Goal: Task Accomplishment & Management: Manage account settings

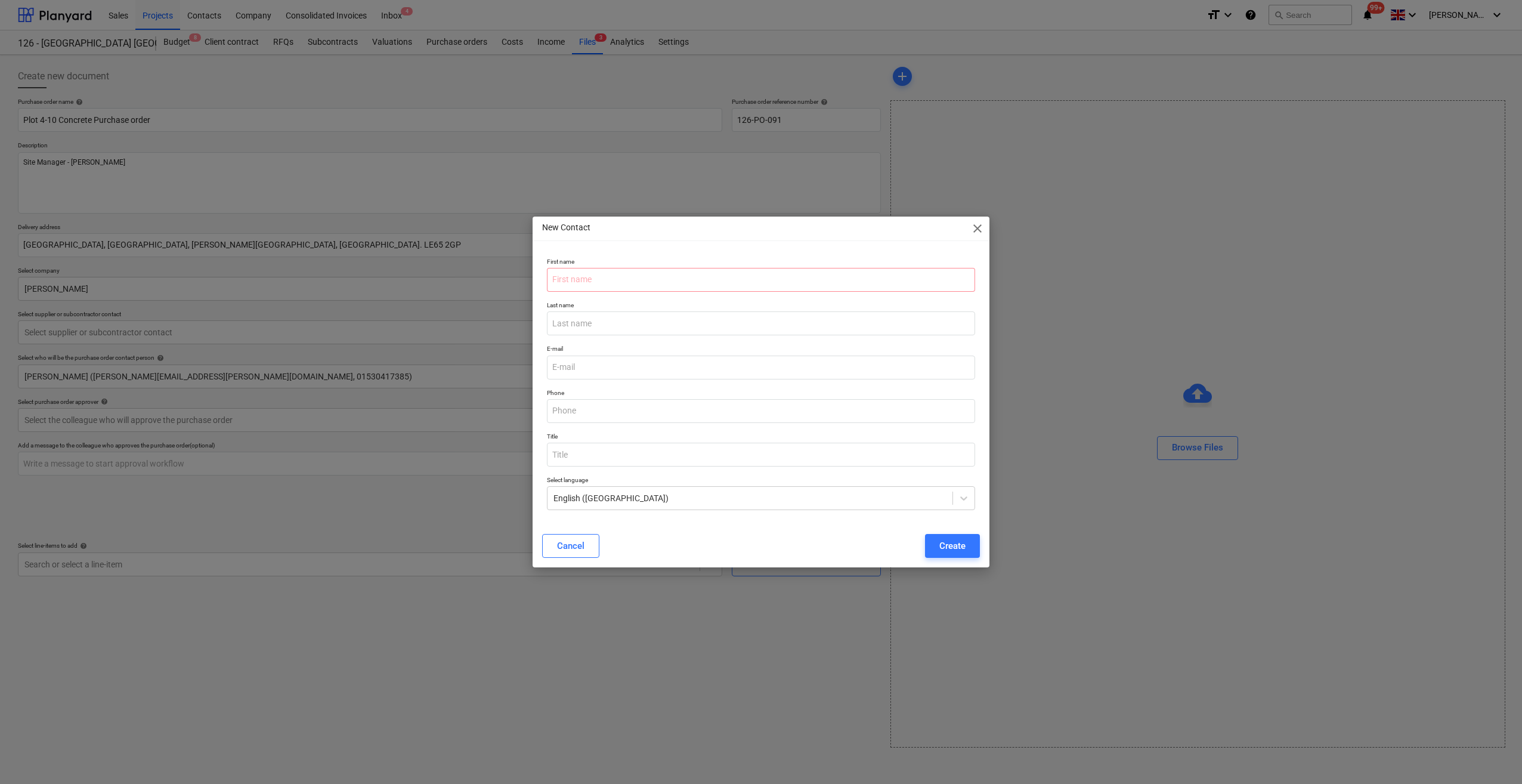
click at [1131, 741] on div "New Contact close First name Last name E-mail Phone Title Select language Engli…" at bounding box center [761, 392] width 1522 height 784
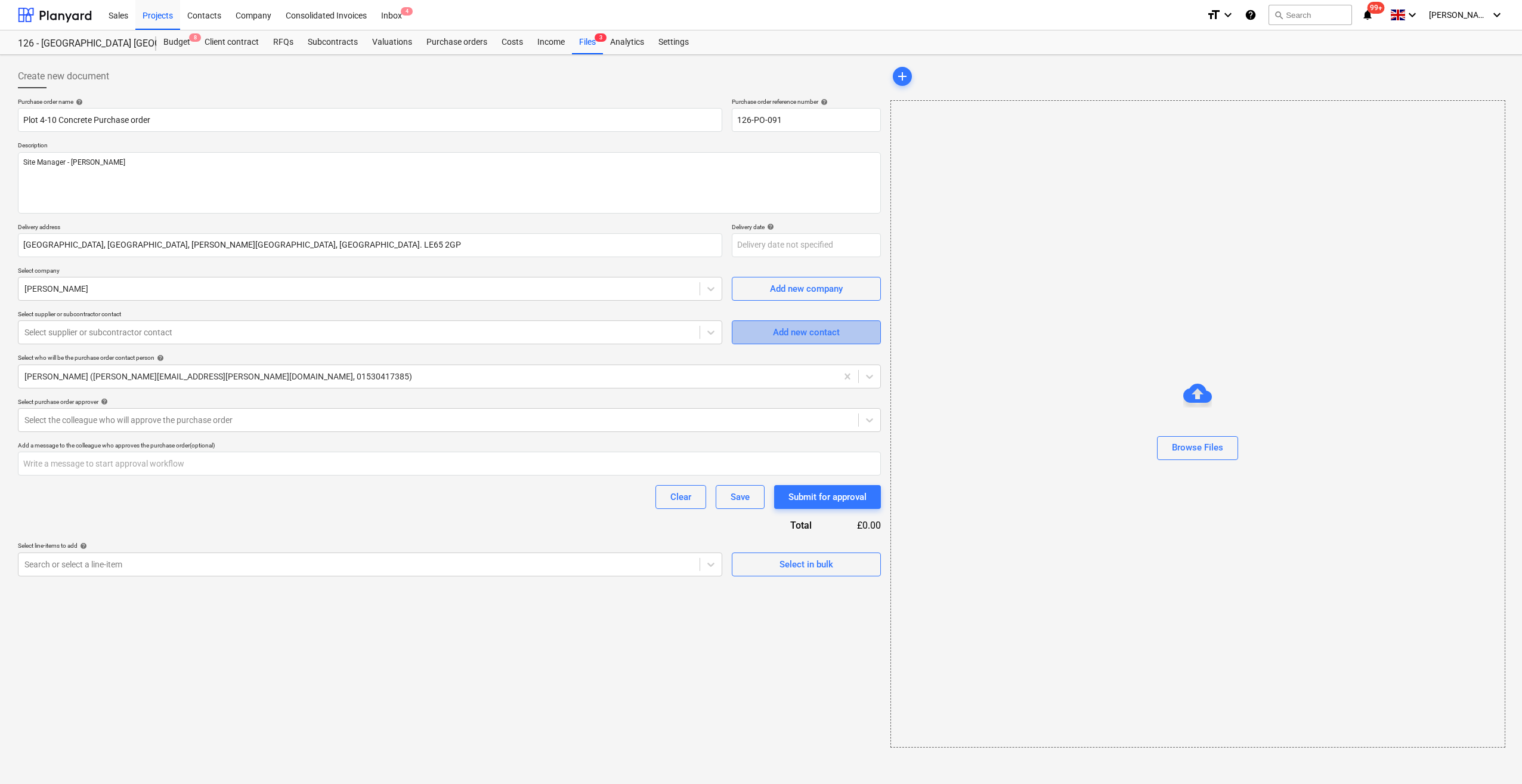
click at [817, 334] on div "Add new contact" at bounding box center [806, 332] width 66 height 16
type textarea "x"
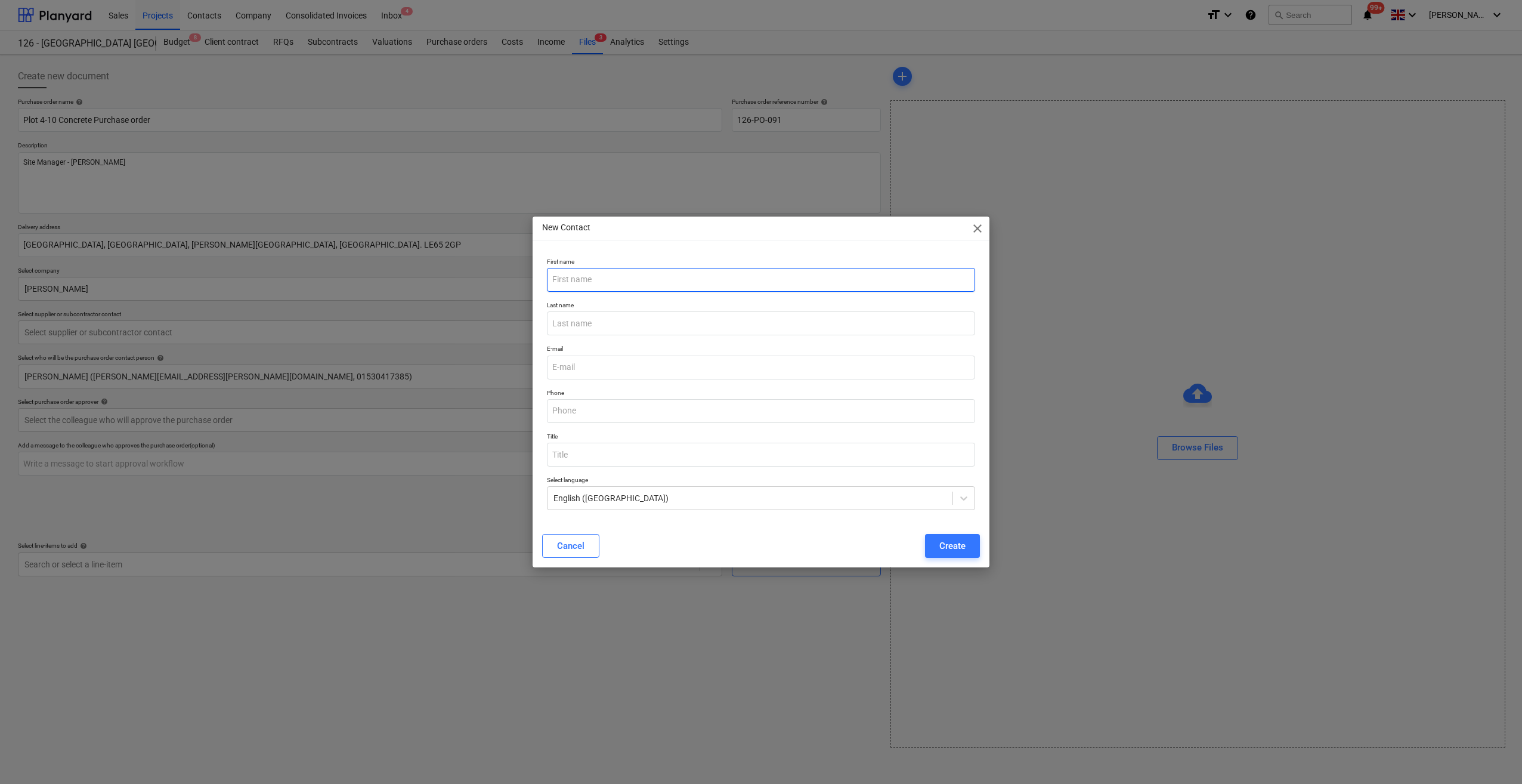
click at [583, 278] on input "text" at bounding box center [760, 279] width 428 height 24
type input "[PERSON_NAME]"
click at [602, 323] on input "text" at bounding box center [760, 322] width 428 height 24
type input "[PERSON_NAME]"
click at [585, 372] on input "email" at bounding box center [760, 367] width 428 height 24
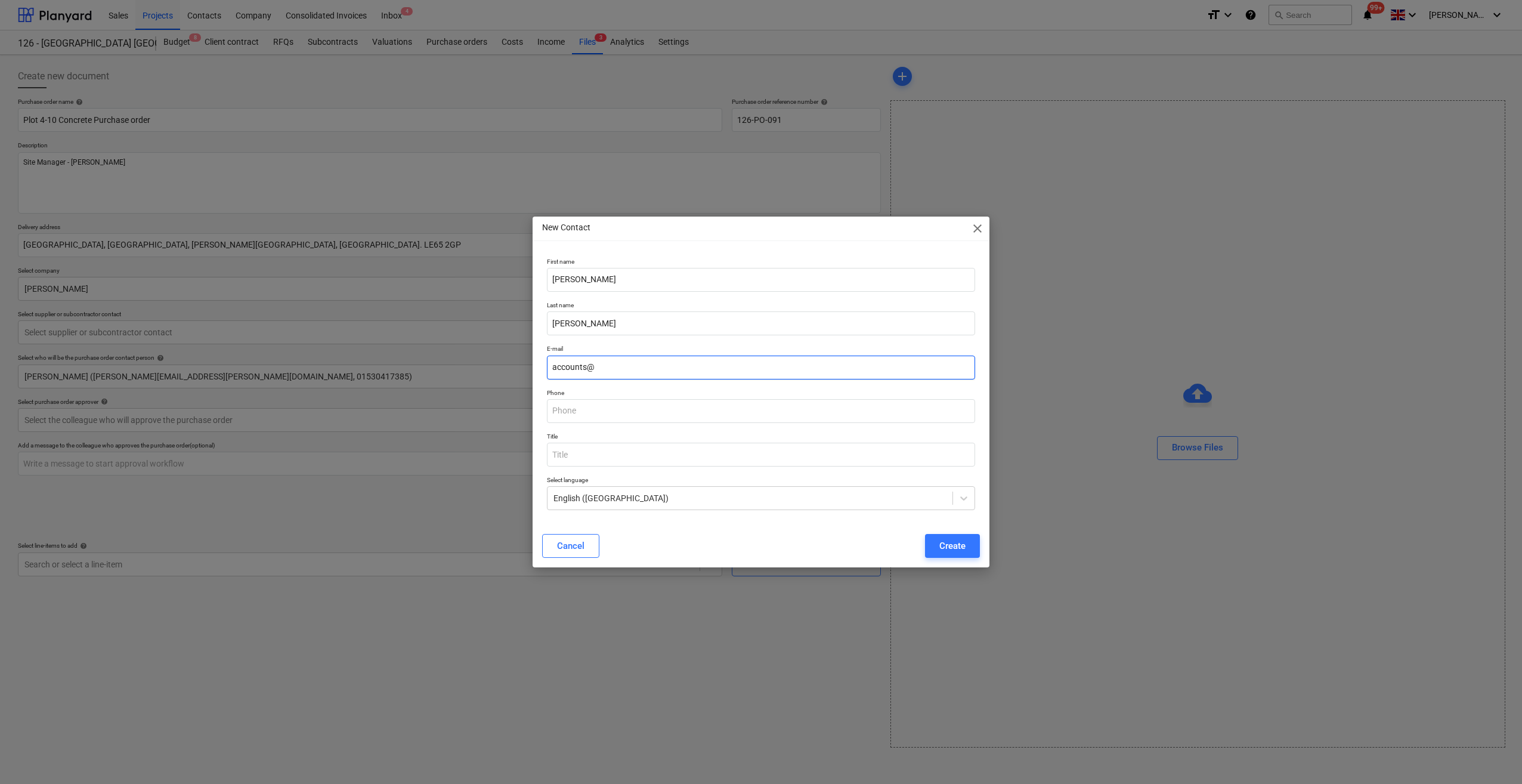
click at [607, 367] on input "accounts@" at bounding box center [760, 367] width 428 height 24
type input "[EMAIL_ADDRESS][DOMAIN_NAME]"
click at [587, 417] on input "text" at bounding box center [760, 410] width 428 height 24
type input "01543 483000"
click at [960, 551] on div "Create" at bounding box center [952, 546] width 27 height 16
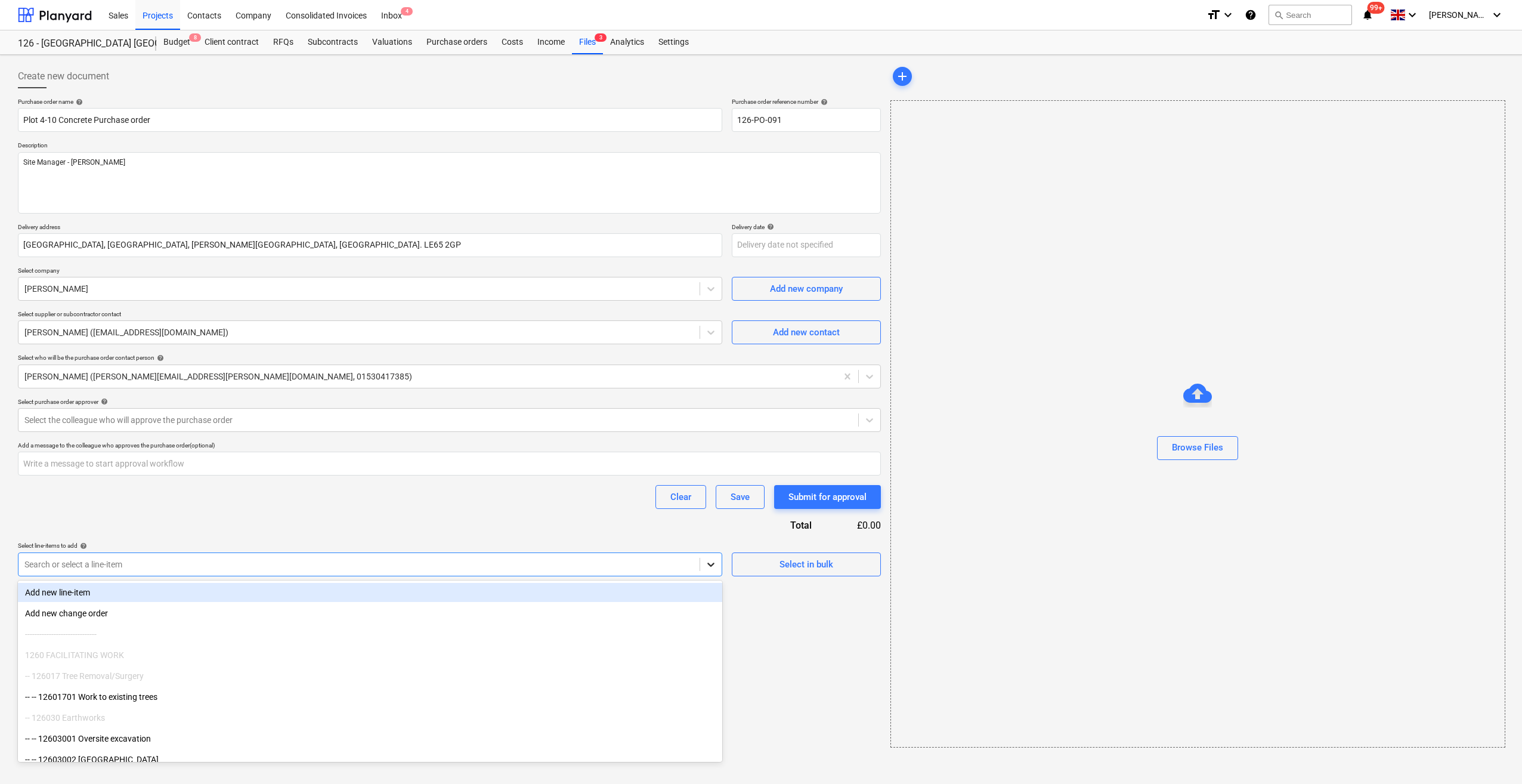
click at [708, 563] on icon at bounding box center [711, 564] width 7 height 4
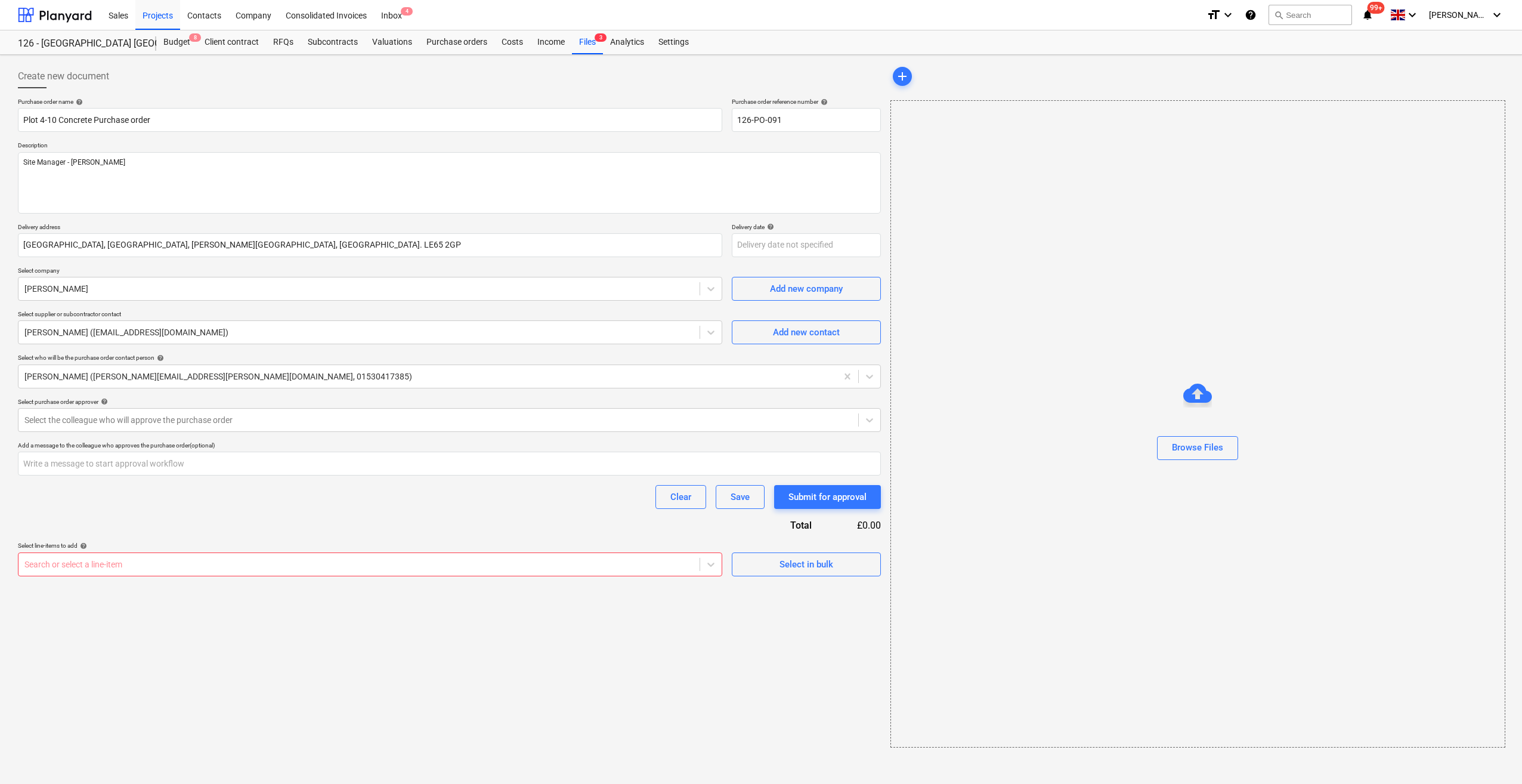
drag, startPoint x: 723, startPoint y: 587, endPoint x: 723, endPoint y: 605, distance: 18.0
click at [723, 605] on div "Create new document Purchase order name help Plot 4-10 Concrete Purchase order …" at bounding box center [449, 406] width 873 height 693
click at [777, 568] on span "Select in bulk" at bounding box center [806, 564] width 120 height 16
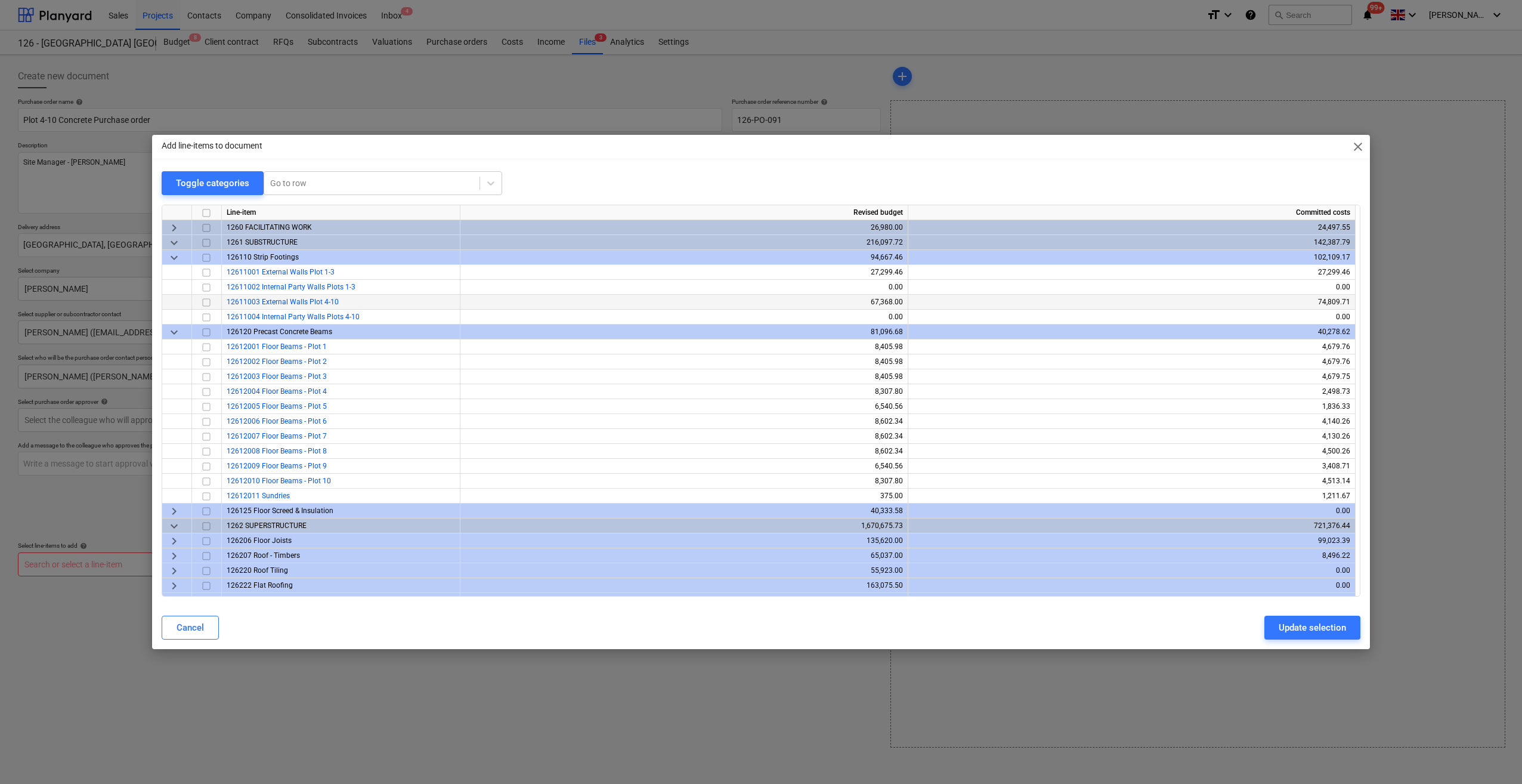
click at [204, 302] on input "checkbox" at bounding box center [206, 302] width 14 height 14
click at [1316, 628] on div "Update selection" at bounding box center [1313, 628] width 67 height 16
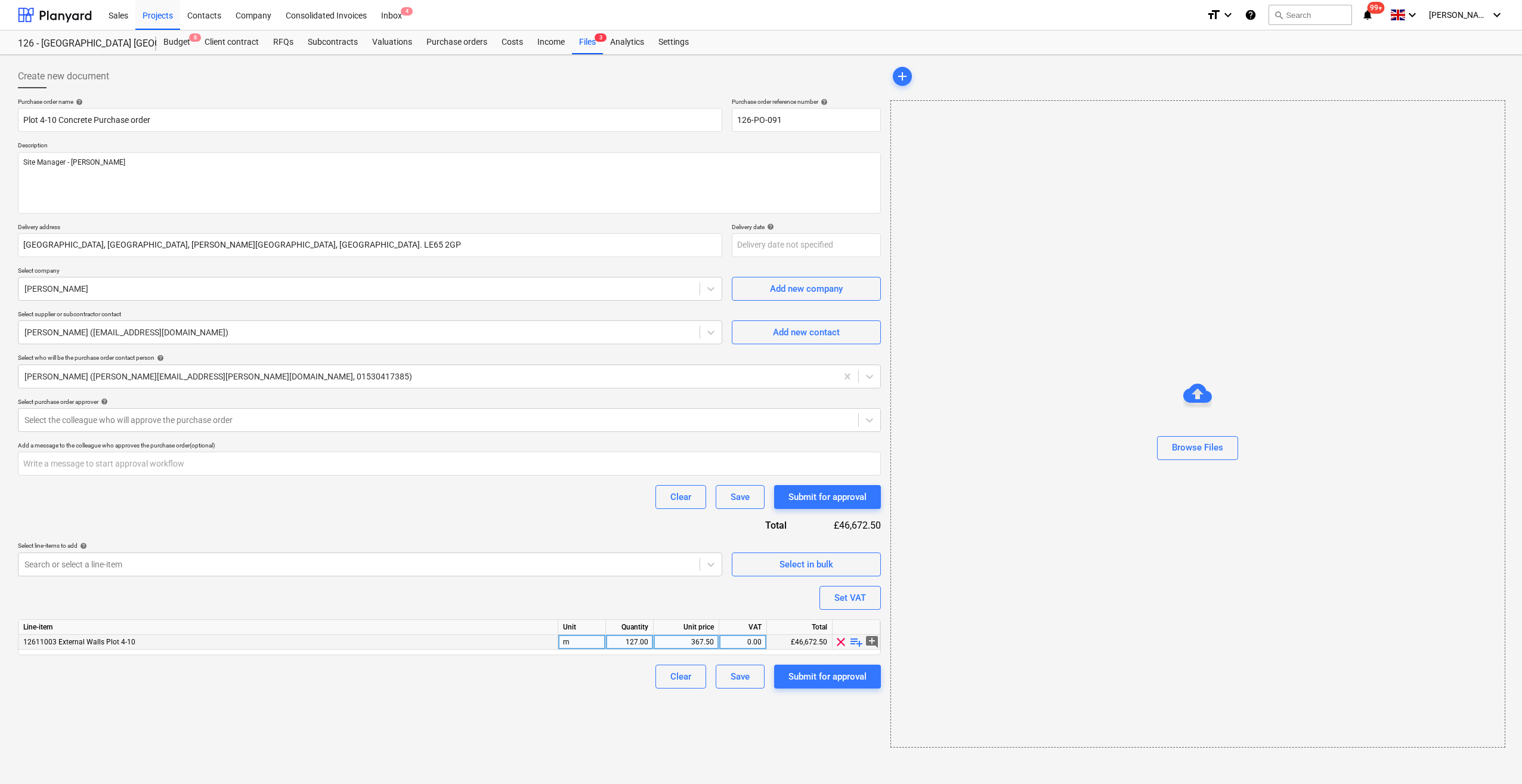
click at [859, 644] on span "playlist_add" at bounding box center [857, 641] width 14 height 14
type textarea "x"
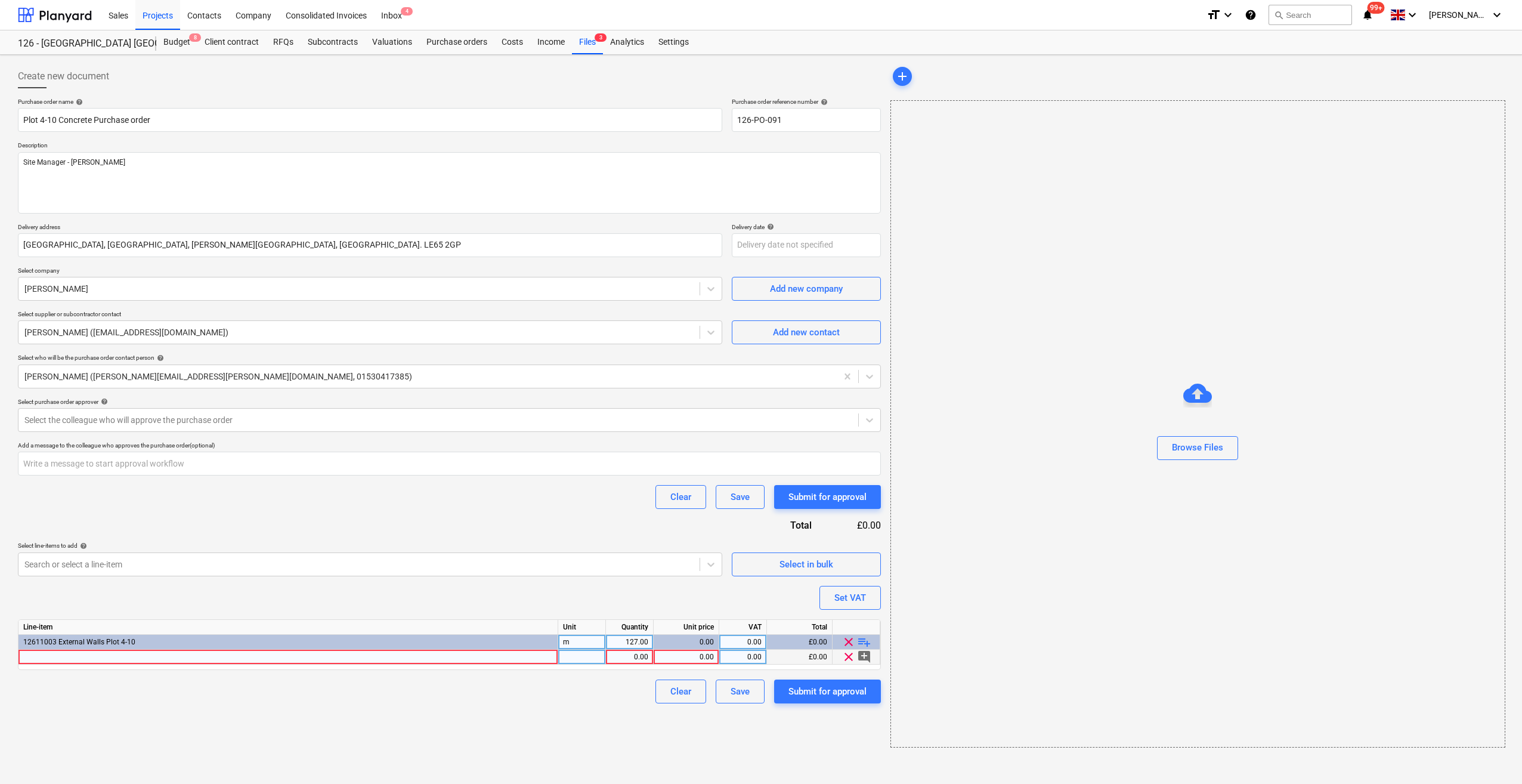
click at [32, 656] on div at bounding box center [288, 656] width 540 height 15
type input "C25 Concrete"
type textarea "x"
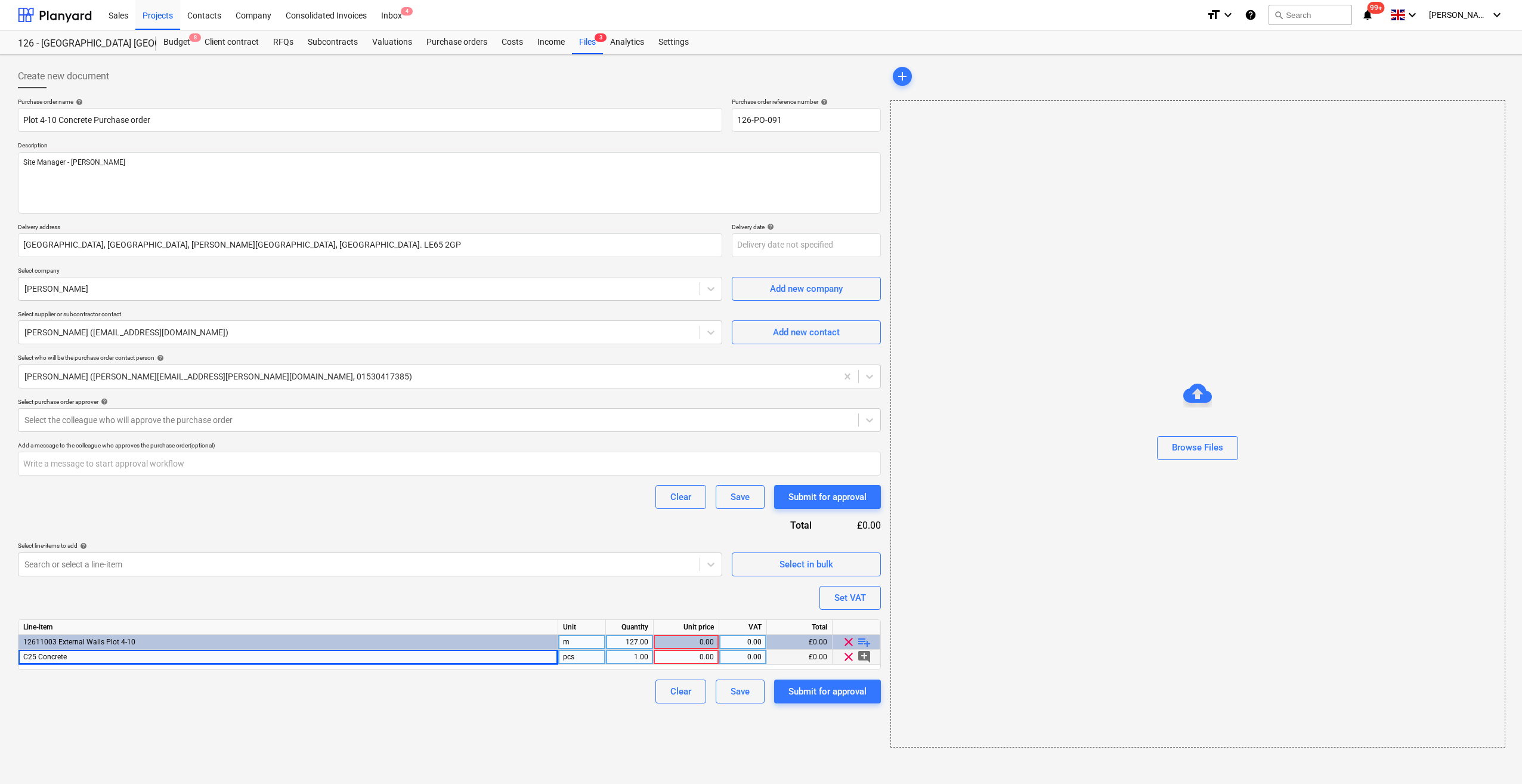
click at [571, 655] on div "pcs" at bounding box center [582, 656] width 48 height 15
type input "m3"
click at [633, 657] on div "1.00" at bounding box center [629, 656] width 37 height 15
type textarea "x"
type input "150.31"
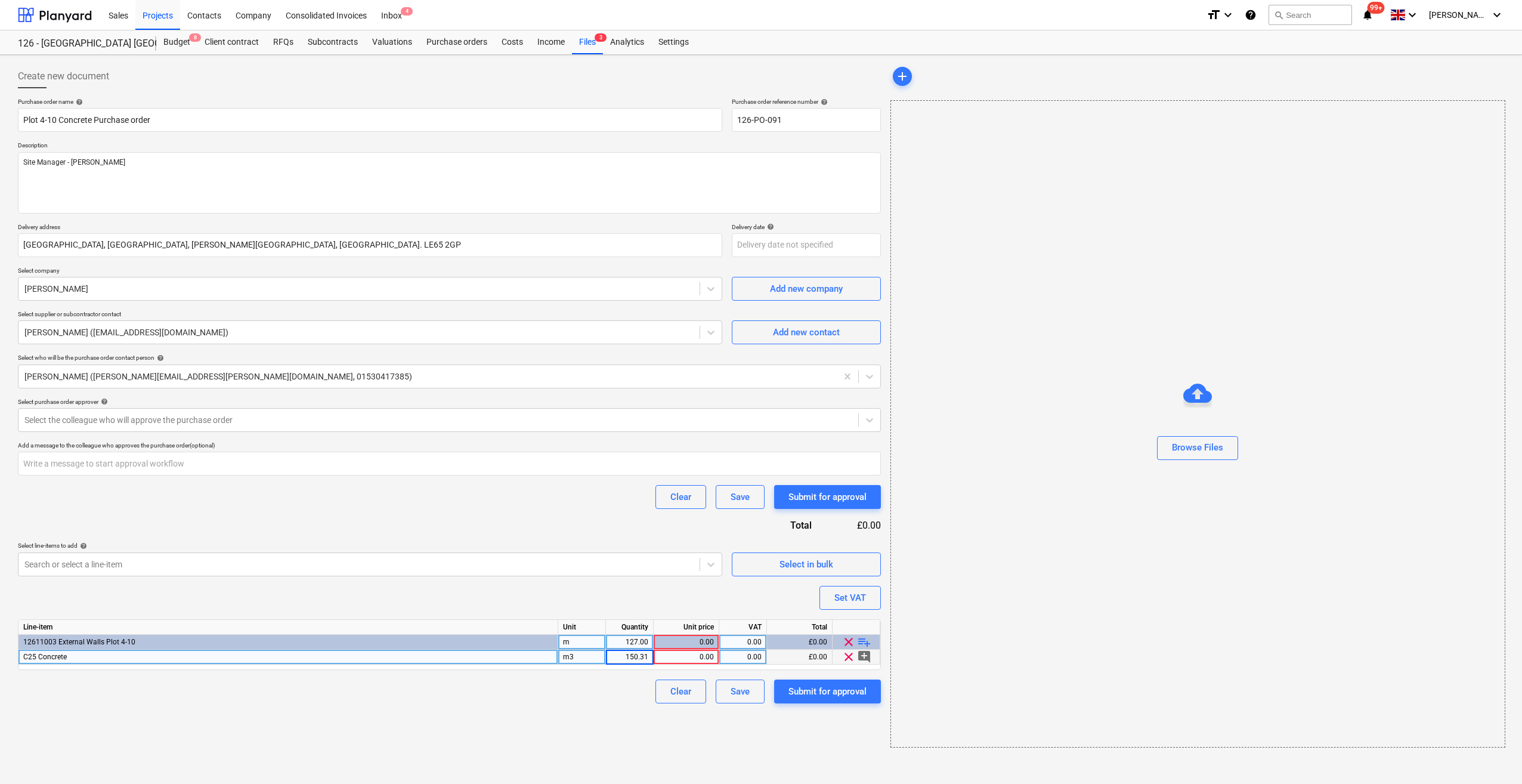
type textarea "x"
click at [691, 656] on div "0.00" at bounding box center [686, 656] width 56 height 15
type input "110"
type textarea "x"
click at [765, 654] on div "0.00" at bounding box center [743, 656] width 48 height 15
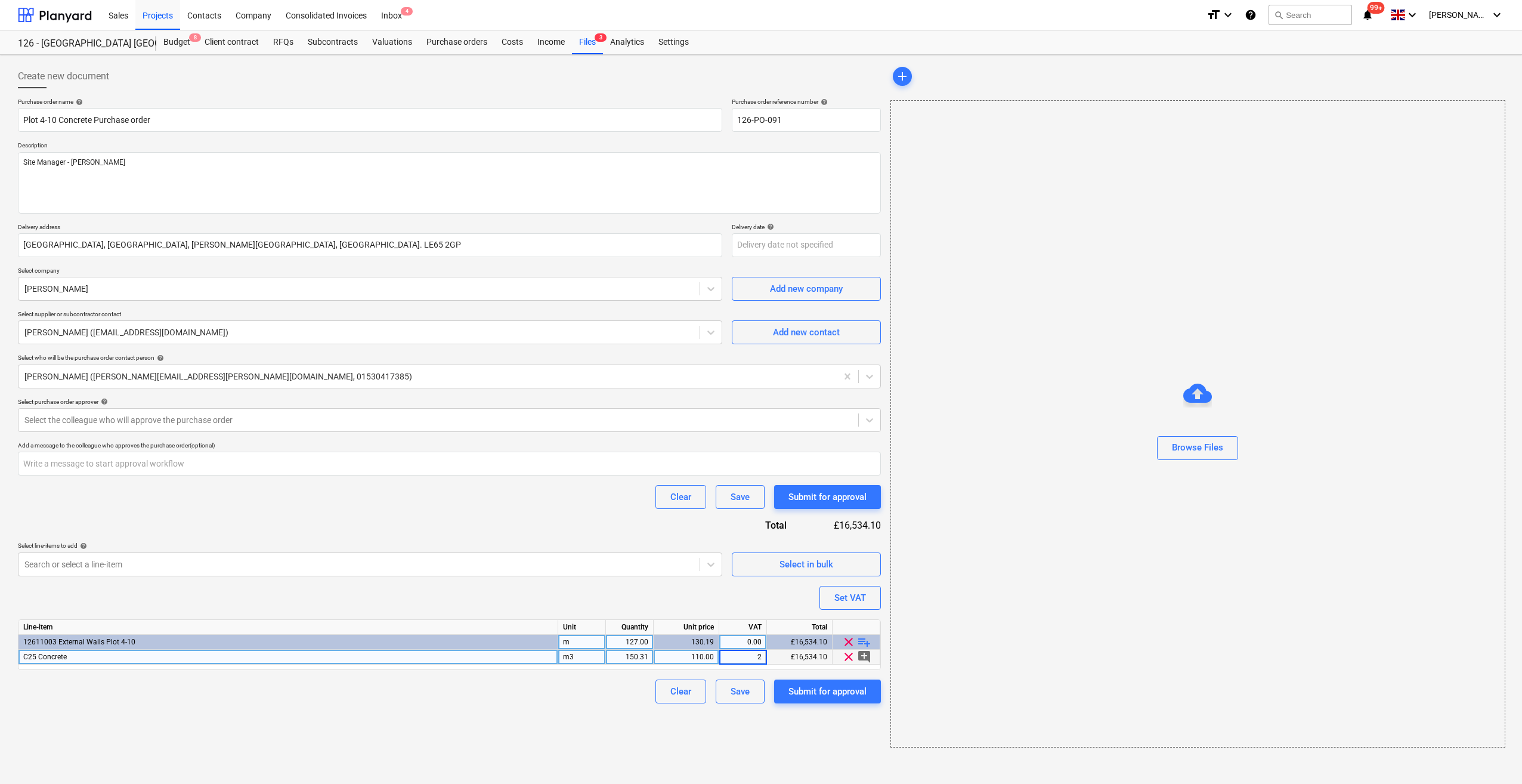
type input "20"
click at [582, 704] on div "Create new document Purchase order name help Plot 4-10 Concrete Purchase order …" at bounding box center [449, 406] width 873 height 693
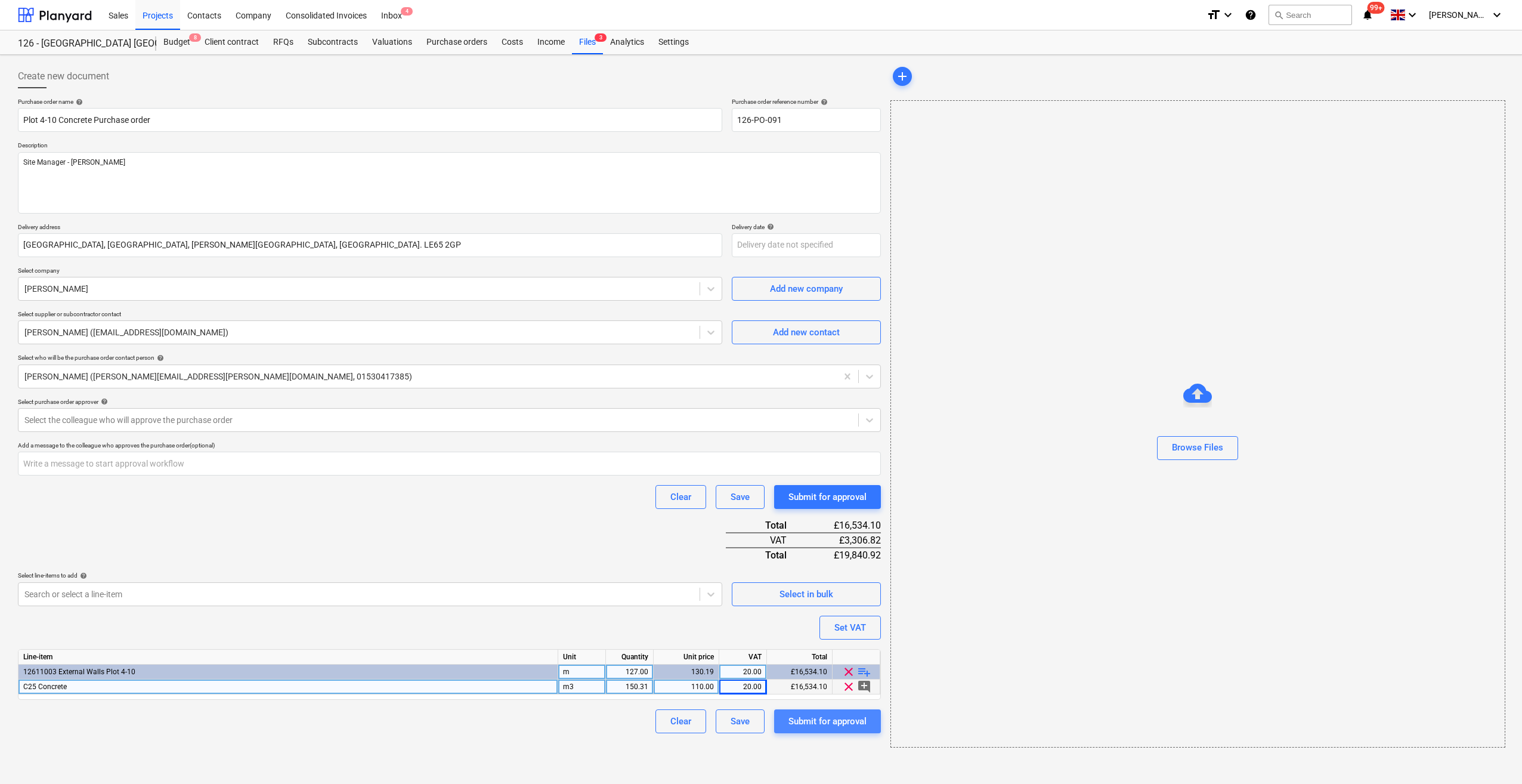
click at [815, 724] on div "Submit for approval" at bounding box center [827, 721] width 78 height 16
click at [687, 631] on div "Purchase order name help Plot 4-10 Concrete Purchase order Purchase order refer…" at bounding box center [449, 415] width 863 height 635
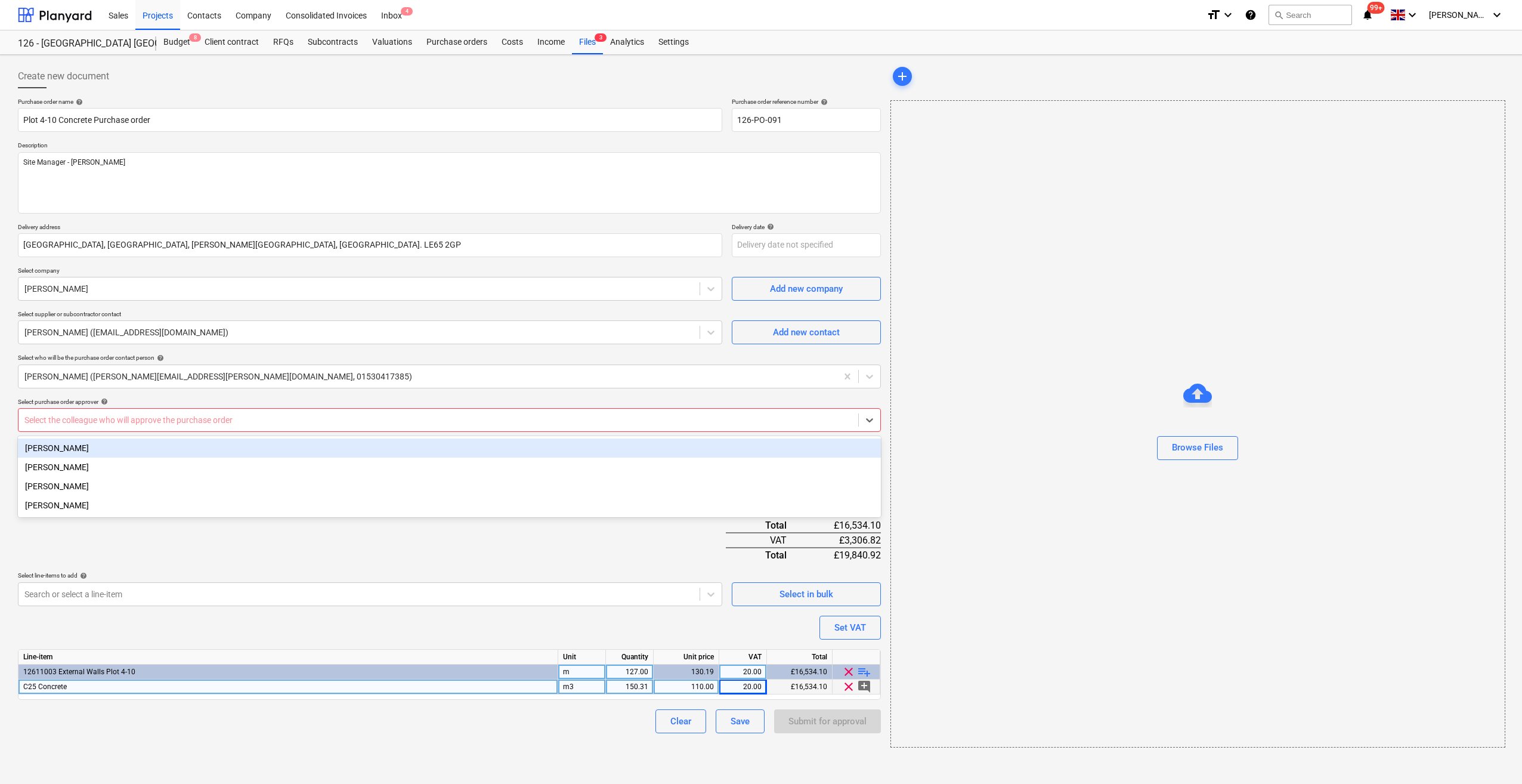
click at [81, 421] on div at bounding box center [439, 419] width 828 height 12
click at [75, 448] on div "[PERSON_NAME]" at bounding box center [449, 448] width 863 height 19
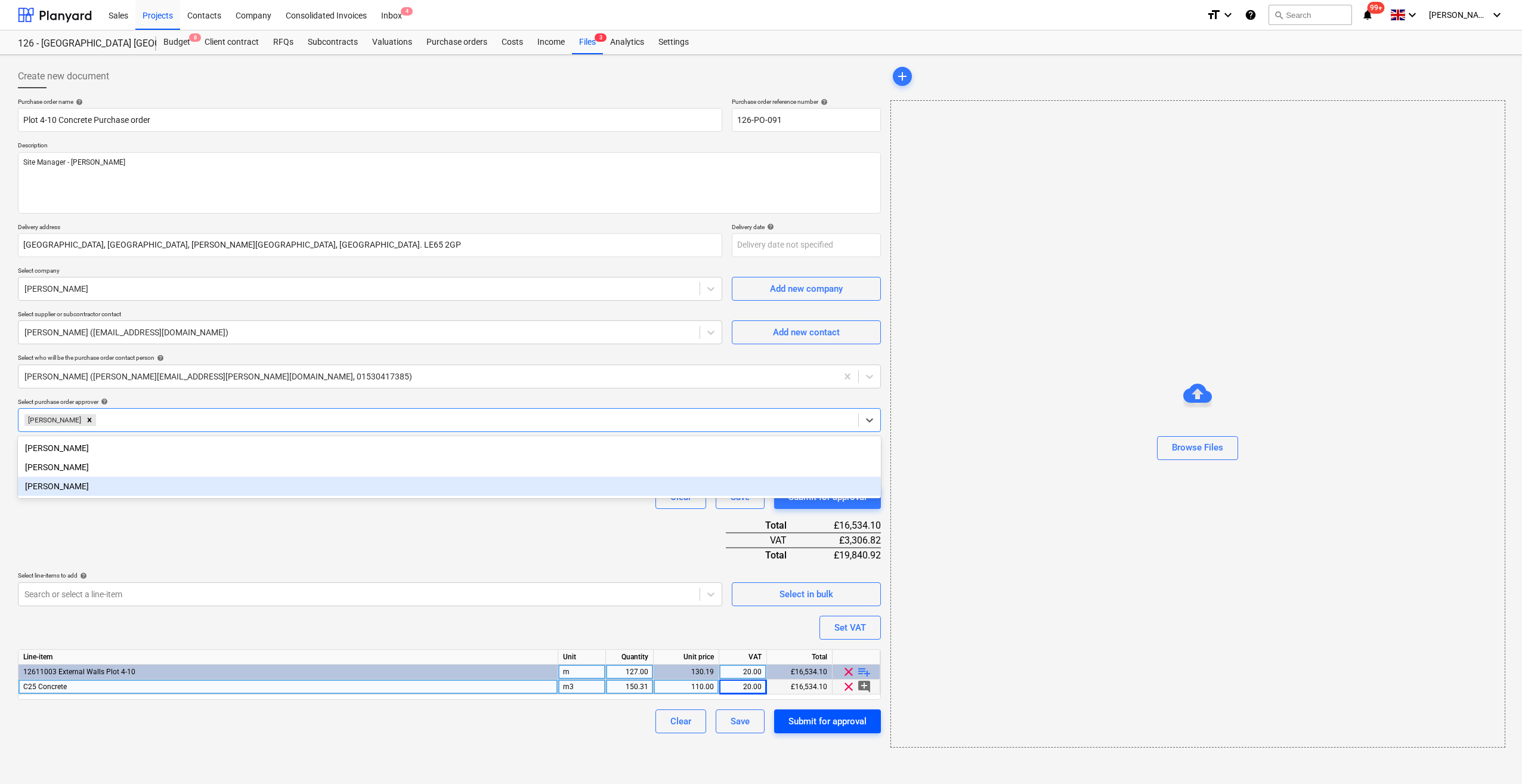
click at [812, 722] on div "Submit for approval" at bounding box center [827, 721] width 78 height 16
type textarea "x"
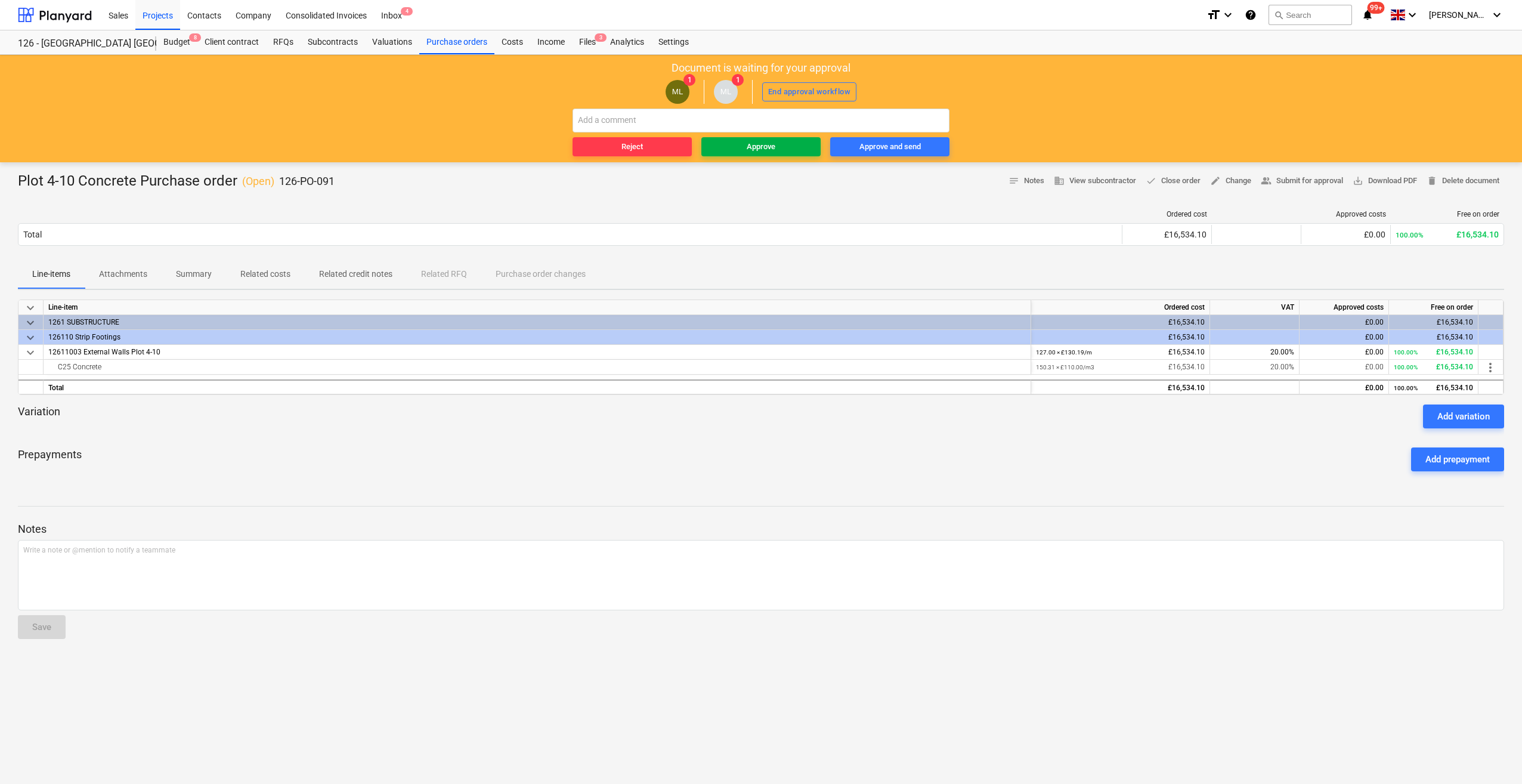
click at [749, 146] on div "Approve" at bounding box center [761, 146] width 28 height 13
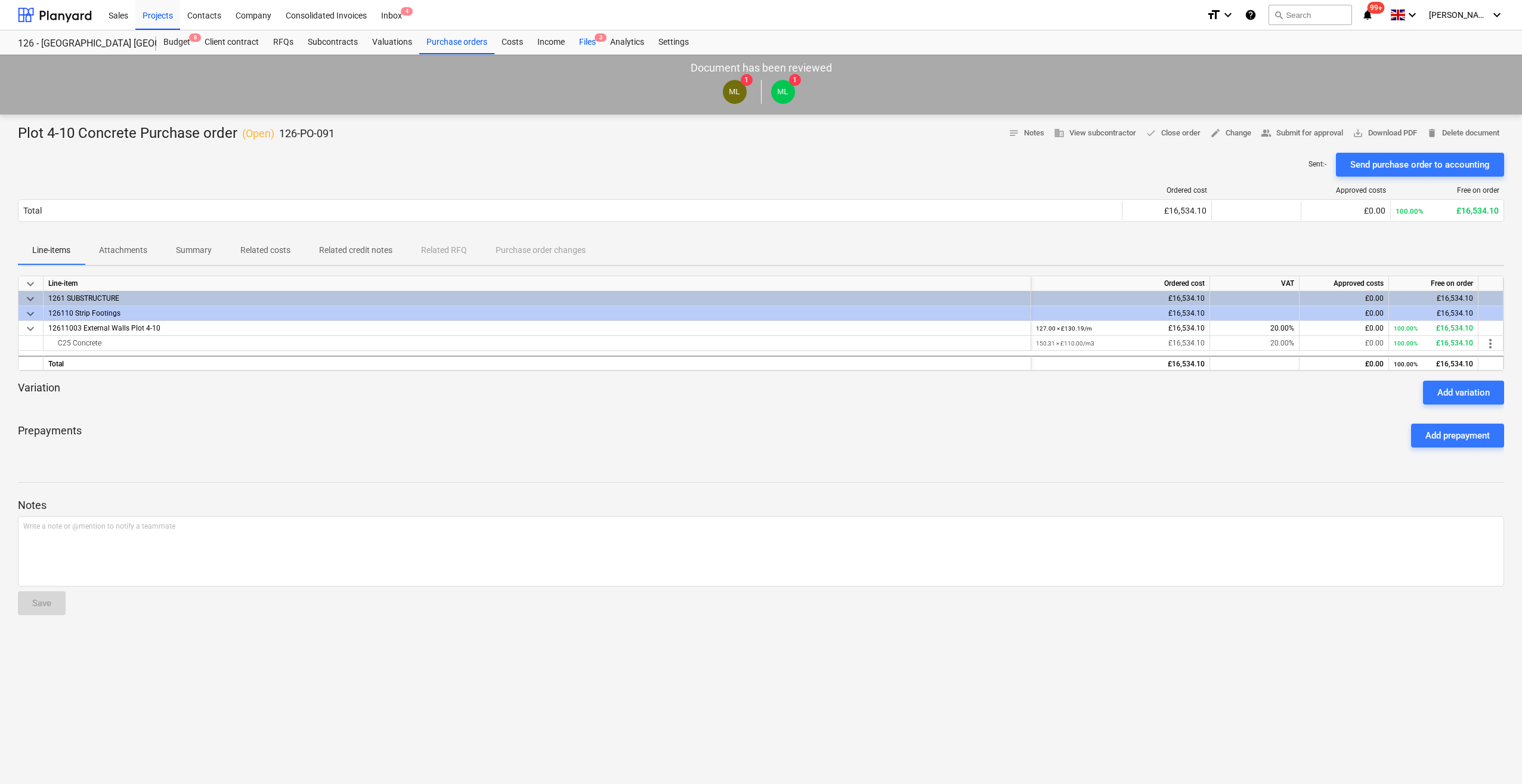
click at [585, 46] on div "Files 3" at bounding box center [587, 42] width 31 height 24
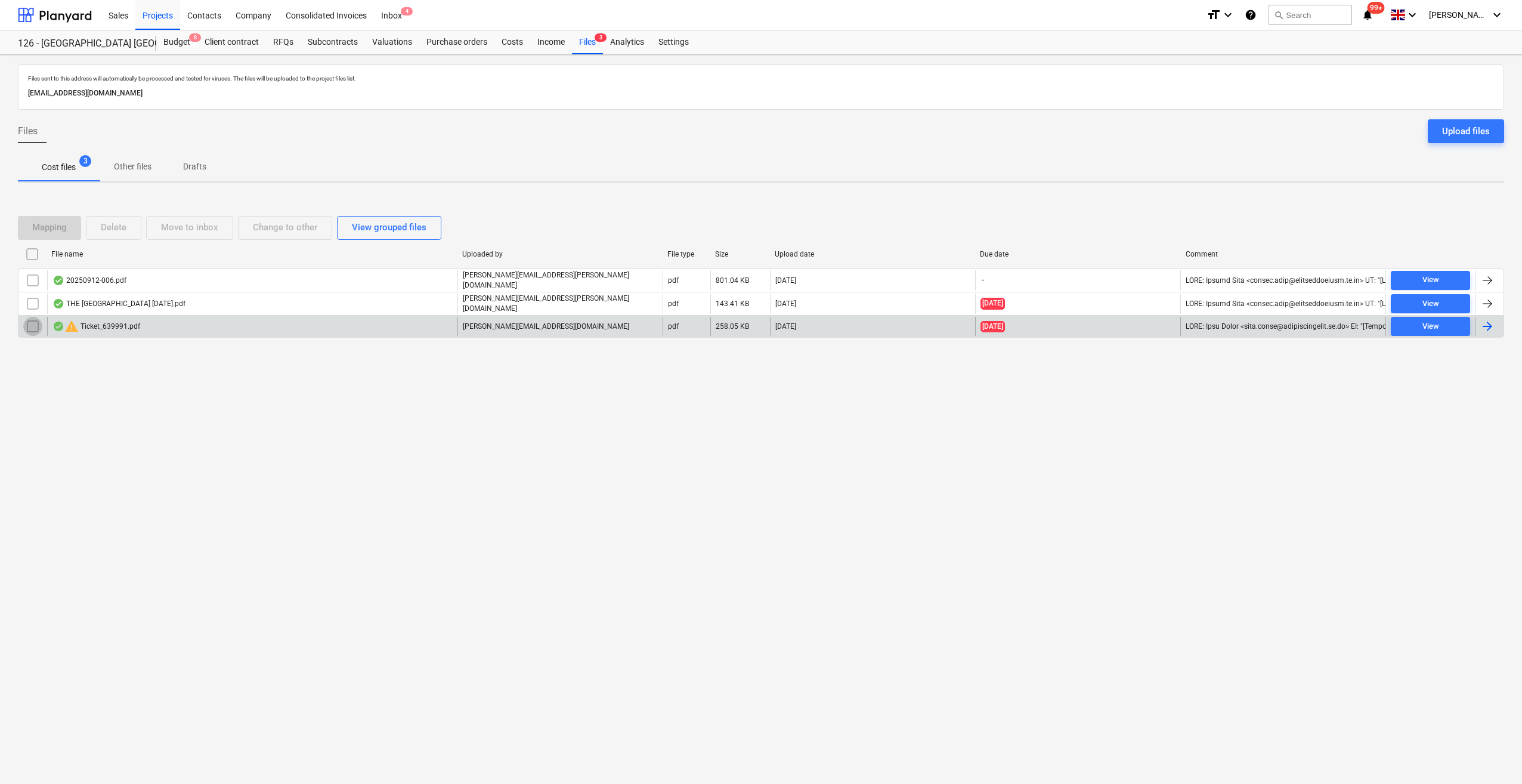
click at [38, 326] on input "checkbox" at bounding box center [33, 327] width 19 height 19
click at [124, 226] on div "Delete" at bounding box center [113, 228] width 26 height 16
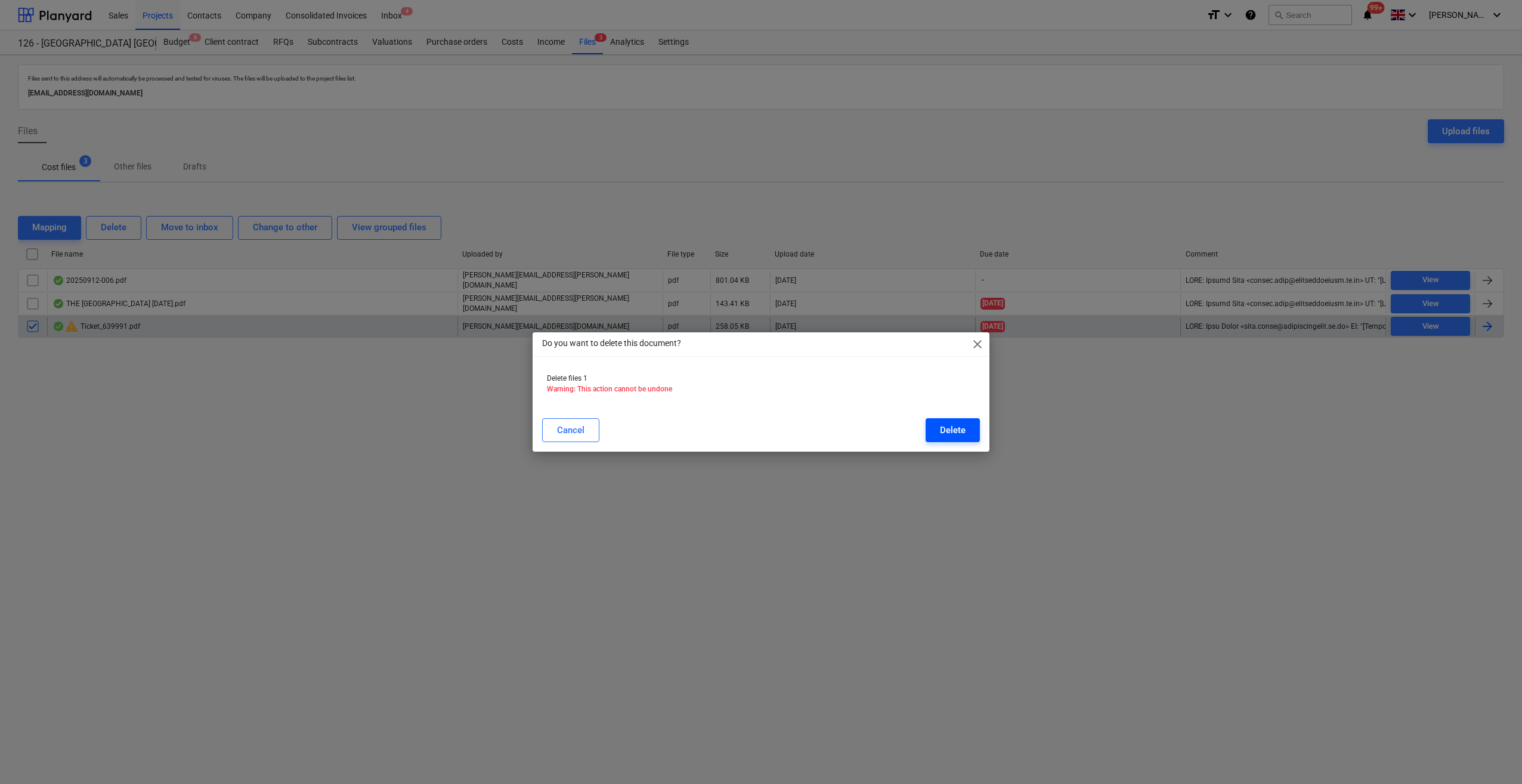
drag, startPoint x: 964, startPoint y: 430, endPoint x: 963, endPoint y: 437, distance: 7.1
click at [966, 427] on button "Delete" at bounding box center [952, 430] width 54 height 24
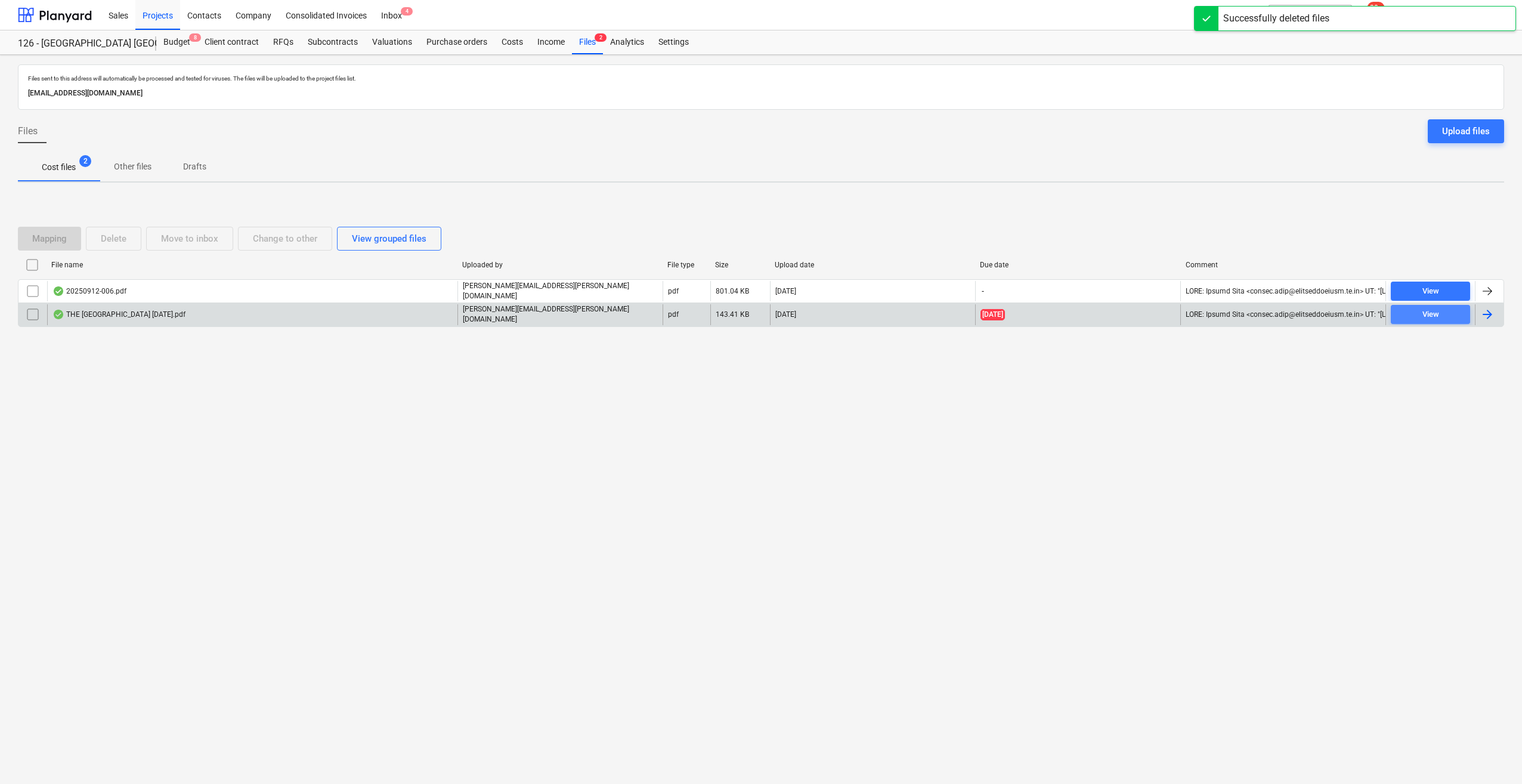
click at [1423, 317] on div "View" at bounding box center [1431, 314] width 17 height 13
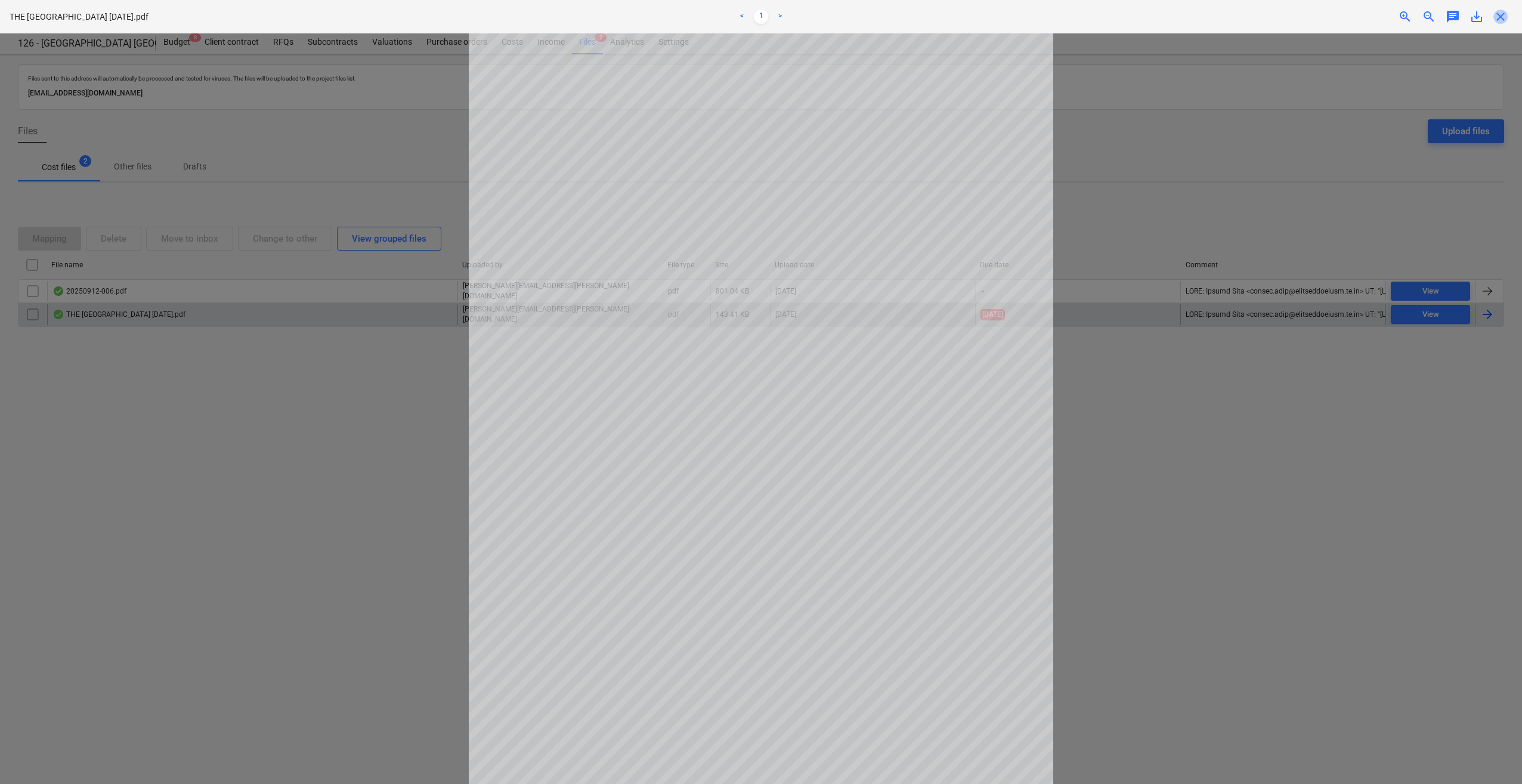
click at [1498, 19] on span "close" at bounding box center [1501, 17] width 14 height 14
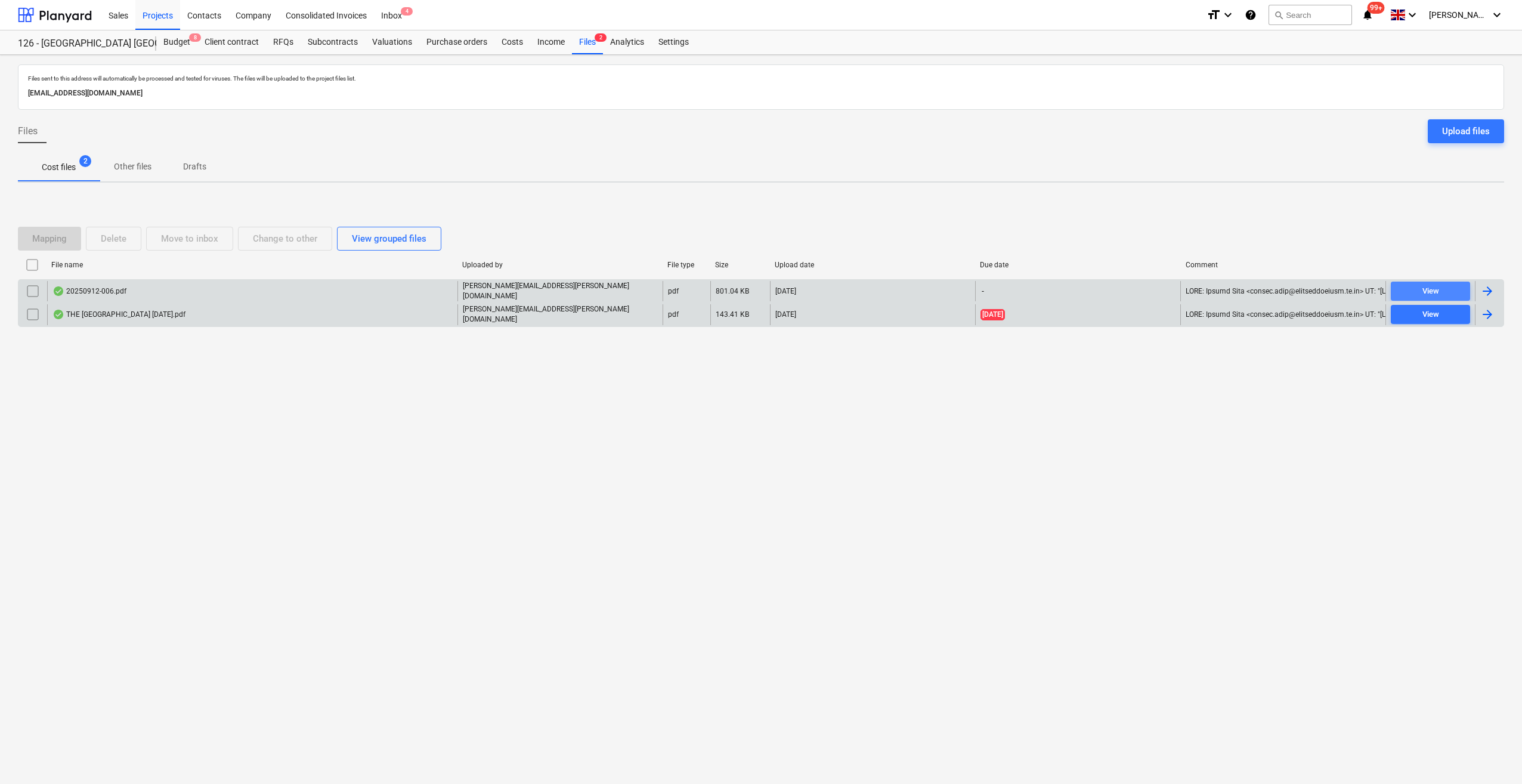
click at [1434, 288] on div "View" at bounding box center [1431, 291] width 17 height 13
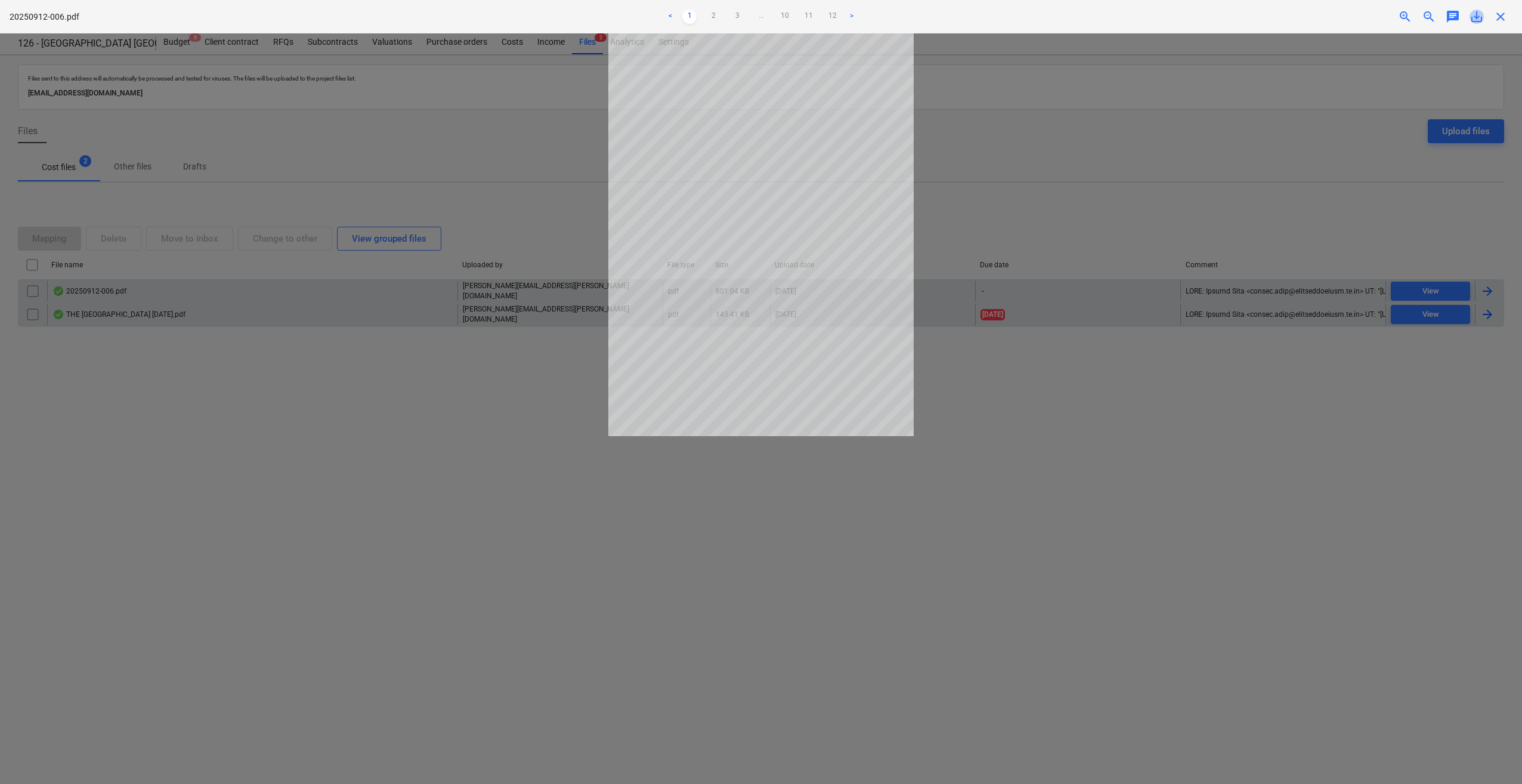
click at [1474, 12] on span "save_alt" at bounding box center [1477, 17] width 14 height 14
drag, startPoint x: 1308, startPoint y: 434, endPoint x: 1398, endPoint y: 292, distance: 168.1
click at [1308, 431] on div at bounding box center [761, 408] width 1522 height 750
click at [1503, 21] on span "close" at bounding box center [1501, 17] width 14 height 14
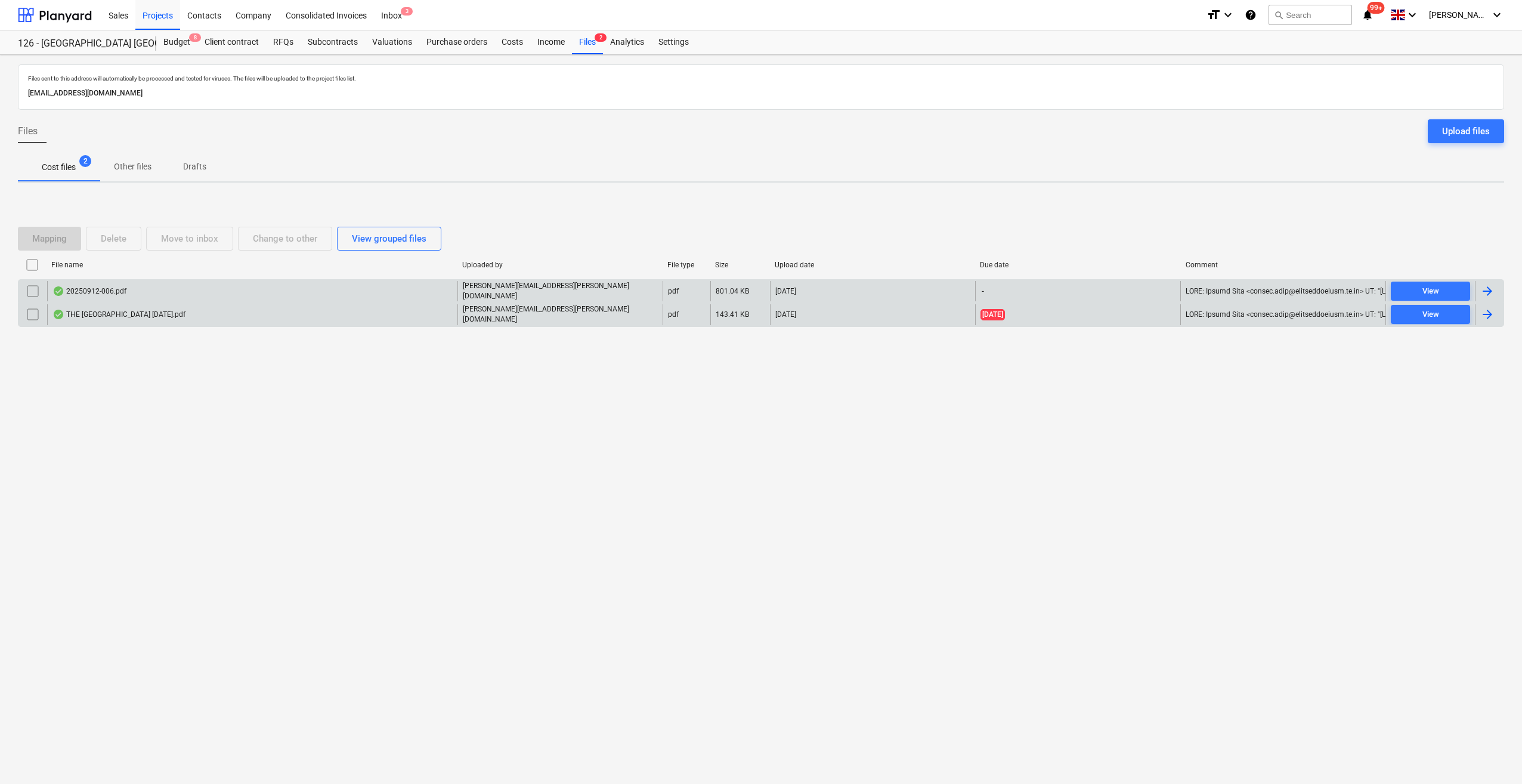
click at [1489, 316] on div at bounding box center [1487, 314] width 14 height 14
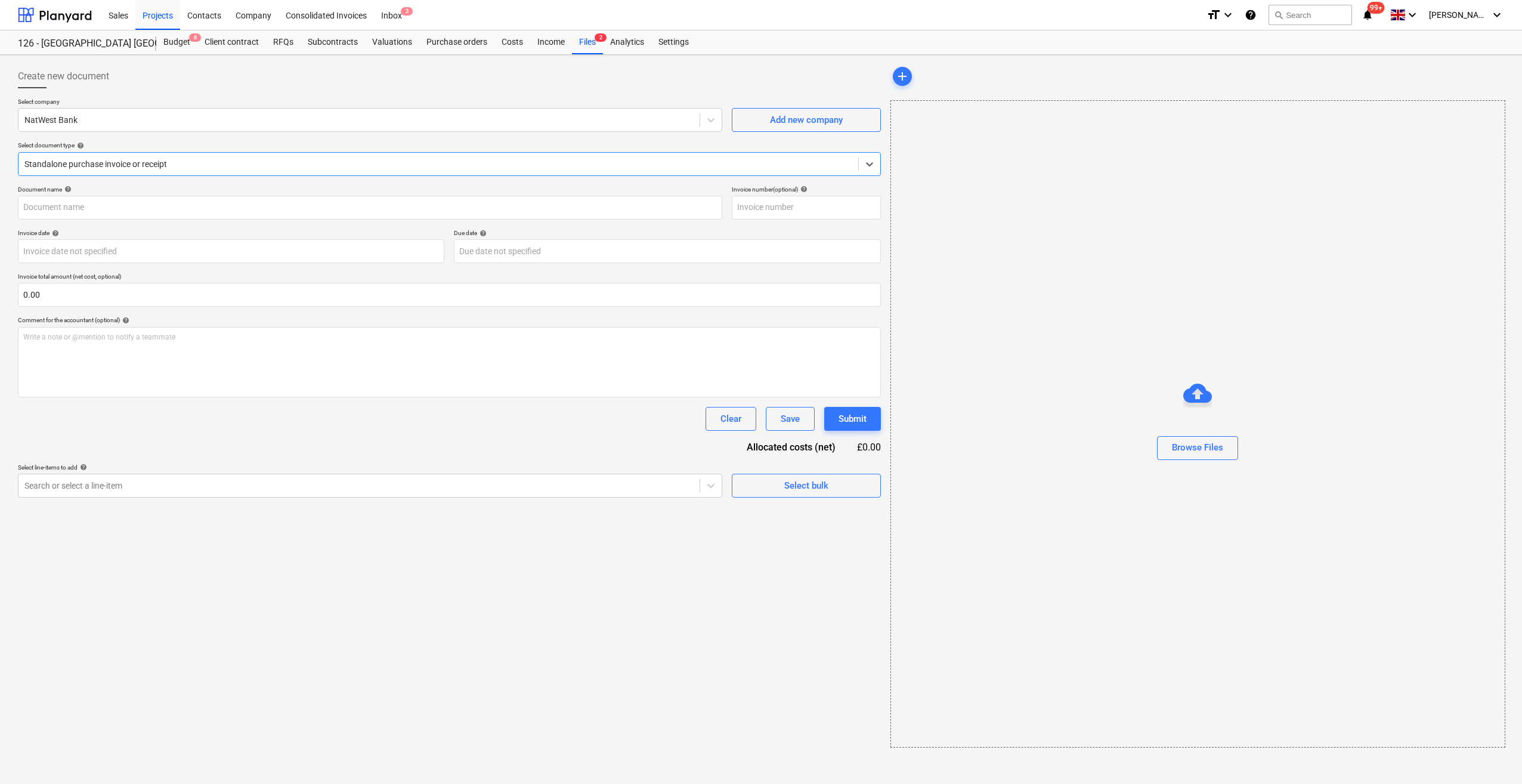
type input "TRH12092025"
type input "[DATE]"
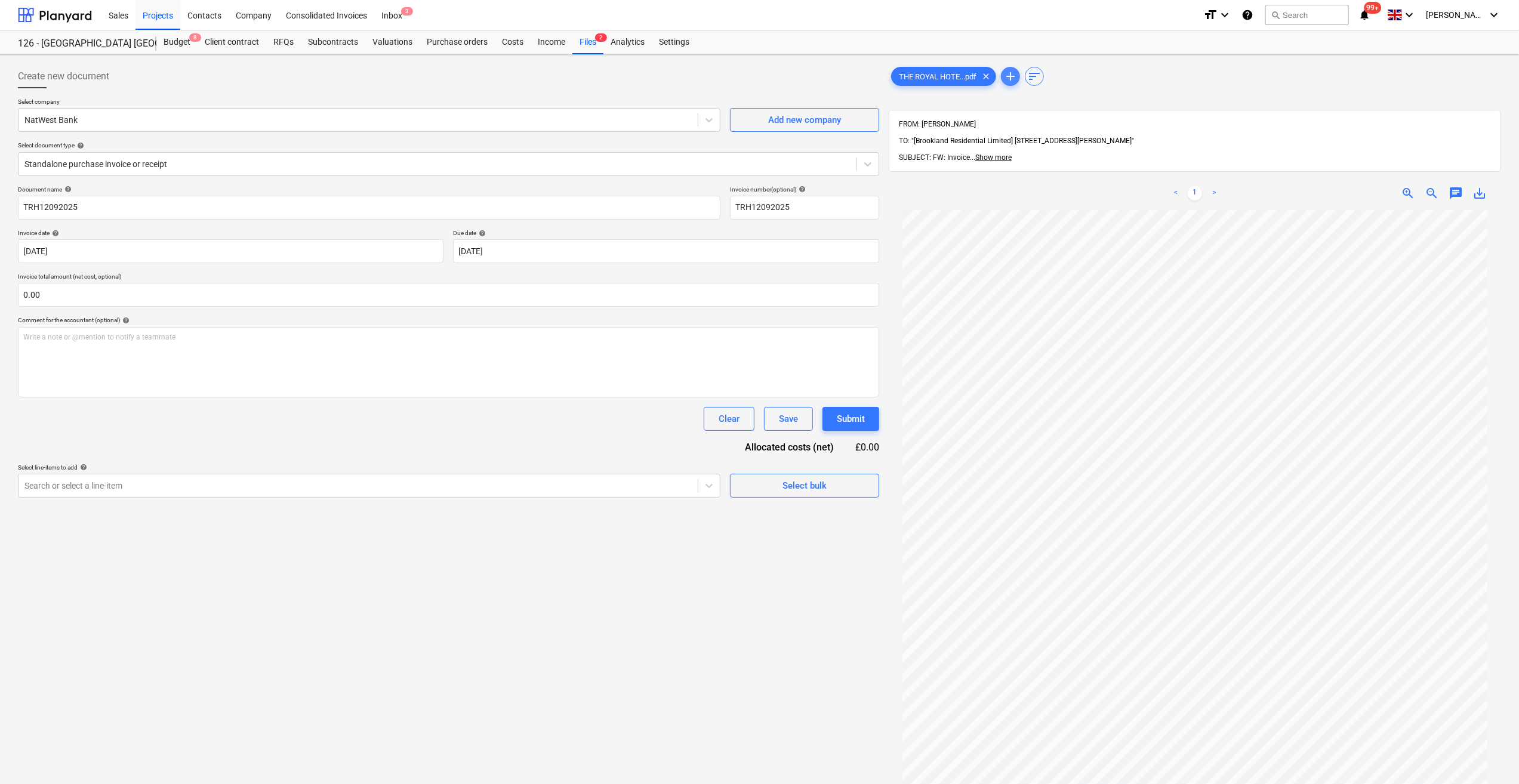
click at [1009, 72] on span "add" at bounding box center [1010, 76] width 14 height 14
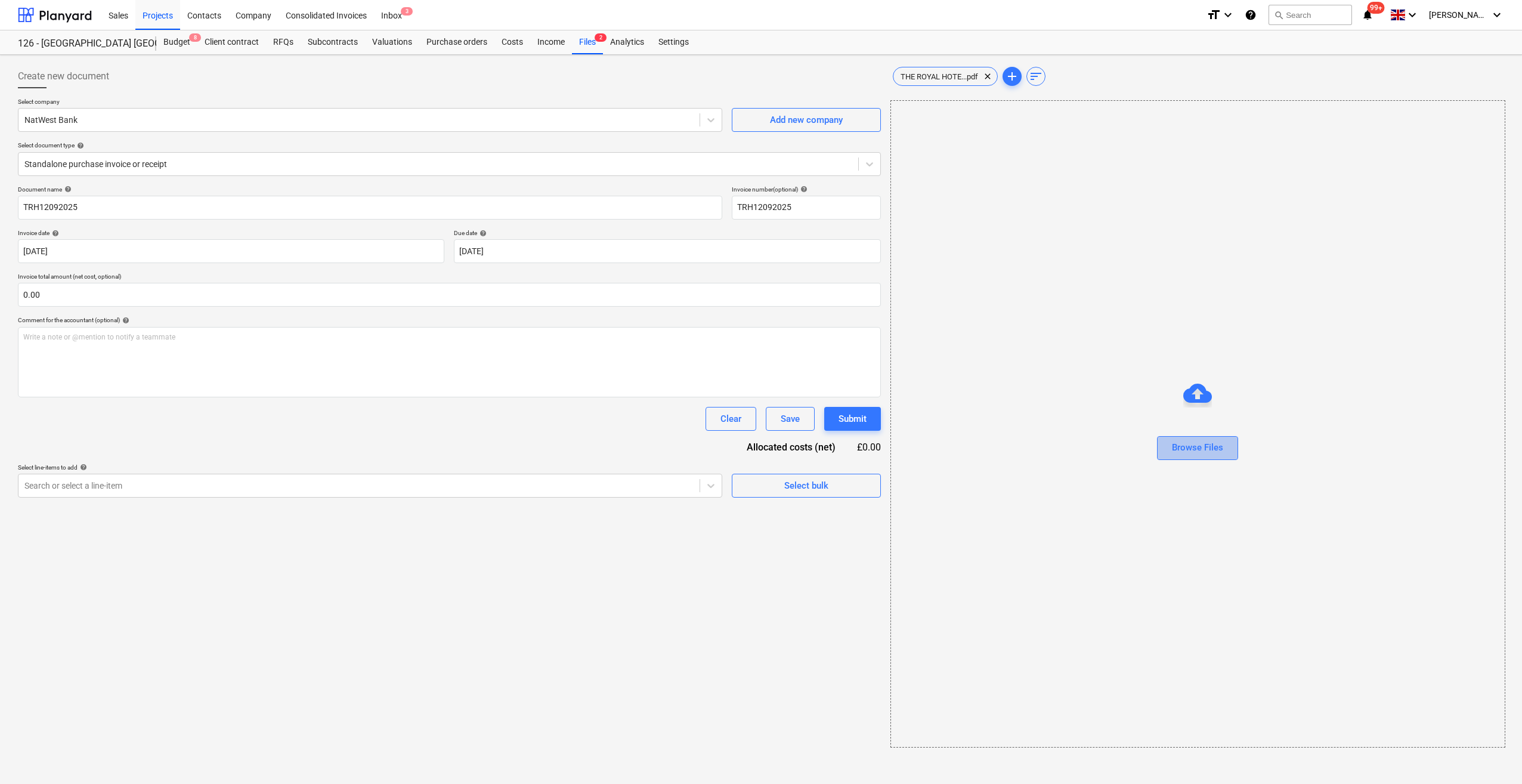
click at [1208, 446] on div "Browse Files" at bounding box center [1198, 447] width 51 height 16
click at [960, 82] on div "THE ROYAL HOTE...pdf clear" at bounding box center [945, 76] width 105 height 19
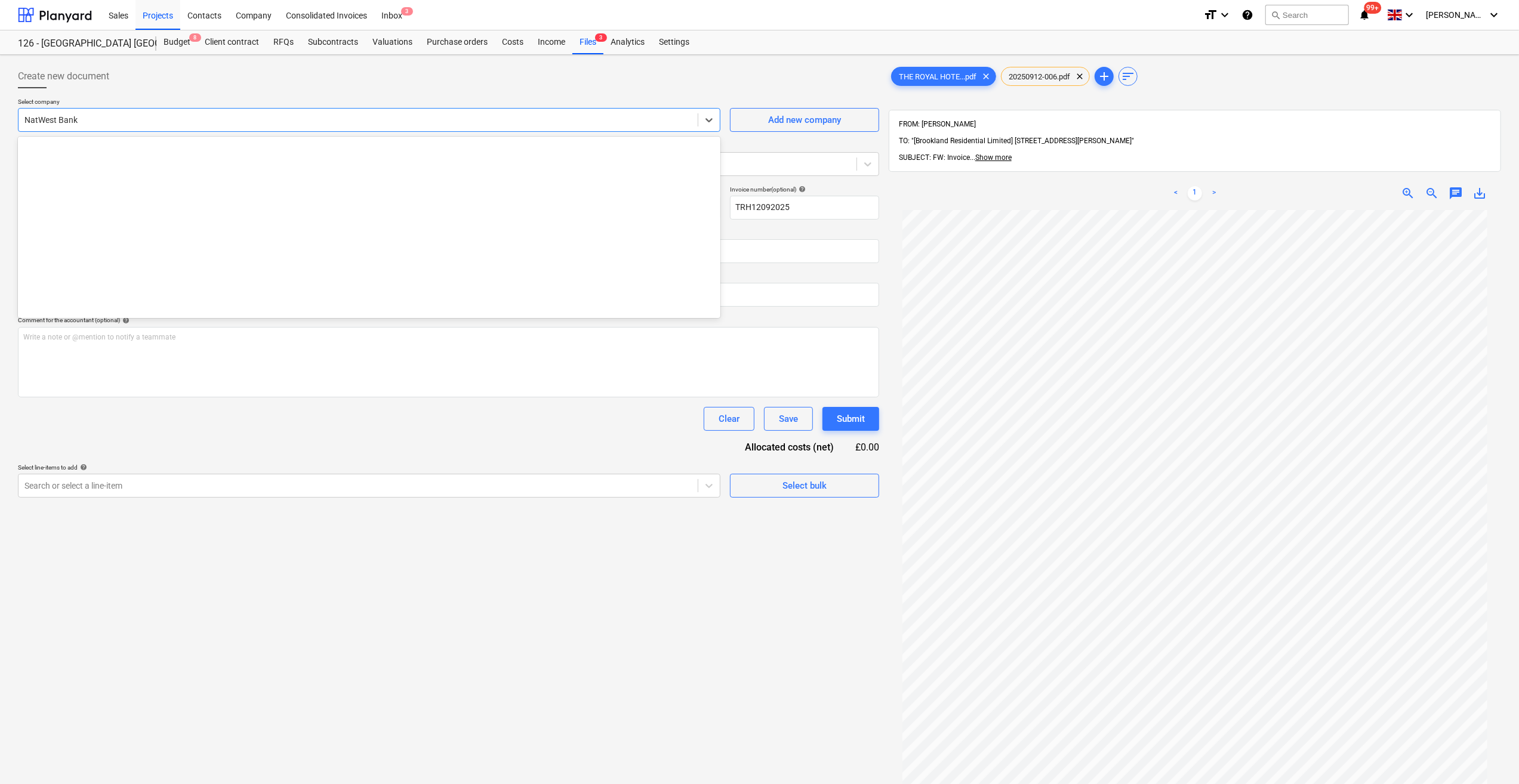
click at [64, 113] on div "NatWest Bank" at bounding box center [358, 120] width 679 height 17
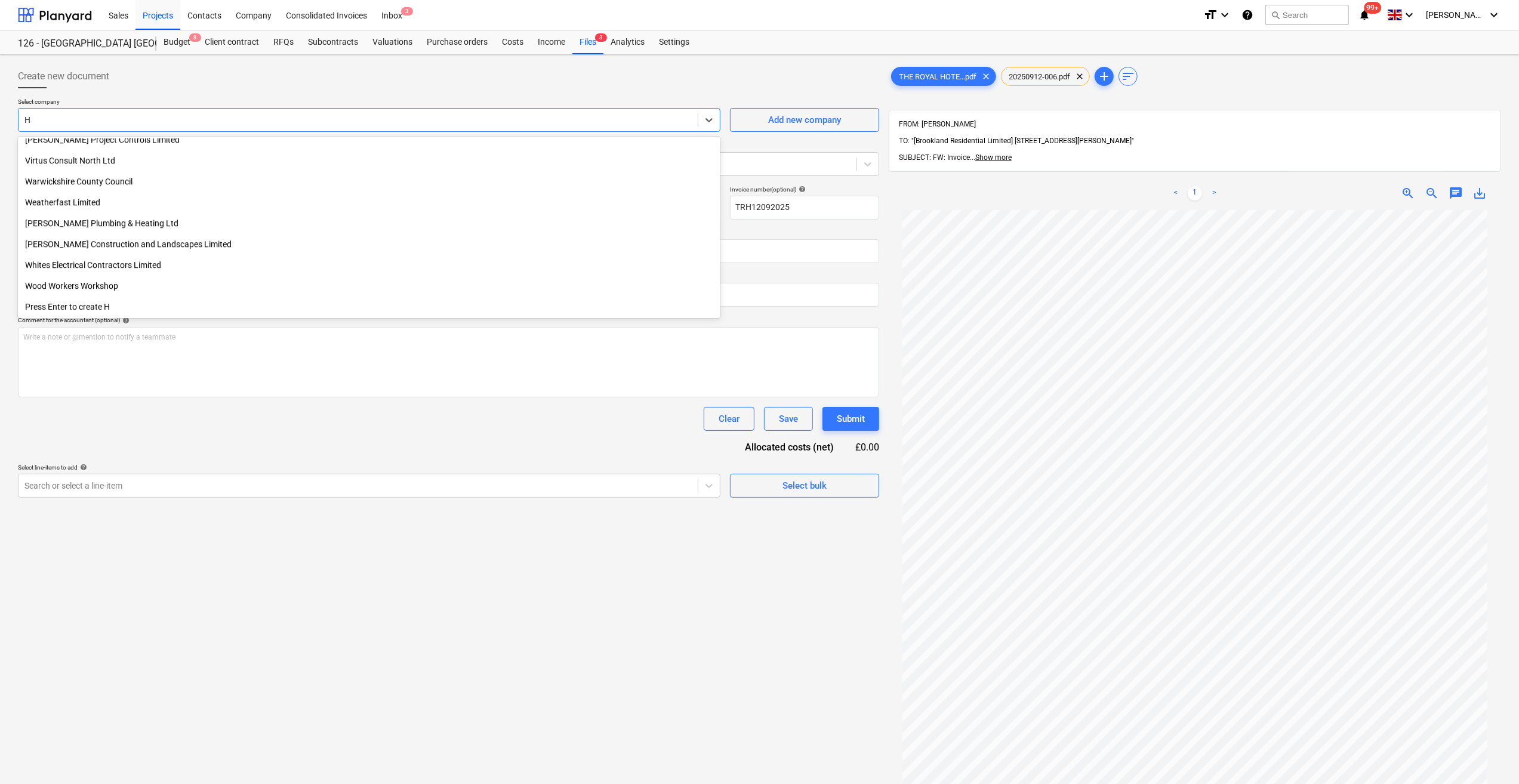
scroll to position [3579, 0]
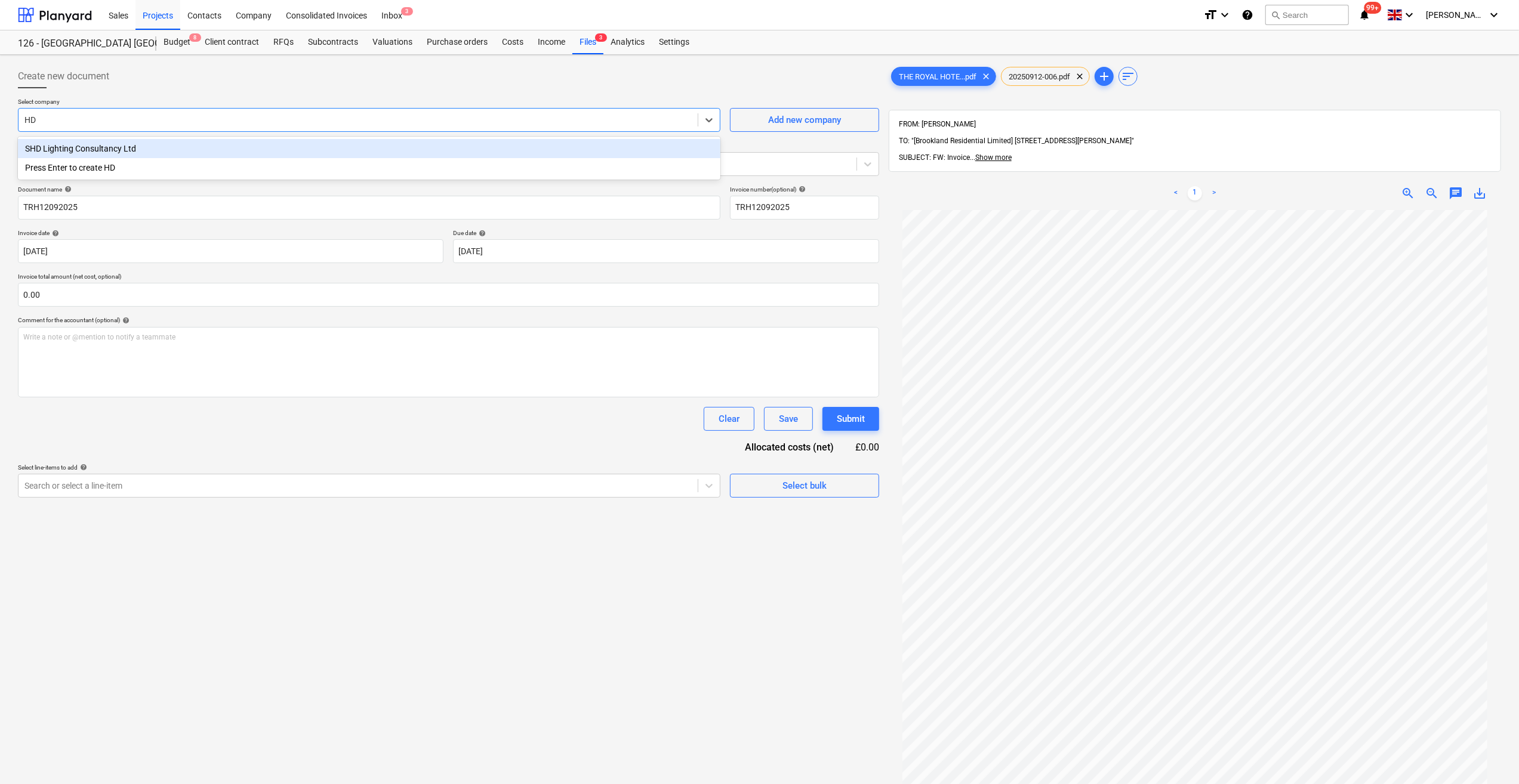
type input "H"
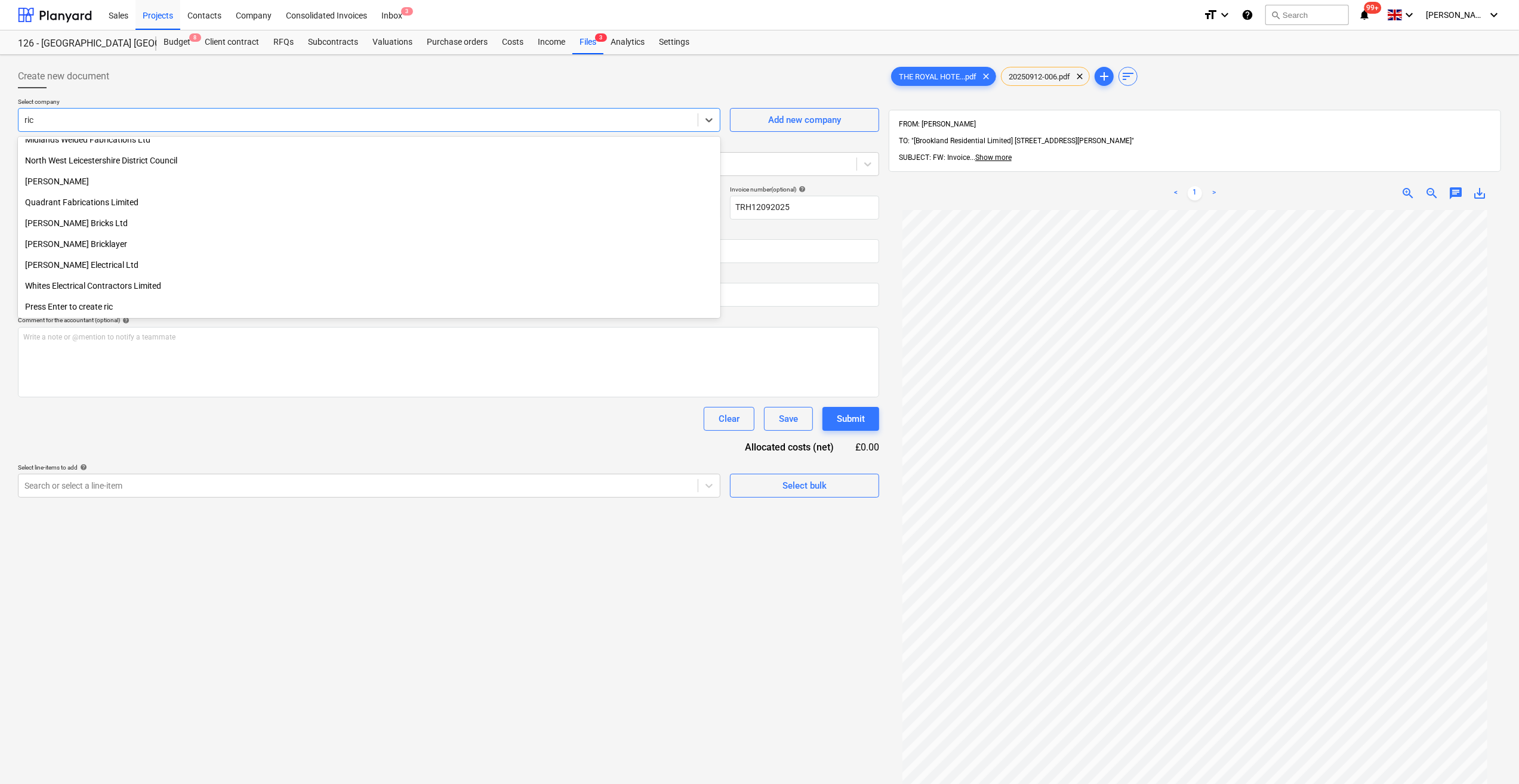
scroll to position [322, 0]
type input "[PERSON_NAME]"
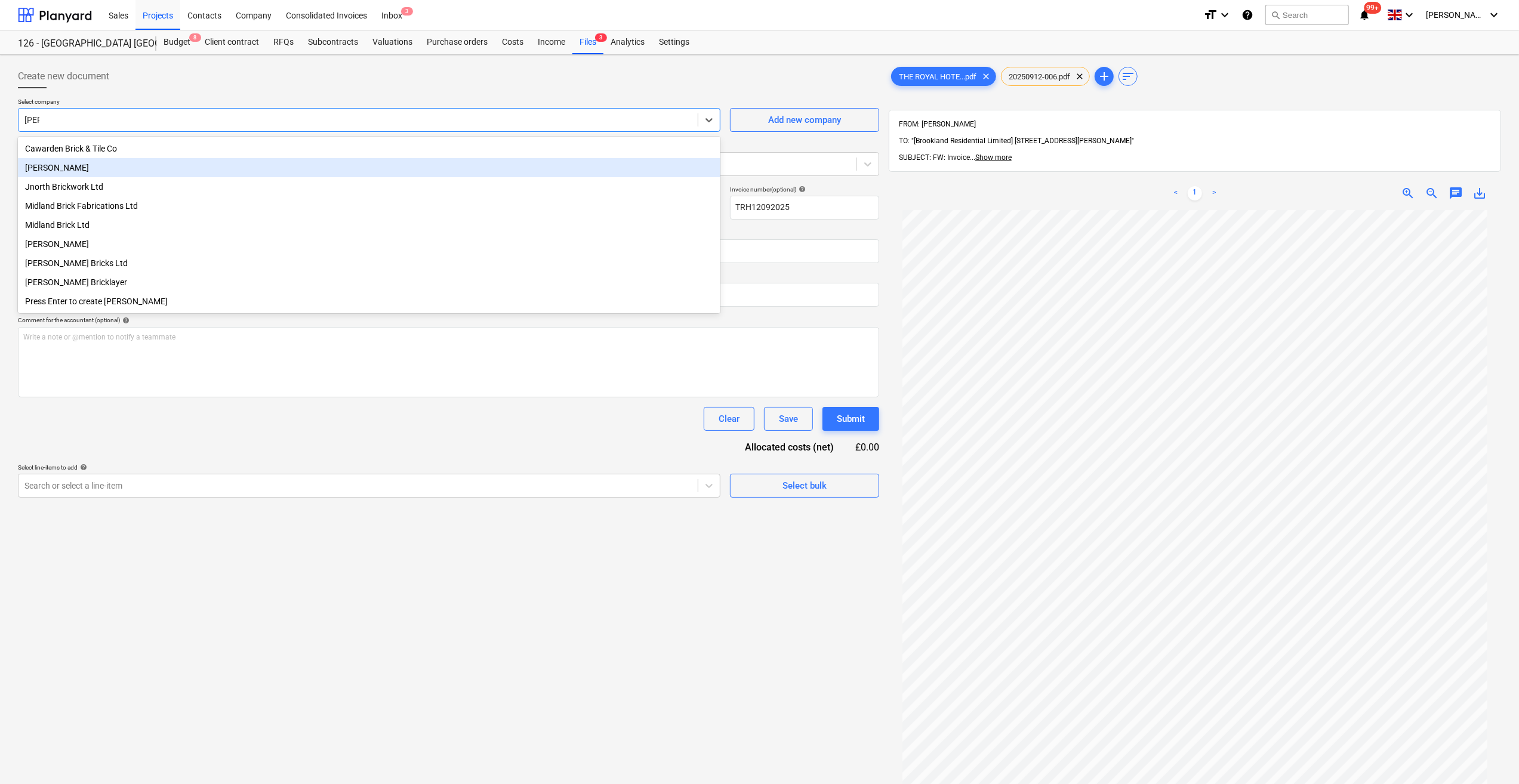
click at [65, 161] on div "[PERSON_NAME]" at bounding box center [369, 167] width 702 height 19
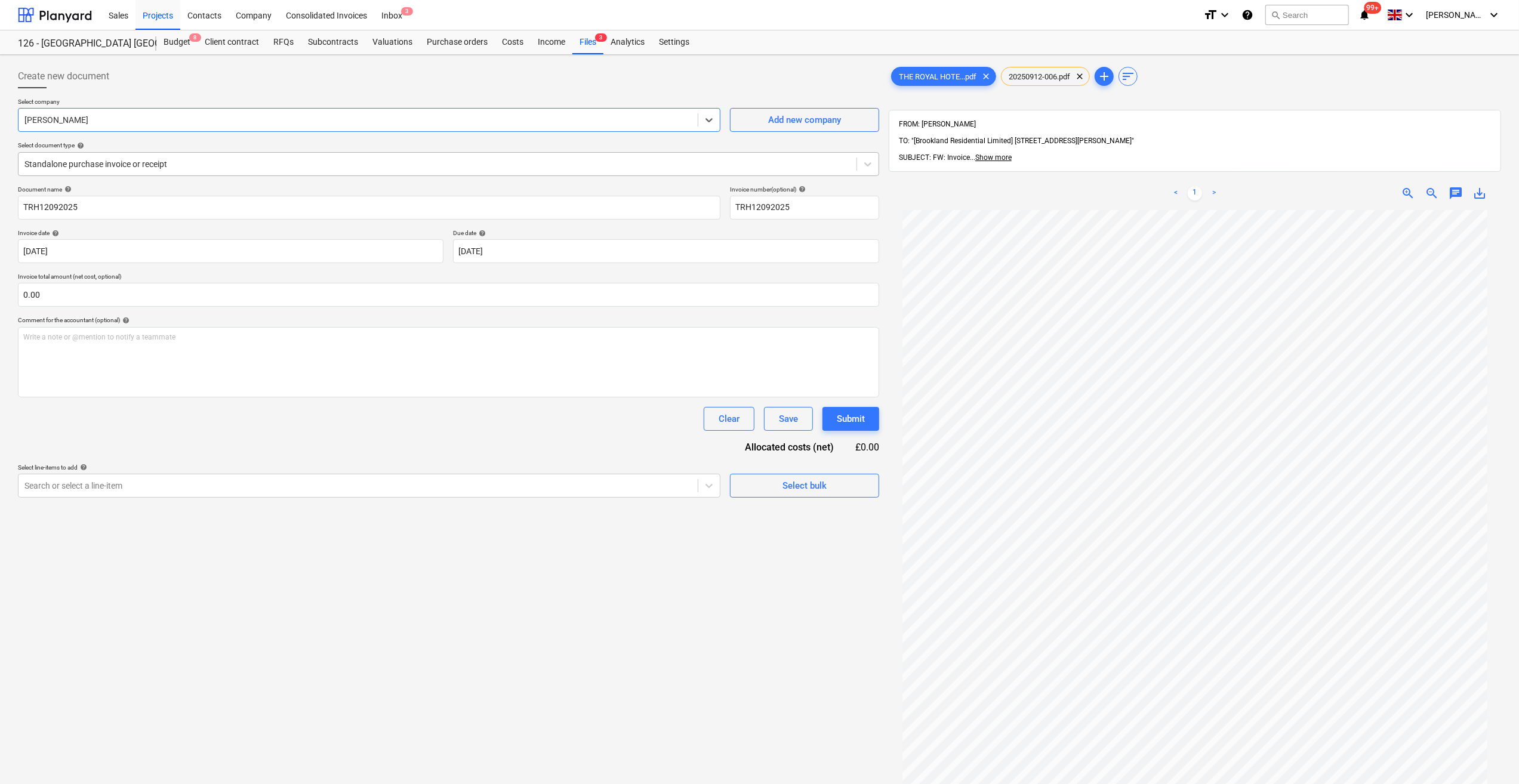
click at [144, 167] on div at bounding box center [438, 163] width 826 height 12
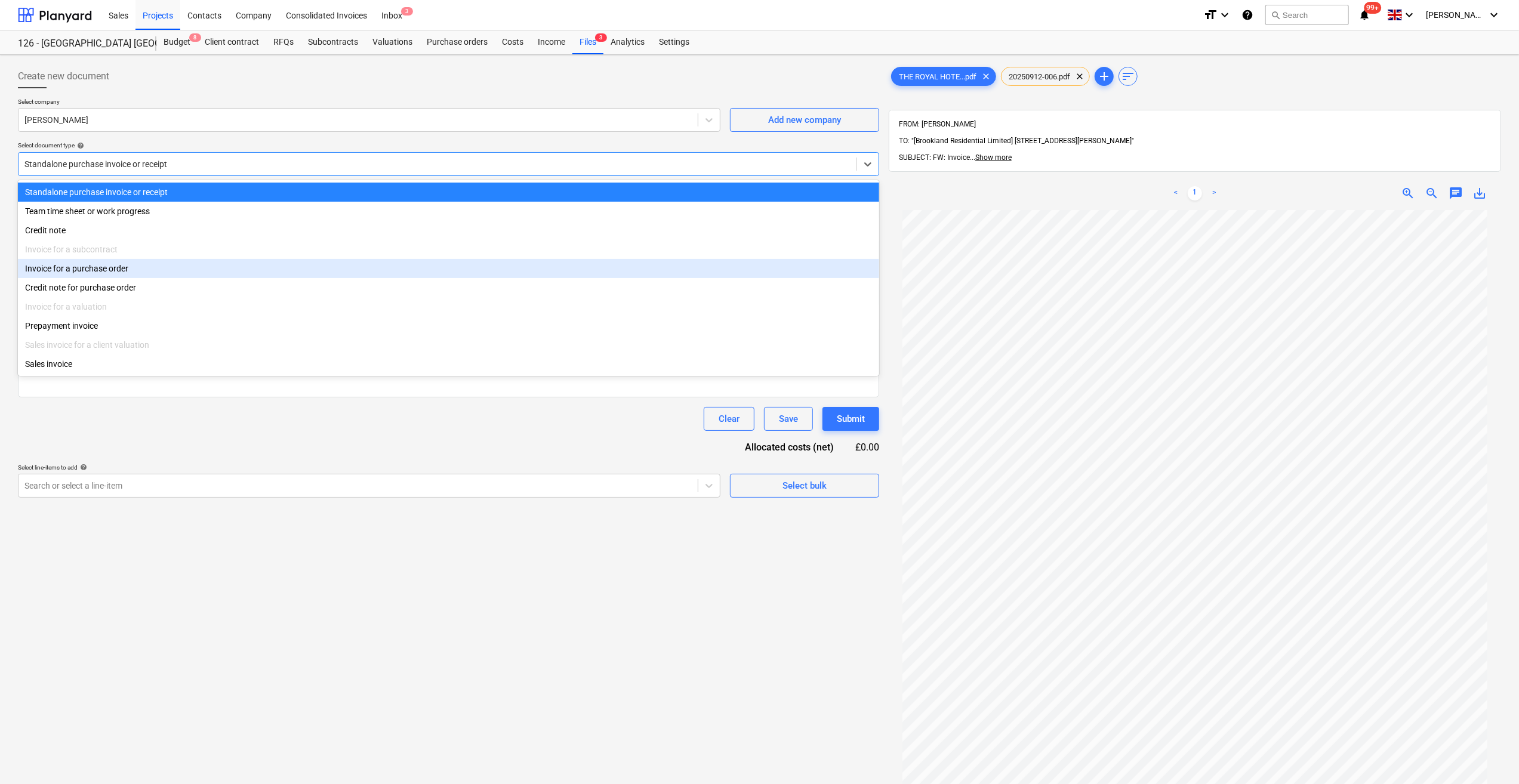
click at [118, 269] on div "Invoice for a purchase order" at bounding box center [448, 268] width 861 height 19
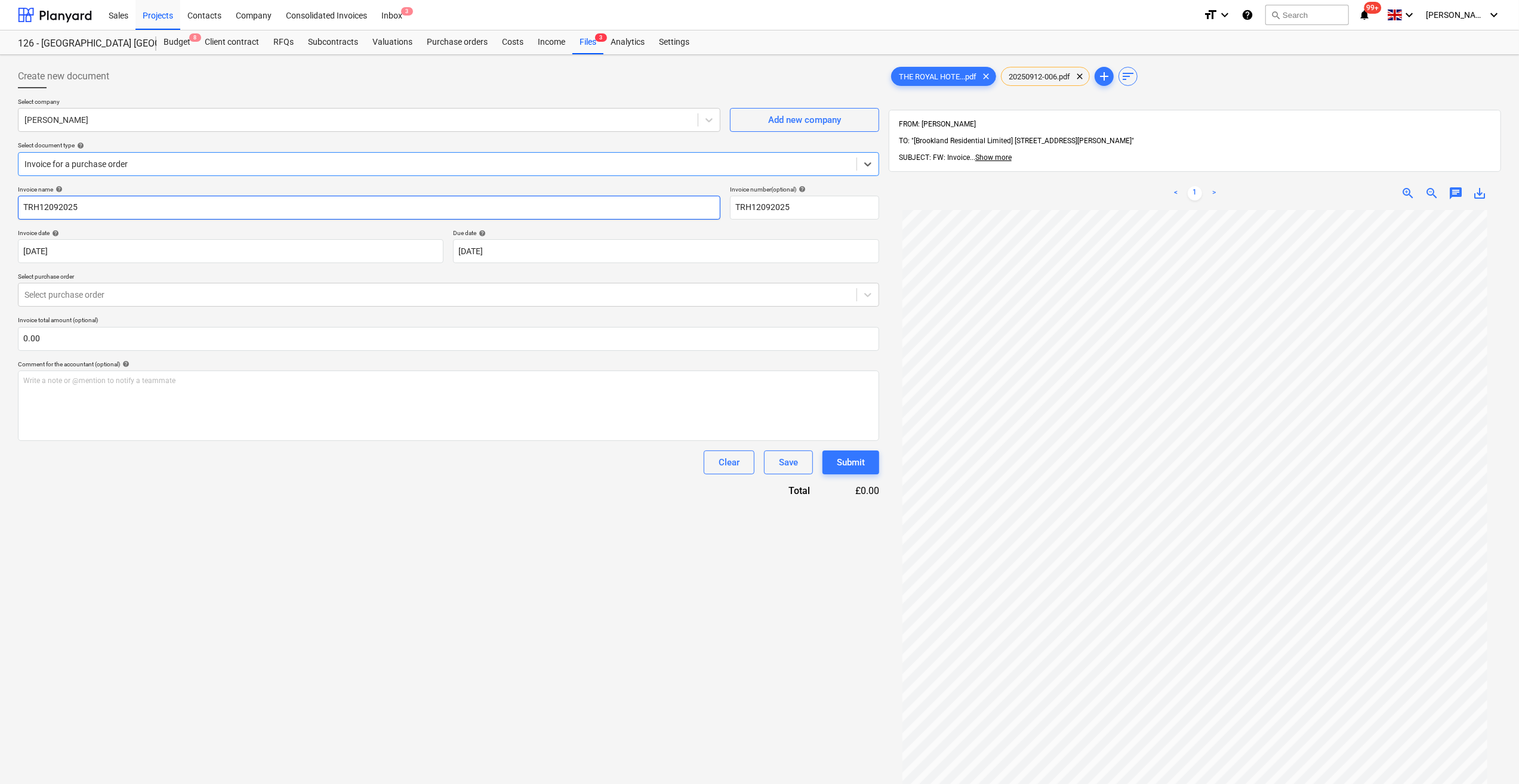
click at [22, 206] on input "TRH12092025" at bounding box center [369, 207] width 702 height 24
type input "Fdn Conc. 4-10 - TRH12092025"
click at [536, 254] on body "Sales Projects Contacts Company Consolidated Invoices Inbox 3 format_size keybo…" at bounding box center [760, 392] width 1519 height 784
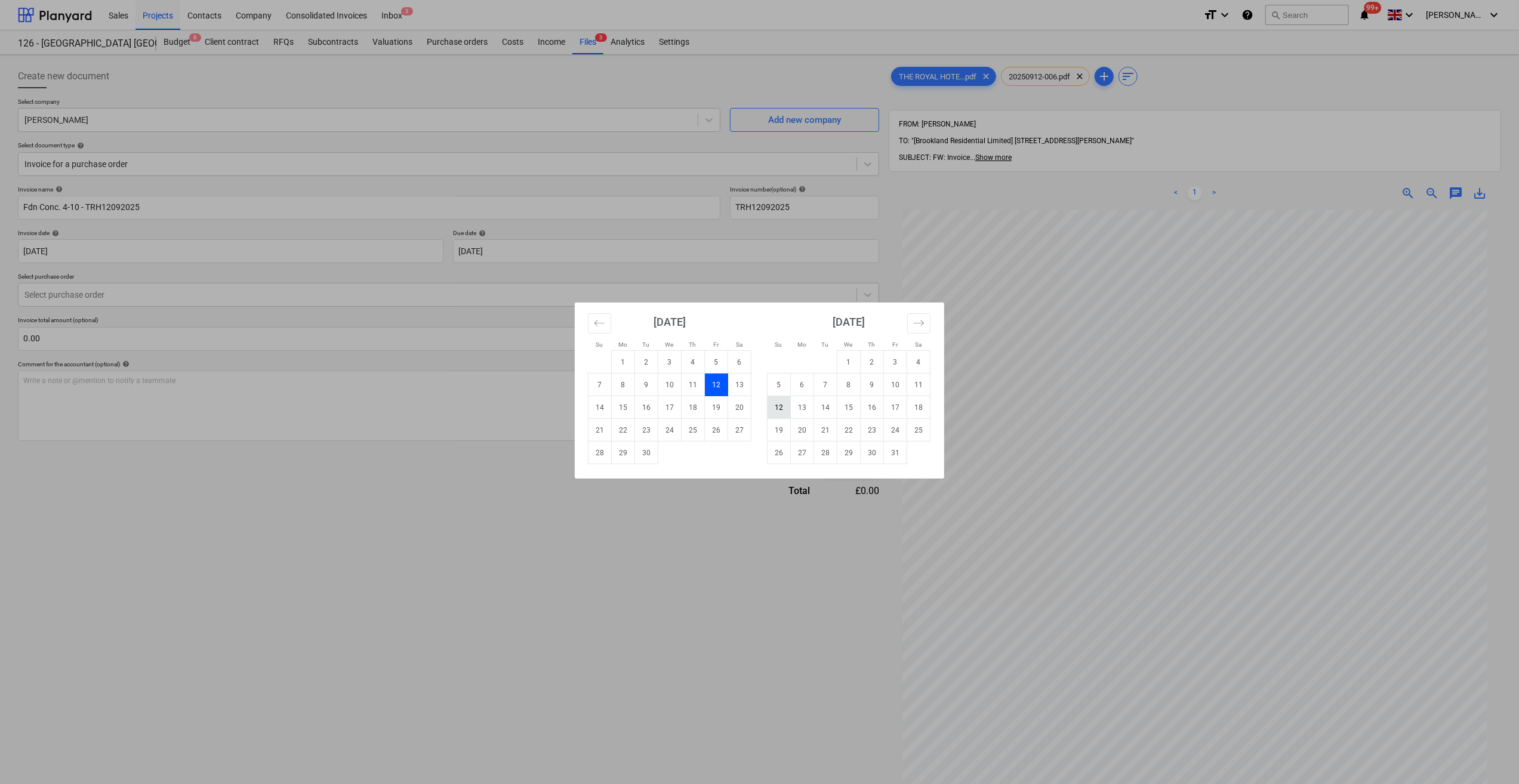
click at [778, 408] on td "12" at bounding box center [779, 408] width 23 height 23
type input "[DATE]"
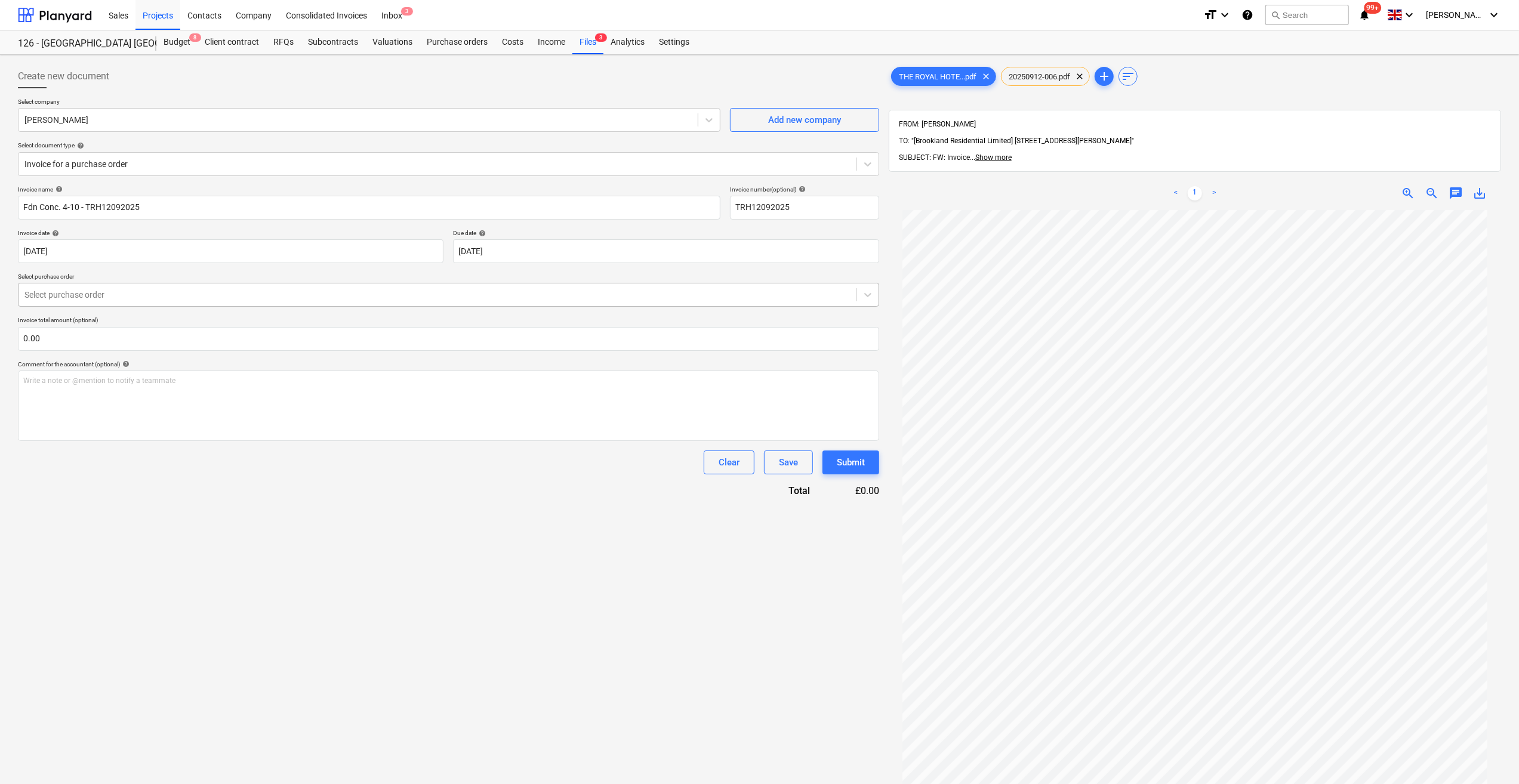
click at [66, 294] on div at bounding box center [438, 294] width 826 height 12
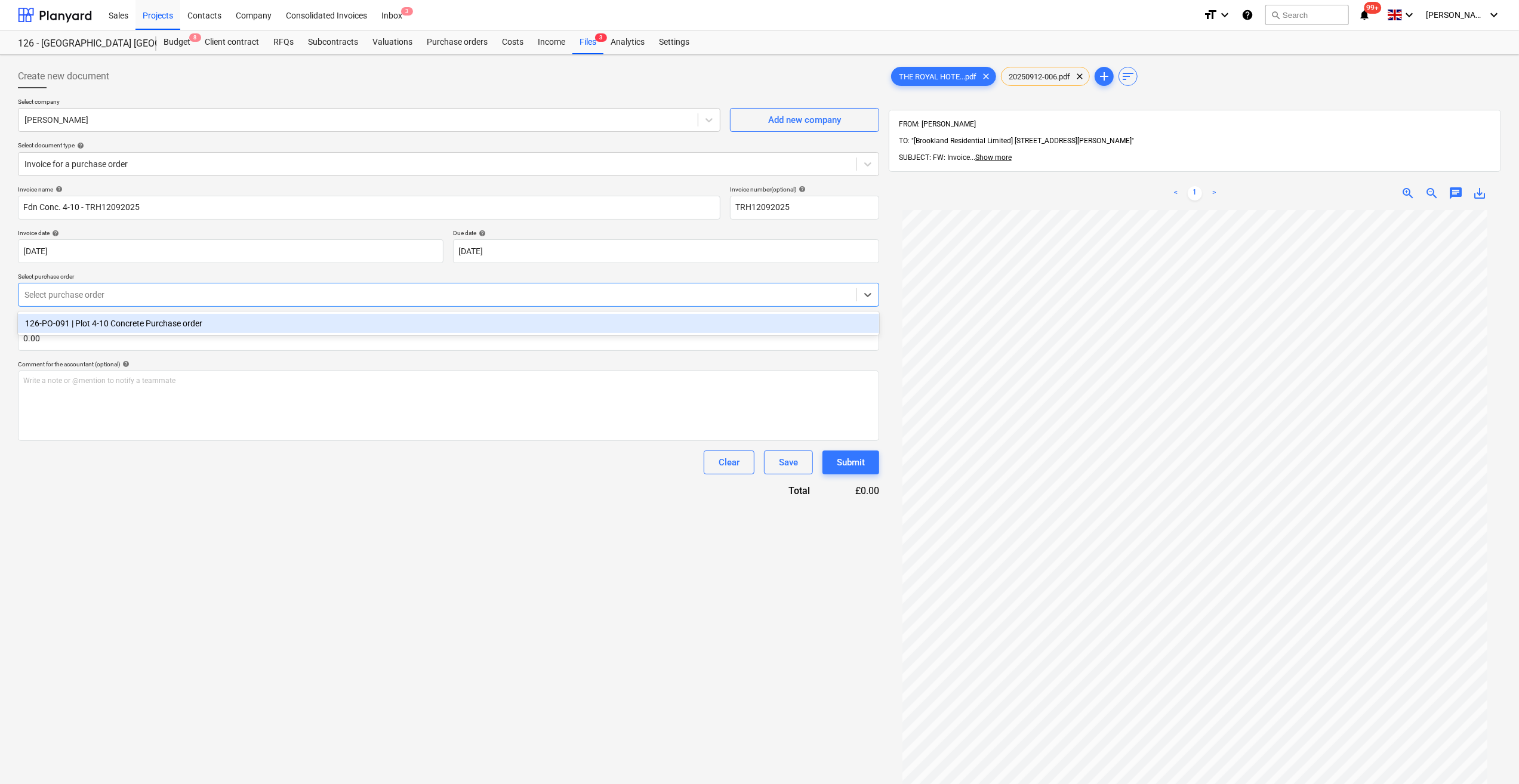
click at [121, 322] on div "126-PO-091 | Plot 4-10 Concrete Purchase order" at bounding box center [448, 323] width 861 height 19
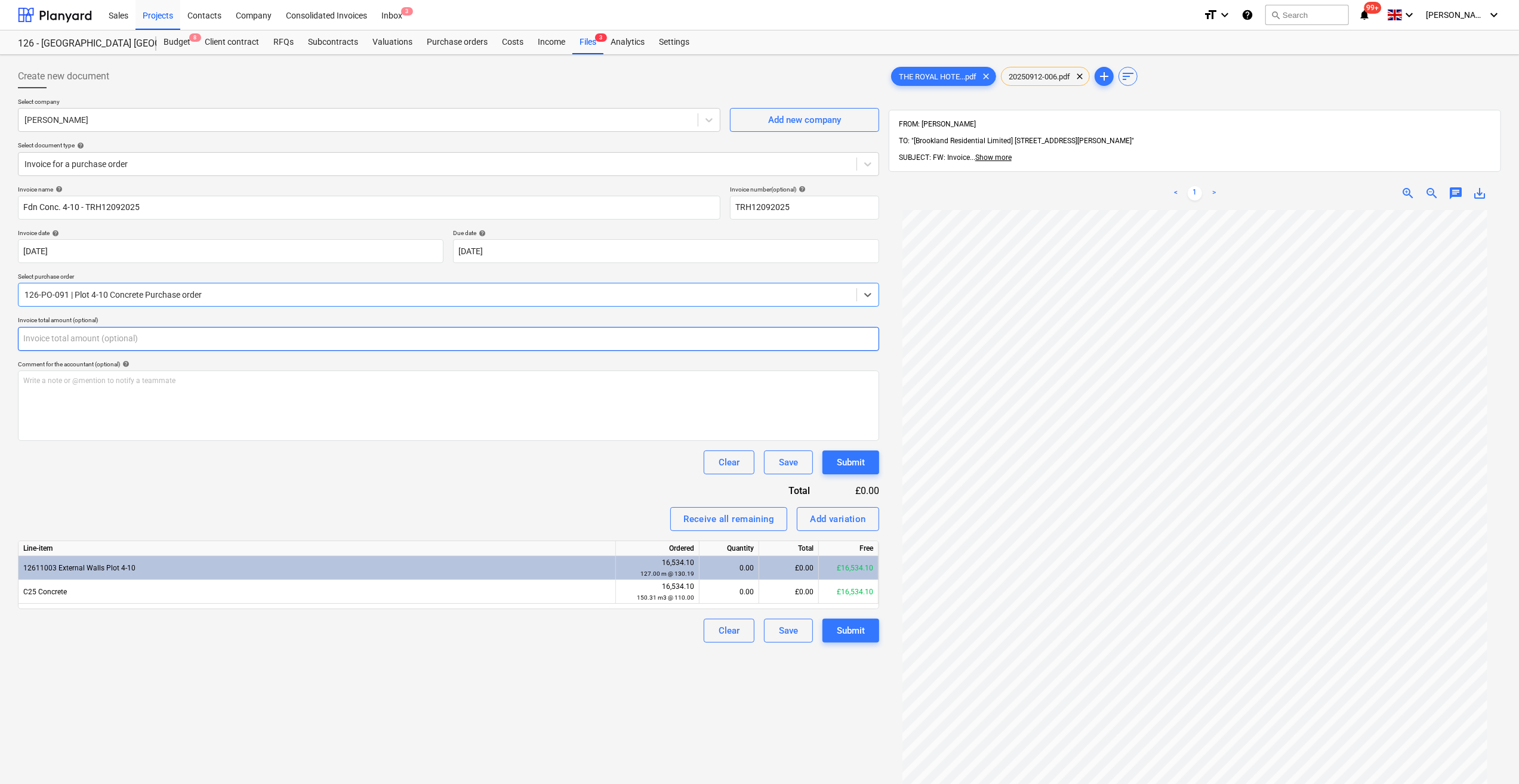
click at [66, 337] on input "text" at bounding box center [448, 338] width 861 height 24
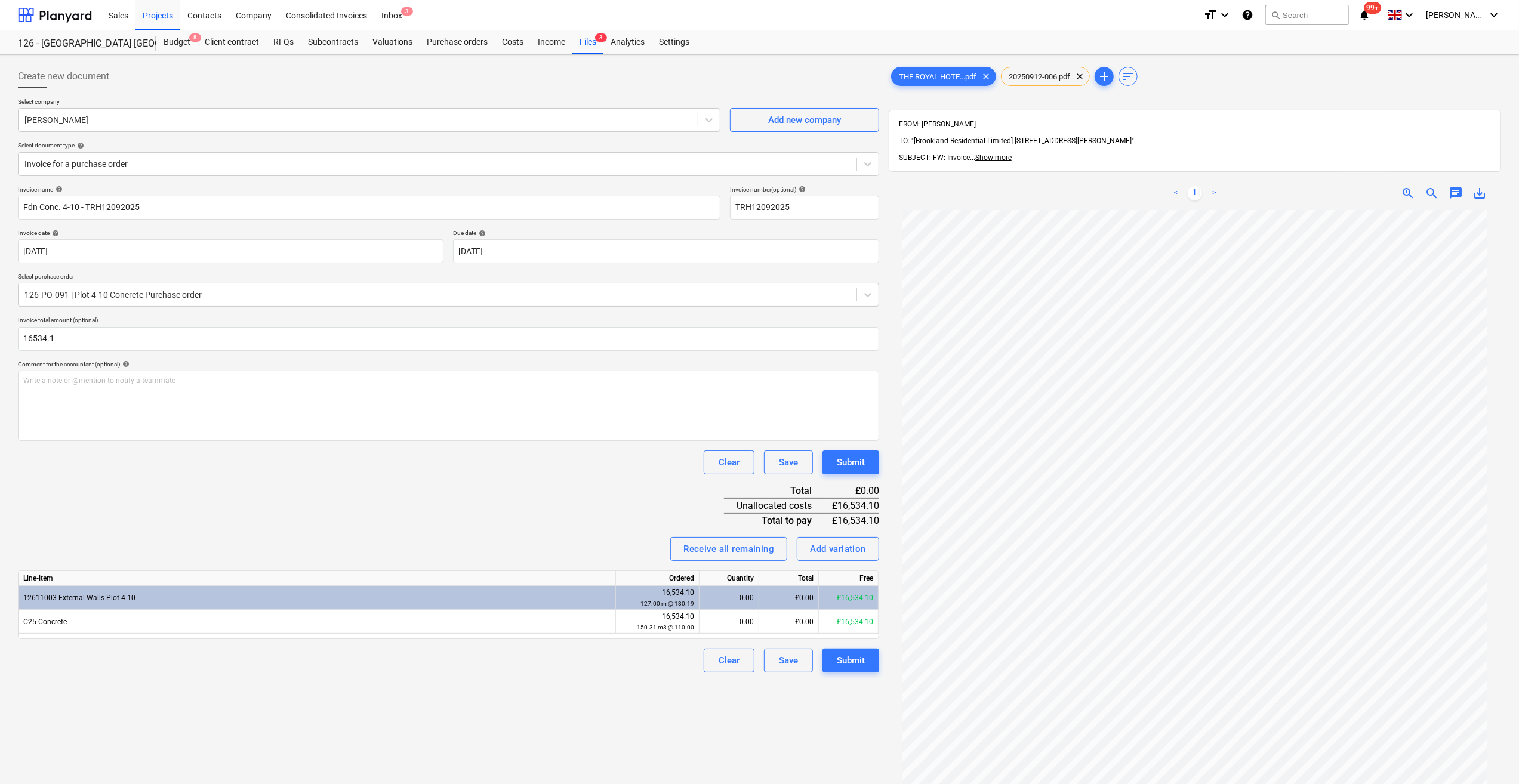
type input "16,534.10"
click at [342, 633] on div "Line-item Ordered Quantity Total Free 12611003 External Walls Plot 4-10 16,534.…" at bounding box center [448, 604] width 861 height 68
drag, startPoint x: 748, startPoint y: 550, endPoint x: 744, endPoint y: 567, distance: 17.5
click at [749, 550] on div "Receive all remaining" at bounding box center [728, 549] width 90 height 16
click at [858, 658] on div "Submit" at bounding box center [851, 661] width 28 height 16
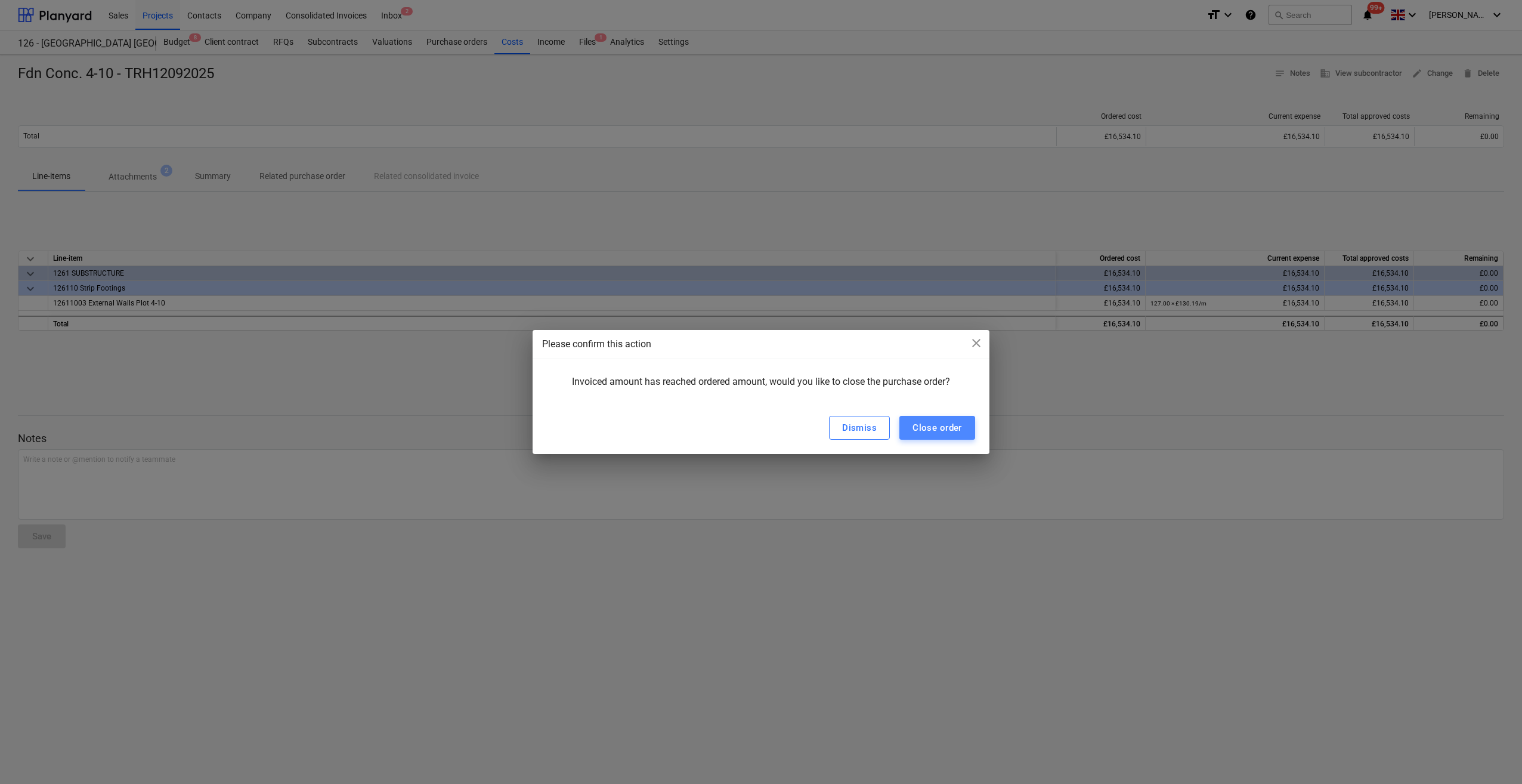
click at [936, 430] on div "Close order" at bounding box center [937, 428] width 50 height 16
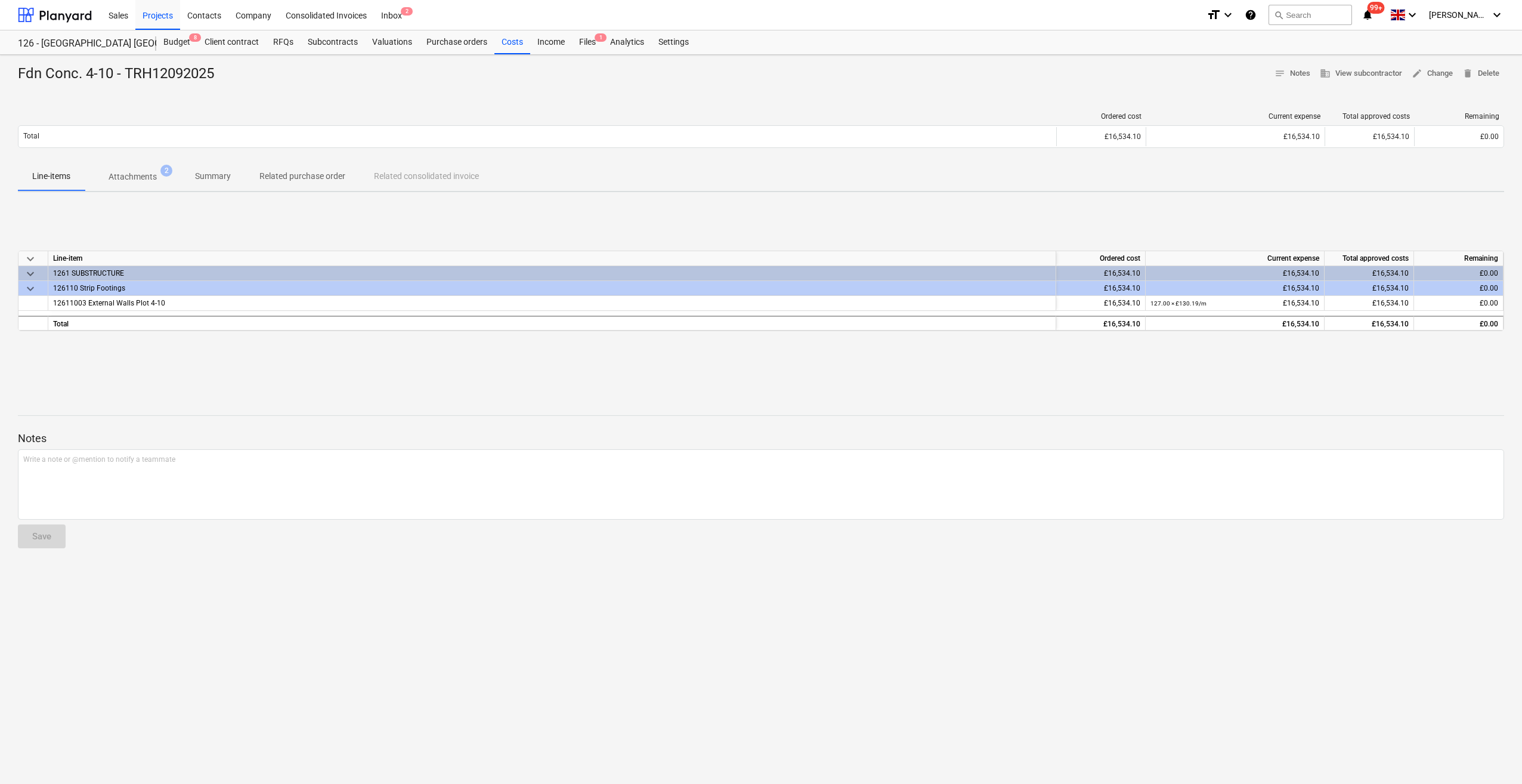
click at [1226, 435] on p "Notes" at bounding box center [761, 439] width 1487 height 14
click at [591, 42] on div "Files 4" at bounding box center [587, 42] width 31 height 24
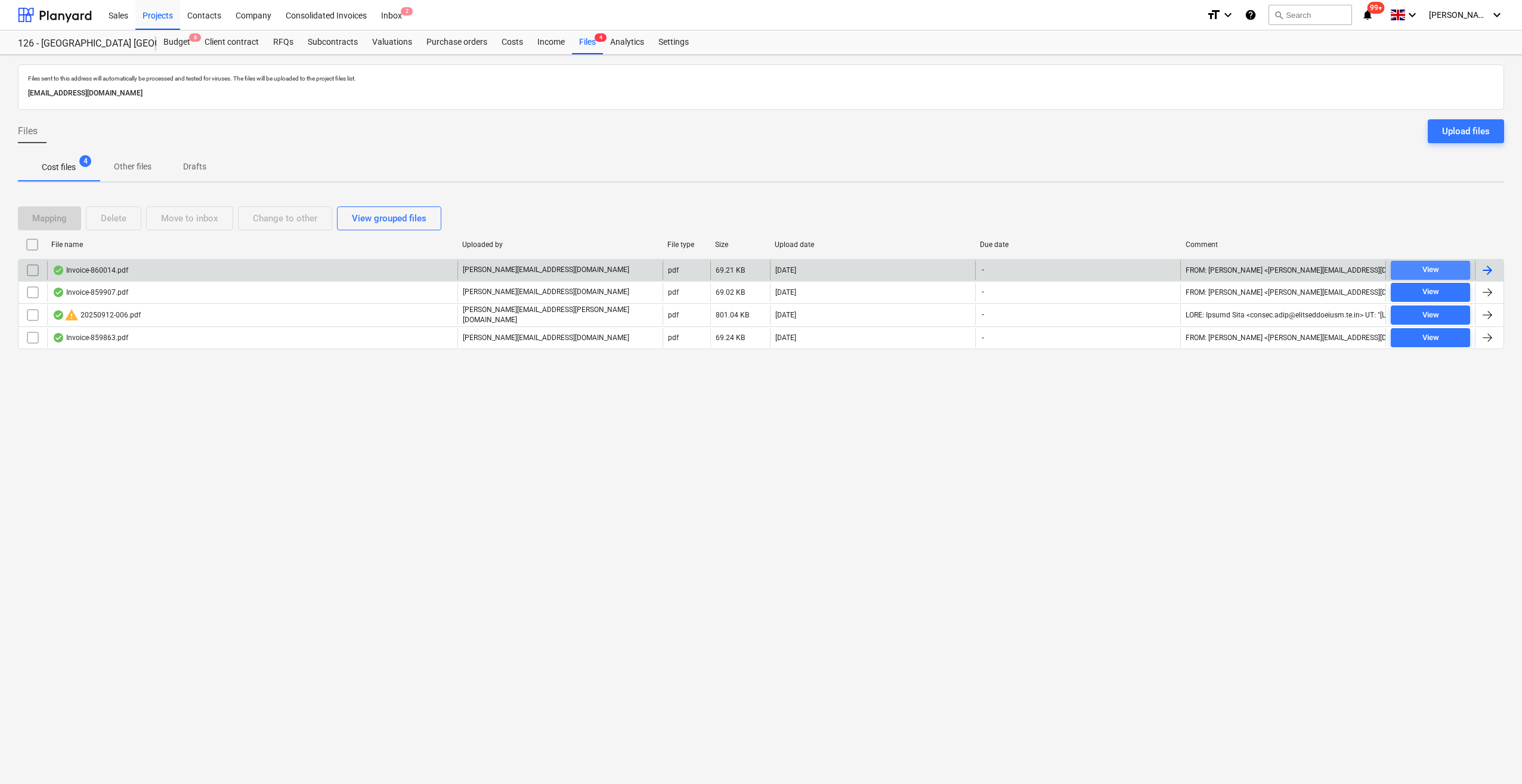
click at [1431, 272] on div "View" at bounding box center [1431, 269] width 17 height 13
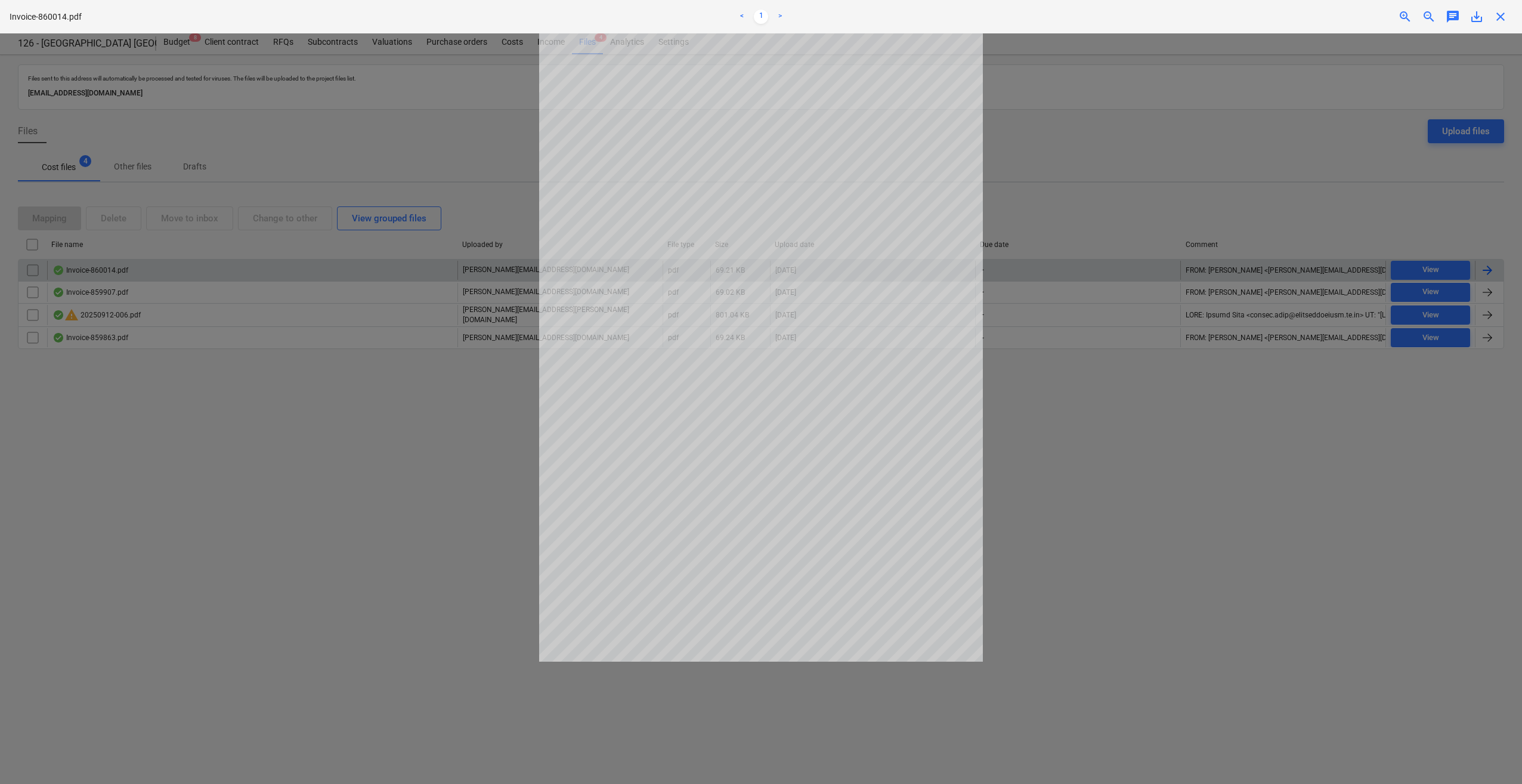
click at [1501, 17] on span "close" at bounding box center [1501, 17] width 14 height 14
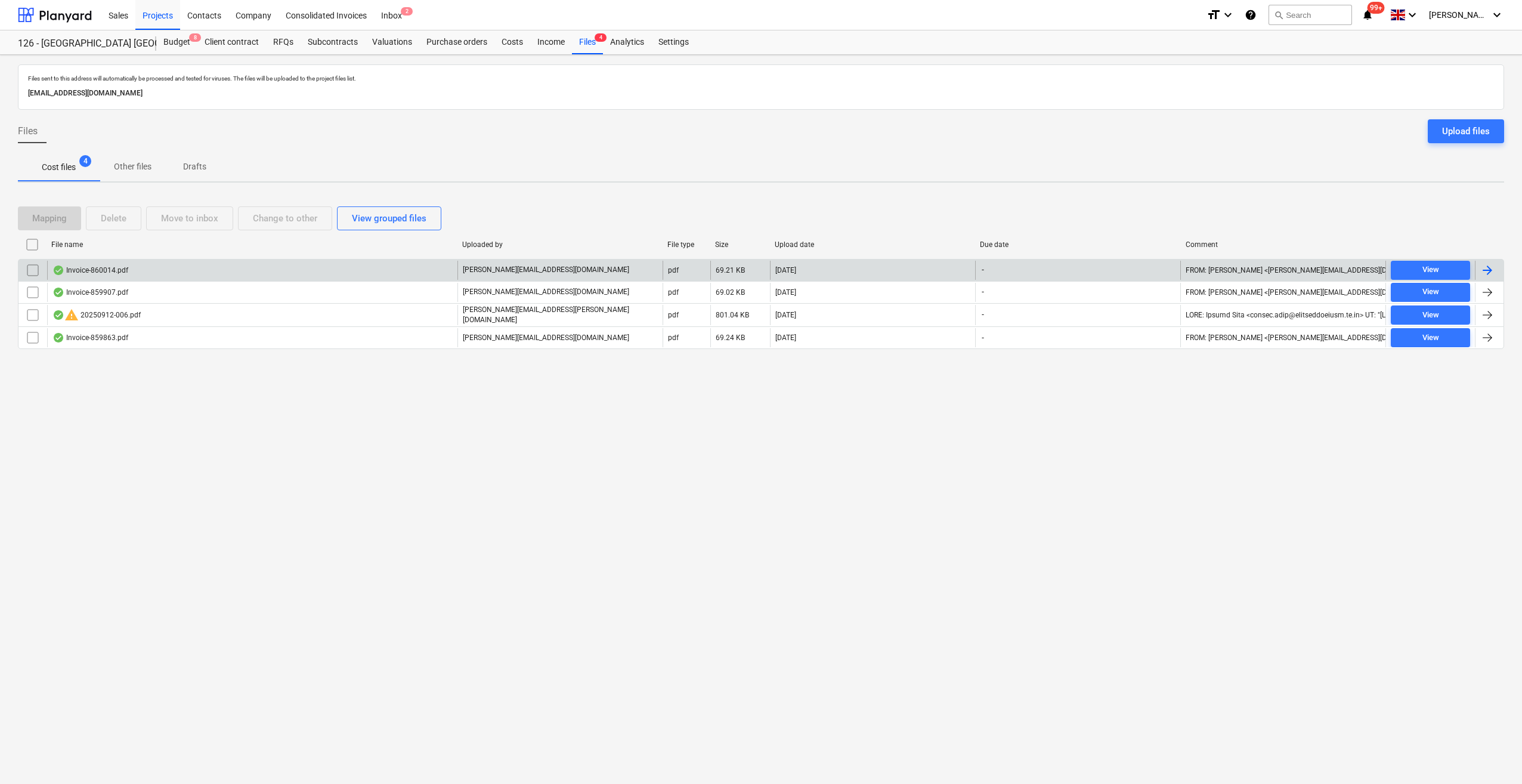
click at [1486, 268] on div at bounding box center [1487, 270] width 14 height 14
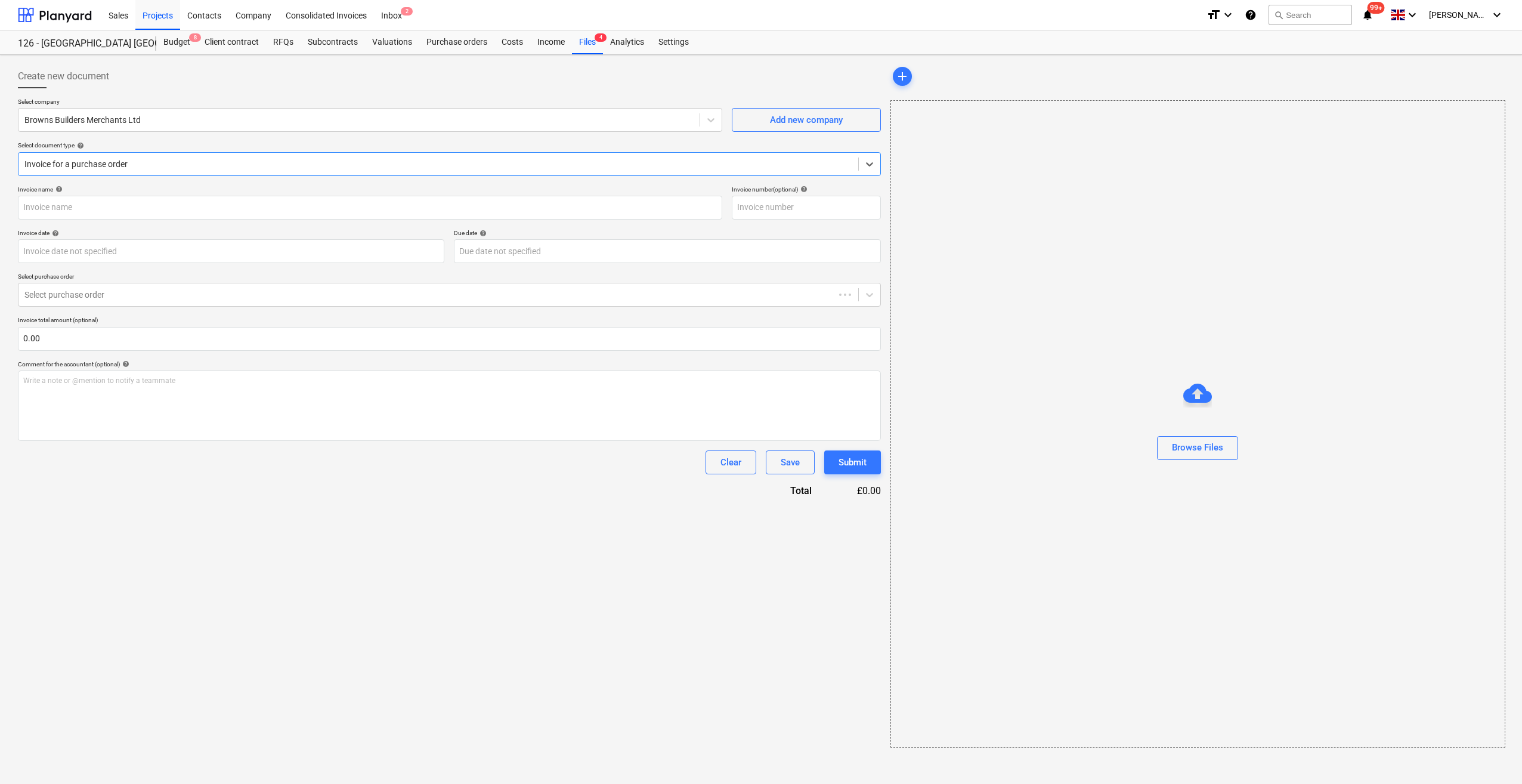
type input "860014"
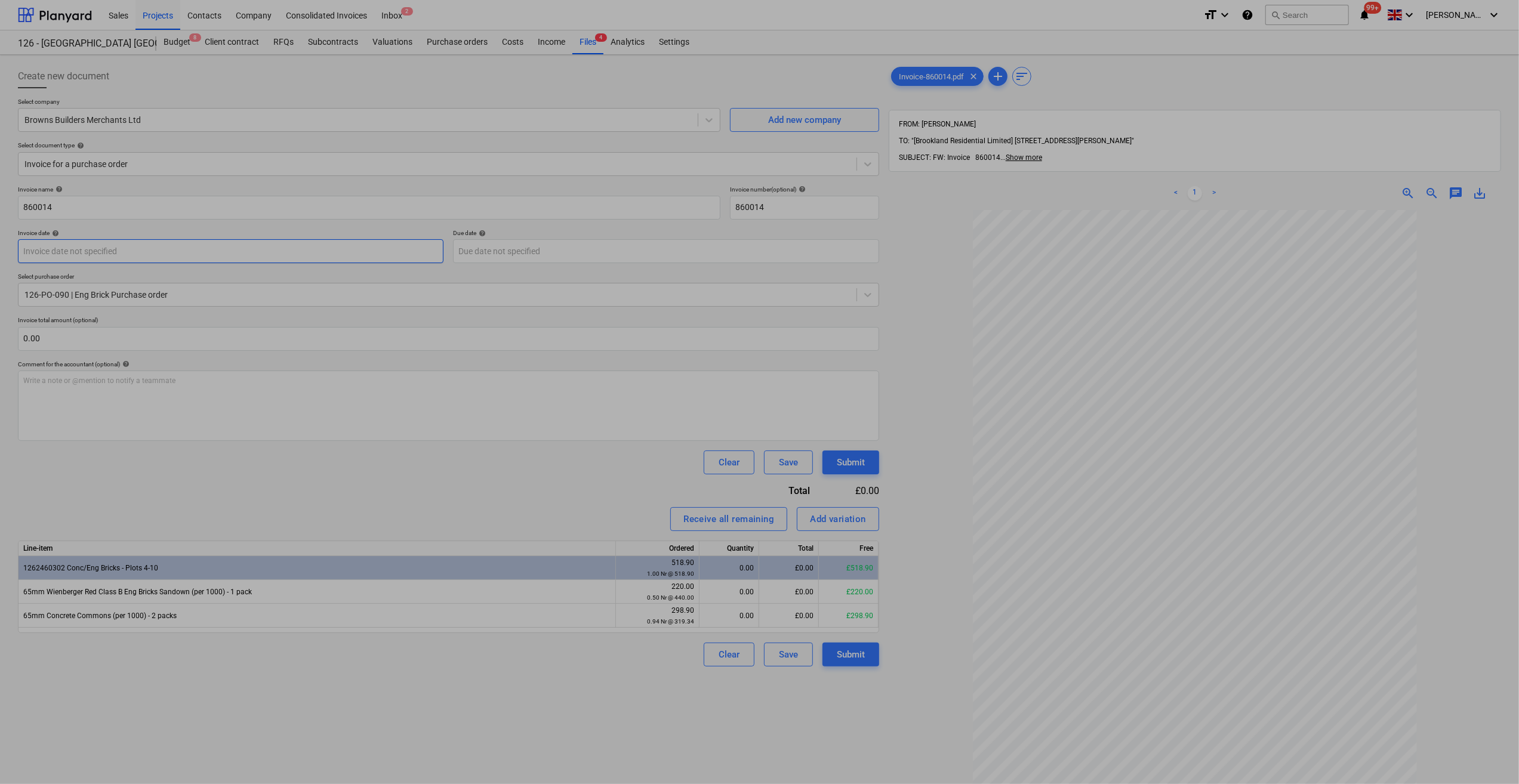
click at [95, 254] on body "Sales Projects Contacts Company Consolidated Invoices Inbox 2 format_size keybo…" at bounding box center [760, 392] width 1519 height 784
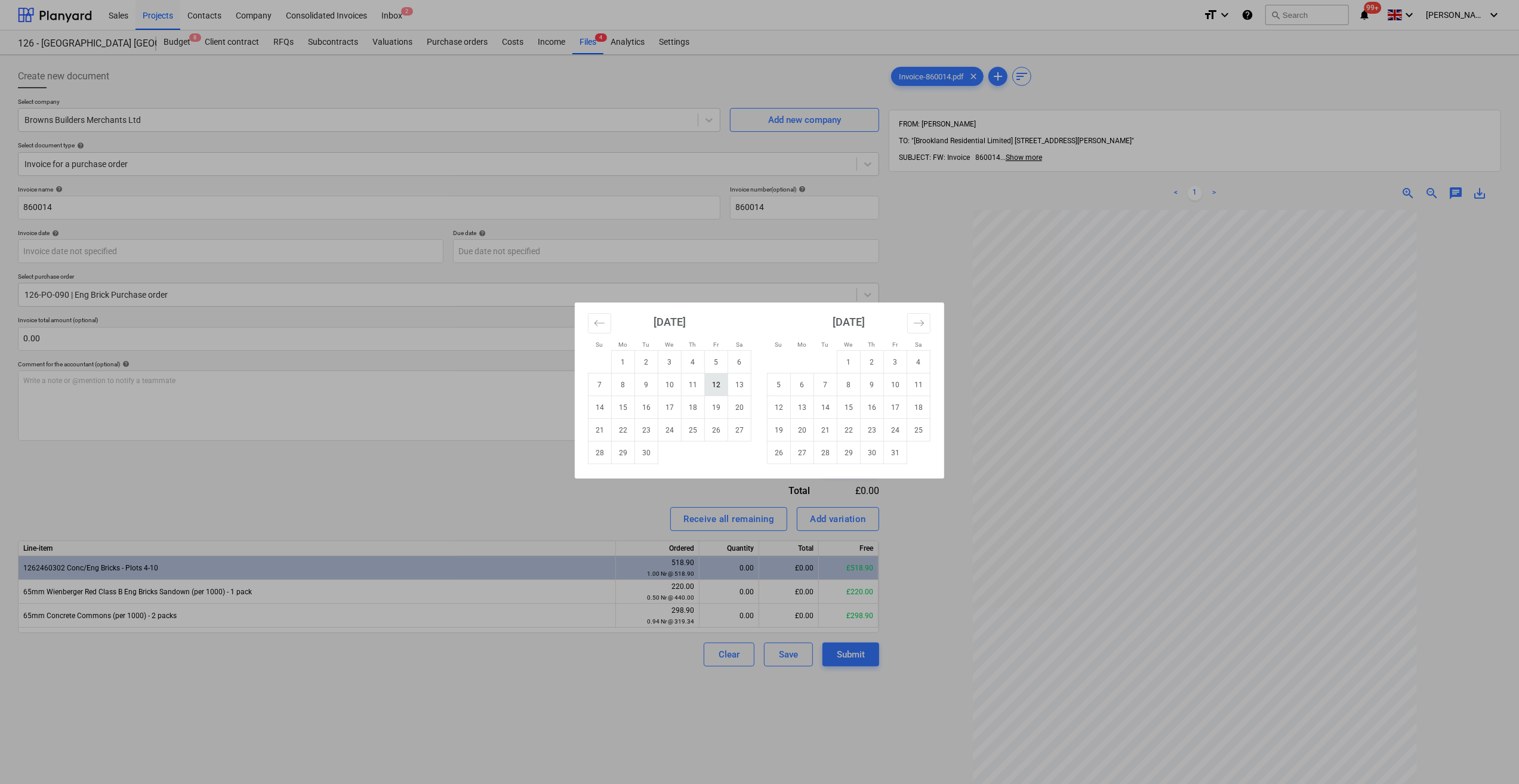
click at [716, 384] on td "12" at bounding box center [716, 384] width 23 height 23
type input "[DATE]"
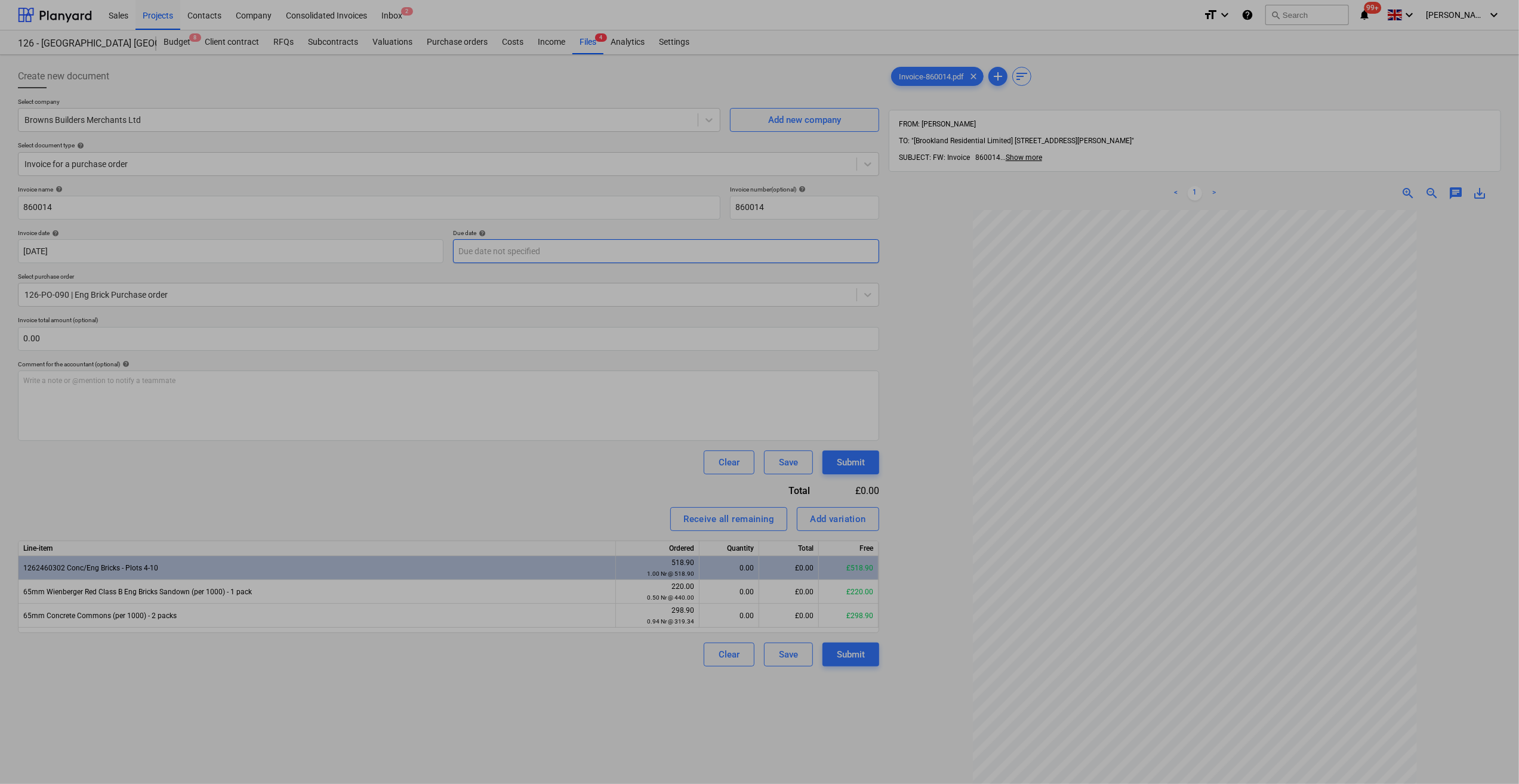
click at [510, 248] on body "Sales Projects Contacts Company Consolidated Invoices Inbox 2 format_size keybo…" at bounding box center [760, 392] width 1519 height 784
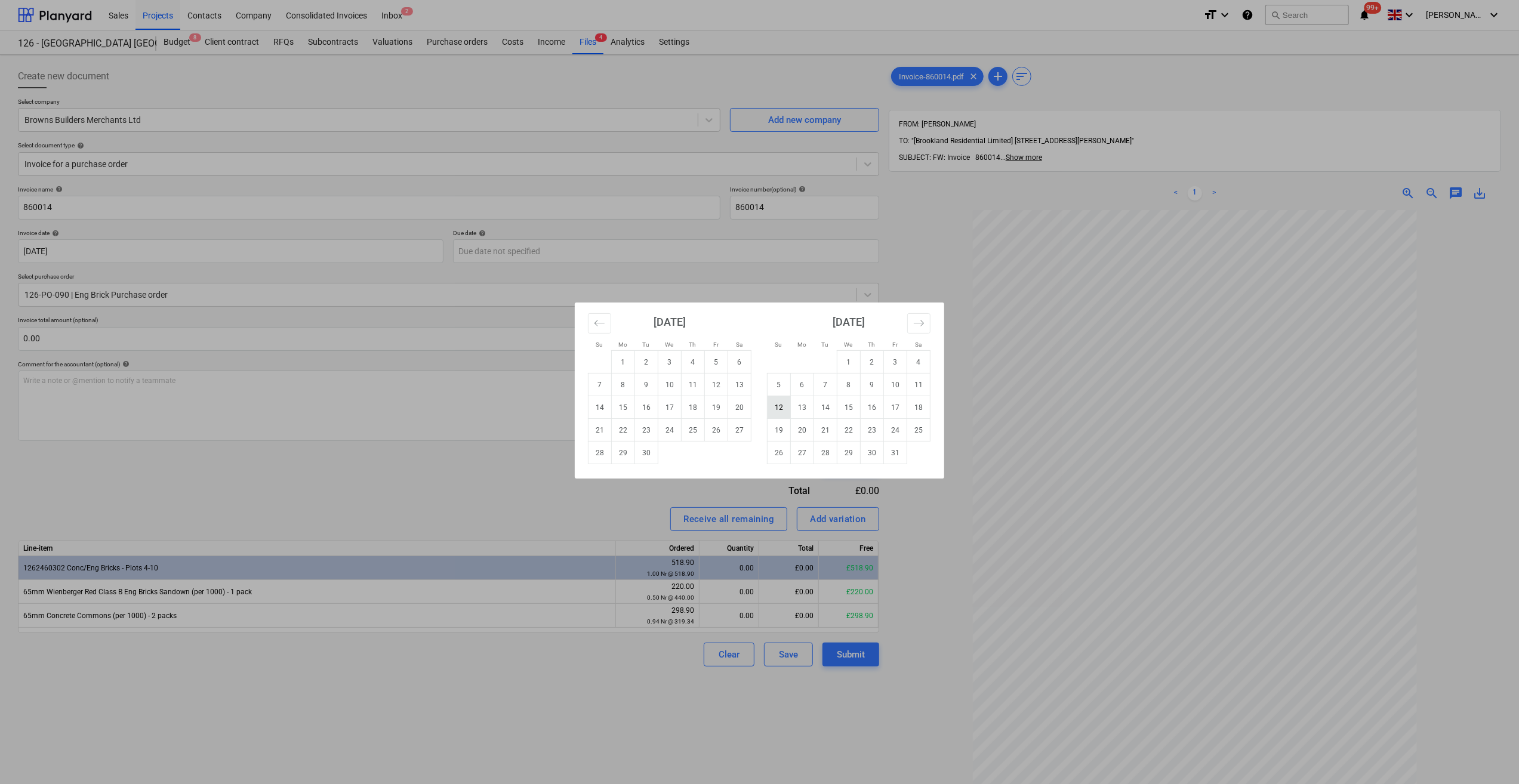
click at [781, 409] on td "12" at bounding box center [779, 408] width 23 height 23
type input "[DATE]"
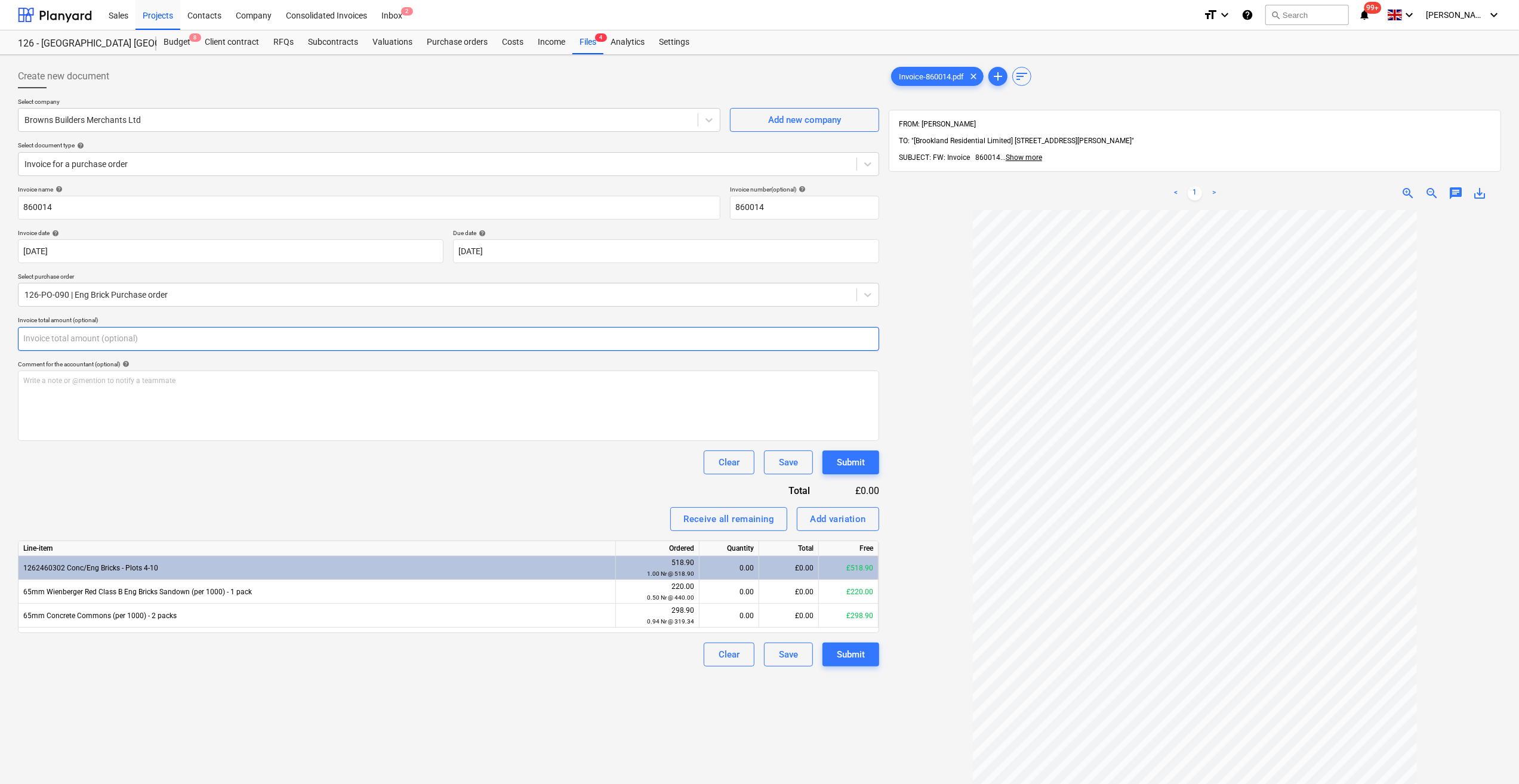
click at [75, 335] on input "text" at bounding box center [448, 338] width 861 height 24
click at [66, 336] on input "text" at bounding box center [448, 338] width 861 height 24
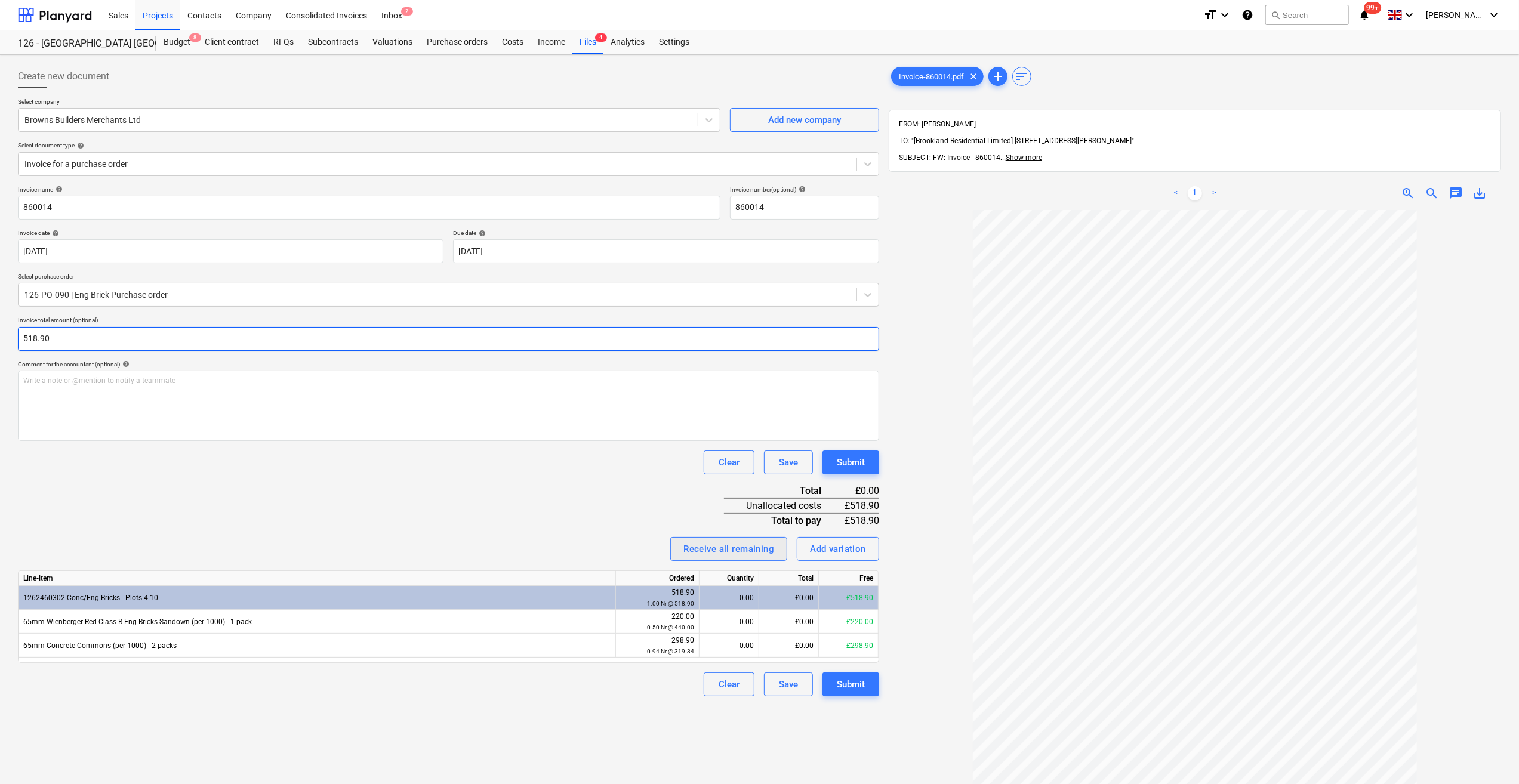
type input "518.90"
click at [738, 552] on div "Receive all remaining" at bounding box center [728, 549] width 90 height 16
click at [24, 204] on input "860014" at bounding box center [369, 207] width 702 height 24
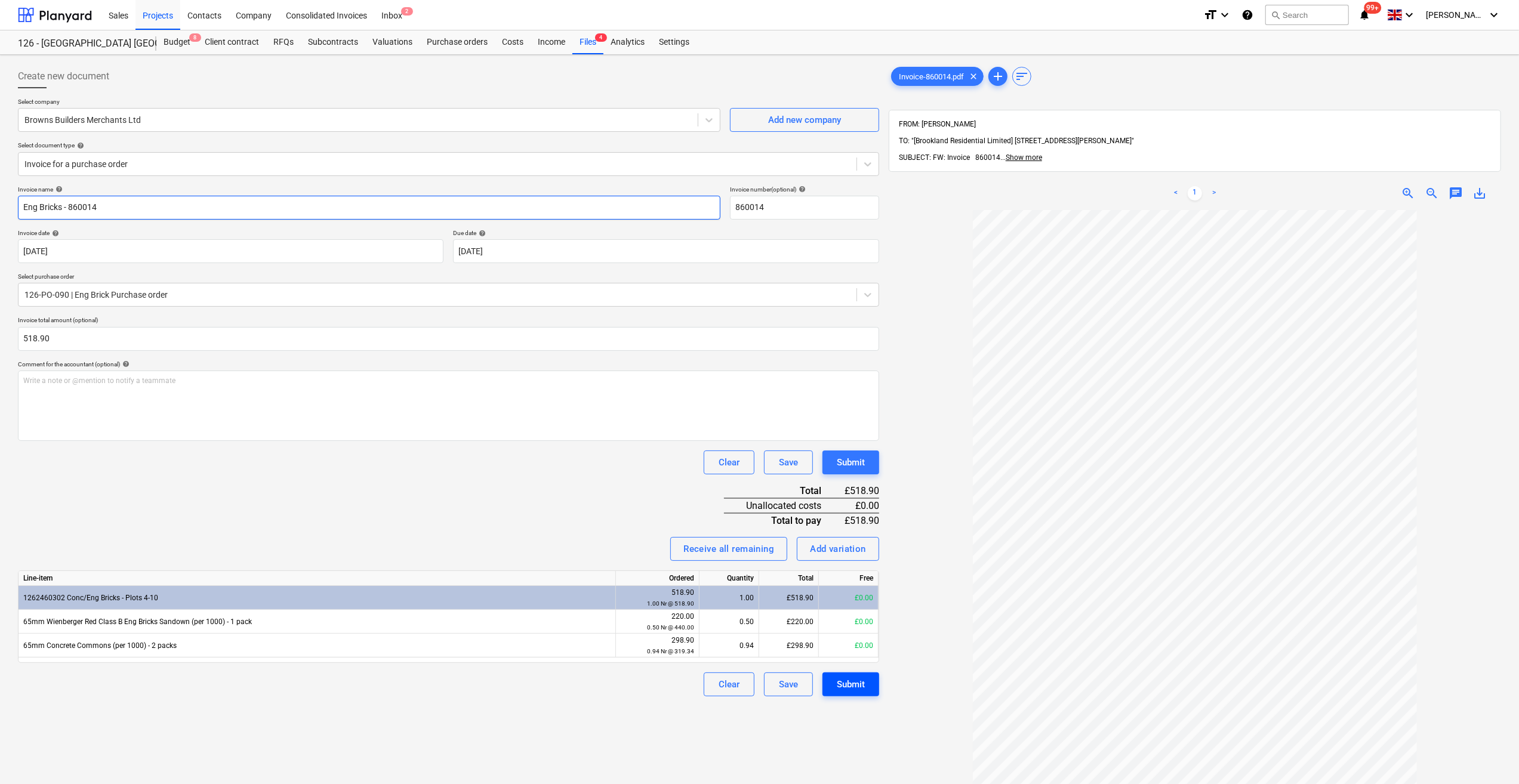
type input "Eng Bricks - 860014"
click at [856, 684] on div "Submit" at bounding box center [851, 685] width 28 height 16
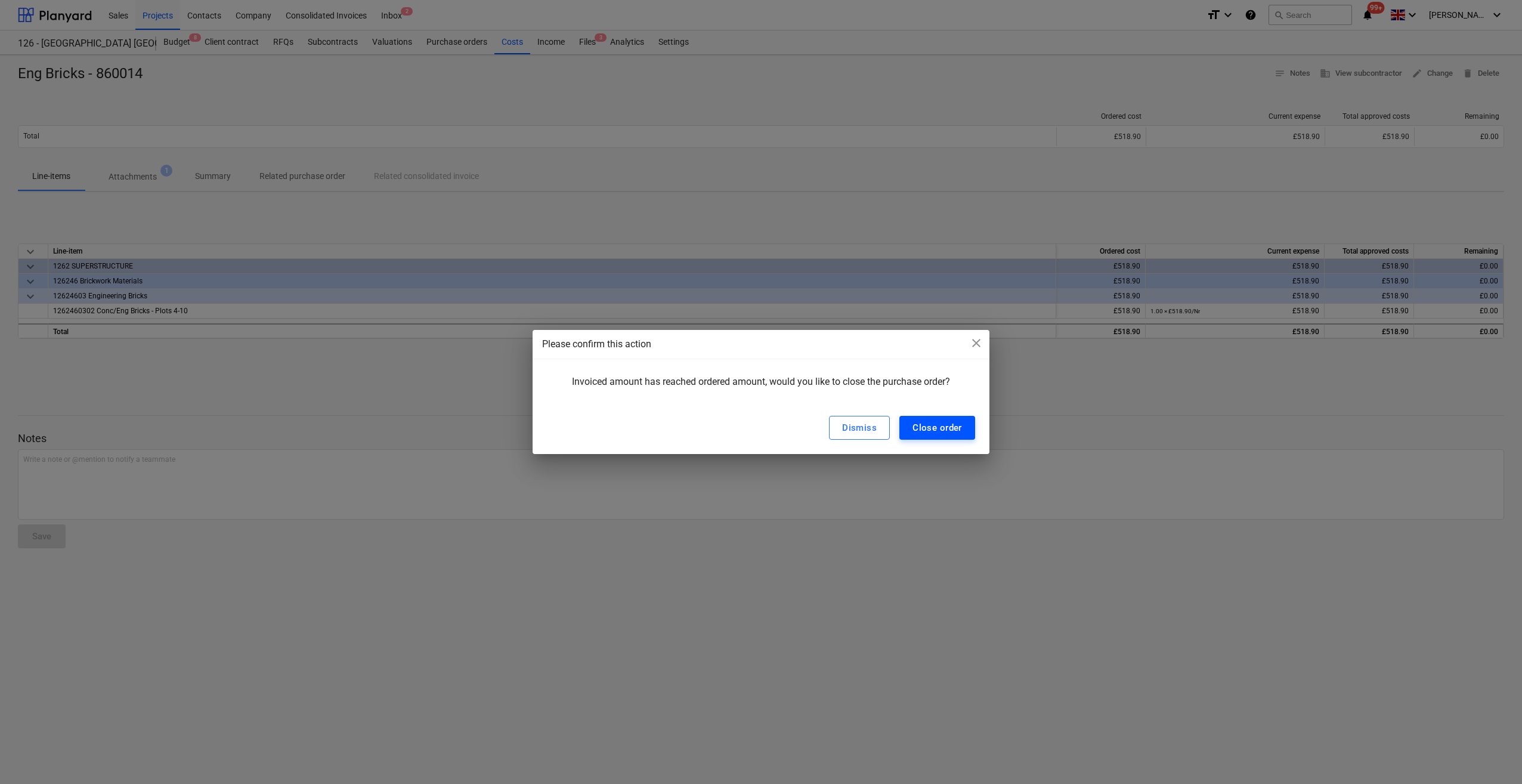
click at [933, 429] on div "Close order" at bounding box center [937, 428] width 50 height 16
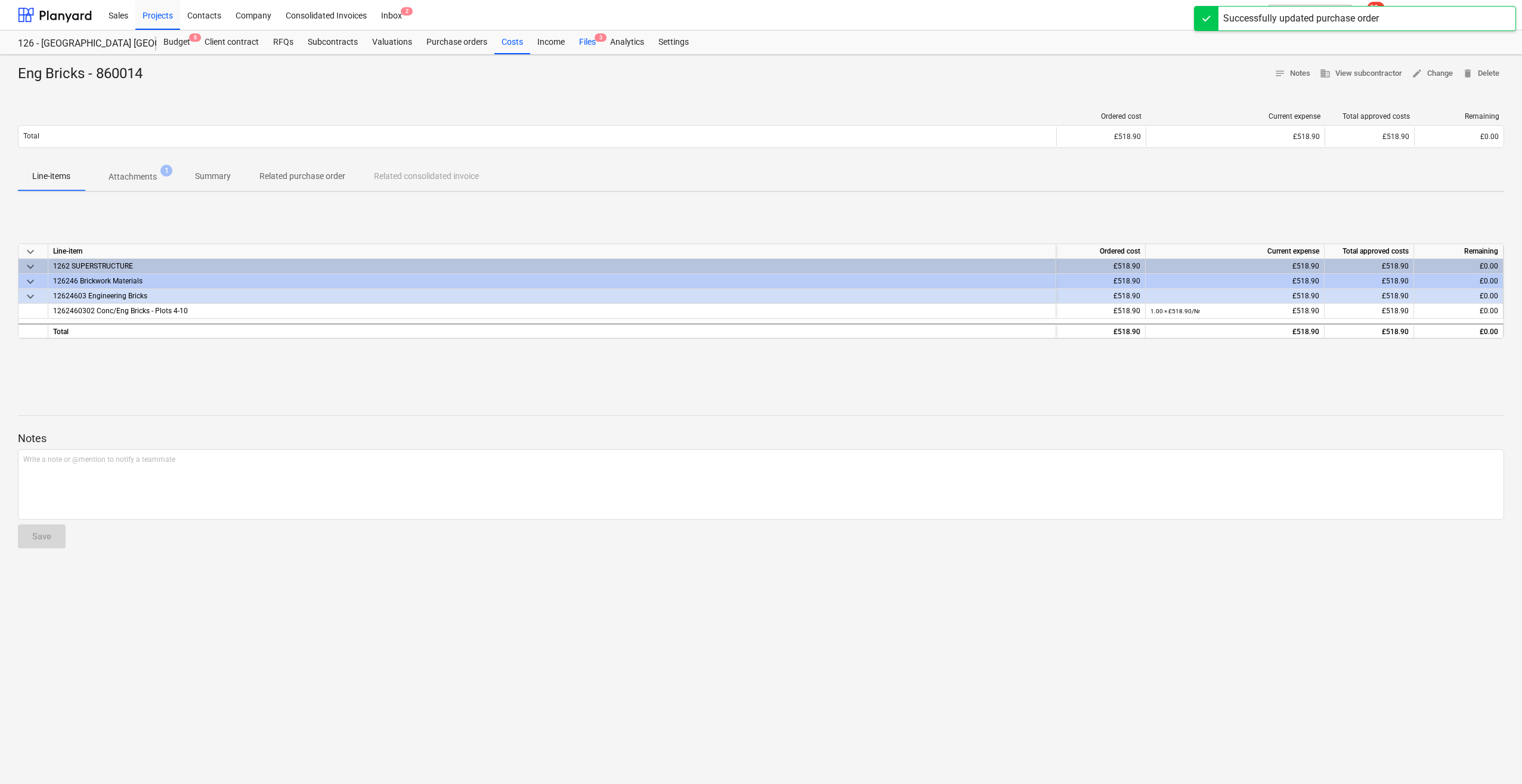
click at [587, 45] on div "Files 3" at bounding box center [587, 42] width 31 height 24
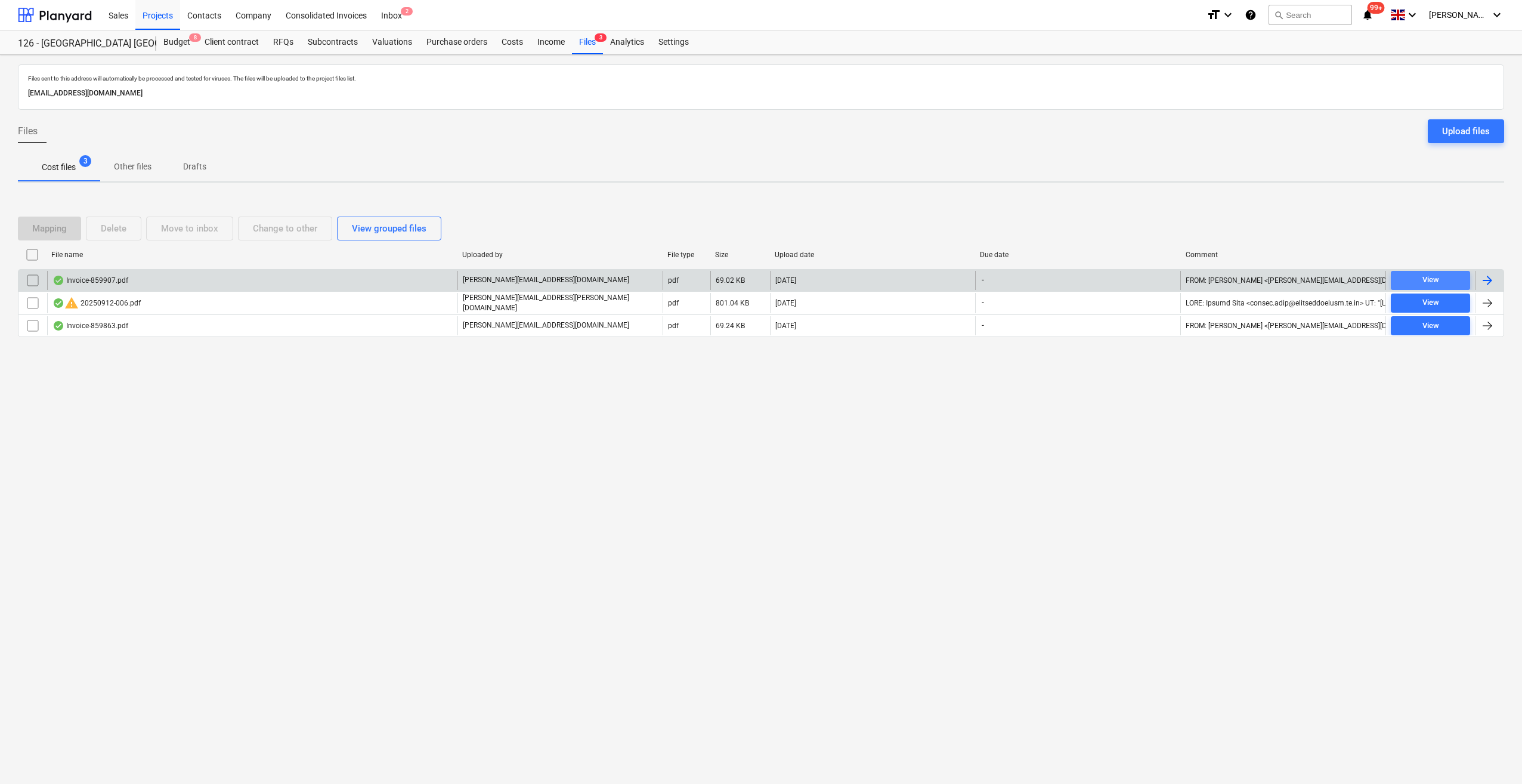
click at [1434, 276] on div "View" at bounding box center [1431, 279] width 17 height 13
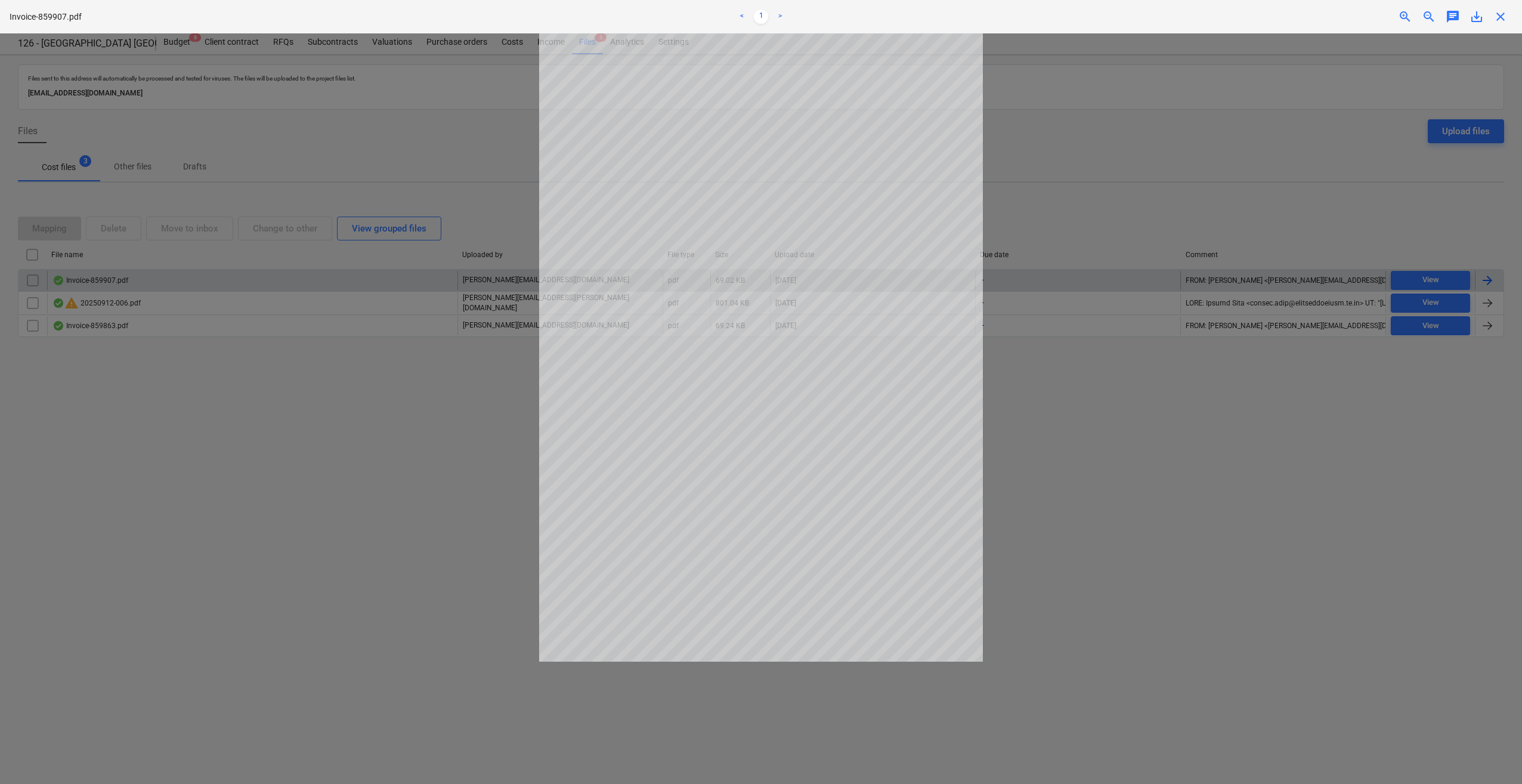
click at [1499, 19] on span "close" at bounding box center [1501, 17] width 14 height 14
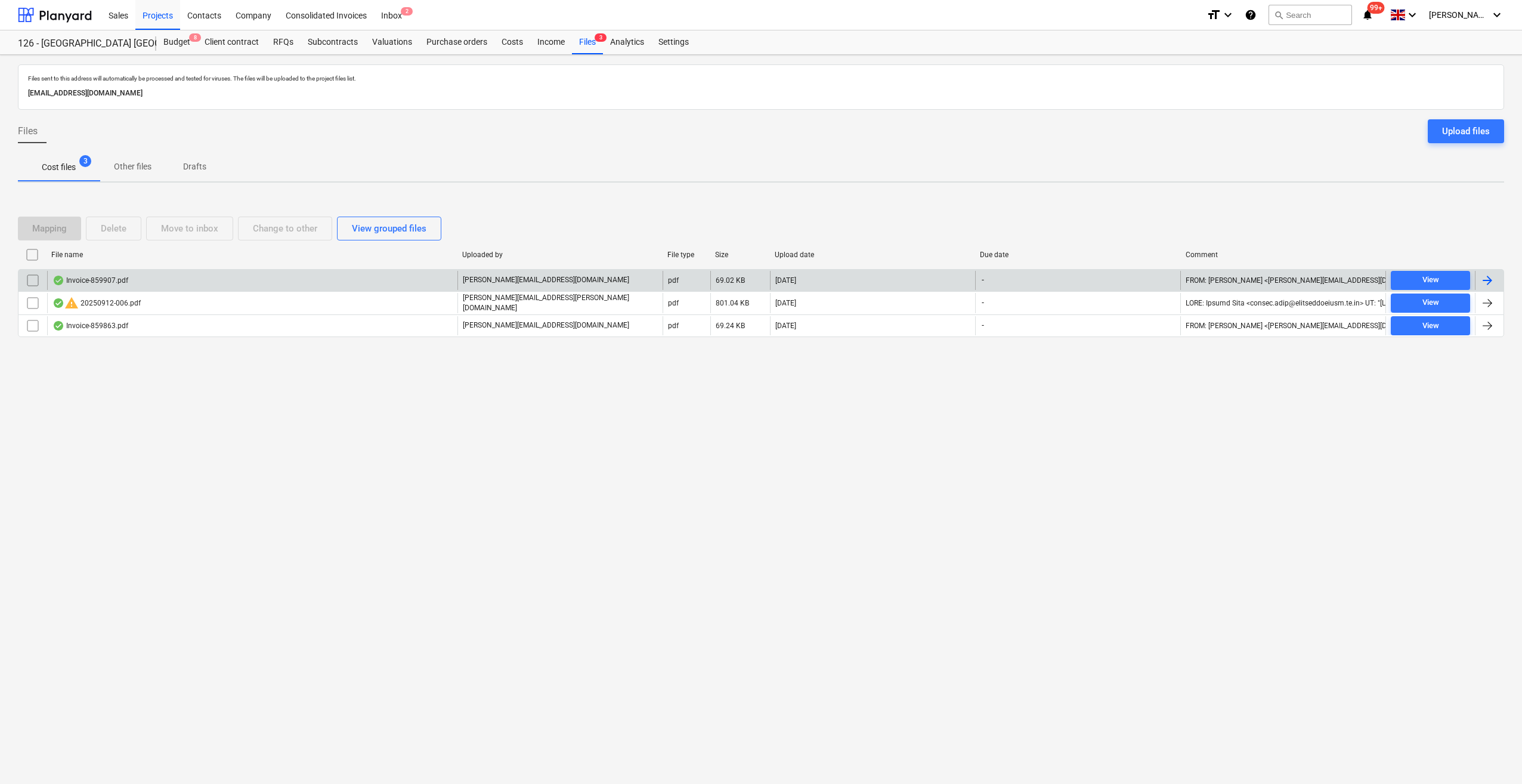
click at [1487, 283] on div at bounding box center [1487, 280] width 14 height 14
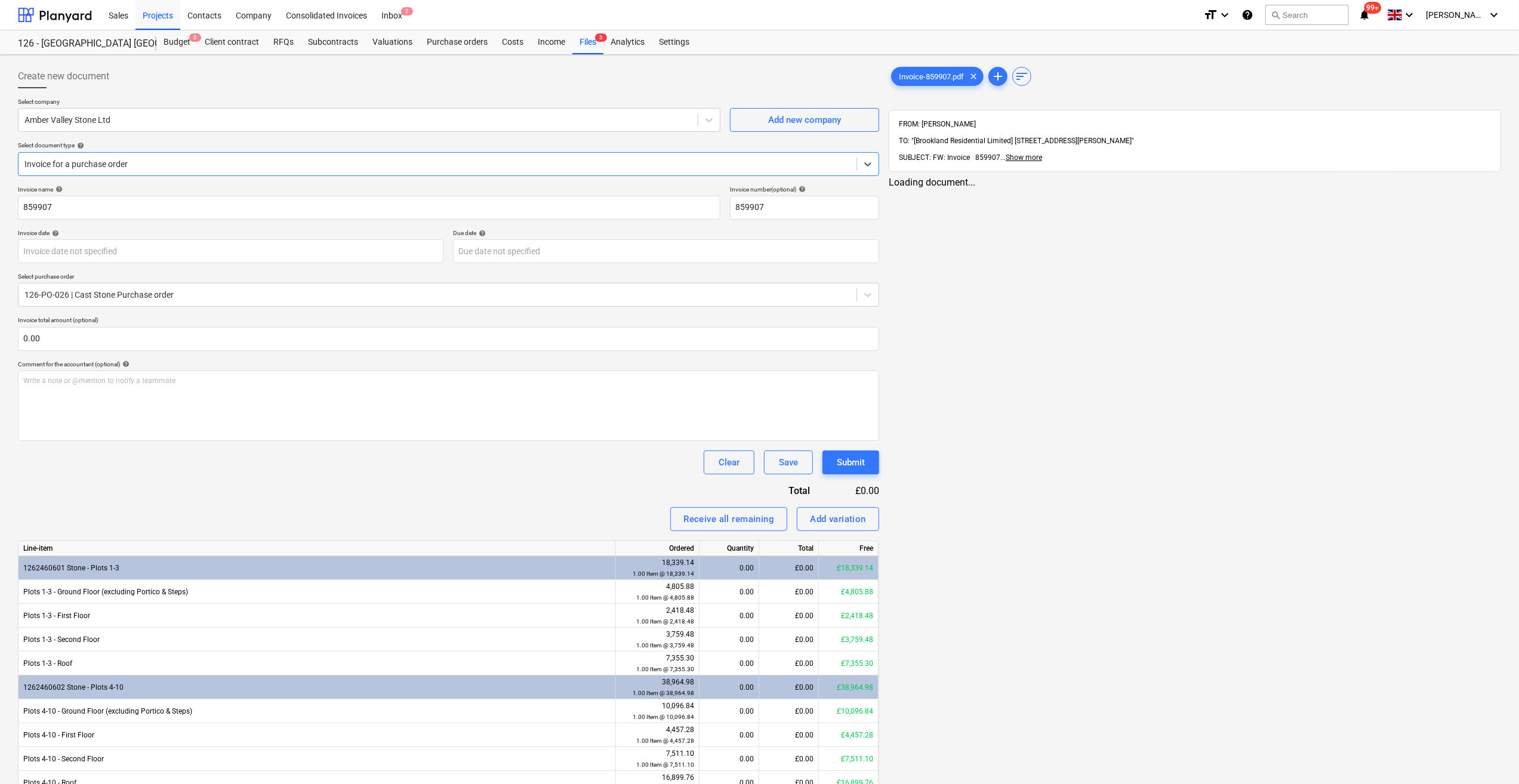
type input "859907"
click at [20, 206] on input "859907" at bounding box center [369, 207] width 702 height 24
click at [58, 206] on input "Block A string Course - 859907" at bounding box center [369, 207] width 702 height 24
type input "Block A String Course - 859907"
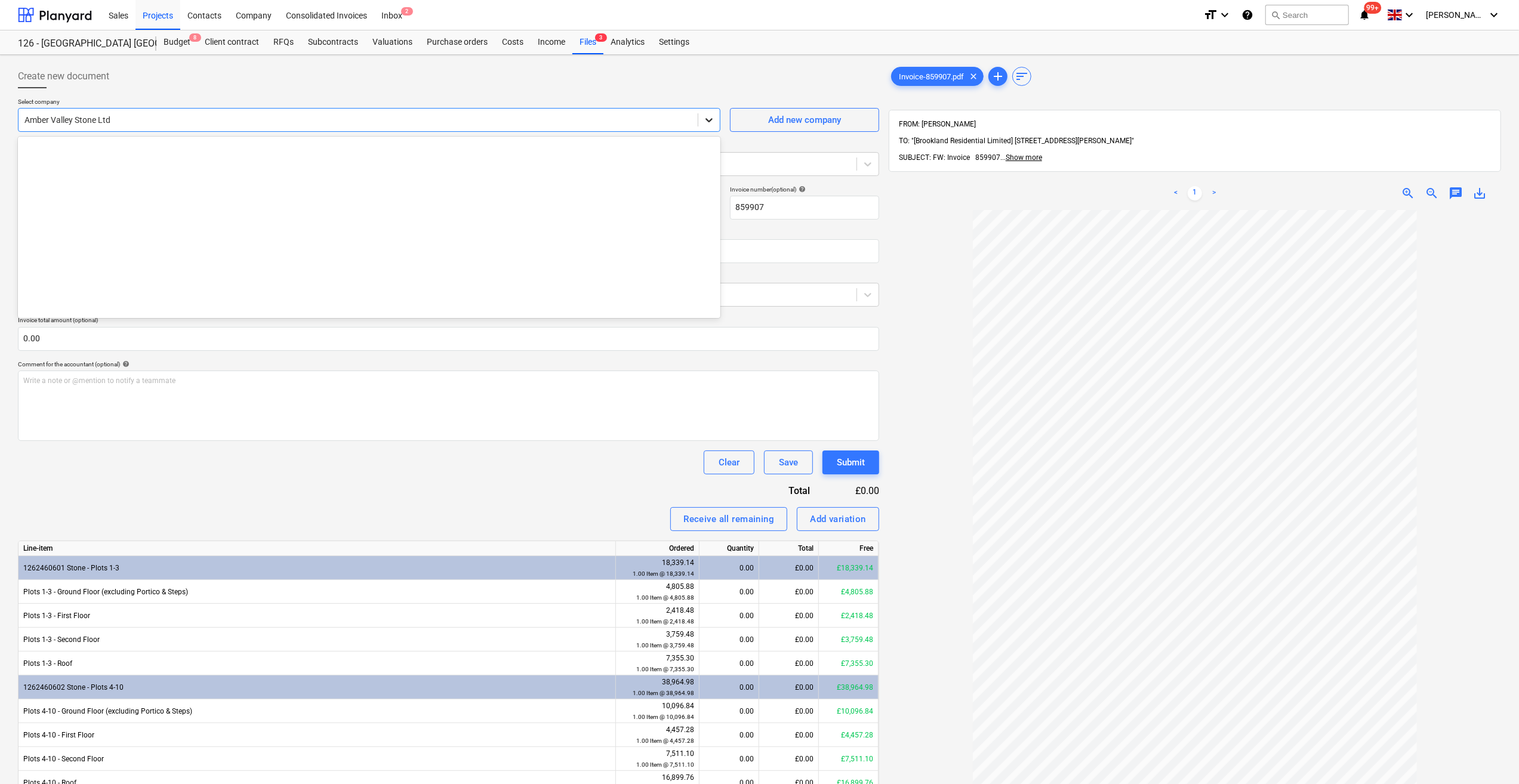
click at [710, 122] on icon at bounding box center [708, 120] width 12 height 12
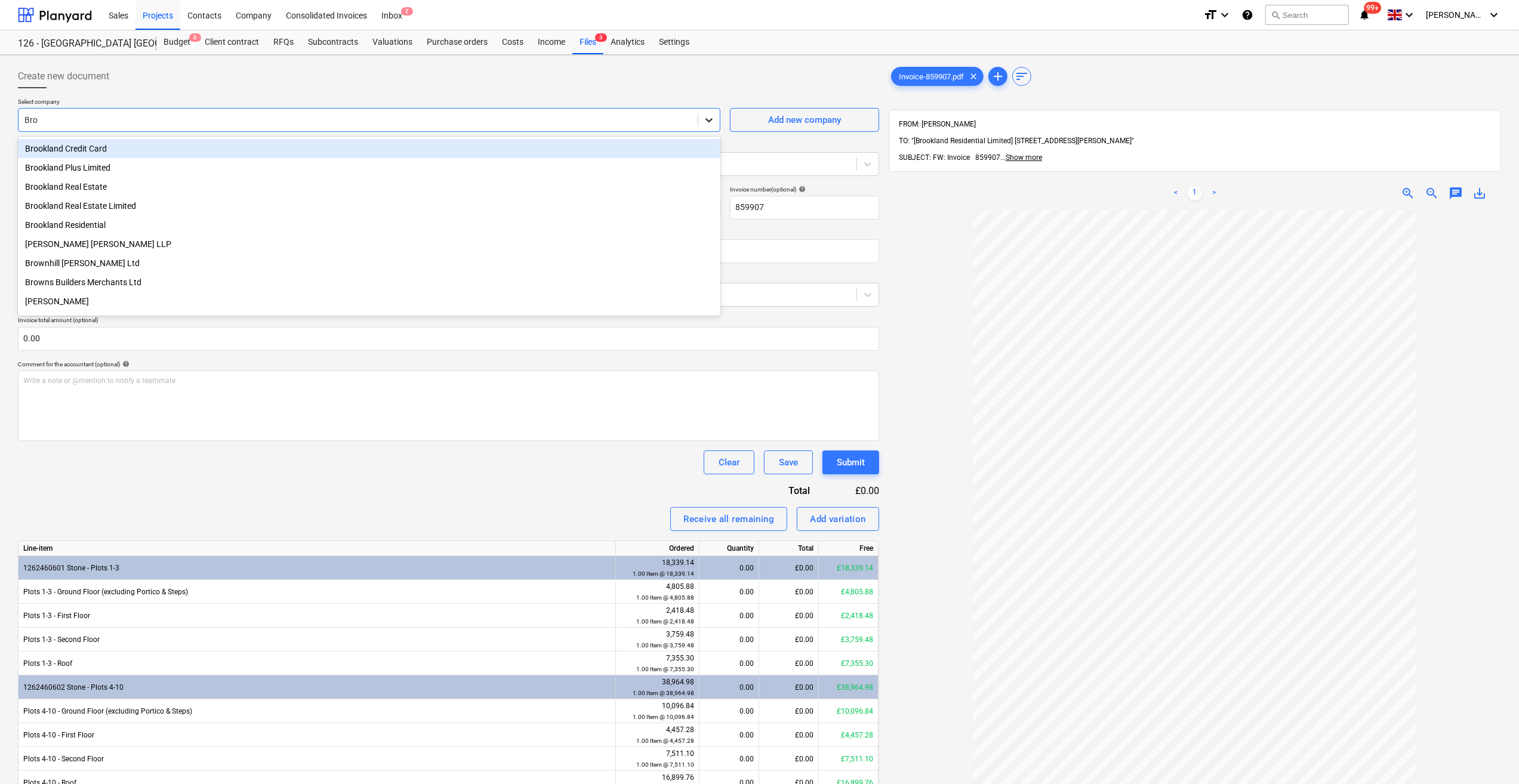
type input "Brow"
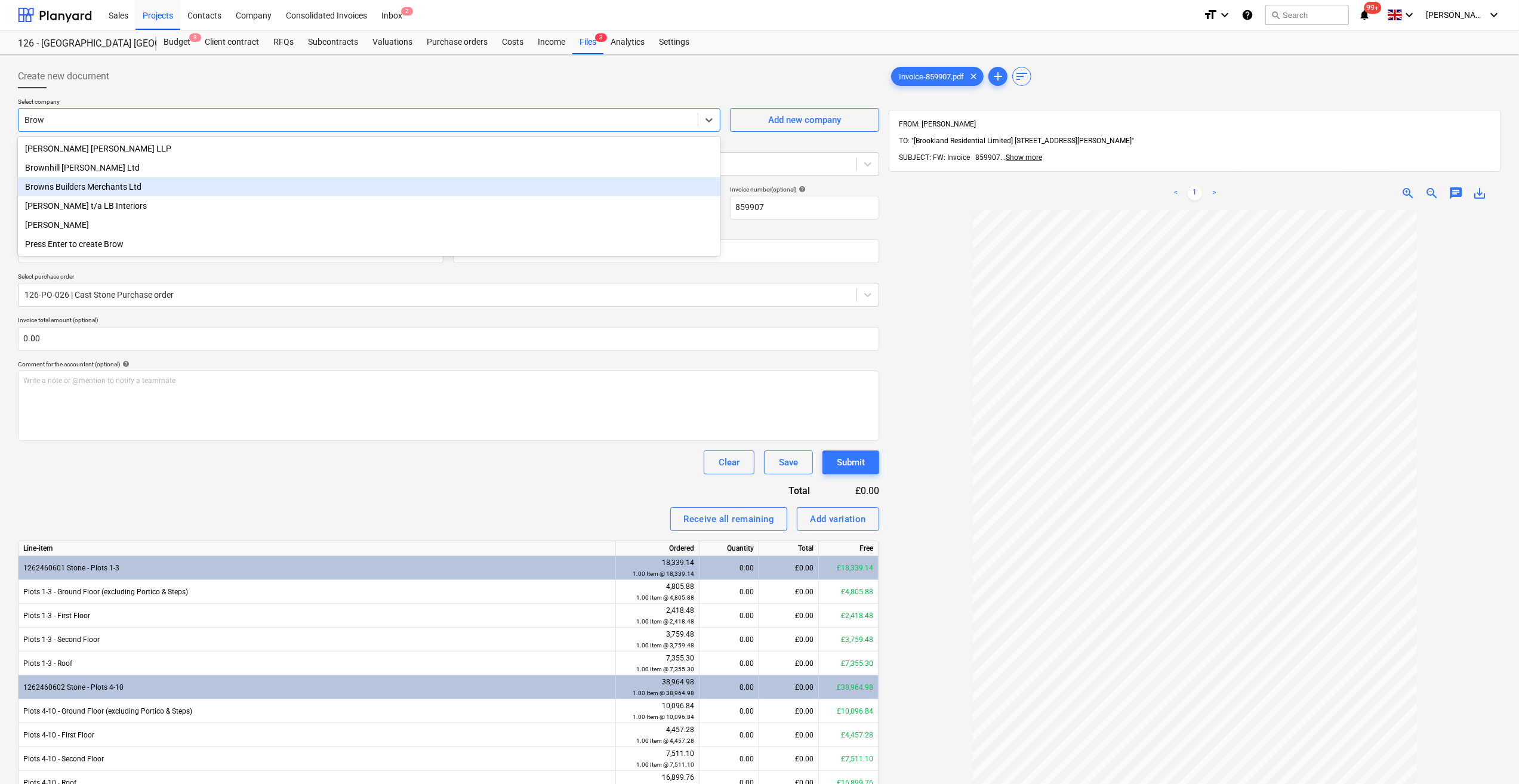
click at [220, 187] on div "Browns Builders Merchants Ltd" at bounding box center [369, 187] width 702 height 19
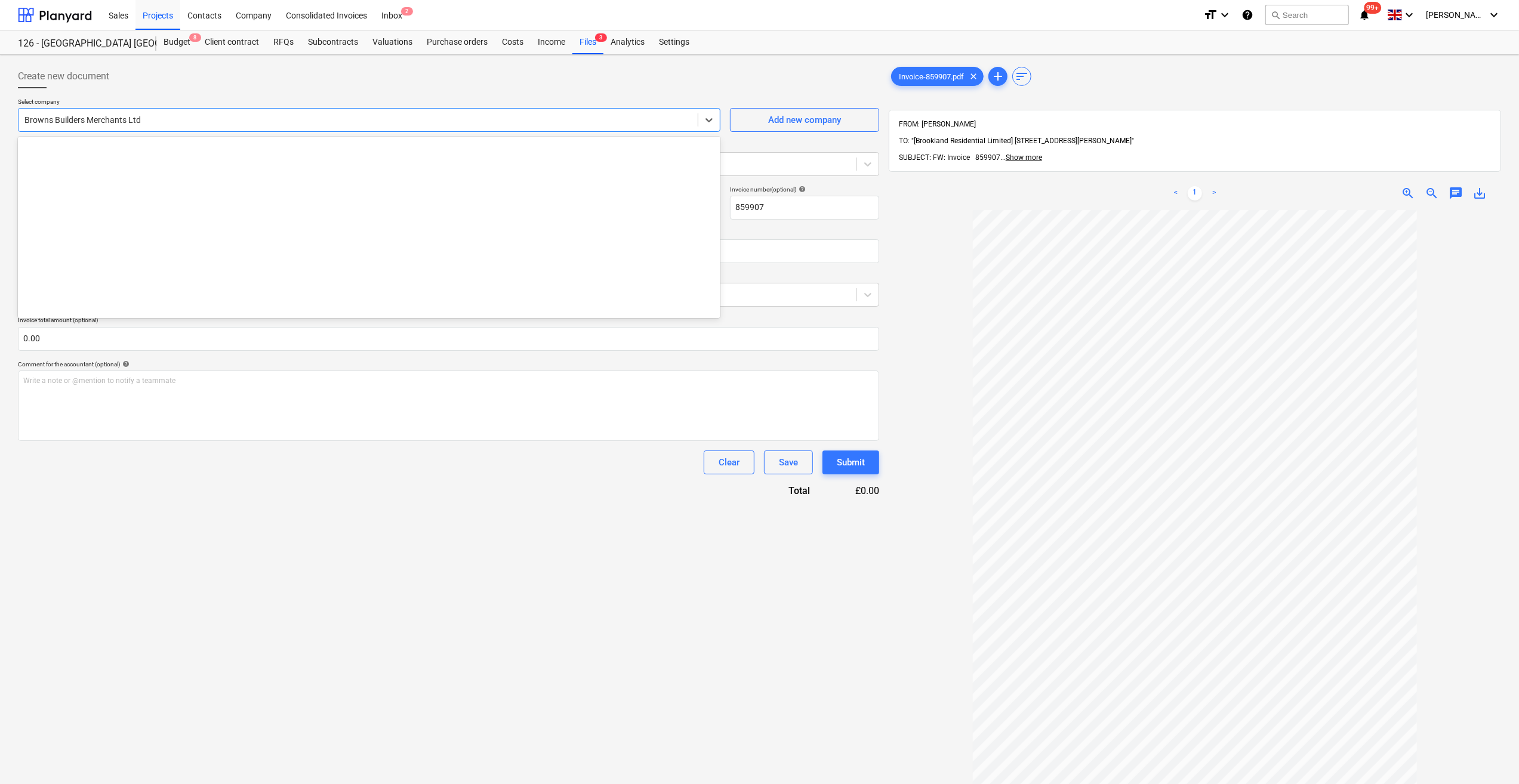
scroll to position [1503, 0]
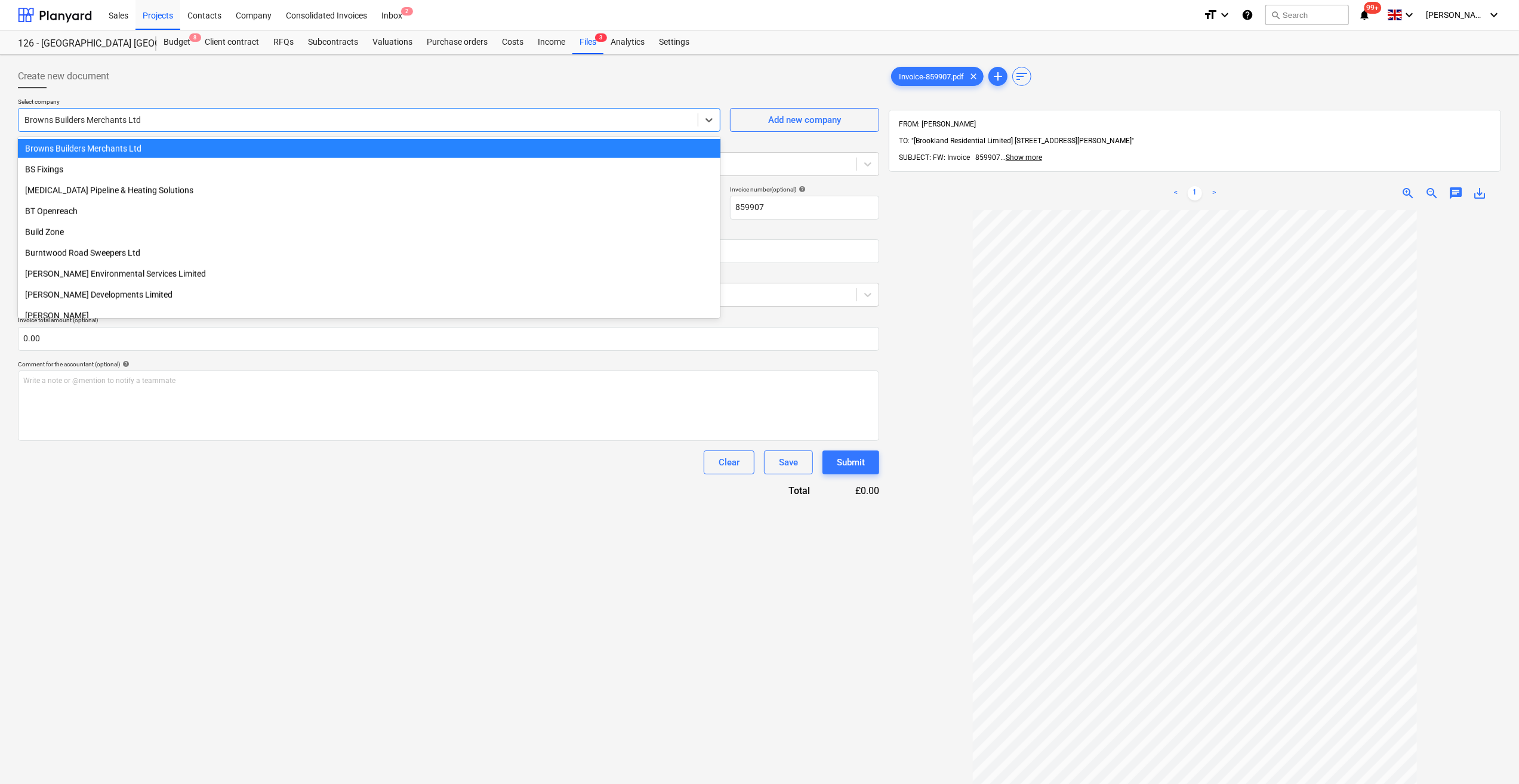
drag, startPoint x: 155, startPoint y: 116, endPoint x: 58, endPoint y: 122, distance: 97.2
click at [58, 122] on div at bounding box center [358, 120] width 667 height 12
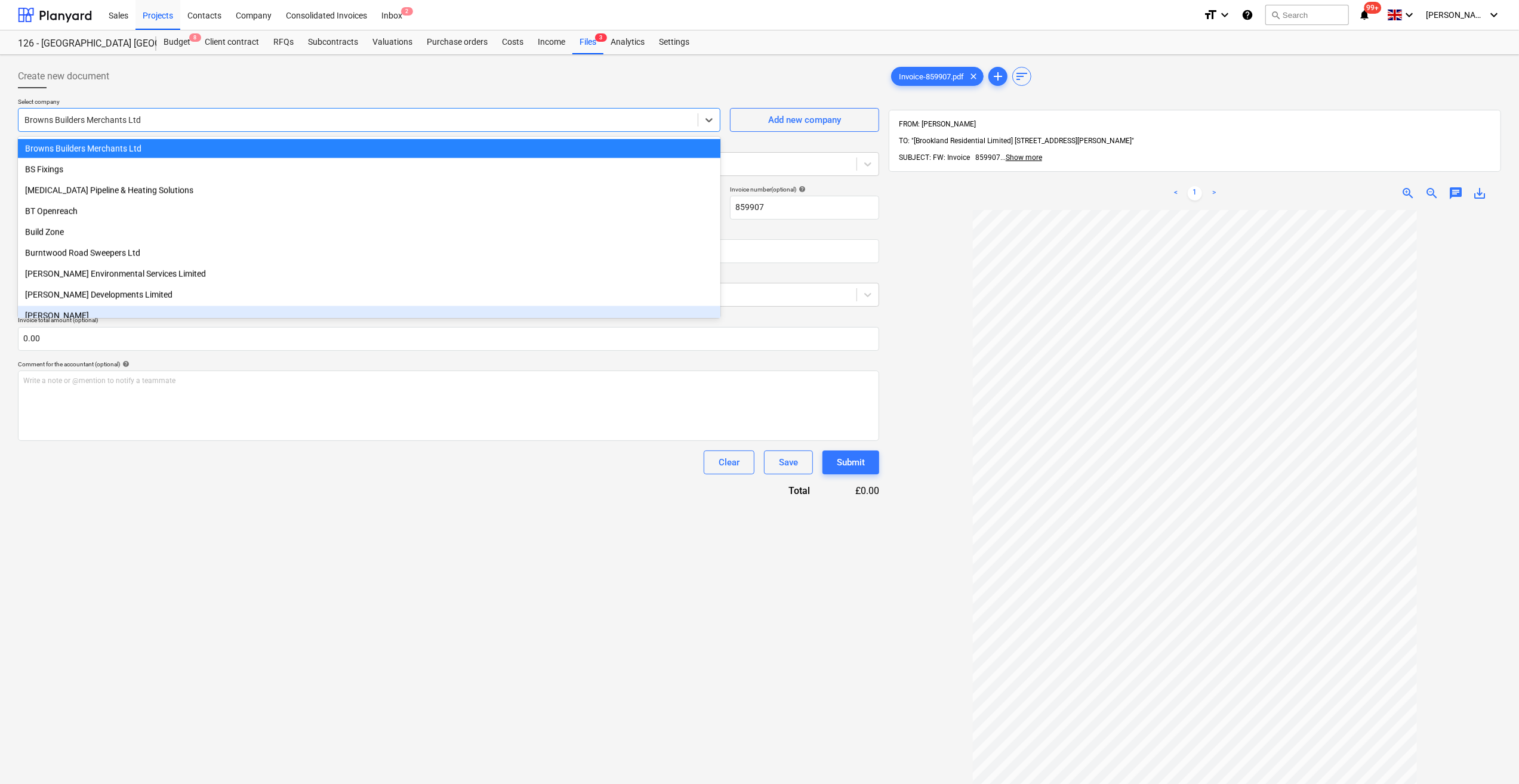
click at [184, 508] on div "Create new document Select company option Browns Builders Merchants Ltd , selec…" at bounding box center [448, 512] width 870 height 905
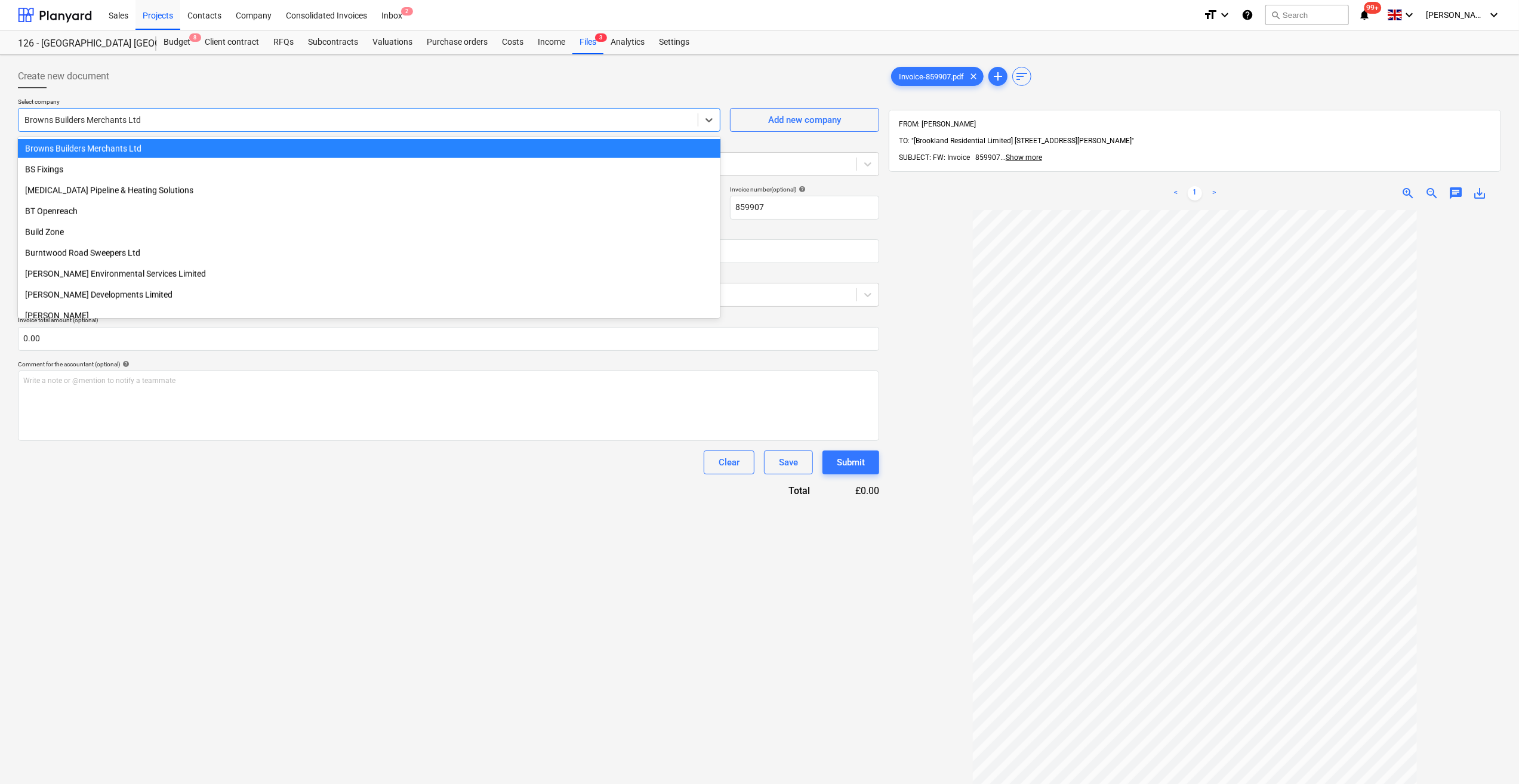
drag, startPoint x: 149, startPoint y: 120, endPoint x: 142, endPoint y: 120, distance: 7.0
click at [142, 120] on div at bounding box center [358, 120] width 667 height 12
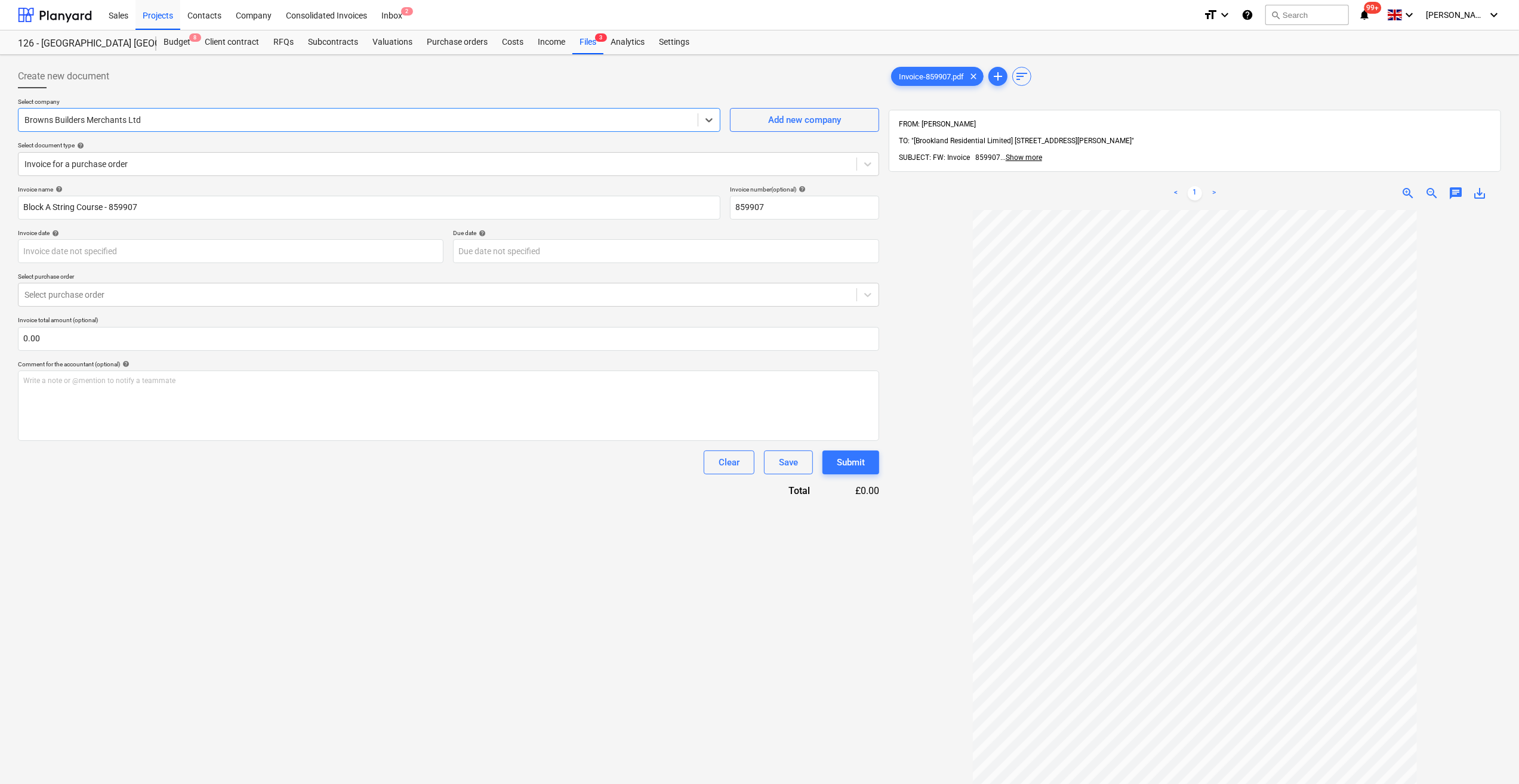
drag, startPoint x: 145, startPoint y: 120, endPoint x: 75, endPoint y: 115, distance: 70.2
click at [75, 115] on div at bounding box center [358, 120] width 667 height 12
click at [144, 114] on div at bounding box center [358, 120] width 667 height 12
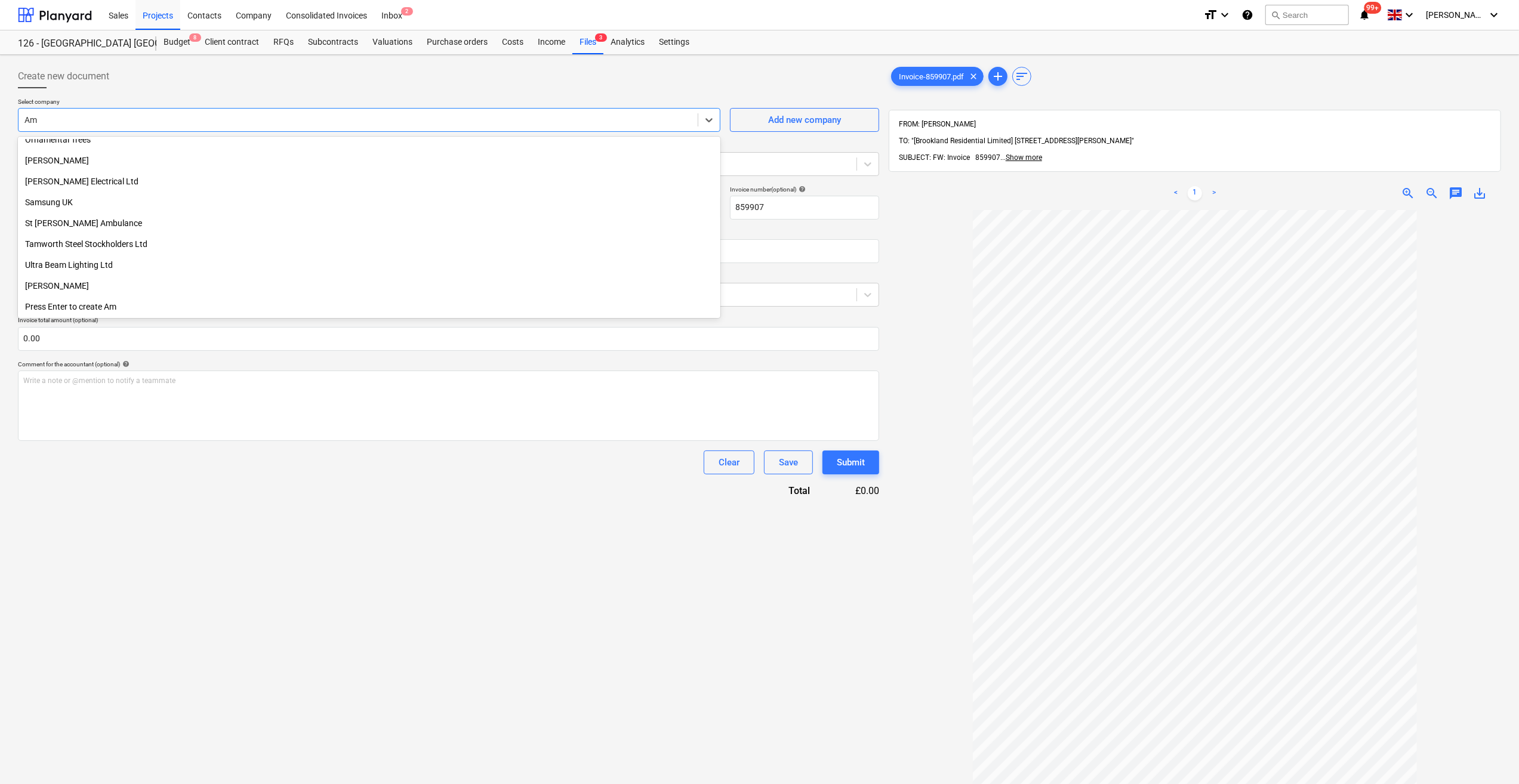
scroll to position [301, 0]
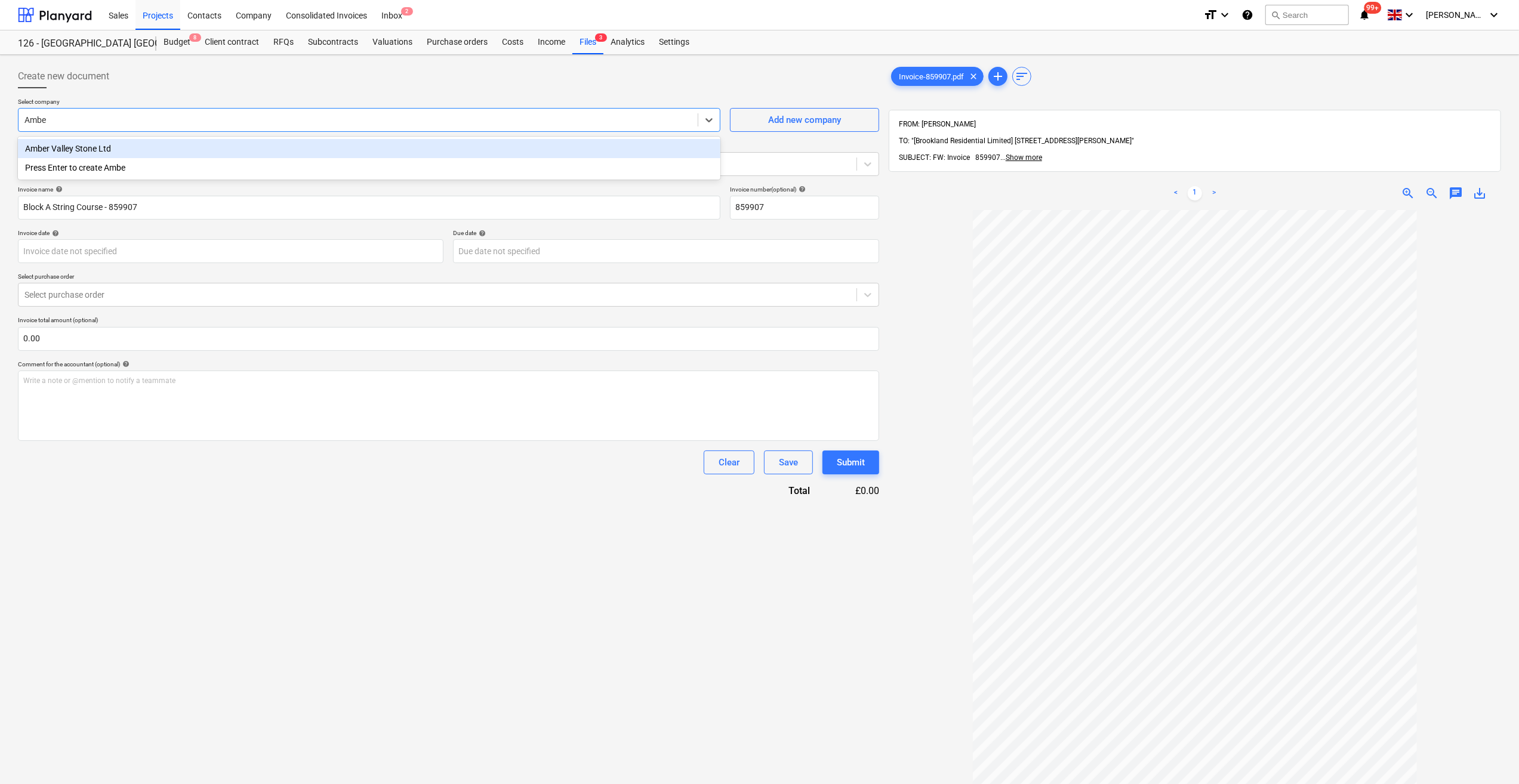
type input "Amber"
click at [106, 148] on div "Amber Valley Stone Ltd" at bounding box center [369, 149] width 702 height 19
click at [217, 144] on div "Select document type help" at bounding box center [448, 145] width 861 height 8
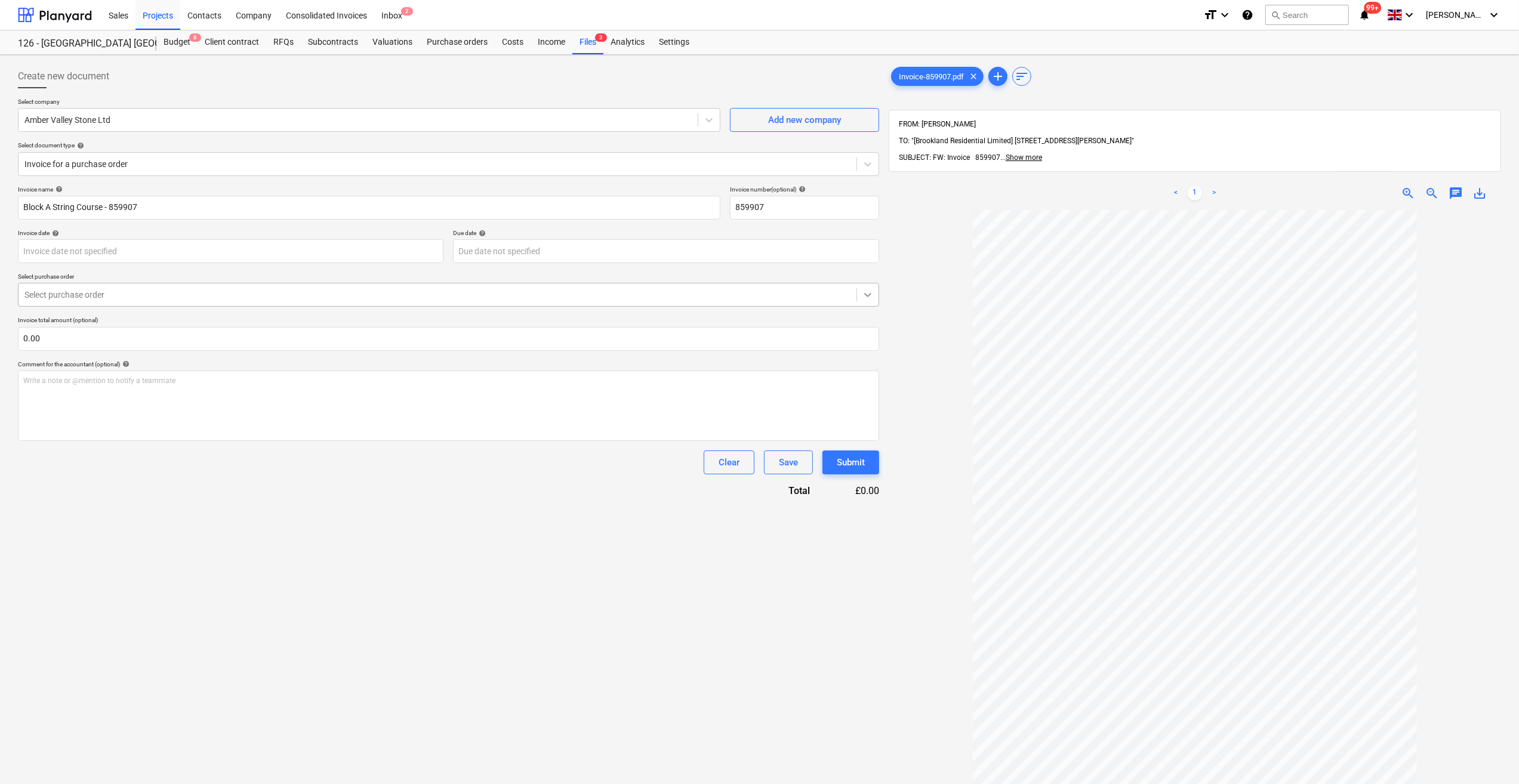
click at [868, 299] on icon at bounding box center [867, 294] width 12 height 12
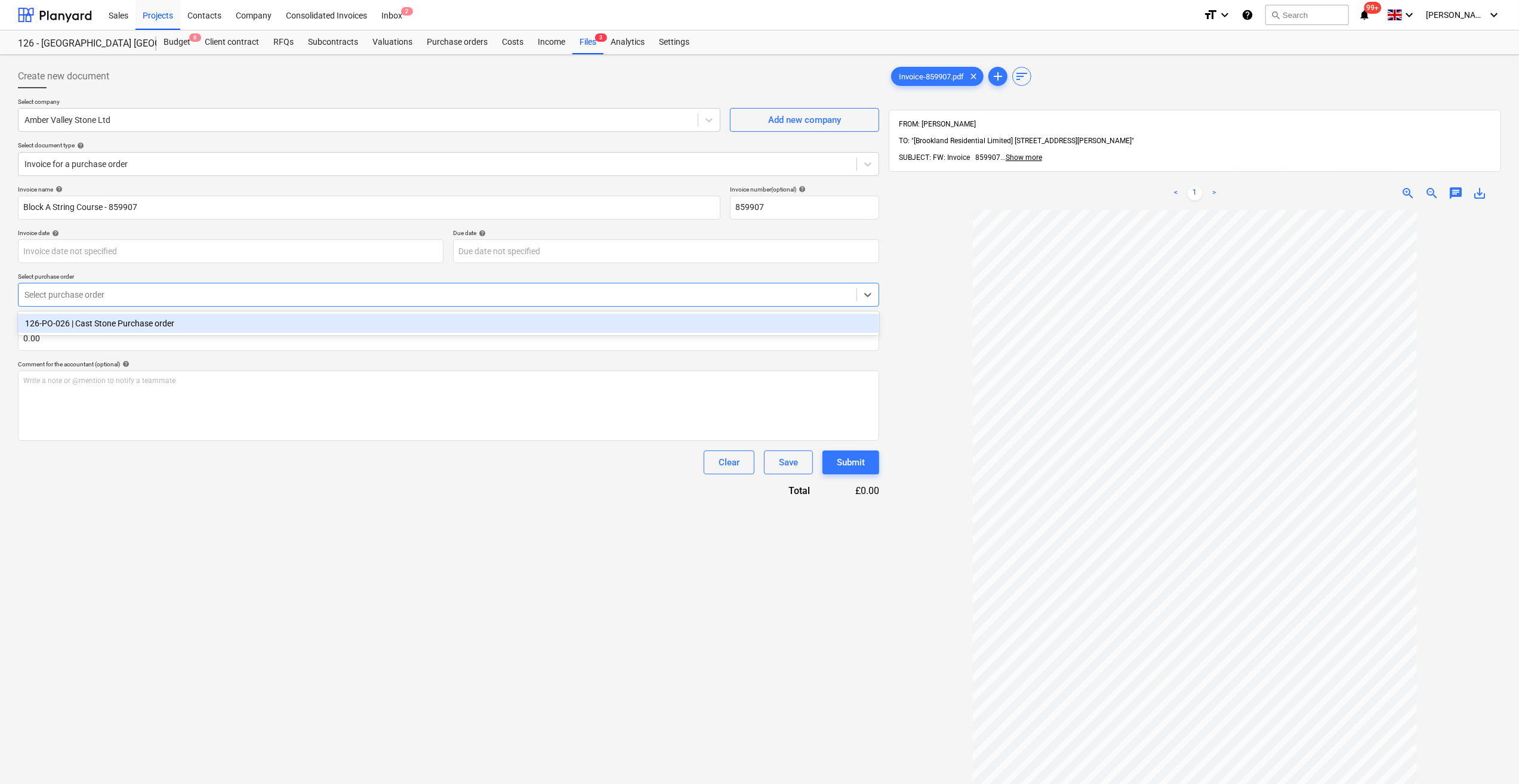
click at [121, 320] on div "126-PO-026 | Cast Stone Purchase order" at bounding box center [448, 323] width 861 height 19
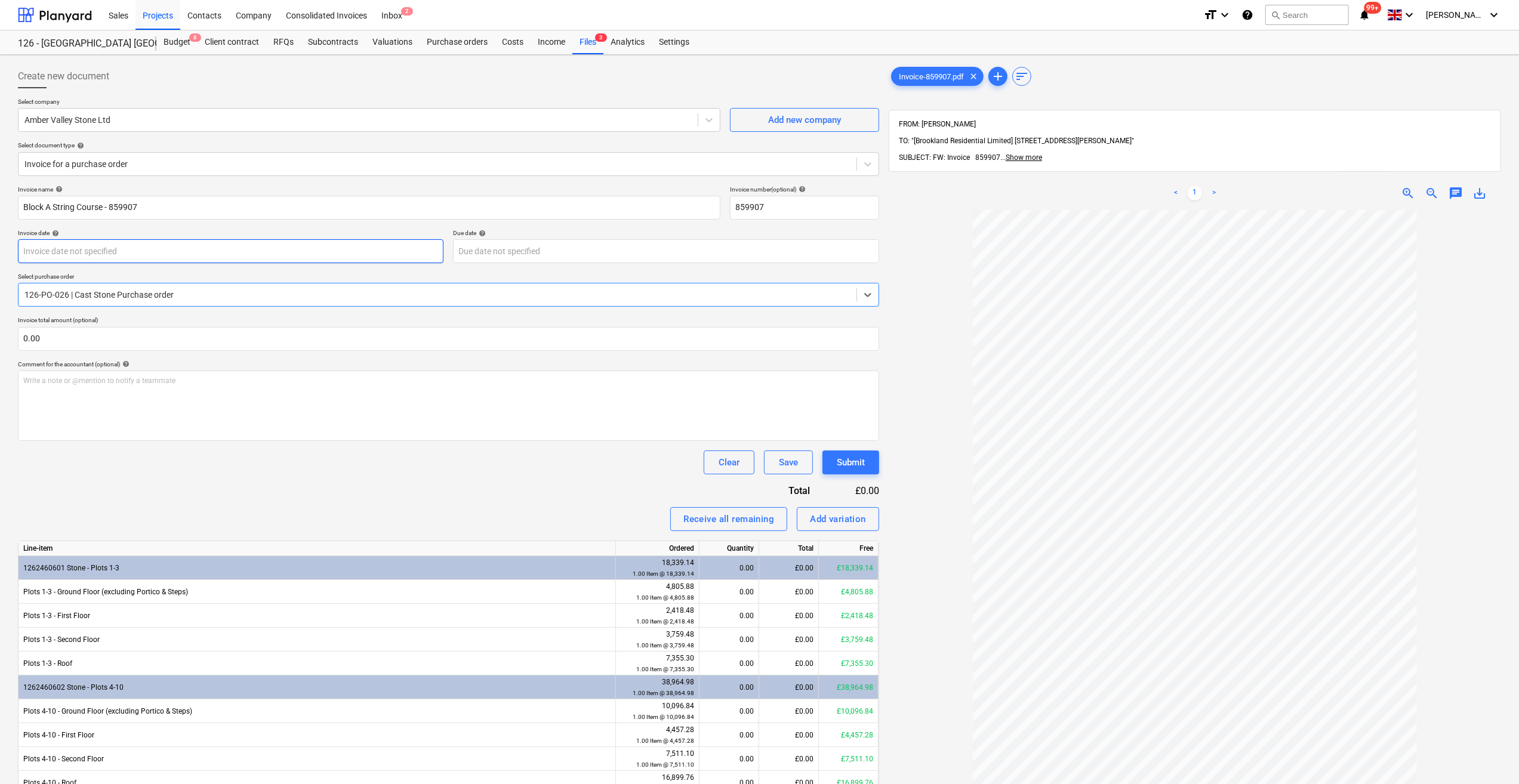
click at [94, 252] on body "Sales Projects Contacts Company Consolidated Invoices Inbox 2 format_size keybo…" at bounding box center [760, 392] width 1519 height 784
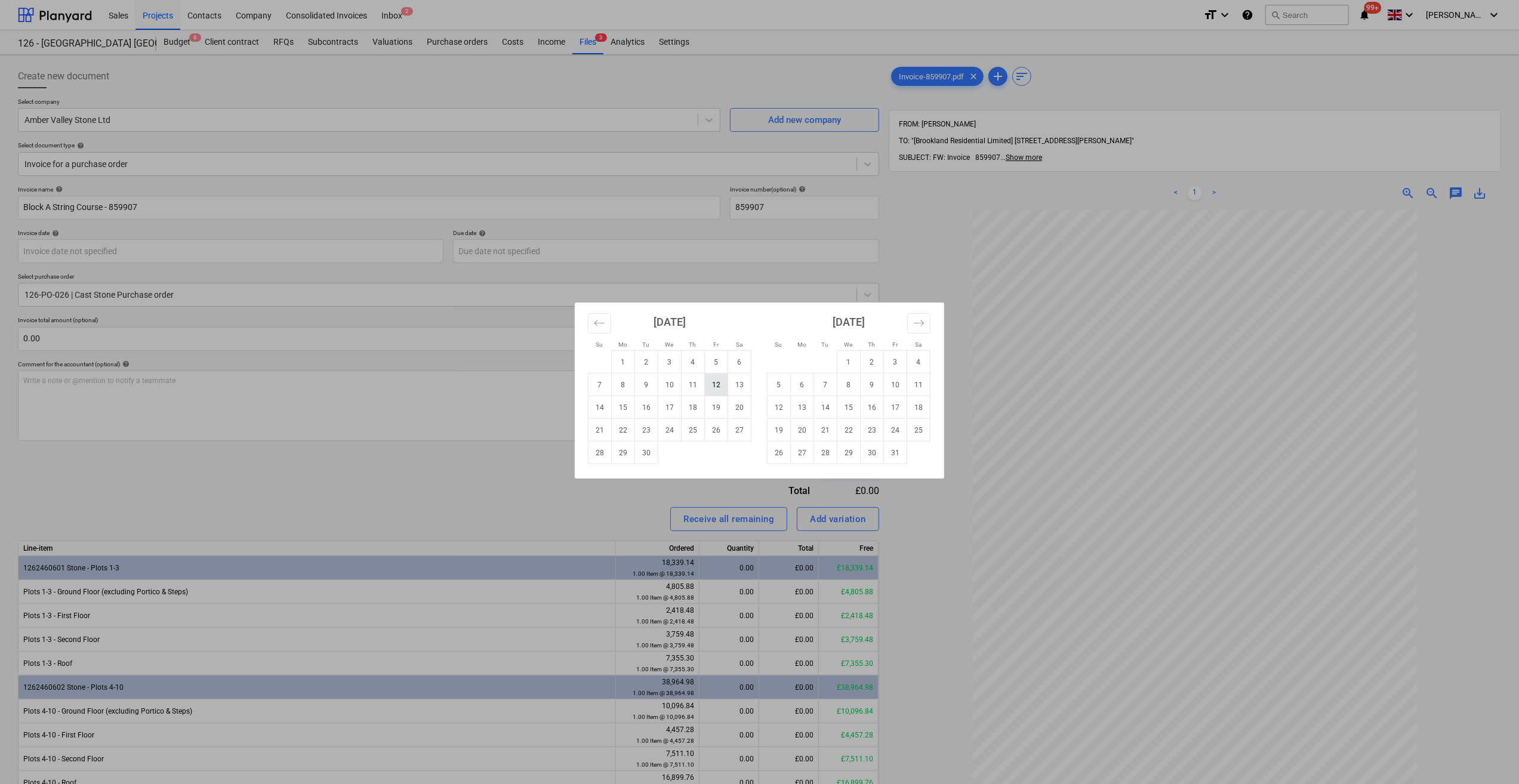
click at [719, 389] on td "12" at bounding box center [716, 384] width 23 height 23
type input "[DATE]"
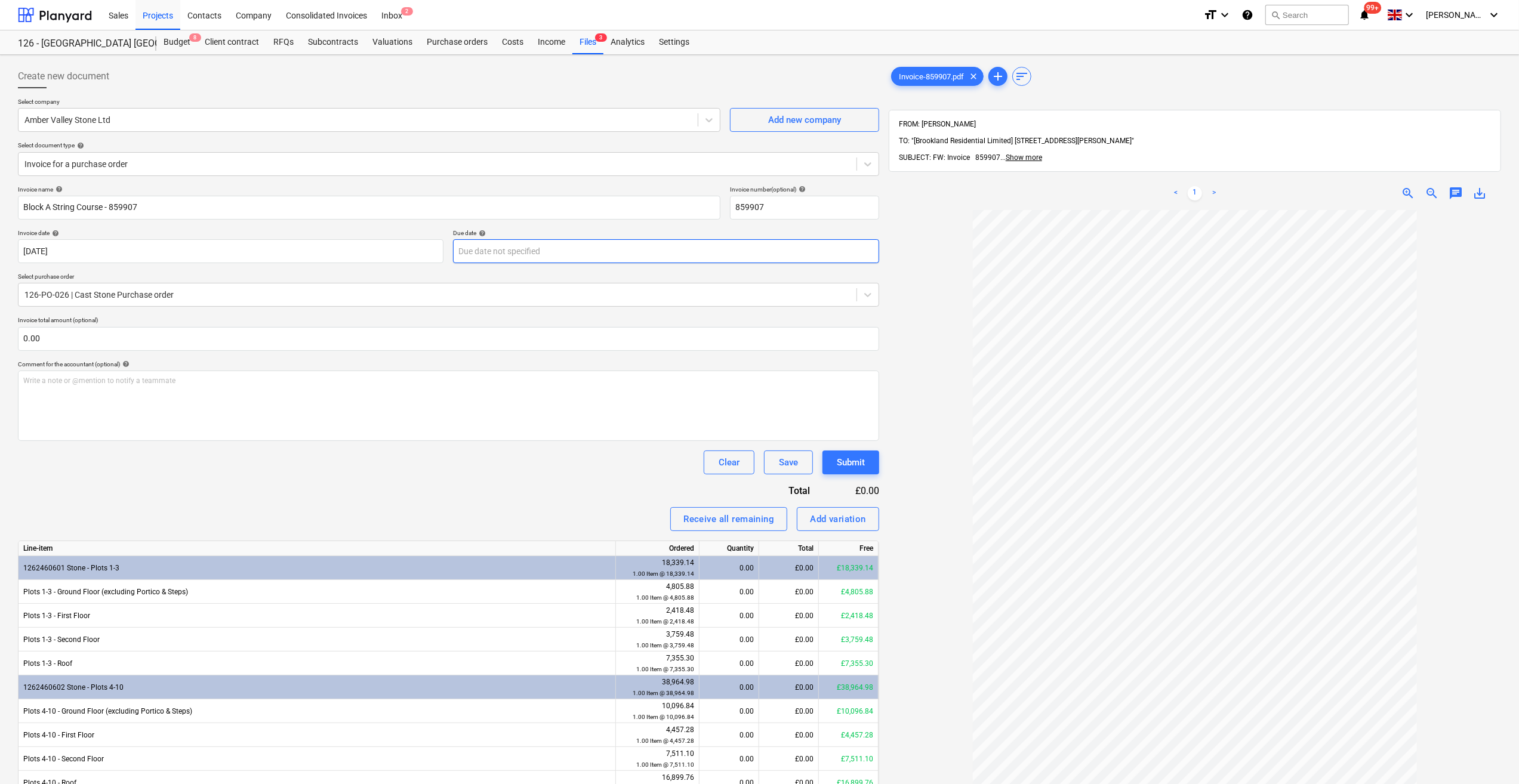
click at [488, 251] on body "Sales Projects Contacts Company Consolidated Invoices Inbox 2 format_size keybo…" at bounding box center [760, 392] width 1519 height 784
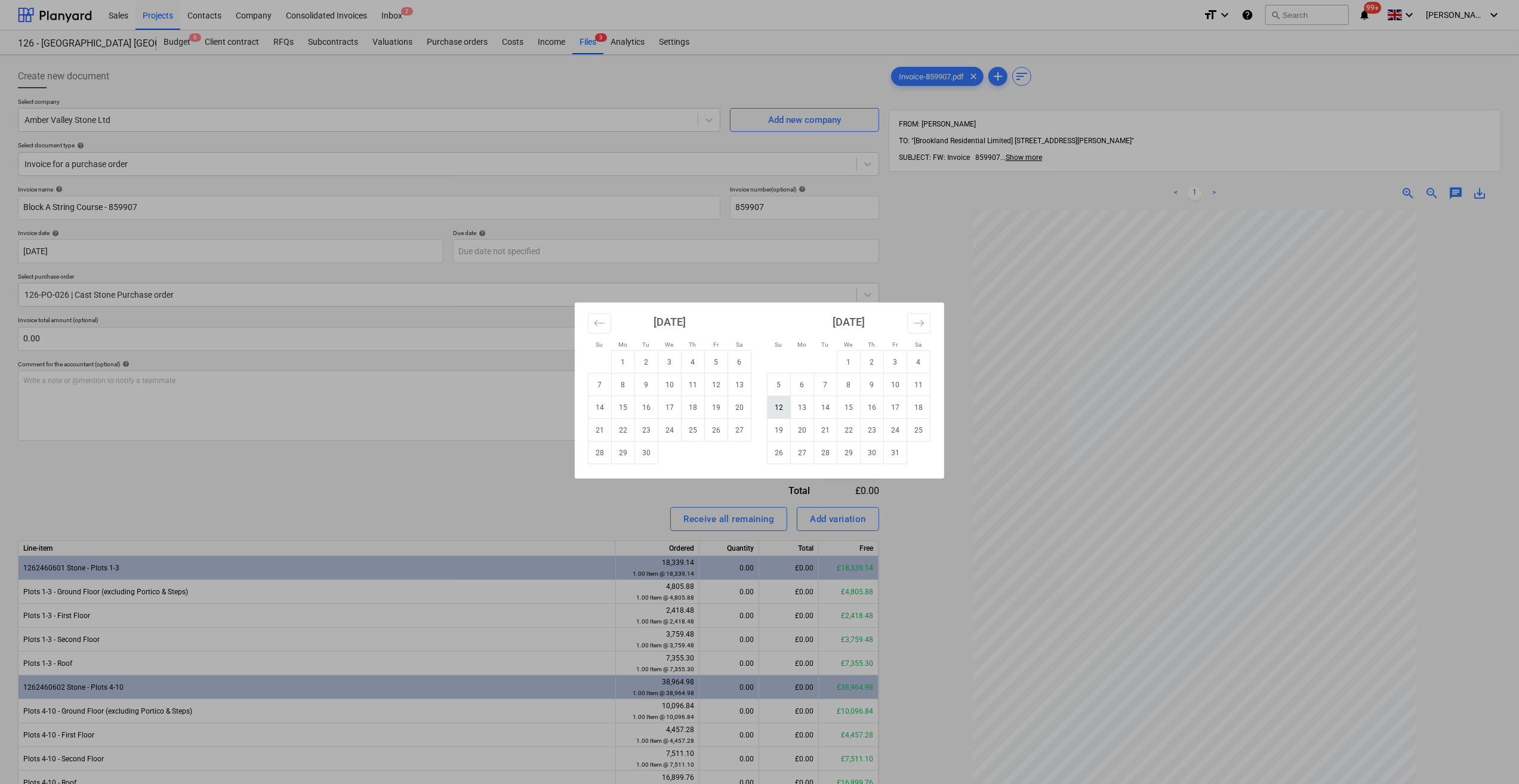
click at [777, 408] on td "12" at bounding box center [779, 408] width 23 height 23
type input "[DATE]"
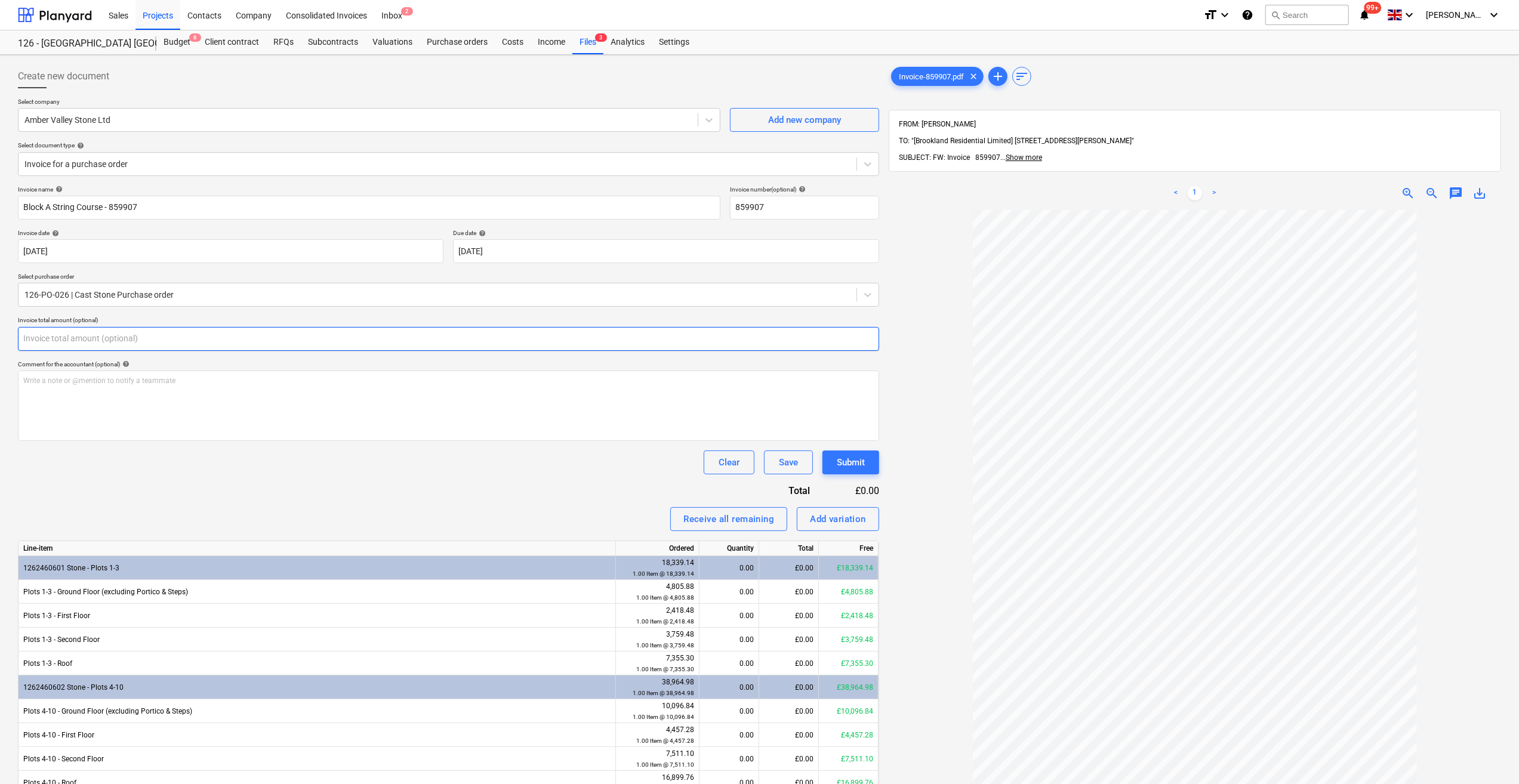
click at [56, 342] on input "text" at bounding box center [448, 338] width 861 height 24
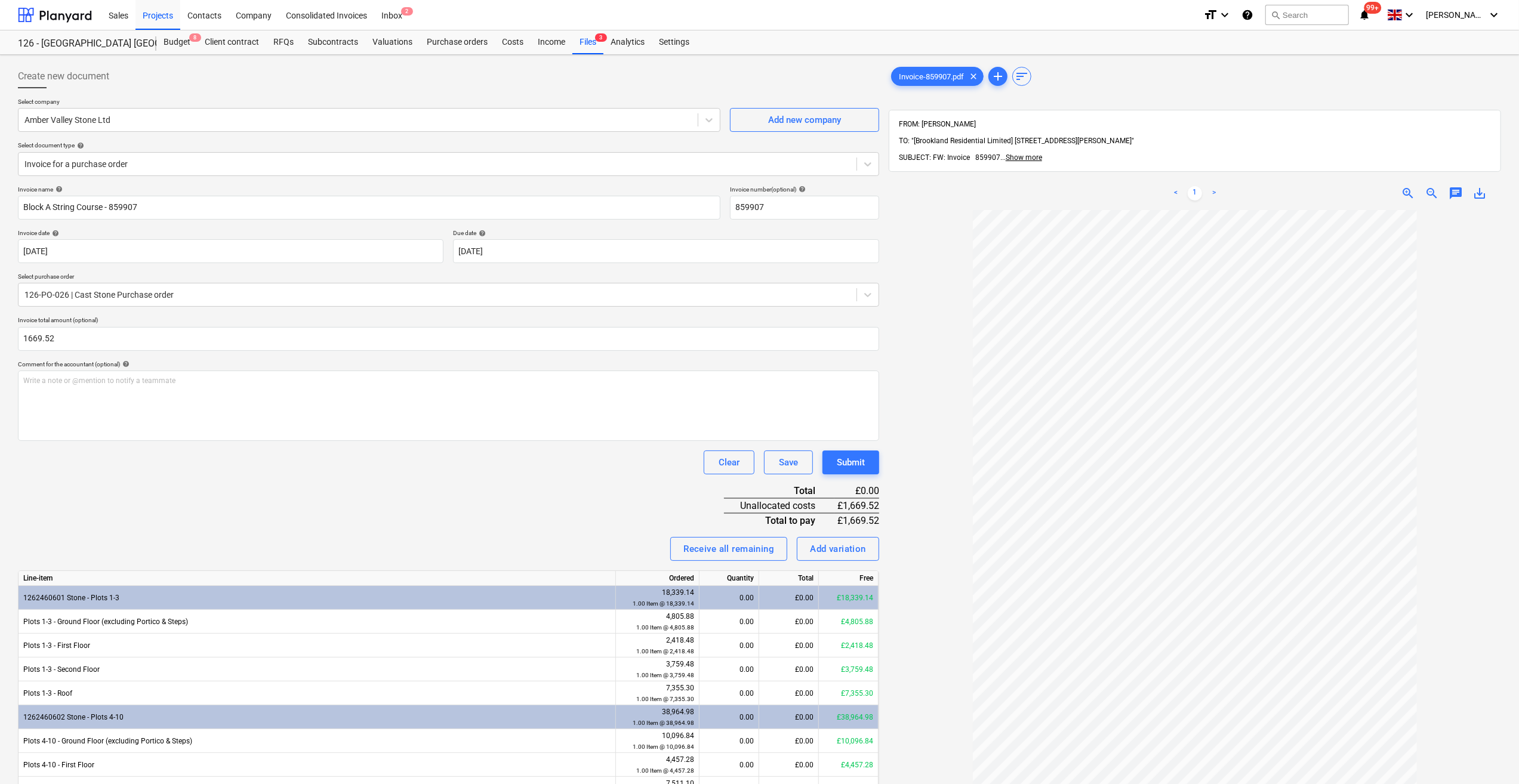
type input "1,669.52"
click at [297, 467] on div "Clear Save Submit" at bounding box center [448, 462] width 861 height 24
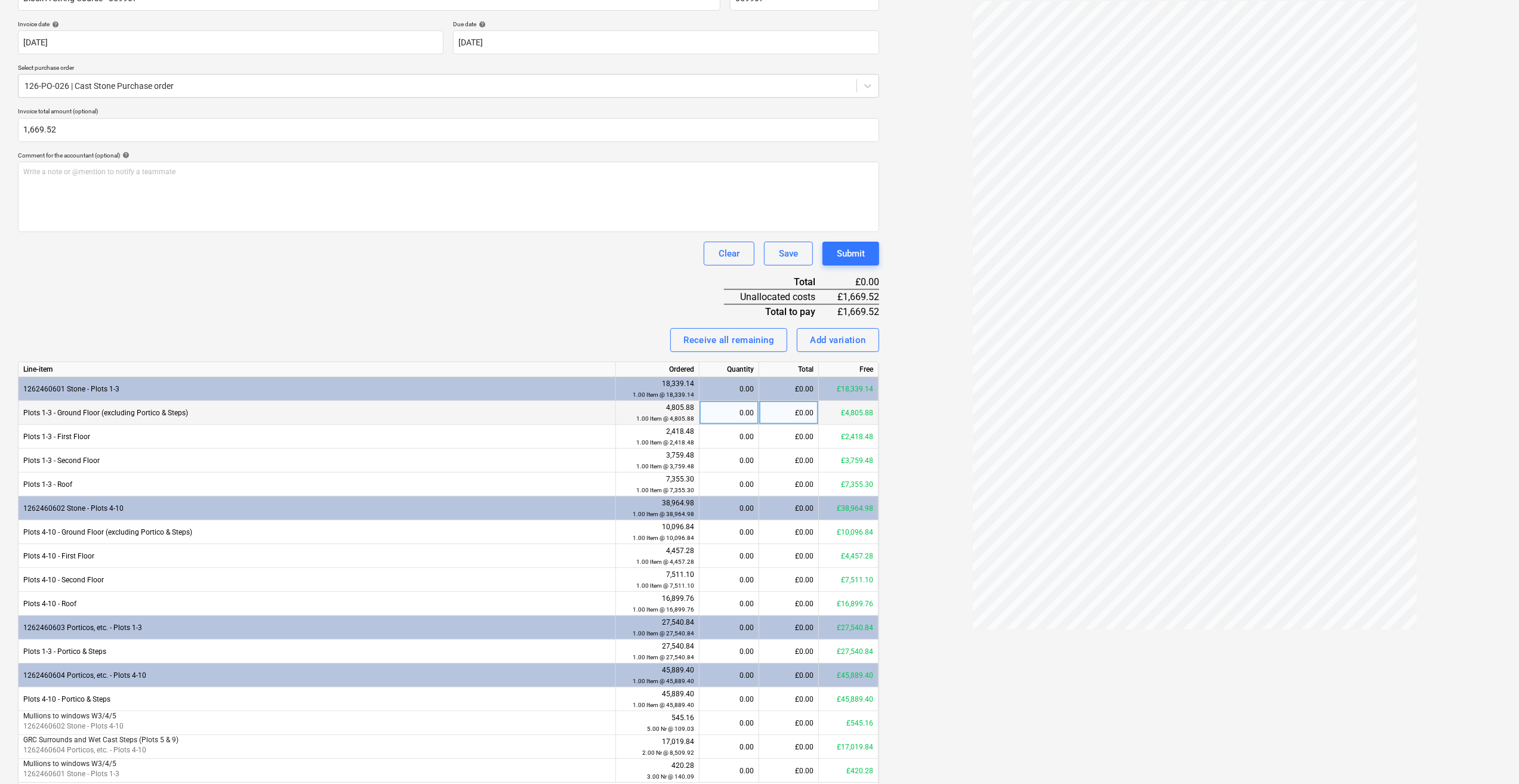
scroll to position [238, 0]
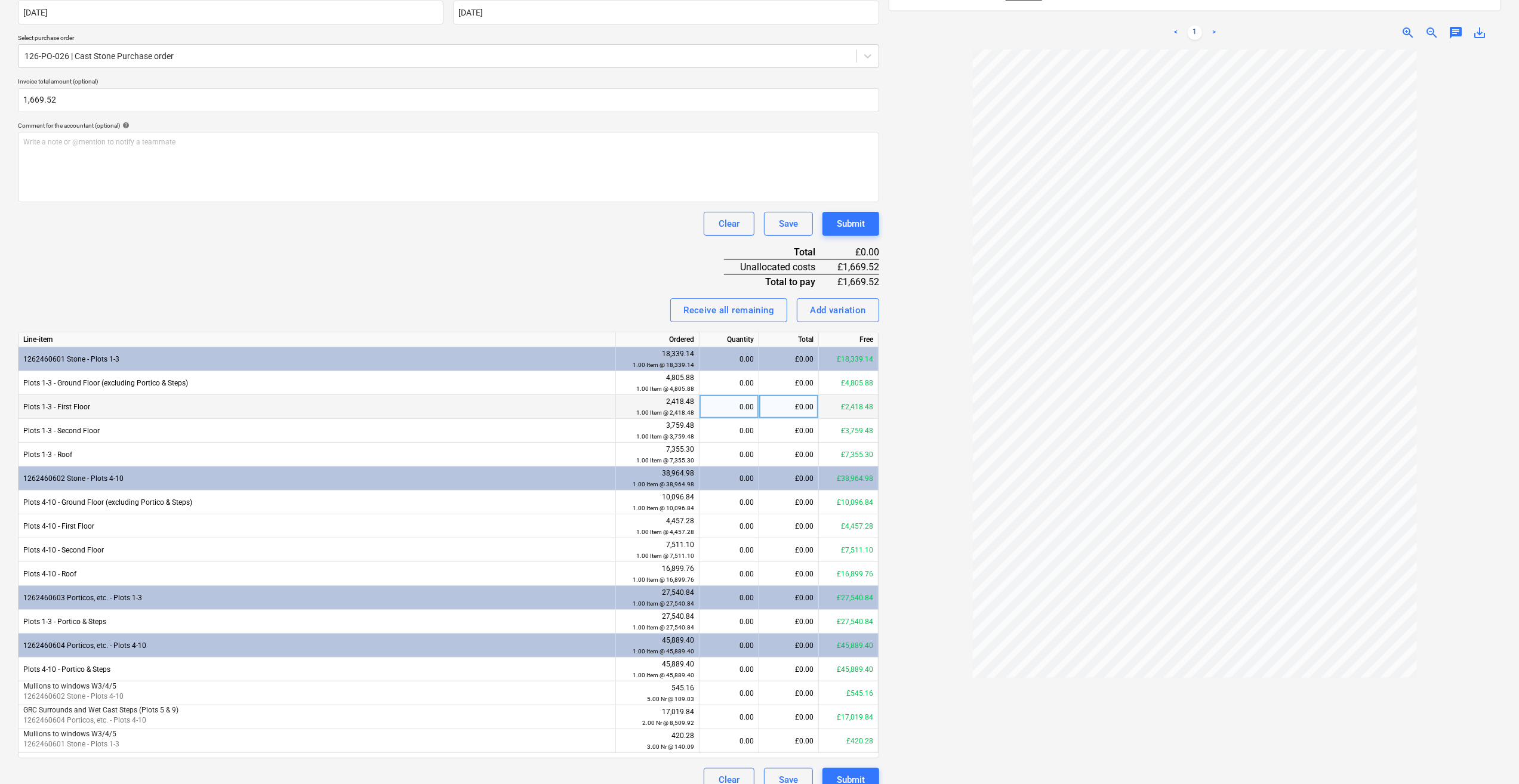
click at [752, 405] on div "0.00" at bounding box center [729, 407] width 50 height 24
type input "1669.52"
click at [145, 403] on div "Plots 1-3 - First Floor" at bounding box center [317, 407] width 597 height 24
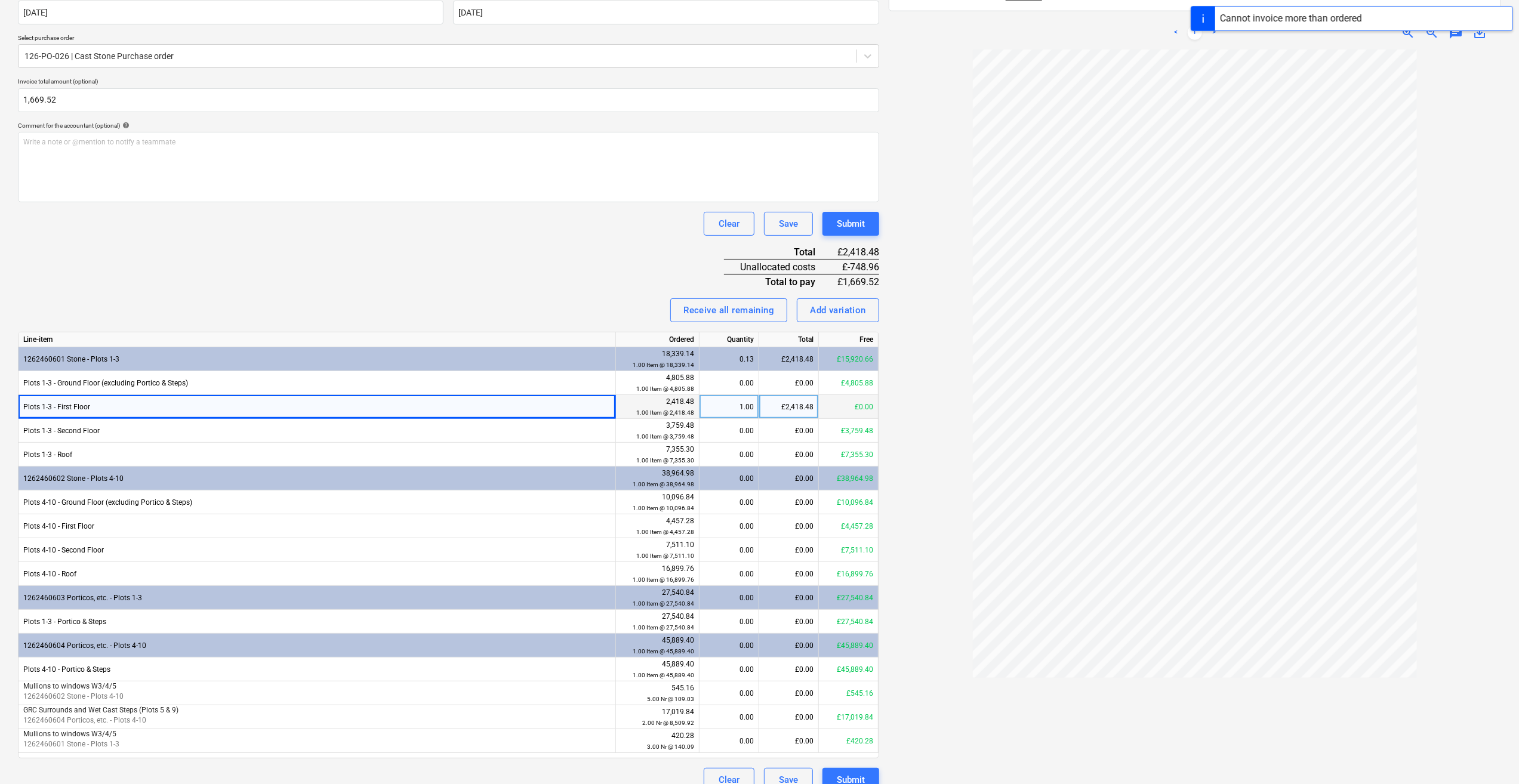
click at [752, 400] on div "1.00" at bounding box center [729, 407] width 50 height 24
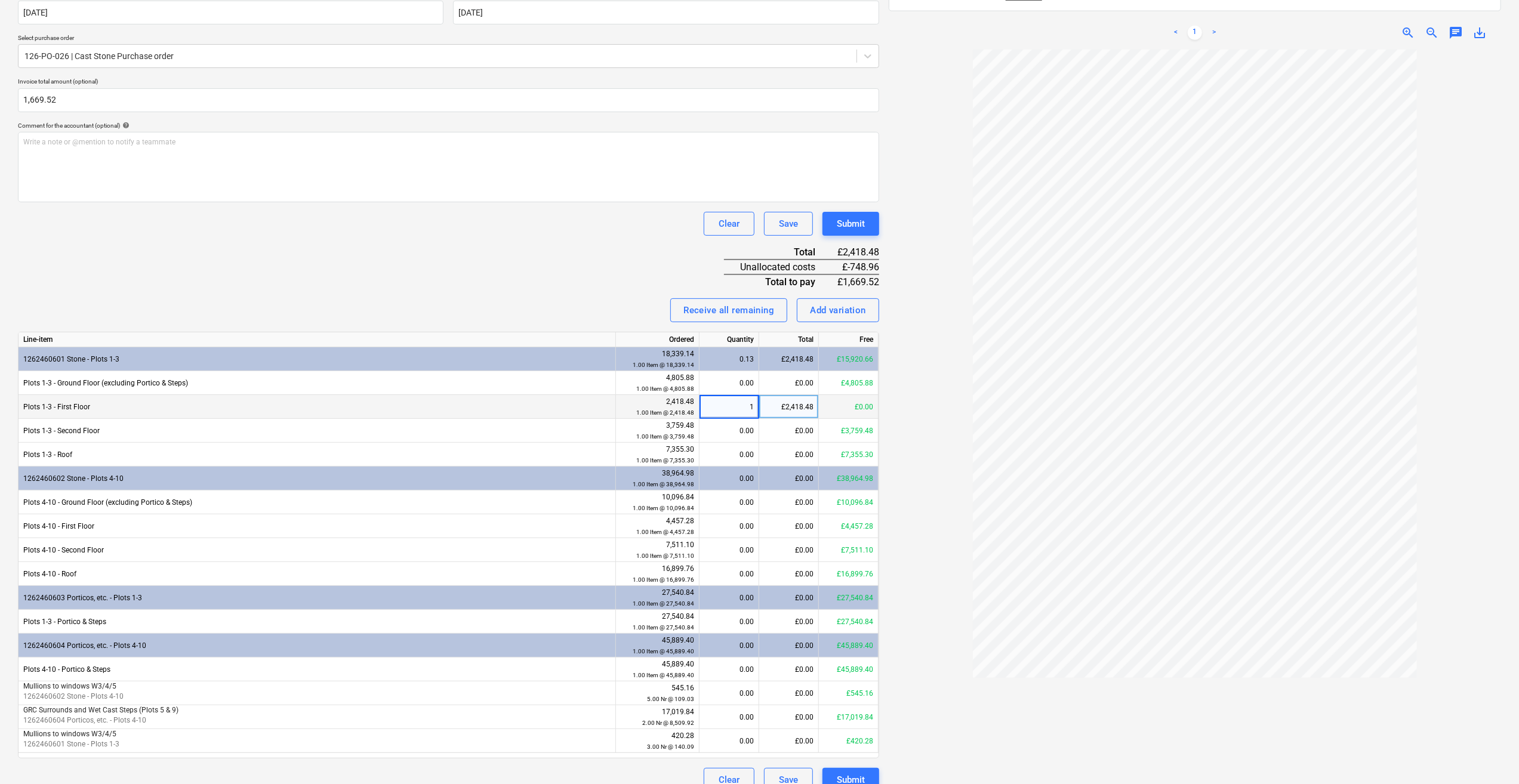
click at [798, 409] on div "£2,418.48" at bounding box center [788, 407] width 59 height 24
type input "1669.52"
click at [923, 474] on div at bounding box center [1195, 424] width 612 height 750
click at [904, 520] on div at bounding box center [1195, 424] width 612 height 750
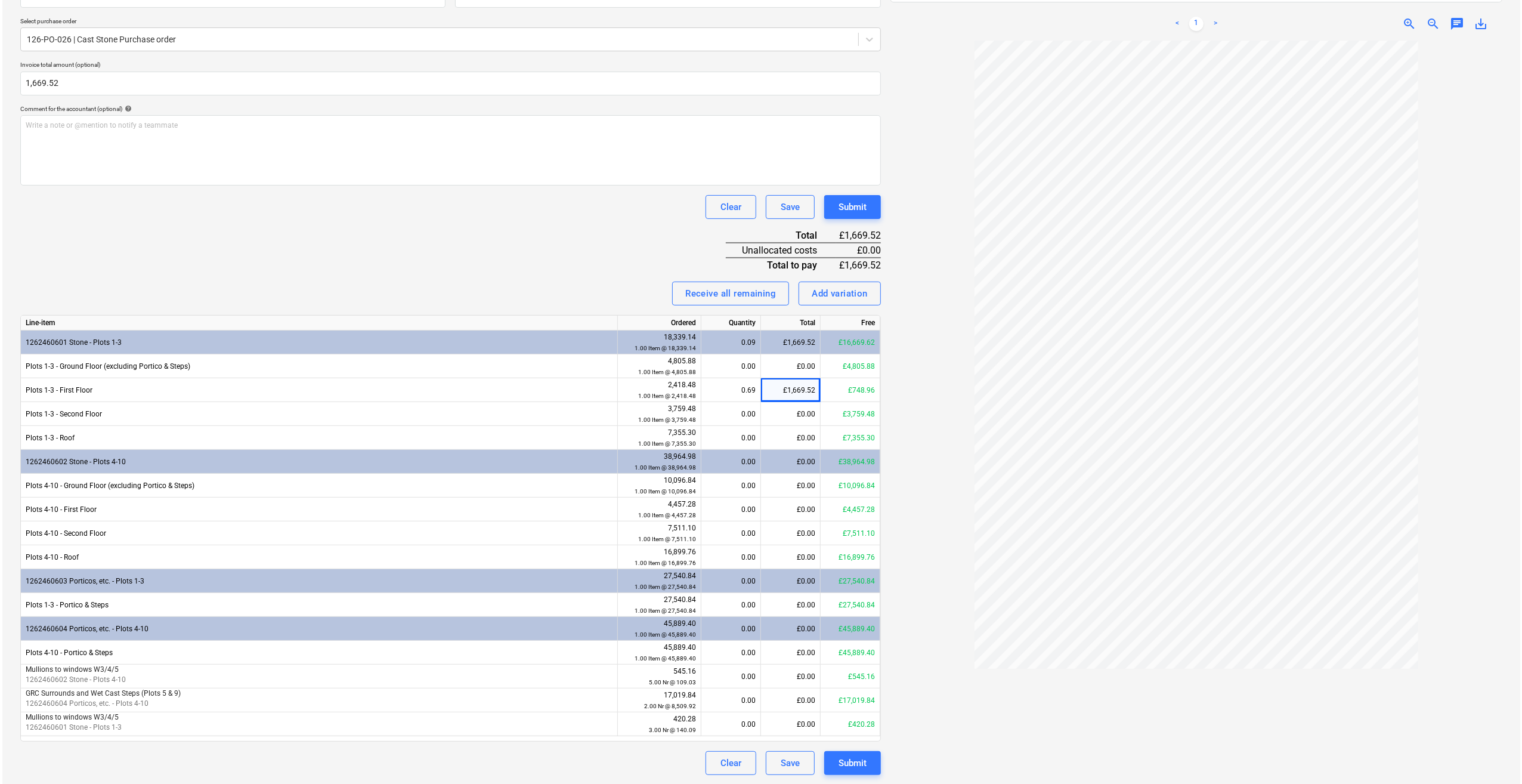
scroll to position [255, 0]
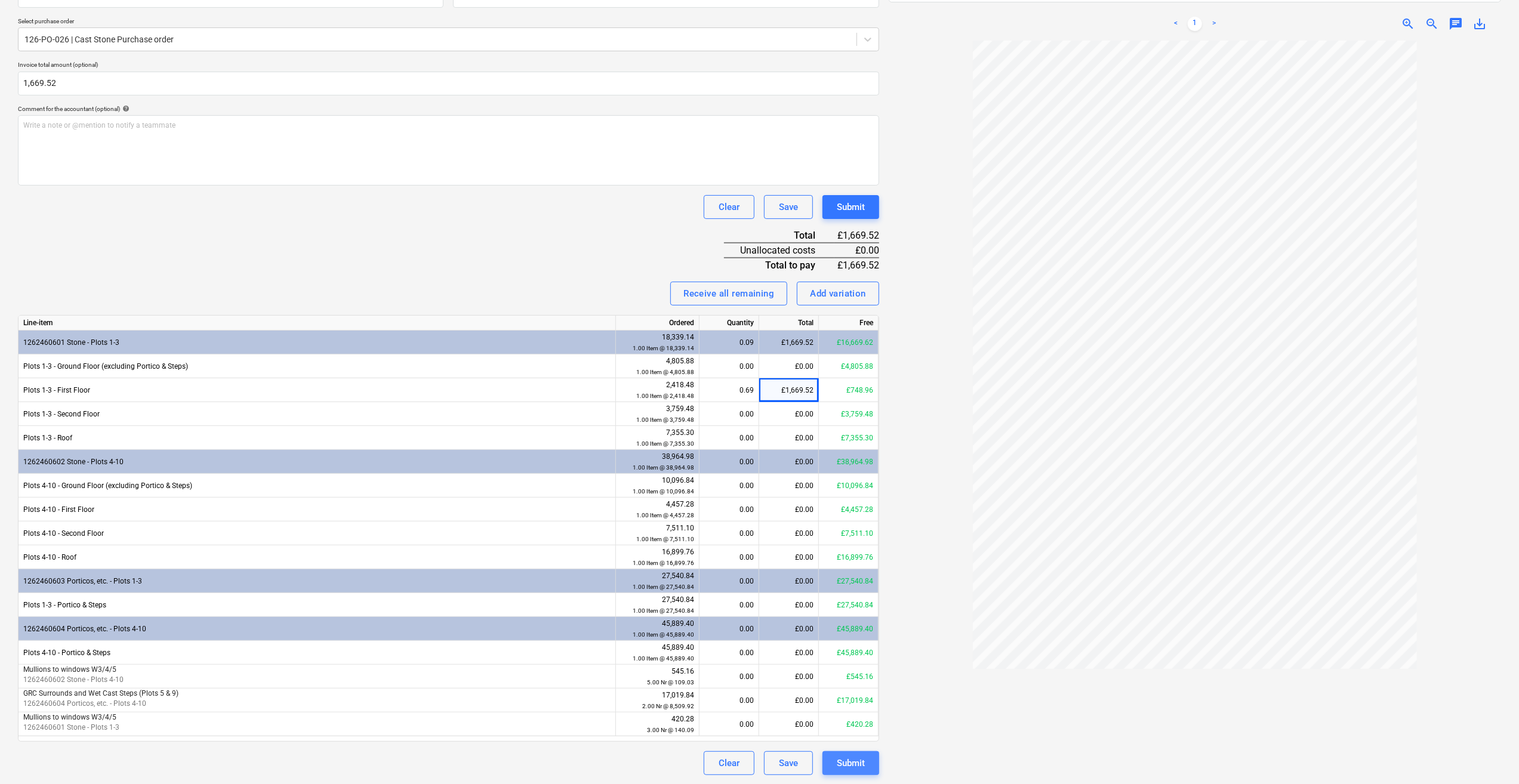
click at [844, 762] on div "Submit" at bounding box center [851, 763] width 28 height 16
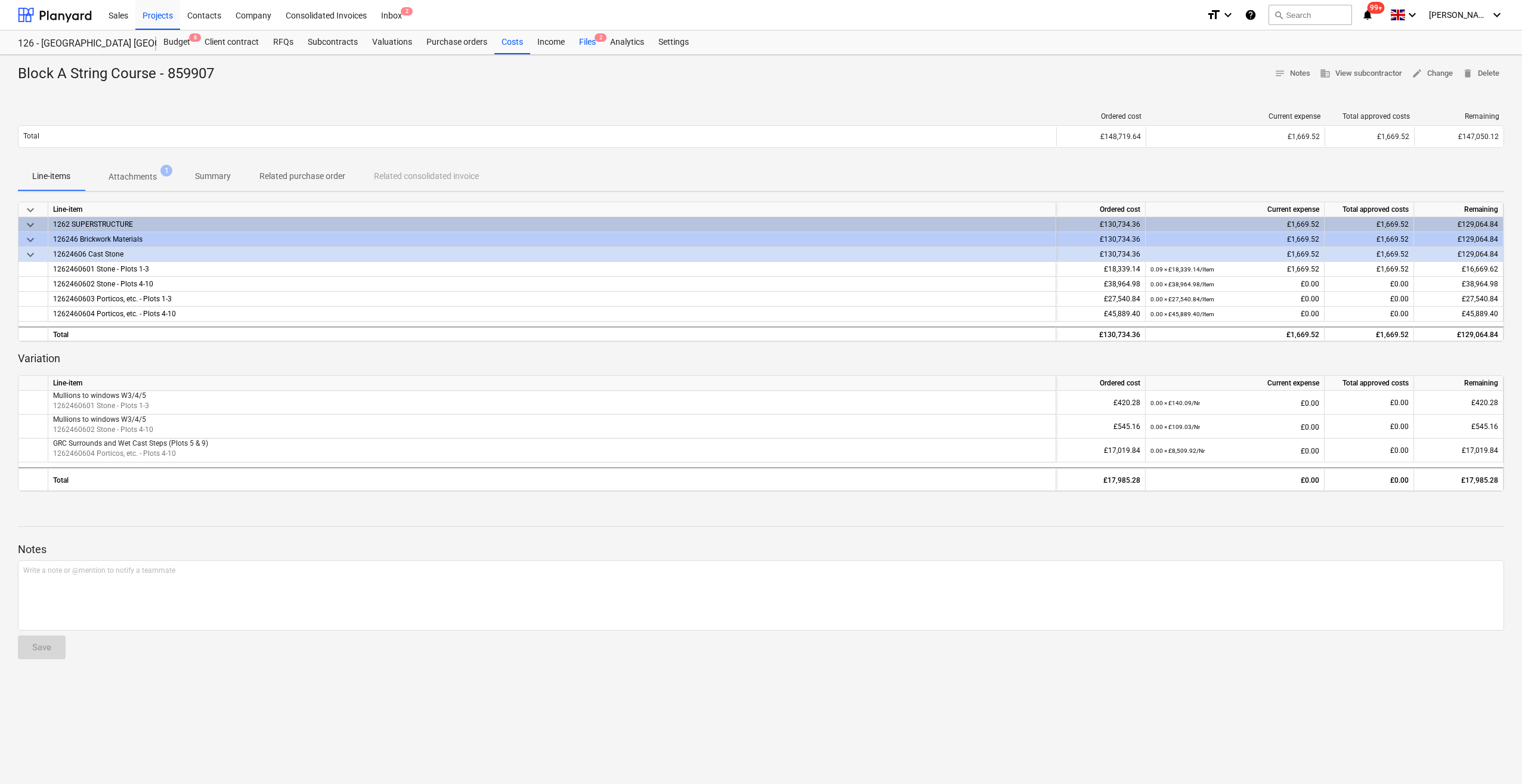
click at [589, 41] on div "Files 2" at bounding box center [587, 42] width 31 height 24
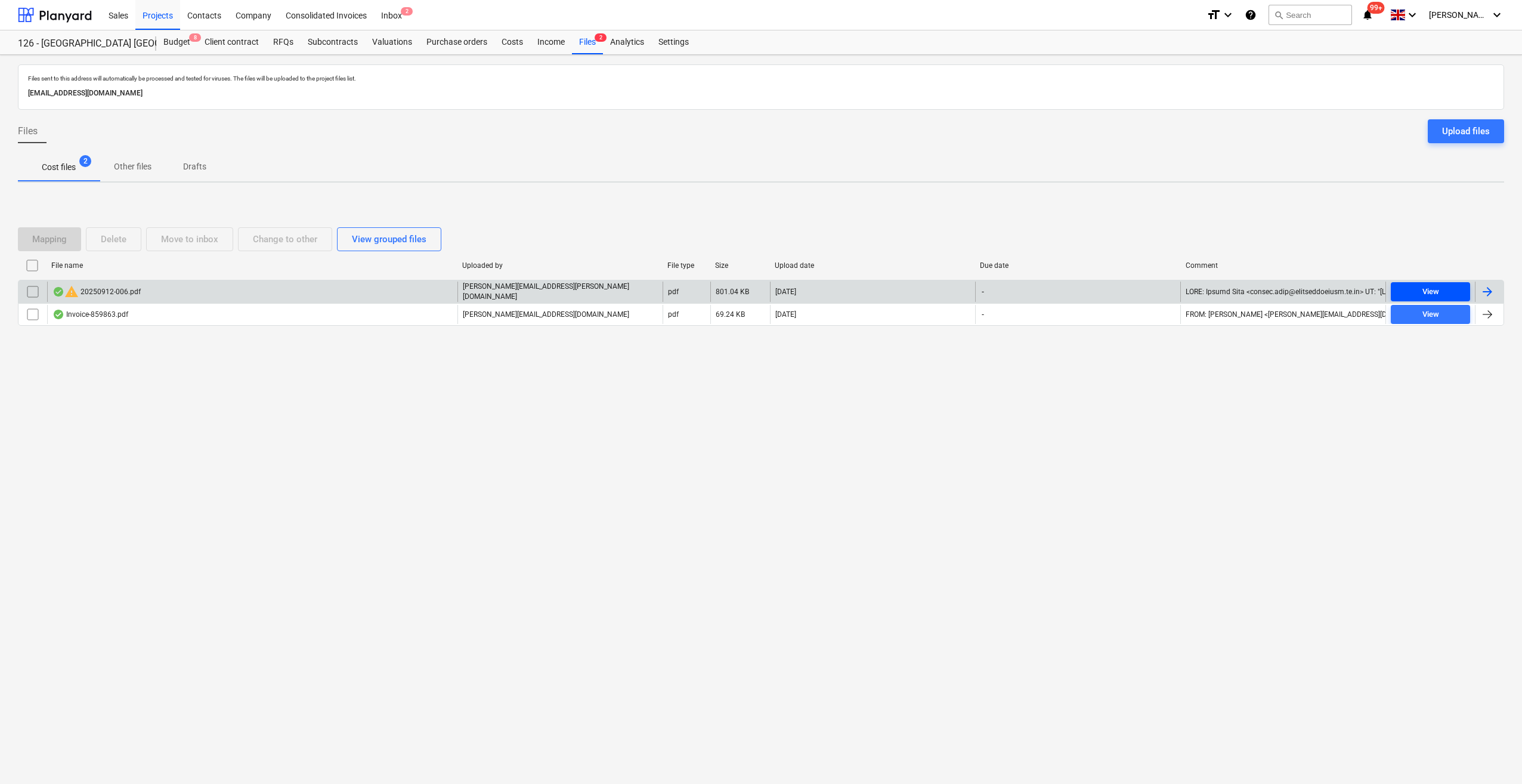
click at [1436, 291] on div "View" at bounding box center [1431, 291] width 17 height 13
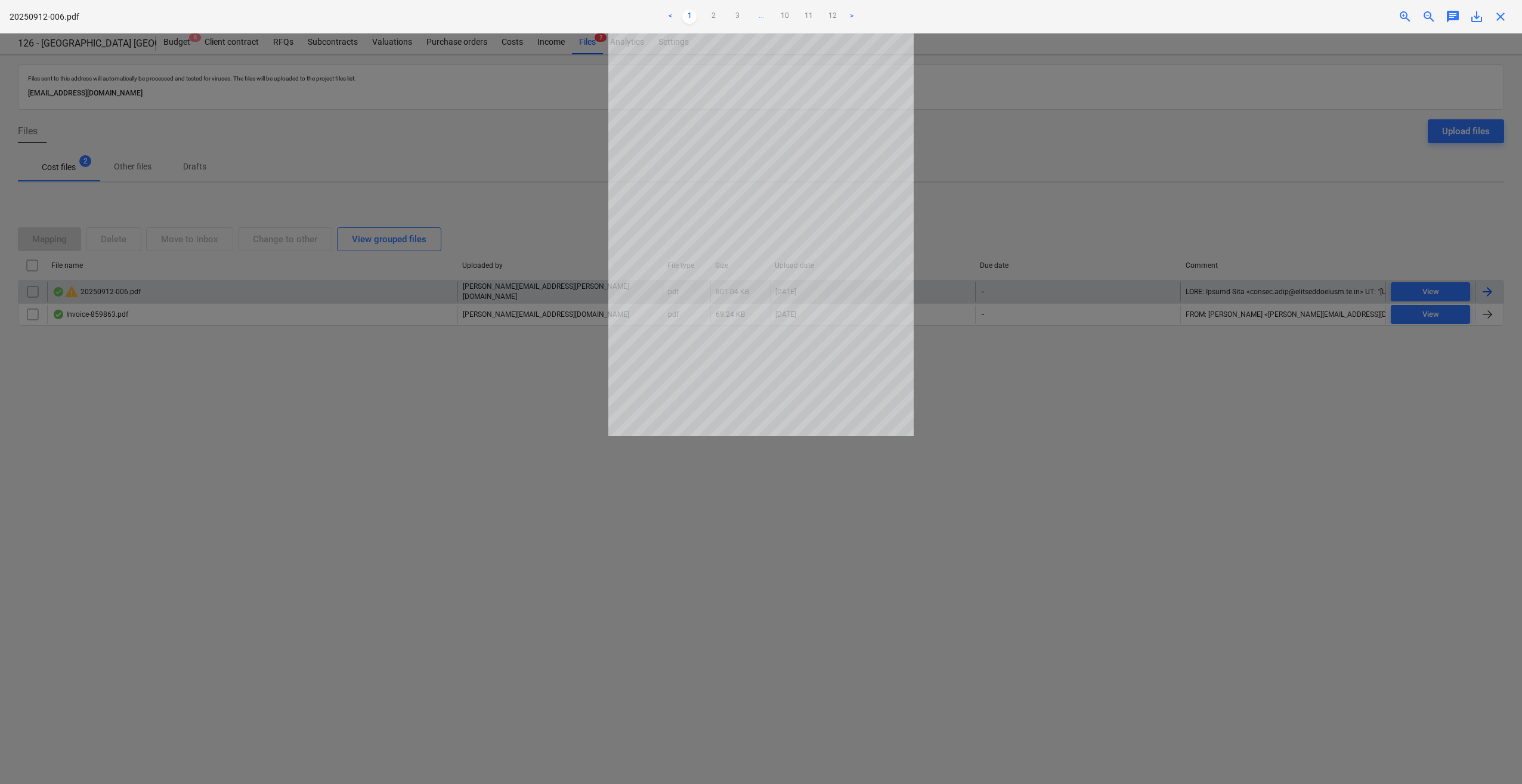
click at [1500, 18] on span "close" at bounding box center [1501, 17] width 14 height 14
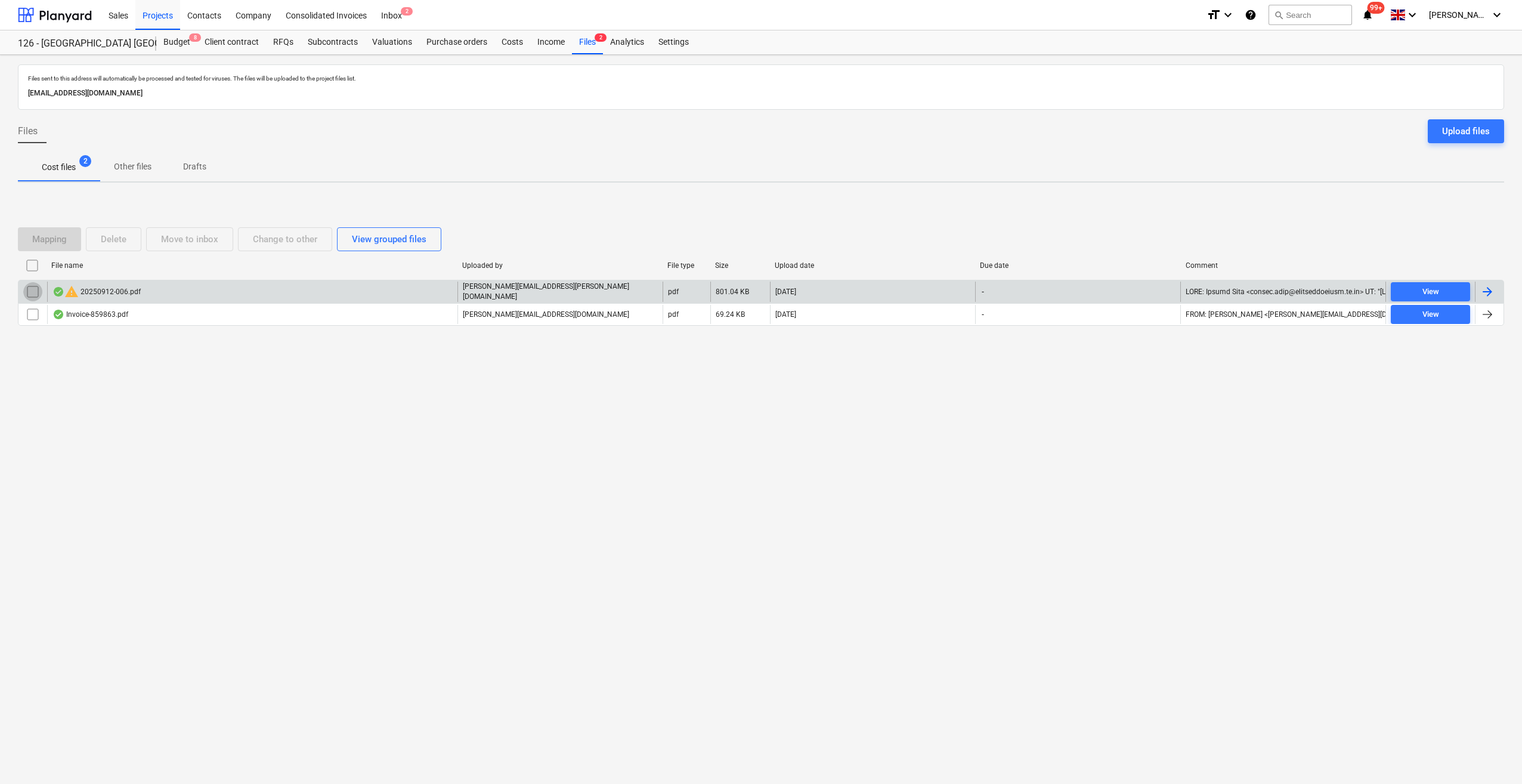
click at [35, 289] on input "checkbox" at bounding box center [33, 291] width 19 height 19
click at [115, 237] on div "Delete" at bounding box center [113, 239] width 26 height 16
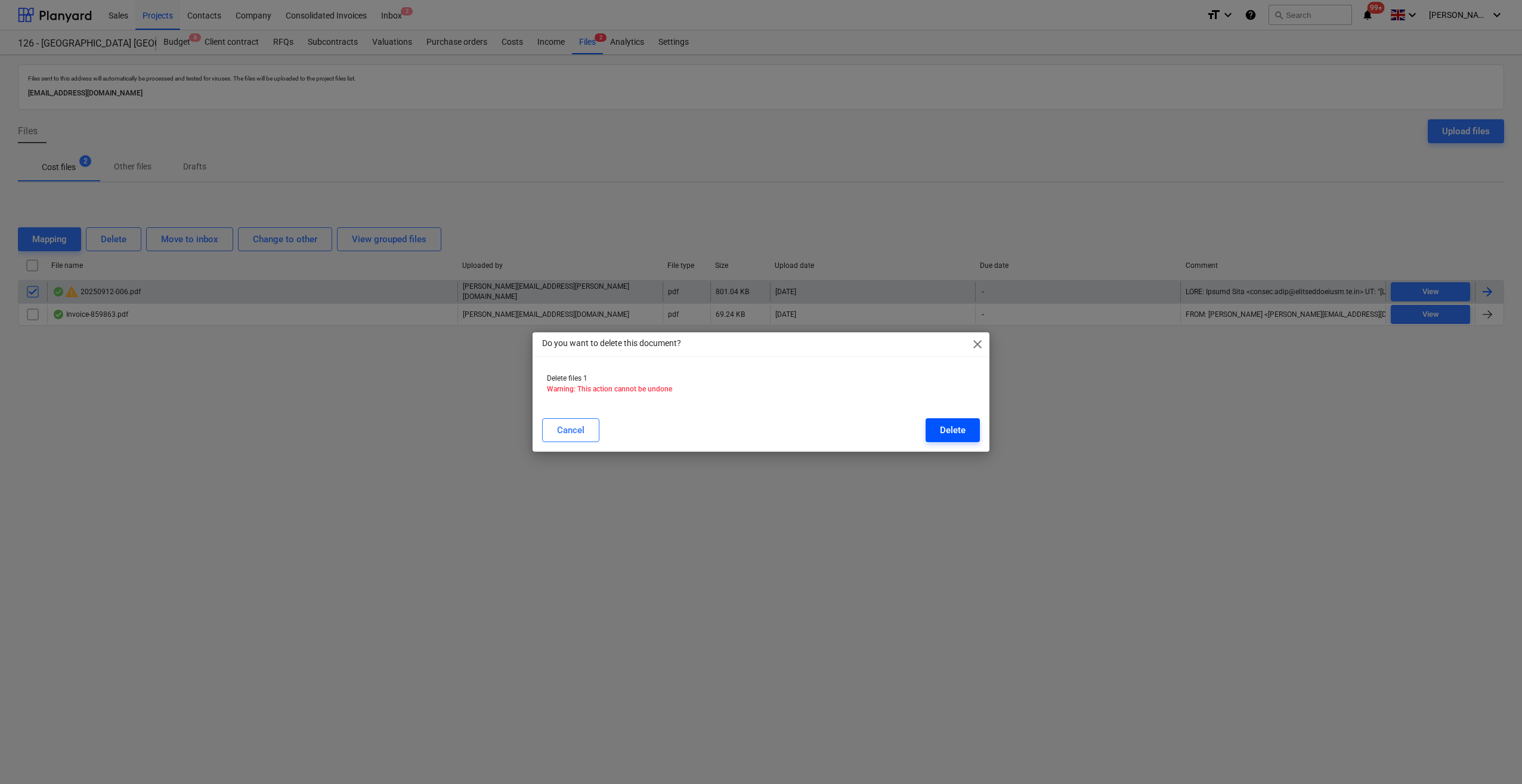
click at [951, 433] on div "Delete" at bounding box center [952, 431] width 26 height 16
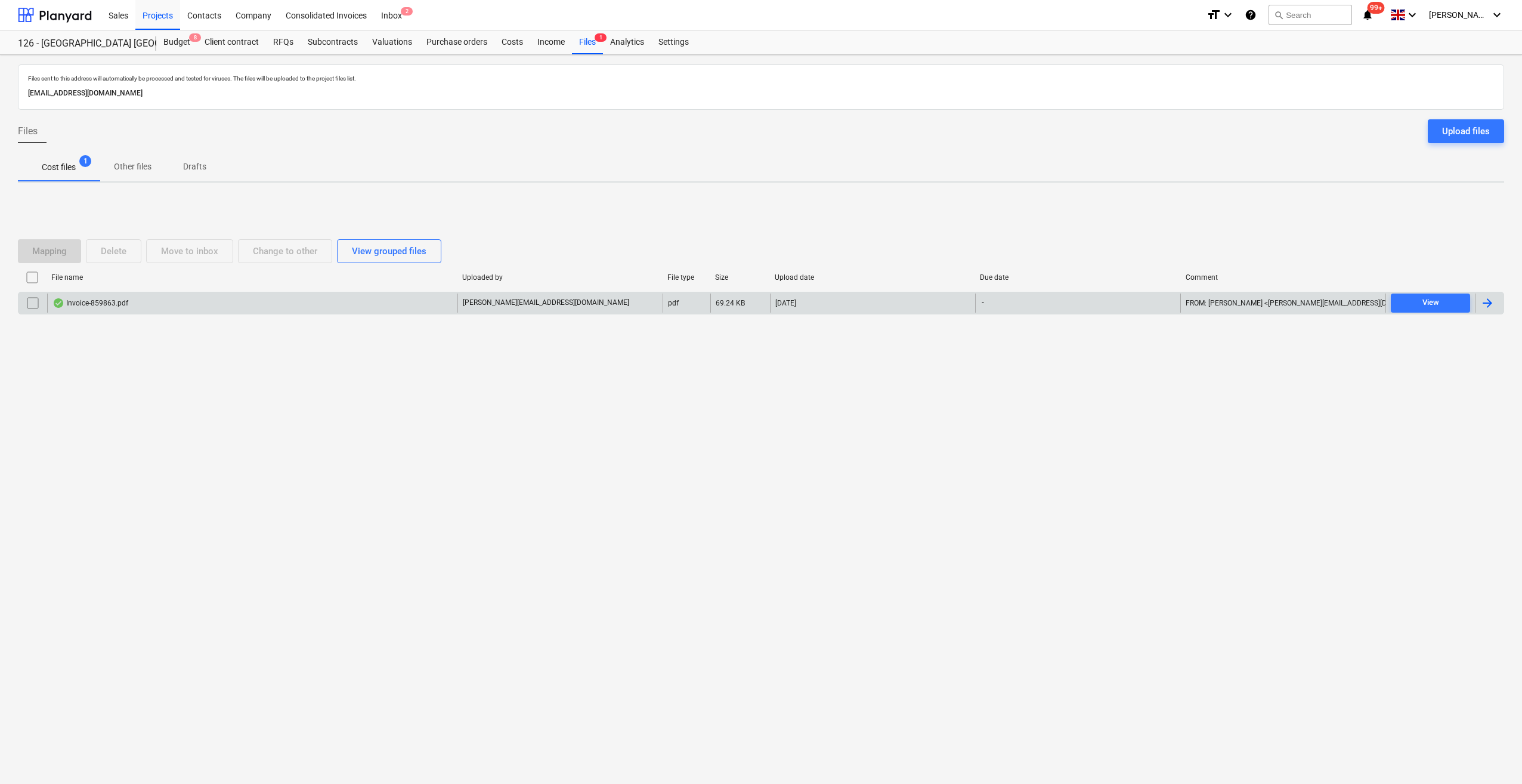
click at [1487, 305] on div at bounding box center [1487, 303] width 14 height 14
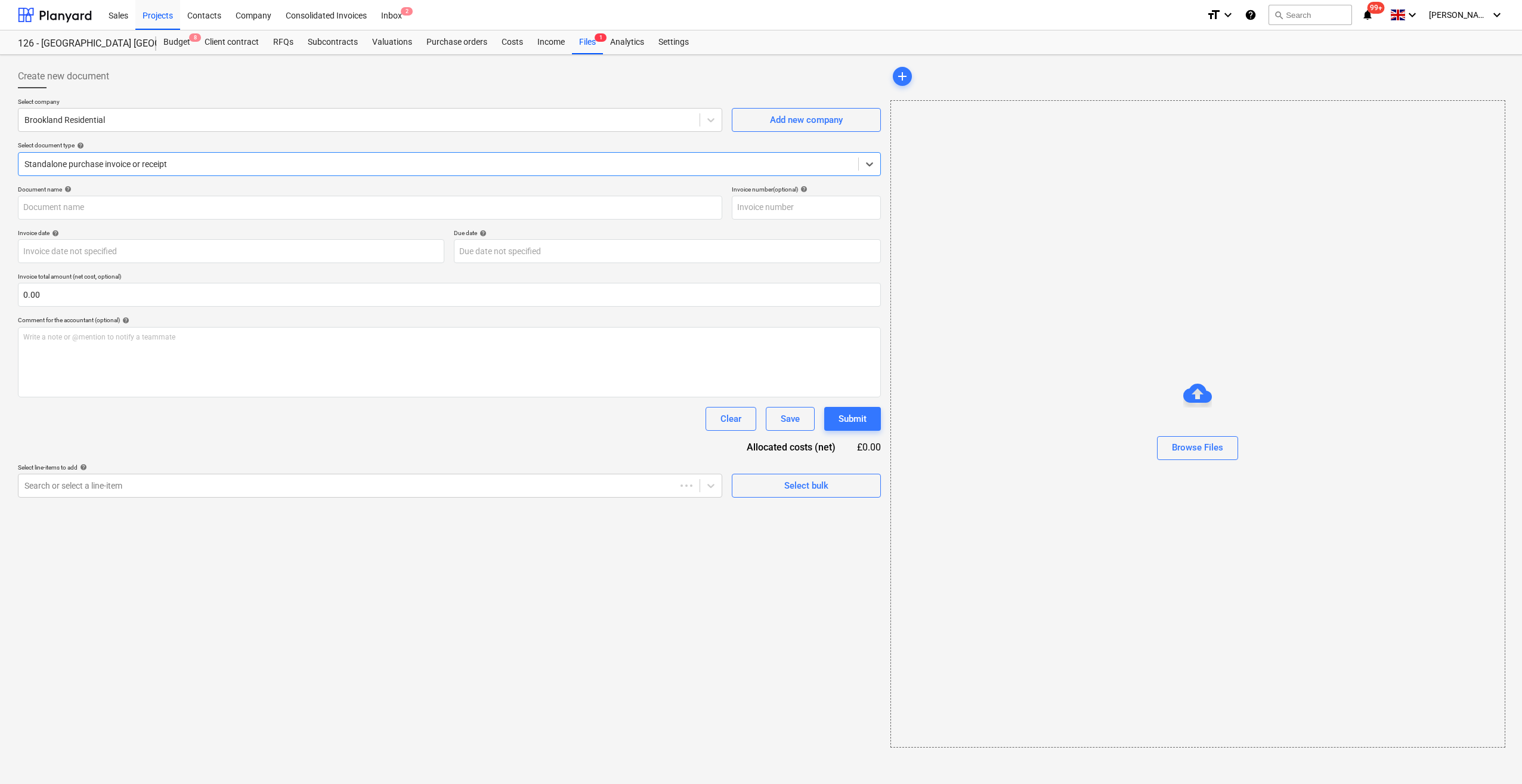
type input "859863"
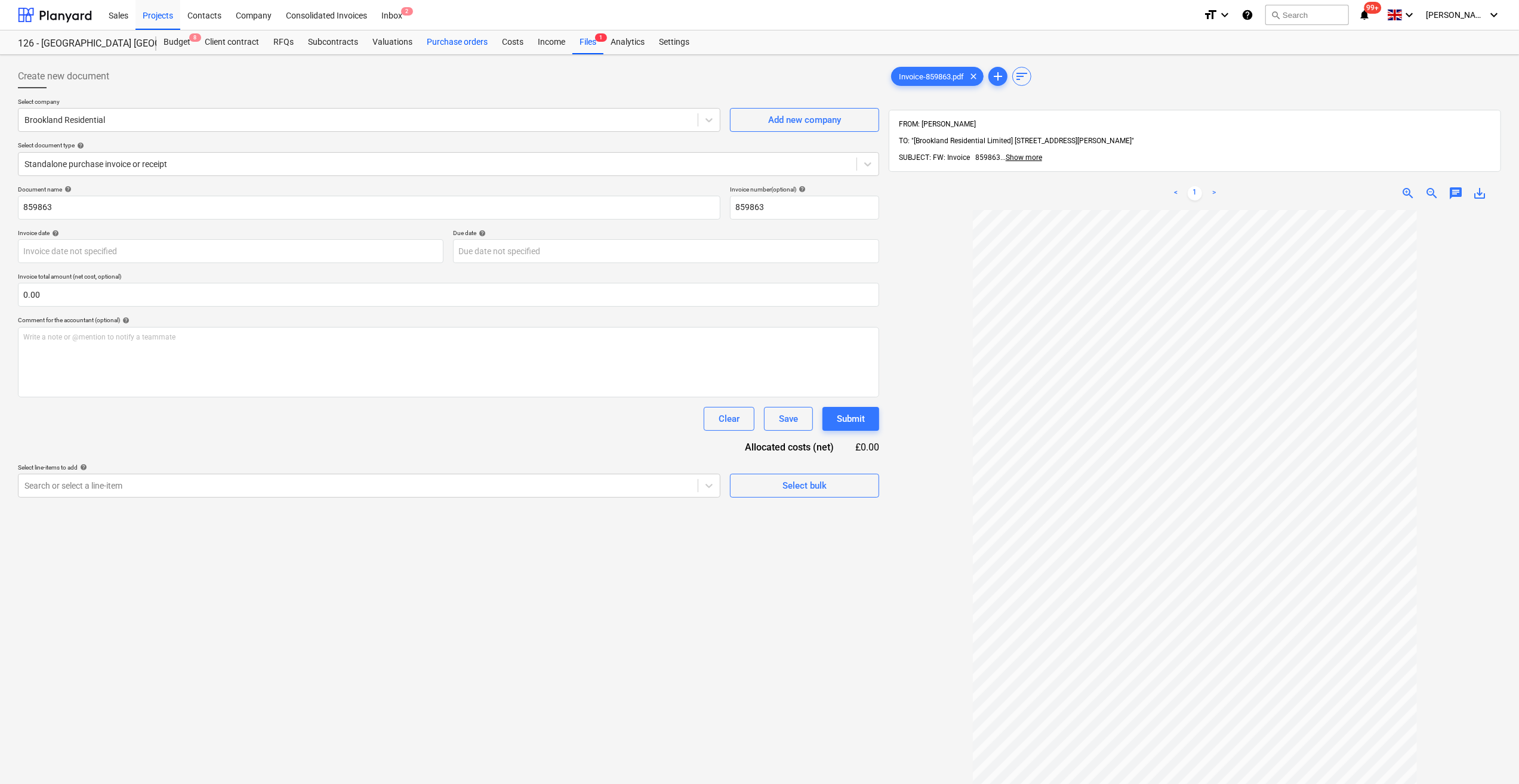
click at [444, 39] on div "Purchase orders" at bounding box center [456, 42] width 75 height 24
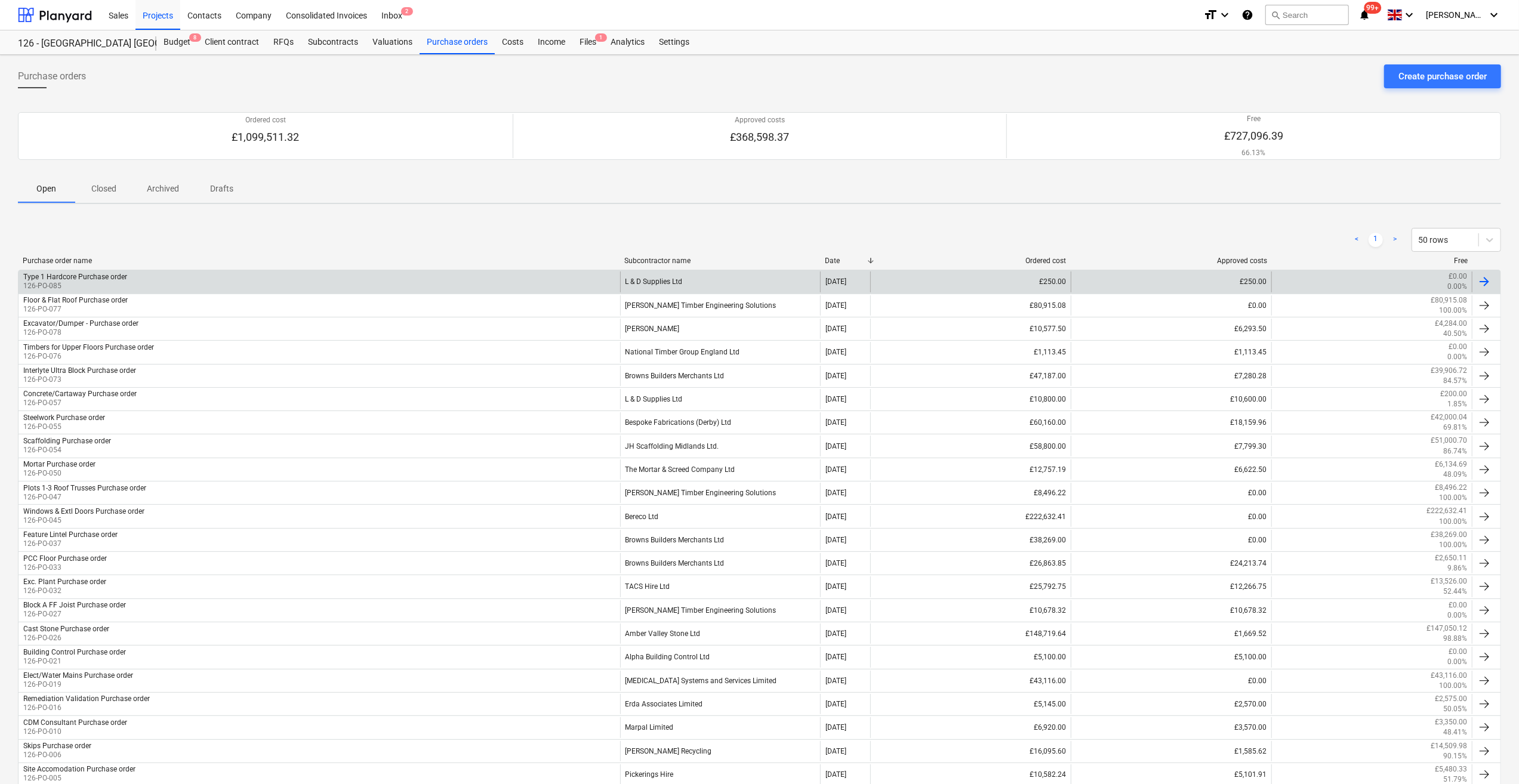
click at [111, 276] on div "Type 1 Hardcore Purchase order" at bounding box center [74, 276] width 104 height 8
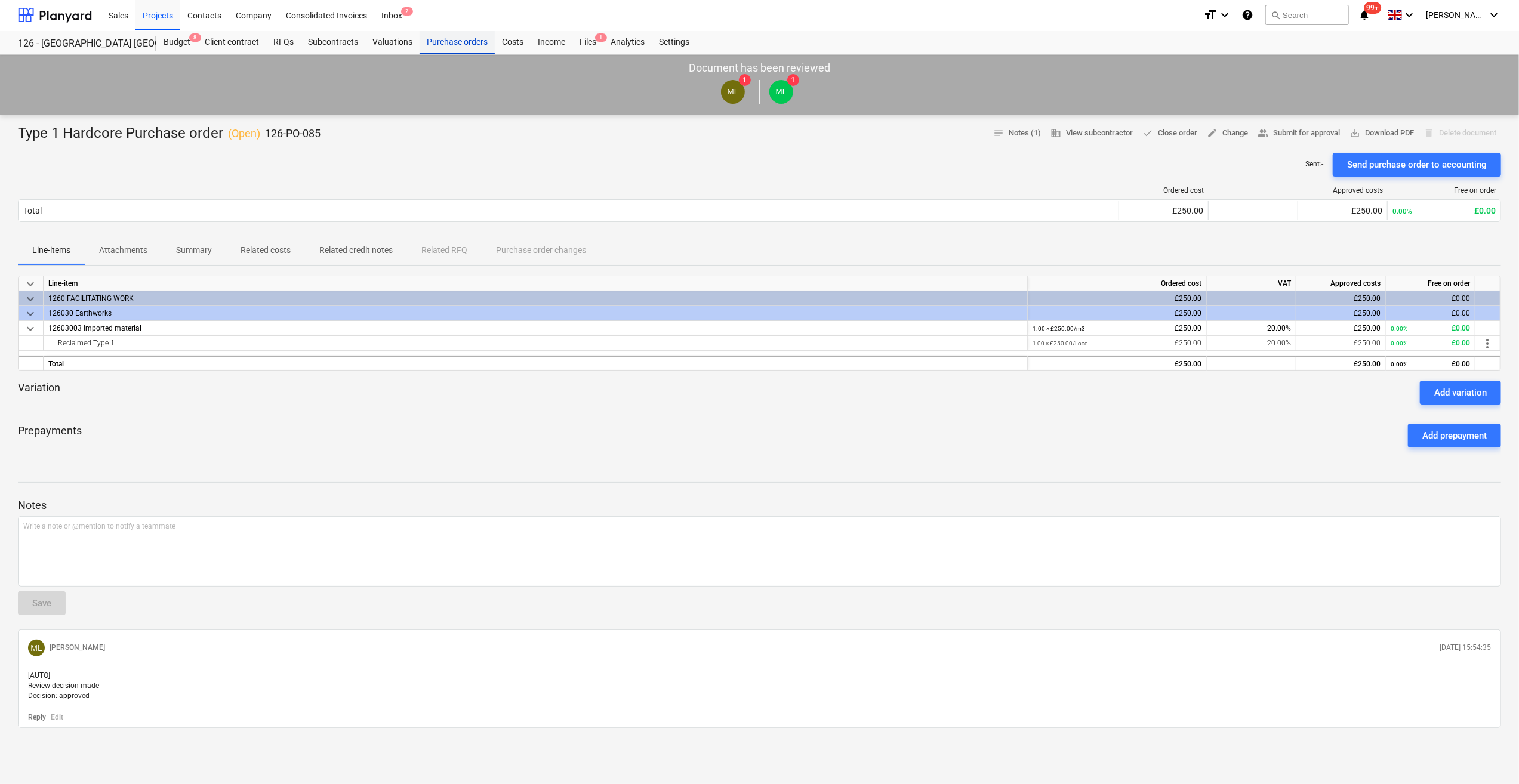
click at [471, 46] on div "Purchase orders" at bounding box center [456, 42] width 75 height 24
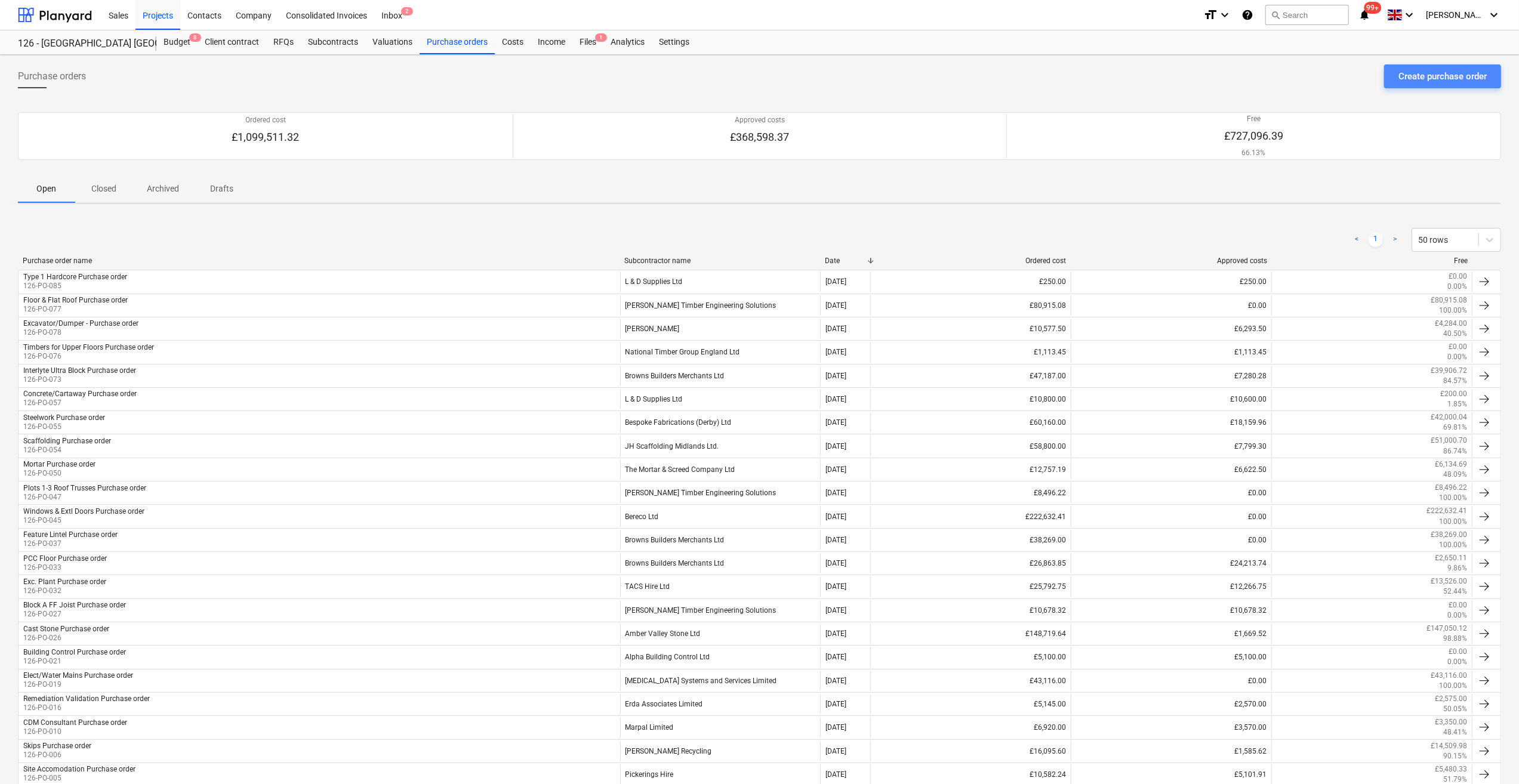
click at [1424, 80] on div "Create purchase order" at bounding box center [1443, 76] width 89 height 16
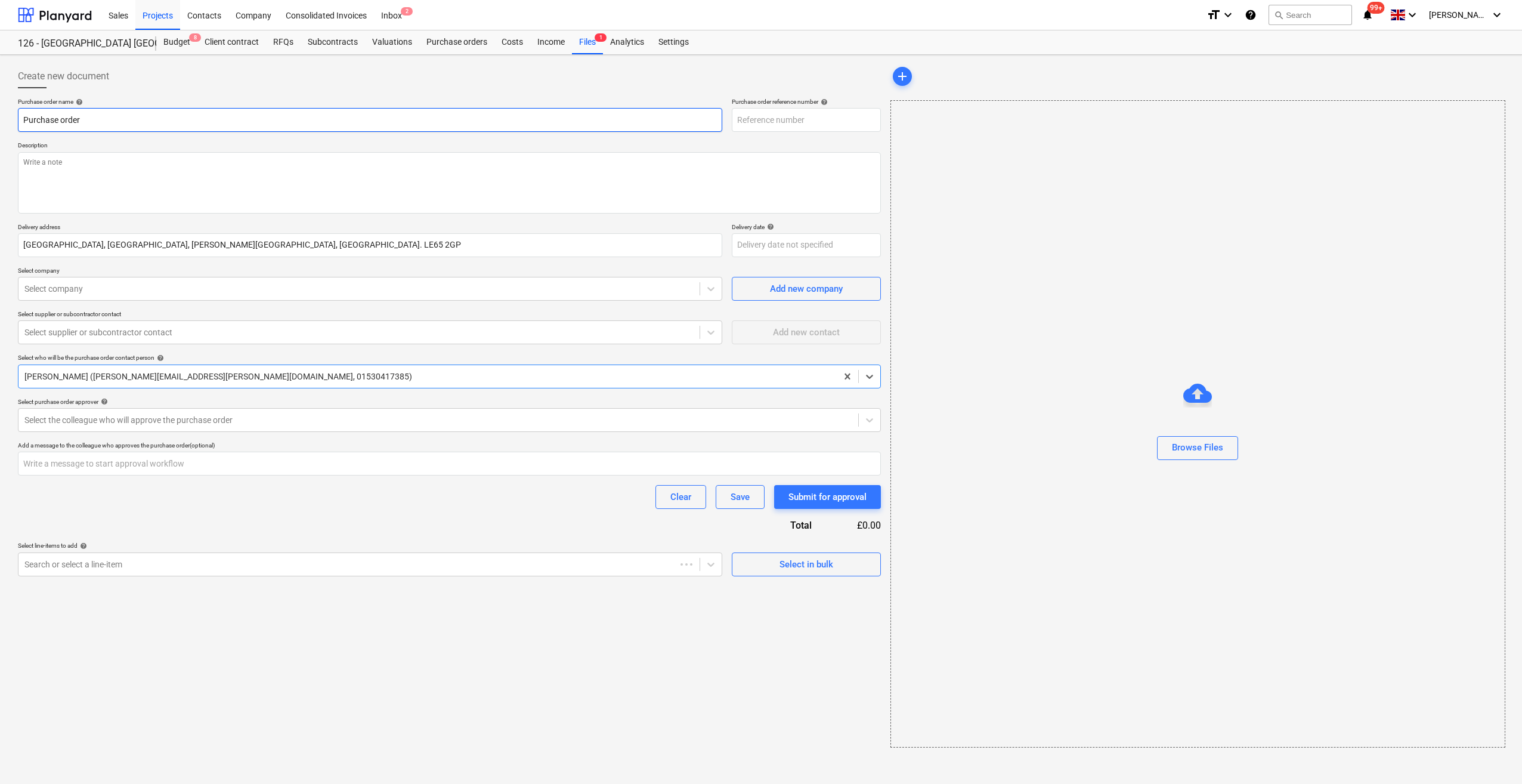
type textarea "x"
type input "126-PO-092"
type textarea "x"
click at [49, 162] on textarea at bounding box center [449, 182] width 863 height 61
type textarea "S"
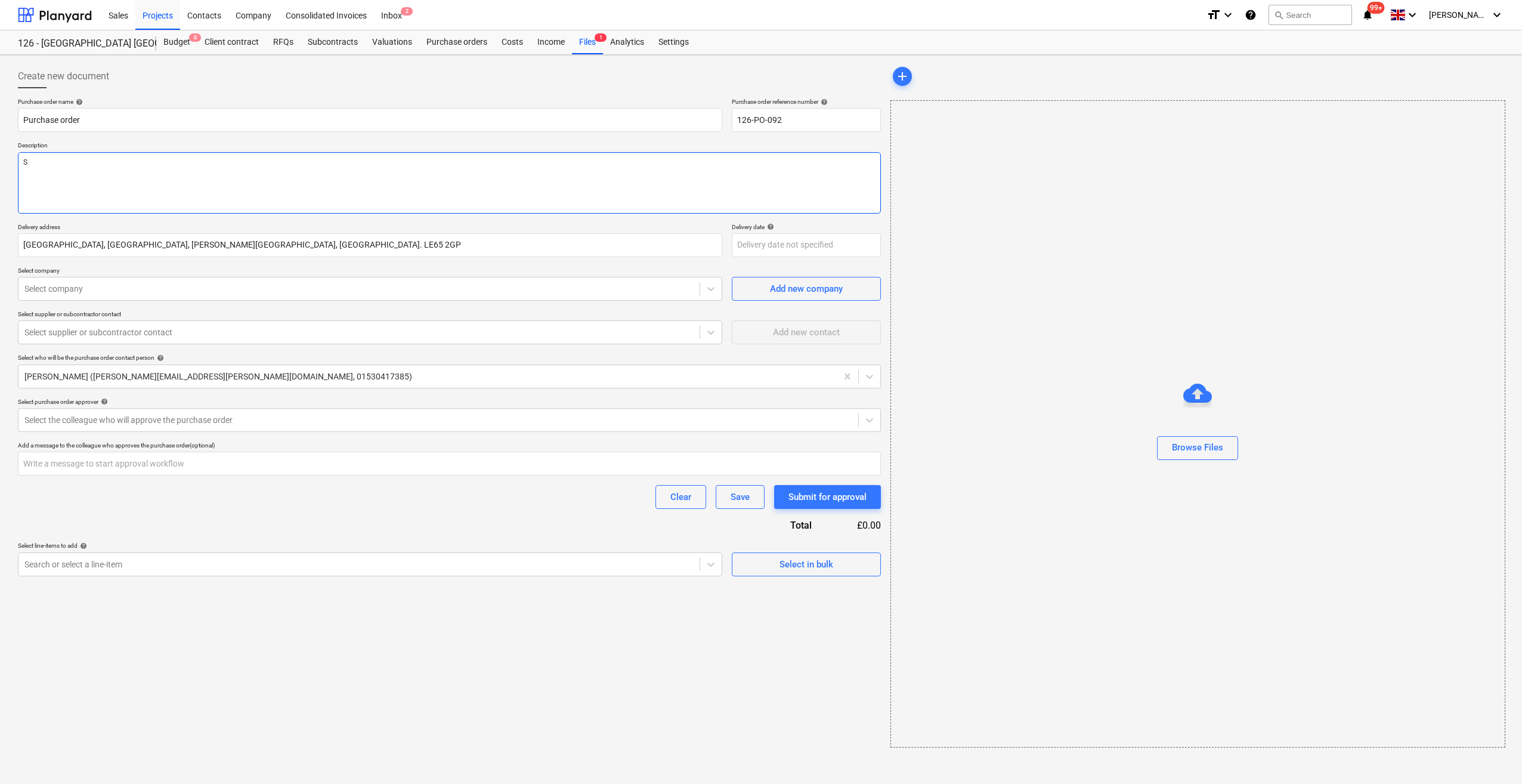
type textarea "x"
type textarea "Si"
type textarea "x"
type textarea "Sit"
type textarea "x"
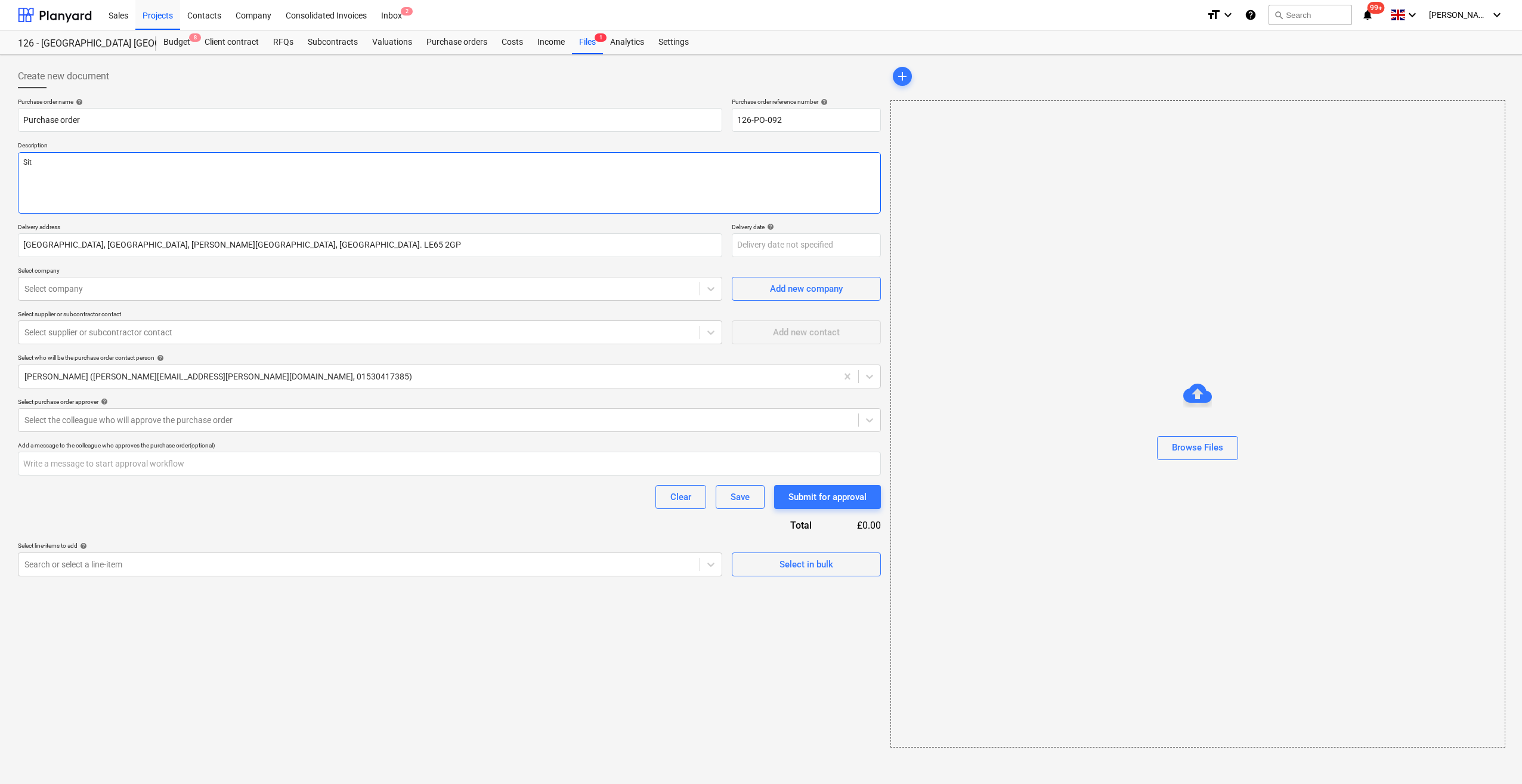
type textarea "Site"
type textarea "x"
type textarea "Site"
type textarea "x"
type textarea "Site M"
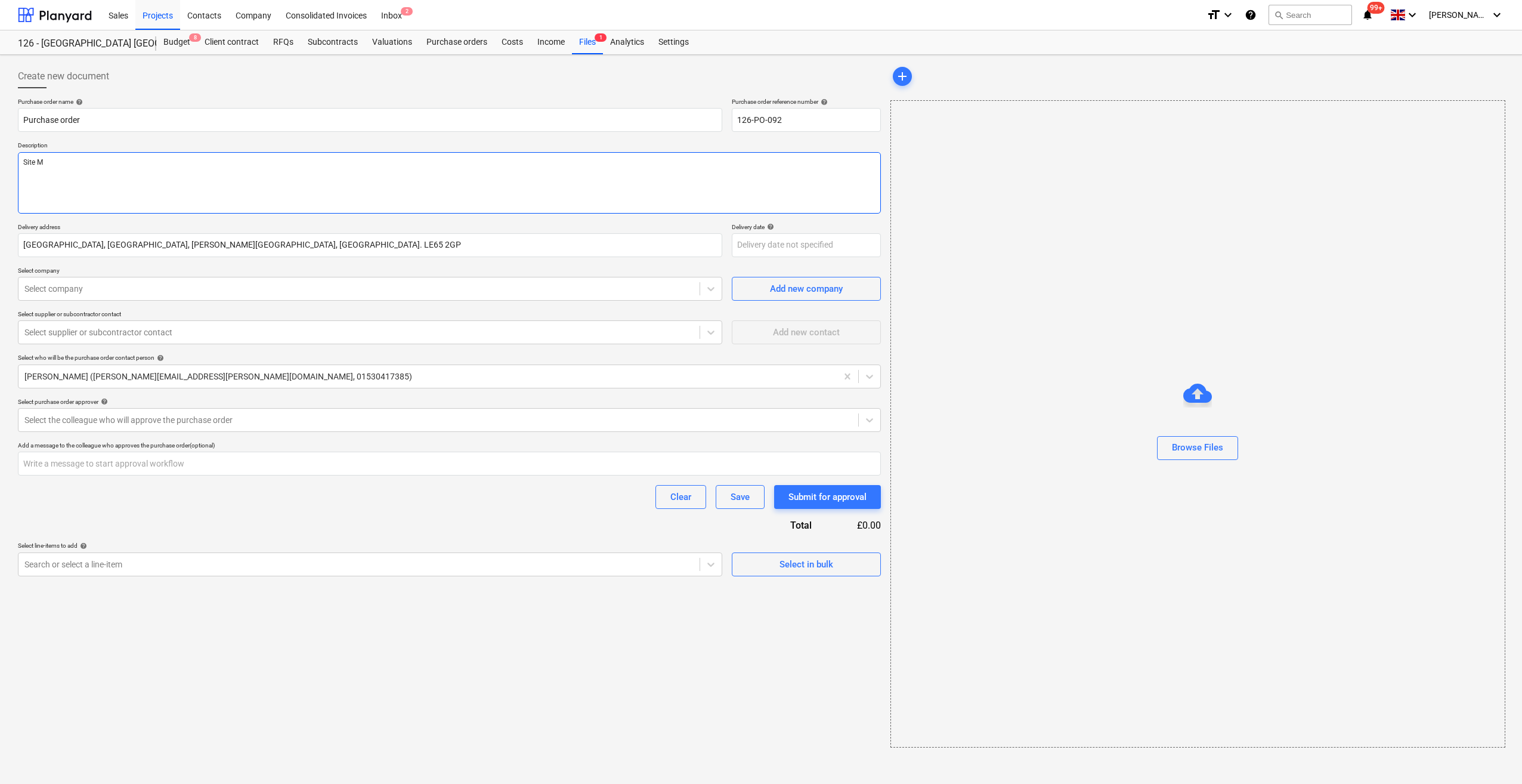
type textarea "x"
type textarea "Site Man"
type textarea "x"
type textarea "Site Manag"
type textarea "x"
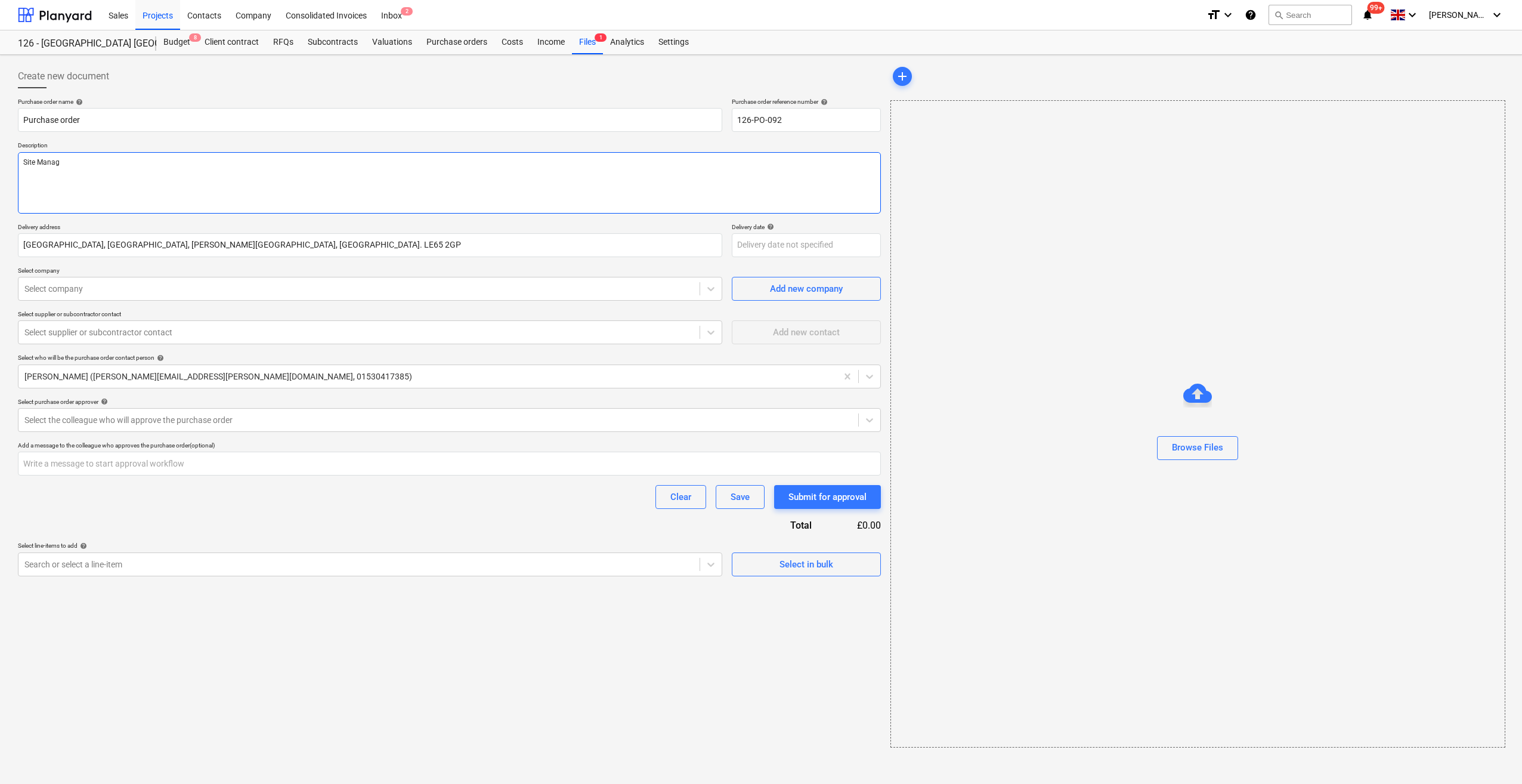
type textarea "Site Manage"
type textarea "x"
type textarea "Site Manager"
type textarea "x"
type textarea "Site Manager"
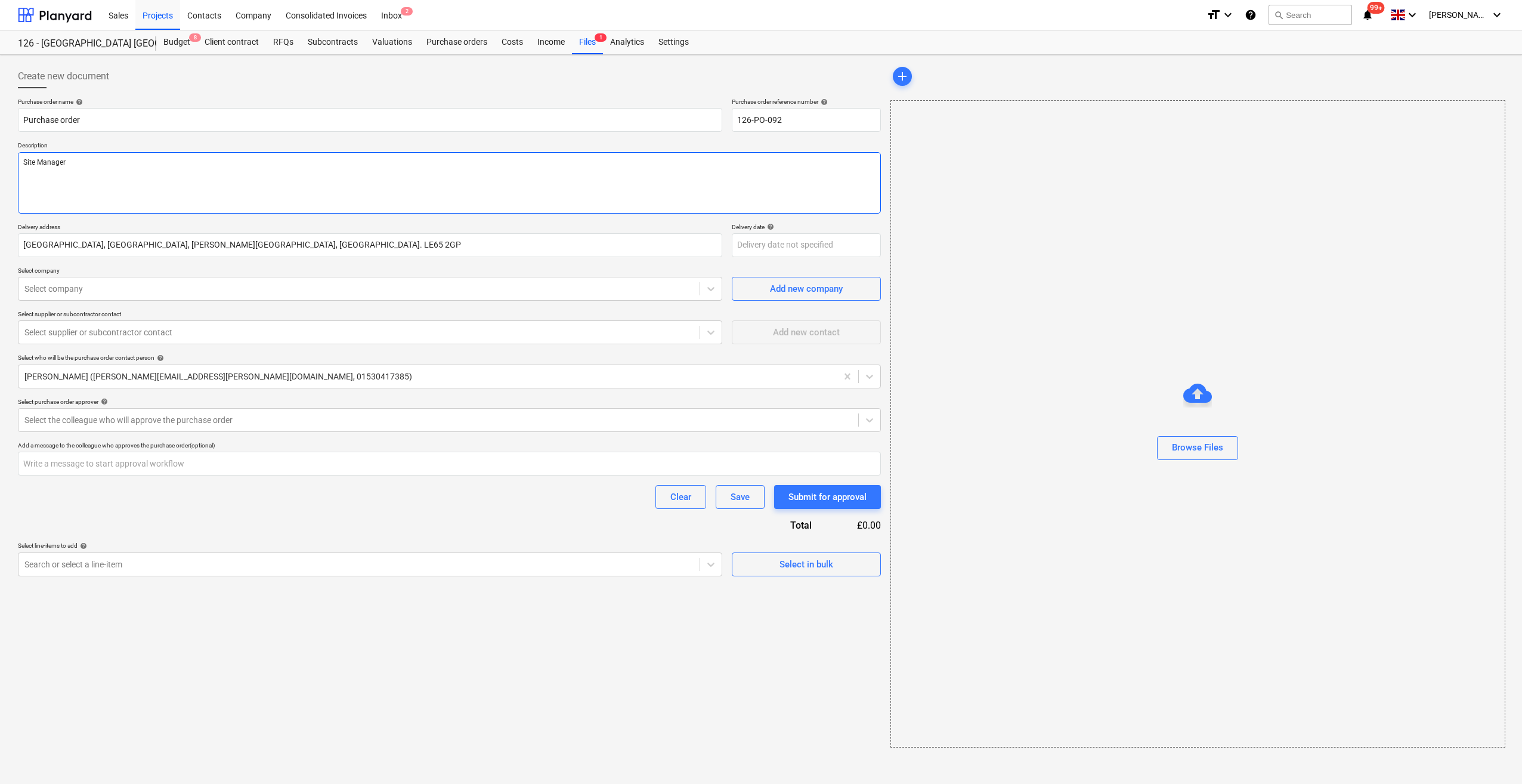
type textarea "x"
type textarea "Site Manager -"
type textarea "x"
type textarea "Site Manager - Sc"
type textarea "x"
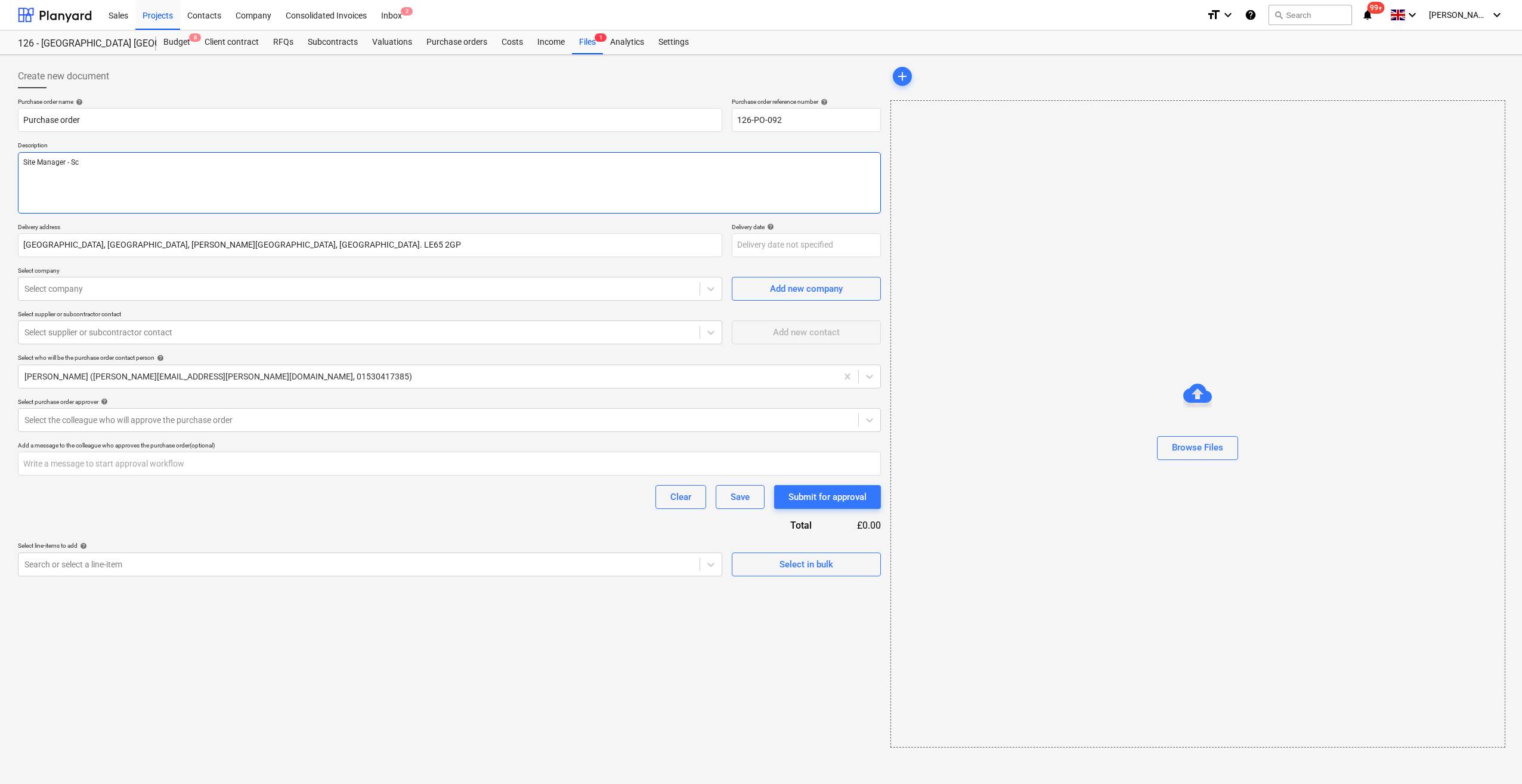
type textarea "Site Manager - Sco"
type textarea "x"
type textarea "Site Manager - [PERSON_NAME]"
type textarea "x"
type textarea "Site Manager - [PERSON_NAME]"
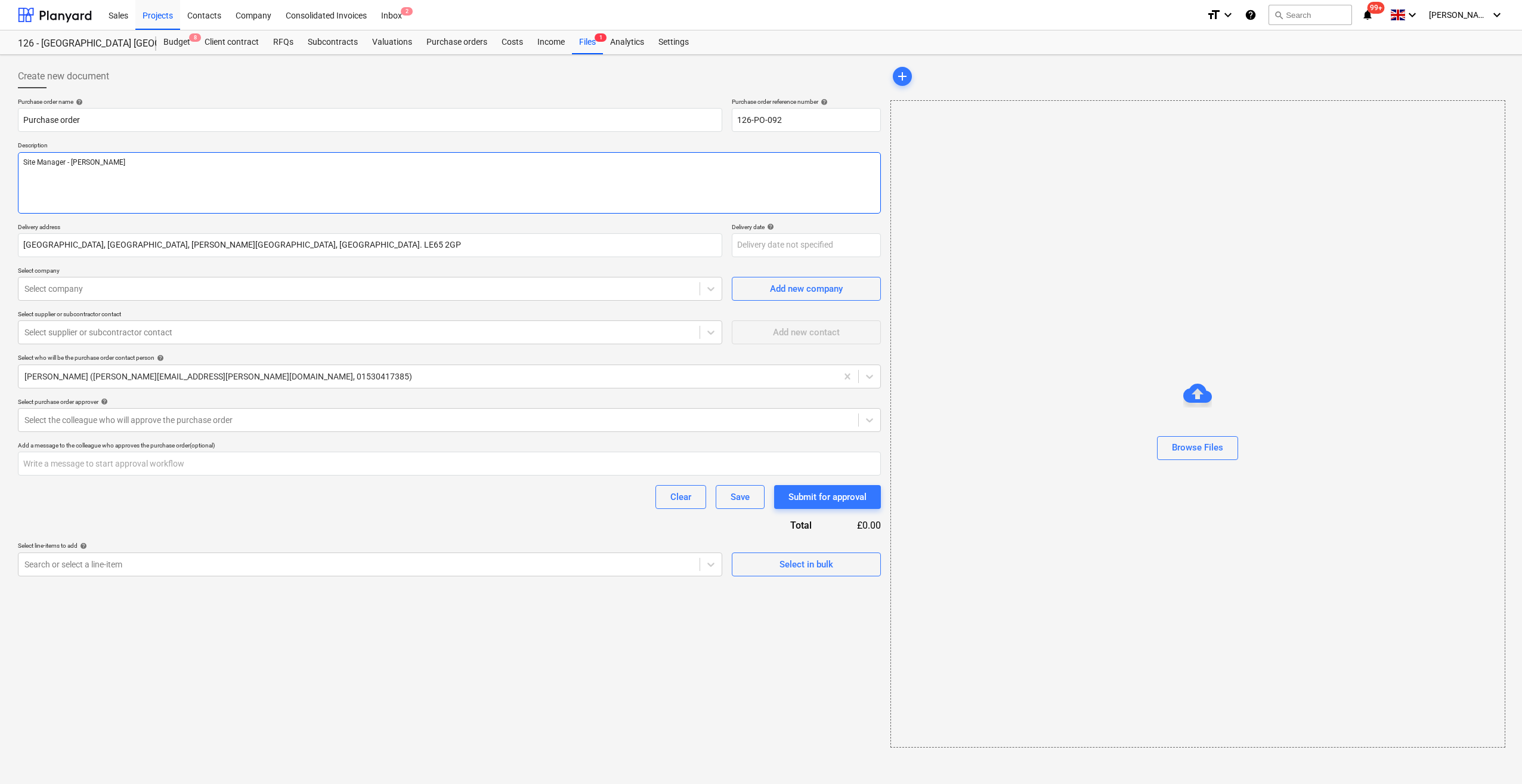
type textarea "x"
type textarea "Site Manager - [PERSON_NAME]"
type textarea "x"
type textarea "Site Manager - [PERSON_NAME]"
type textarea "x"
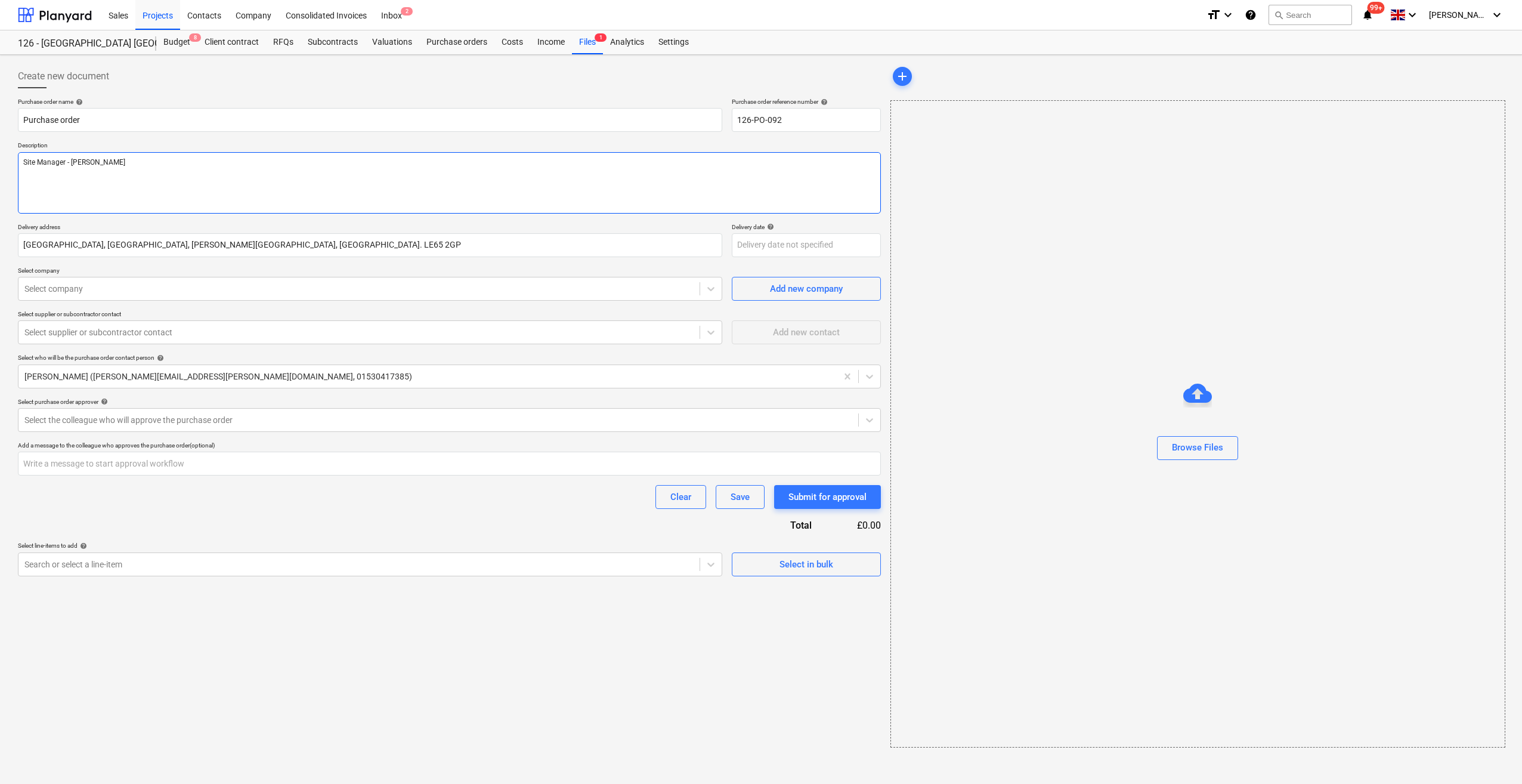
type textarea "Site Manager - [PERSON_NAME]"
type textarea "x"
type textarea "Site Manager - [PERSON_NAME]"
type textarea "x"
type textarea "Site Manager - [PERSON_NAME]"
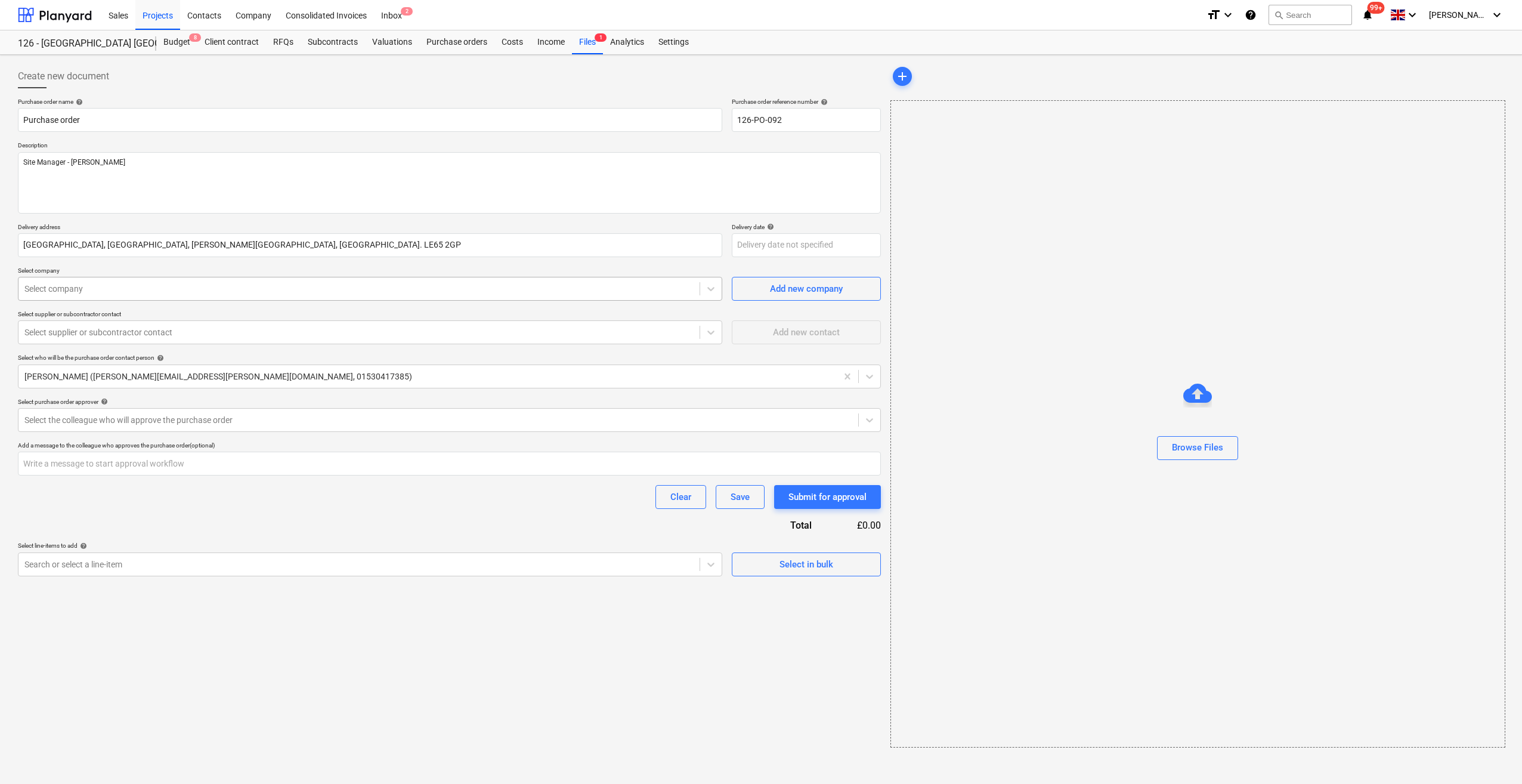
type textarea "x"
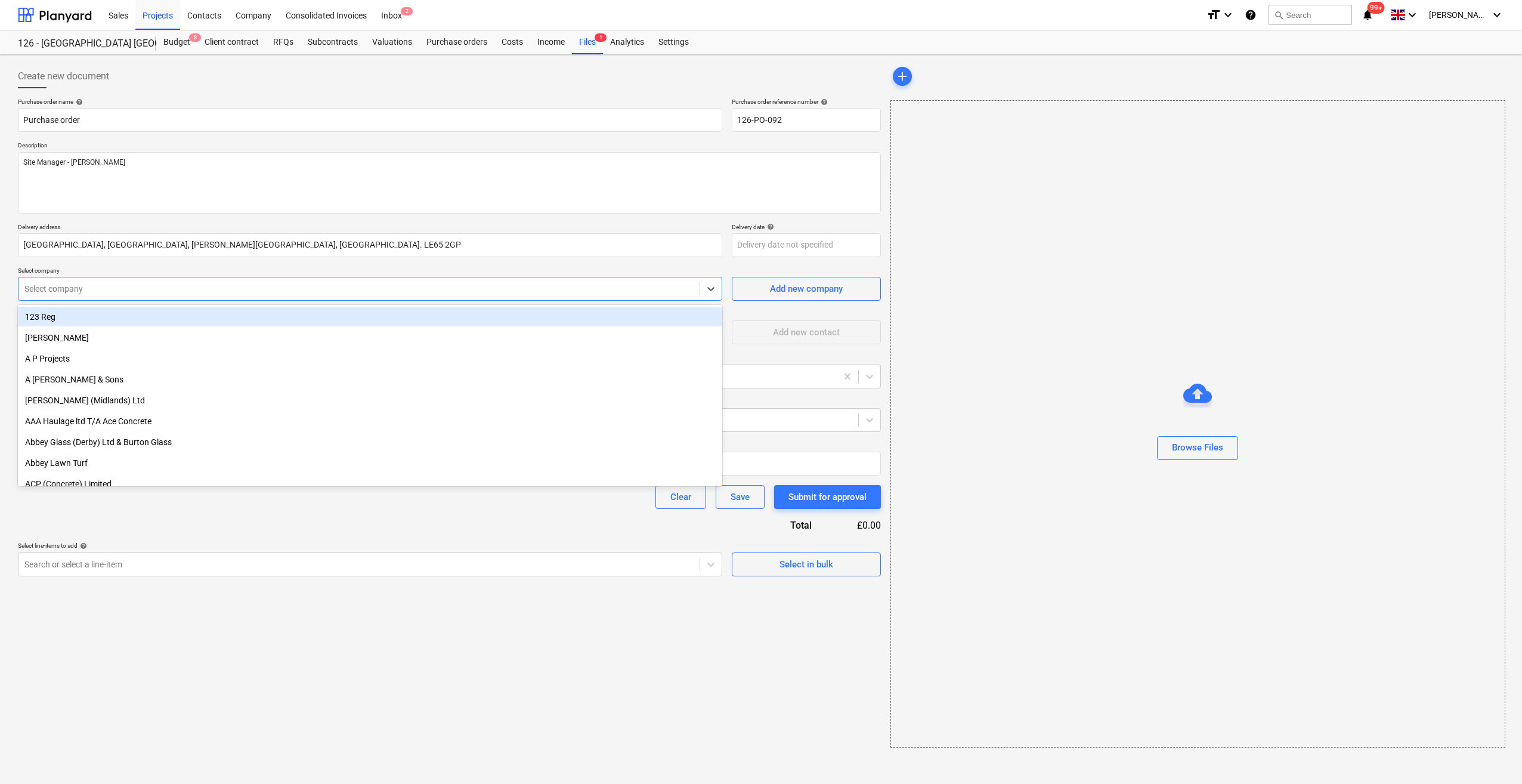
click at [100, 288] on div at bounding box center [359, 288] width 669 height 12
type input "brow"
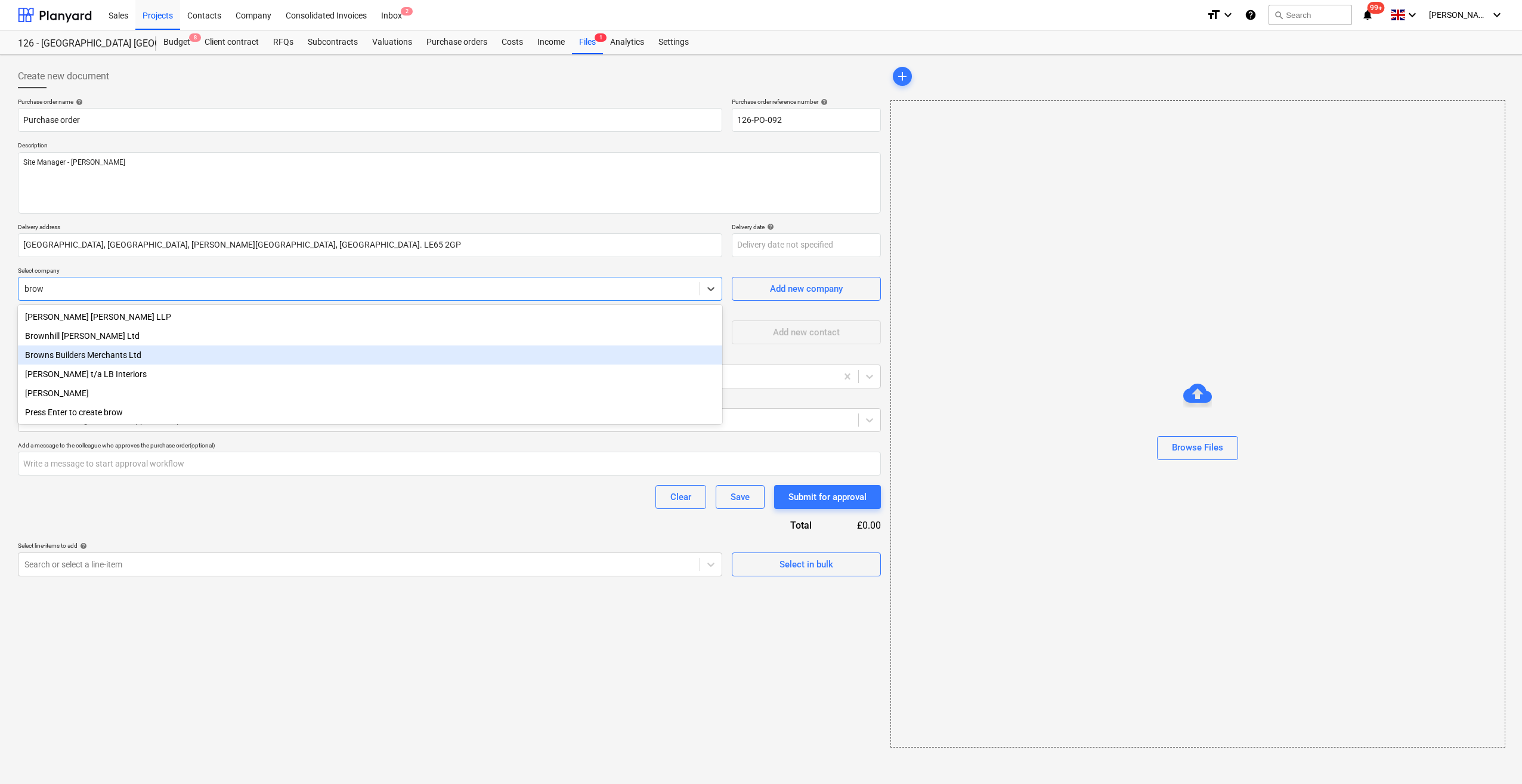
click at [76, 354] on div "Browns Builders Merchants Ltd" at bounding box center [369, 355] width 704 height 19
type textarea "x"
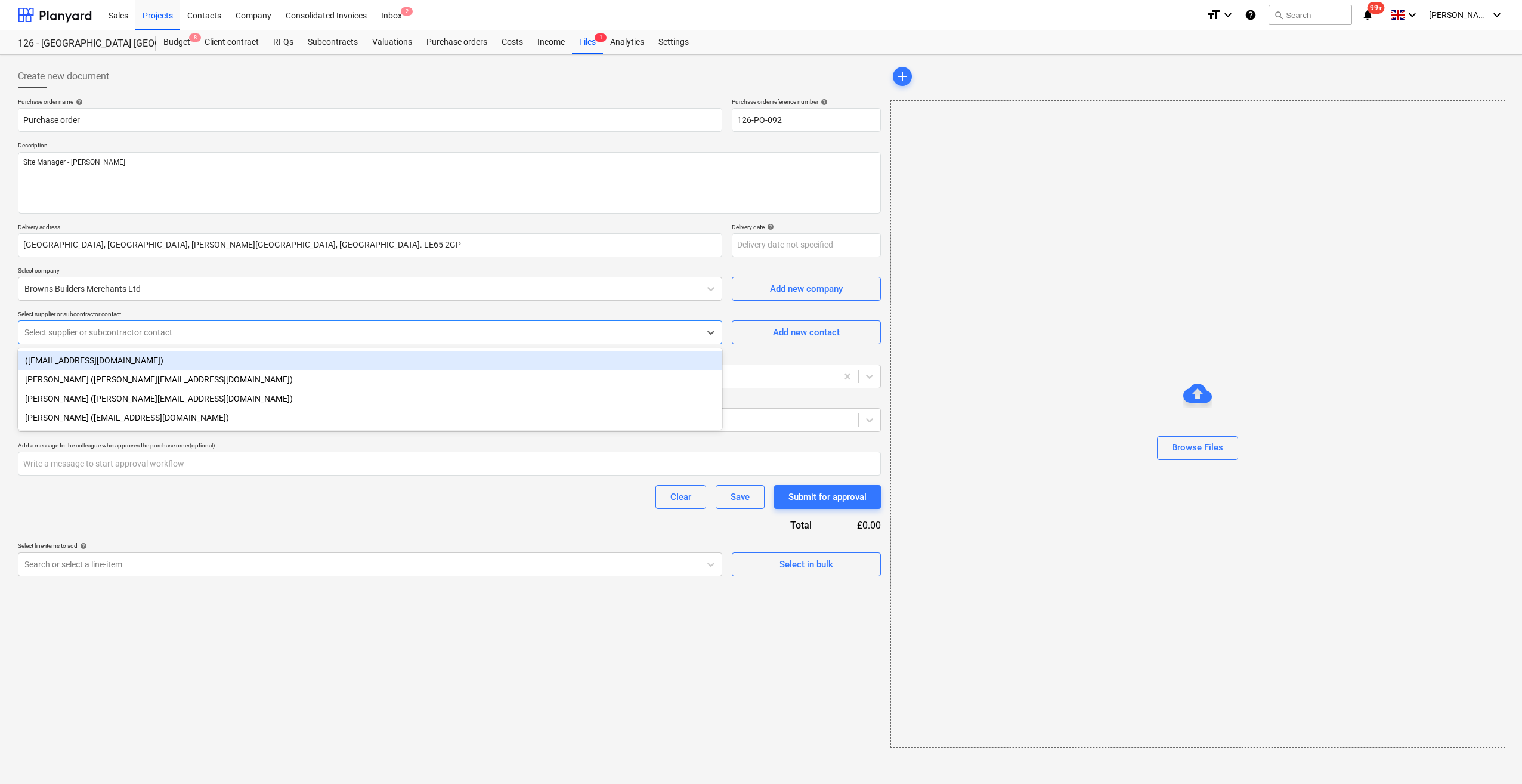
click at [111, 332] on div at bounding box center [359, 331] width 669 height 12
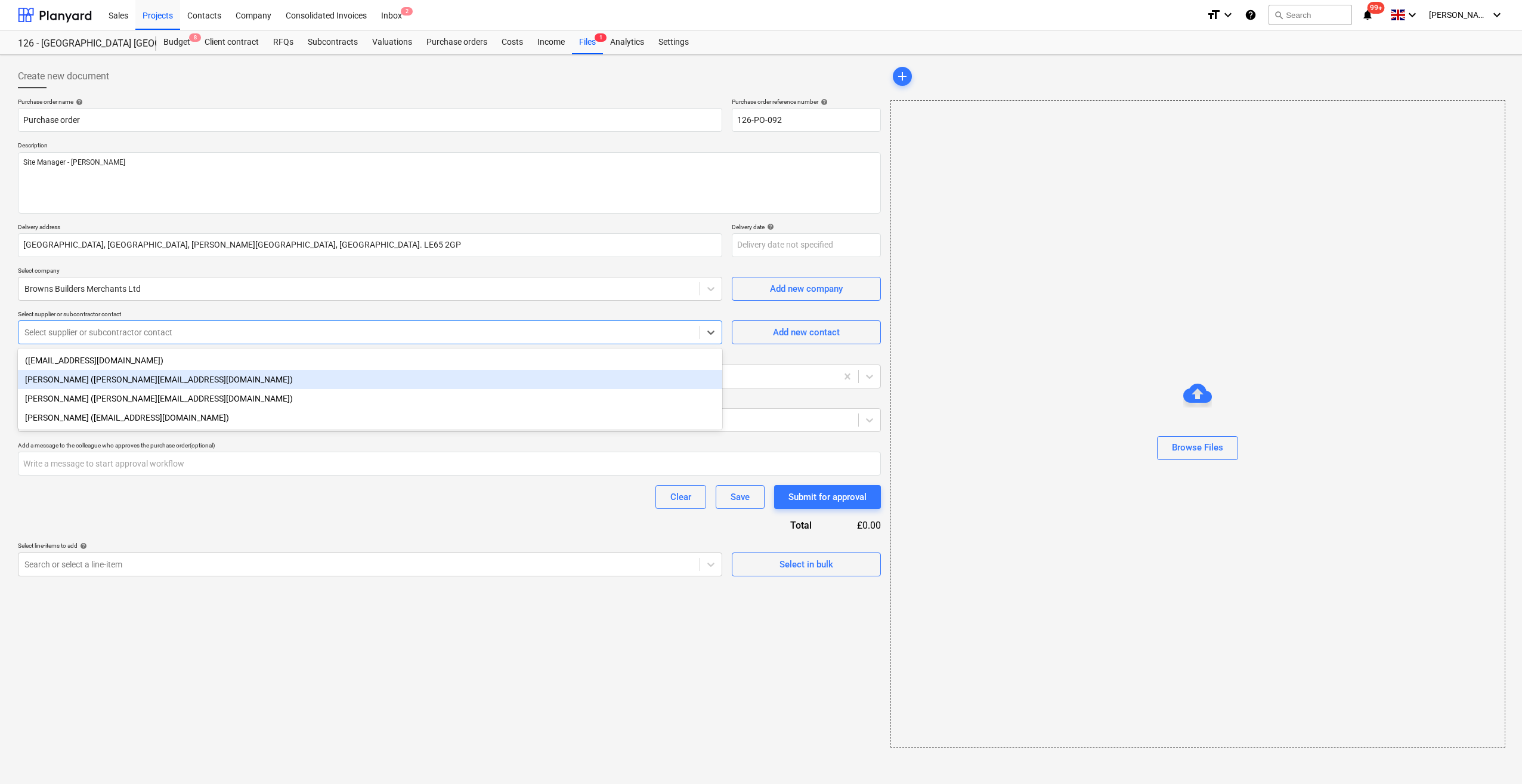
click at [124, 380] on div "[PERSON_NAME] ([PERSON_NAME][EMAIL_ADDRESS][DOMAIN_NAME])" at bounding box center [369, 379] width 704 height 19
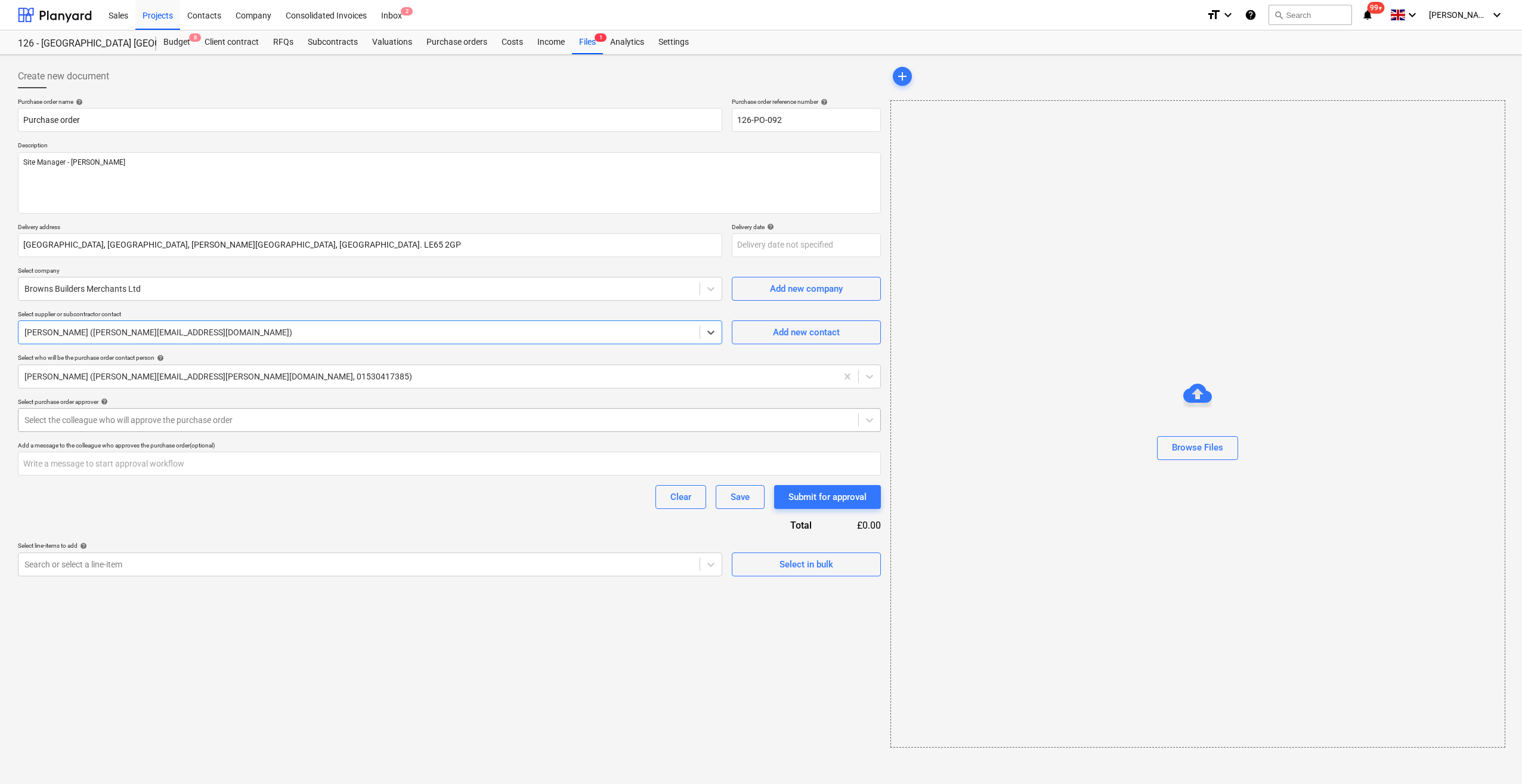
click at [72, 421] on div at bounding box center [439, 419] width 828 height 12
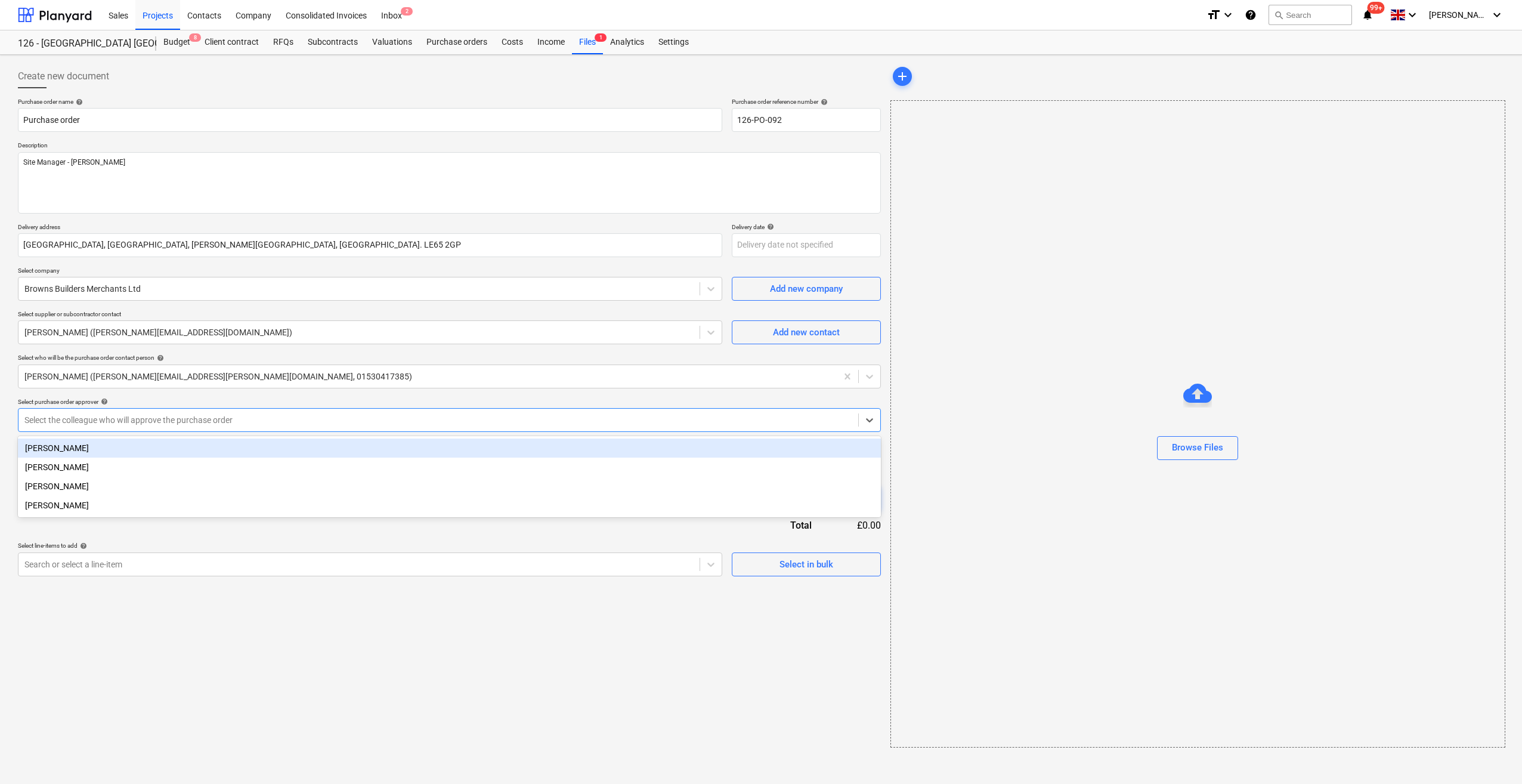
click at [60, 452] on div "[PERSON_NAME]" at bounding box center [449, 448] width 863 height 19
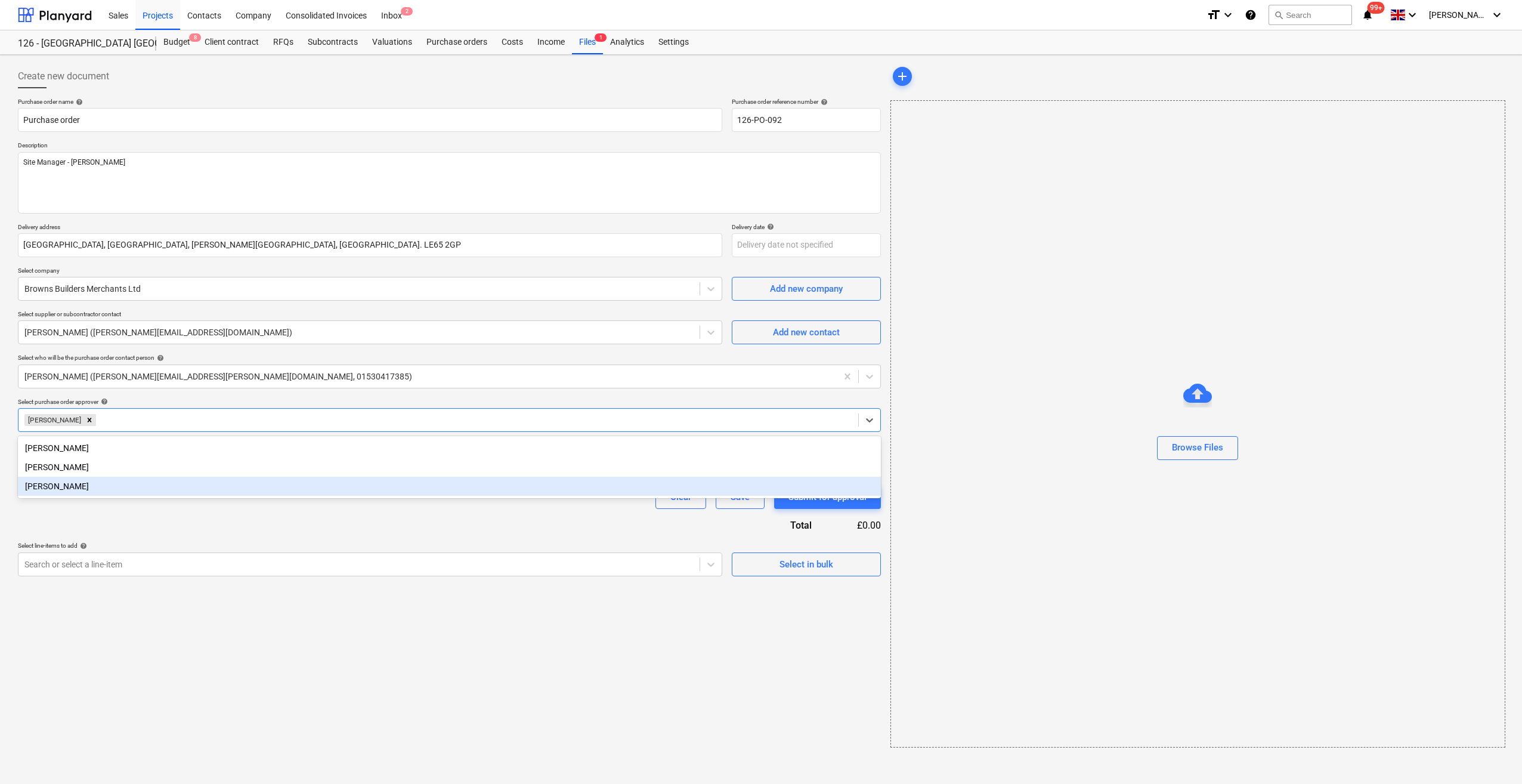
click at [175, 519] on div "Purchase order name help Purchase order Purchase order reference number help 12…" at bounding box center [449, 337] width 863 height 478
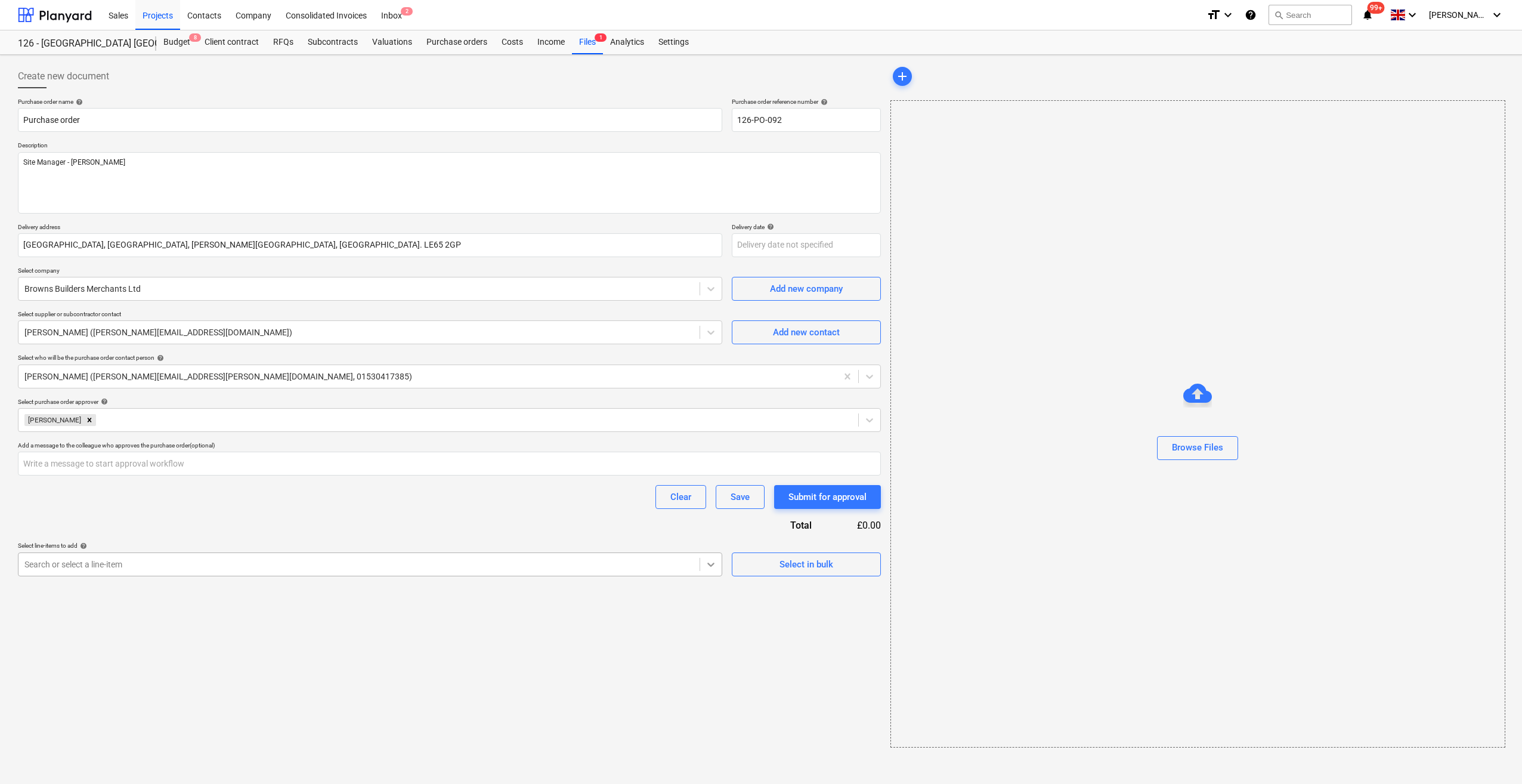
click at [712, 570] on div at bounding box center [711, 564] width 21 height 21
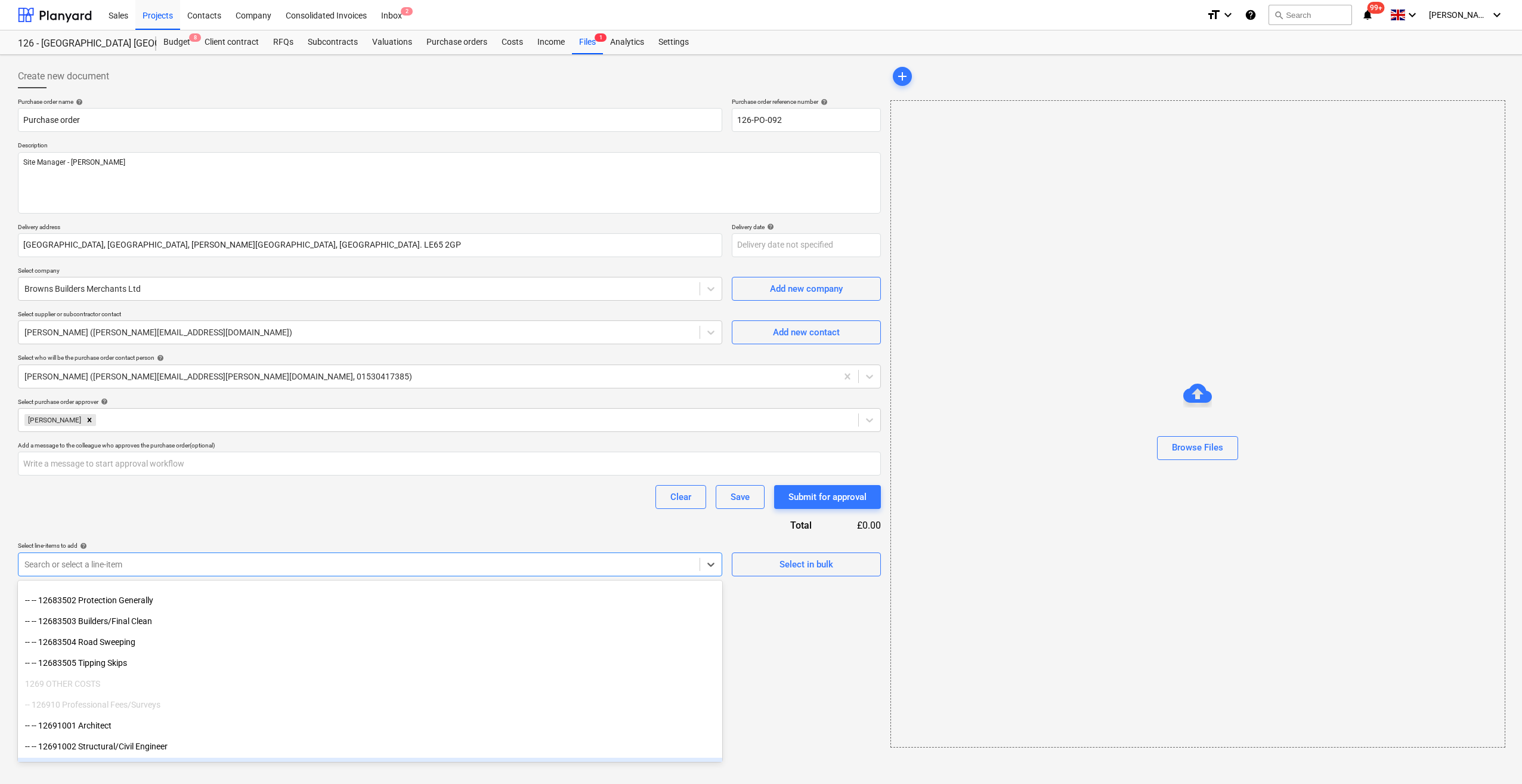
scroll to position [9856, 0]
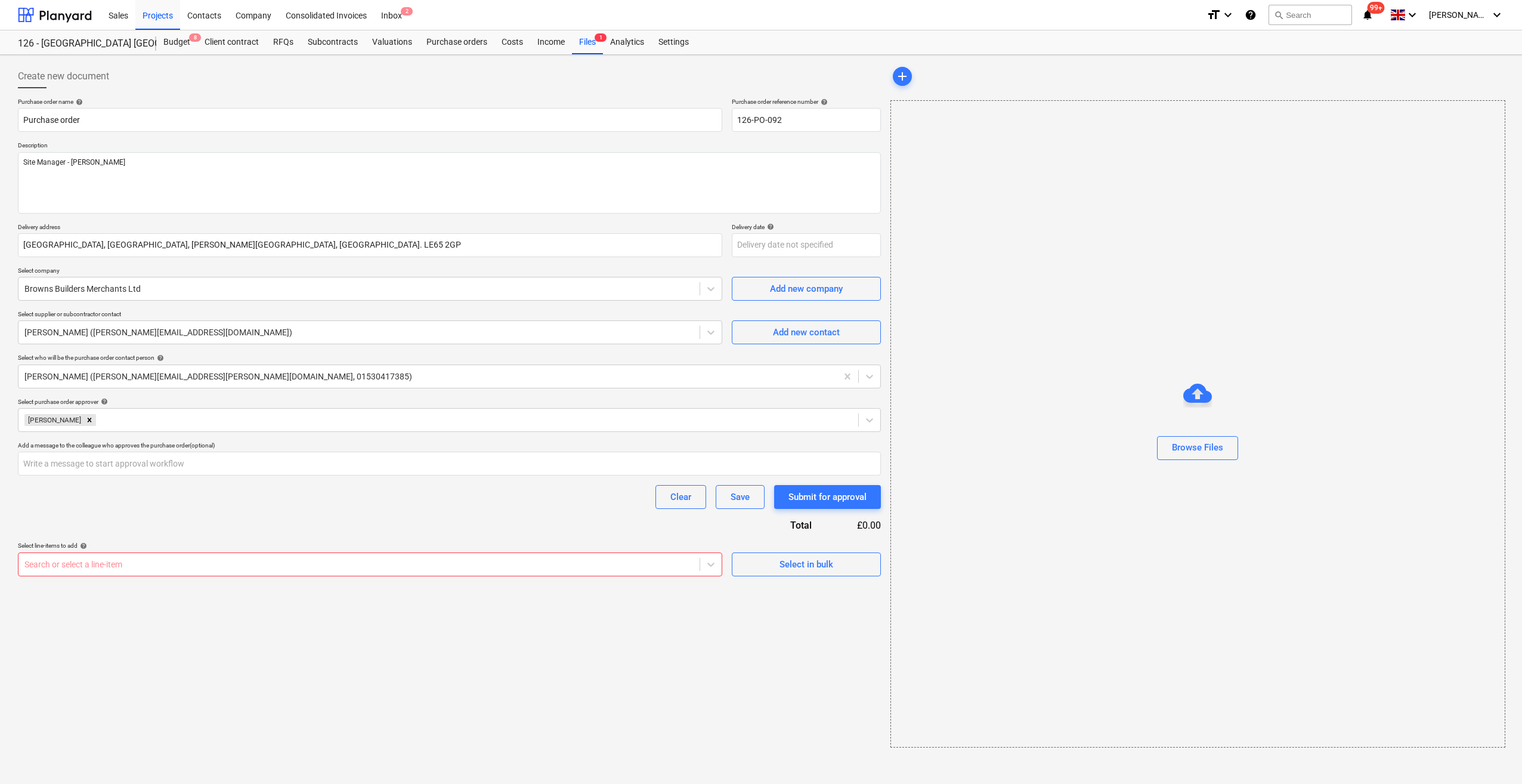
click at [794, 653] on div "Create new document Purchase order name help Purchase order Purchase order refe…" at bounding box center [449, 406] width 873 height 693
click at [794, 565] on div "Select in bulk" at bounding box center [806, 564] width 54 height 16
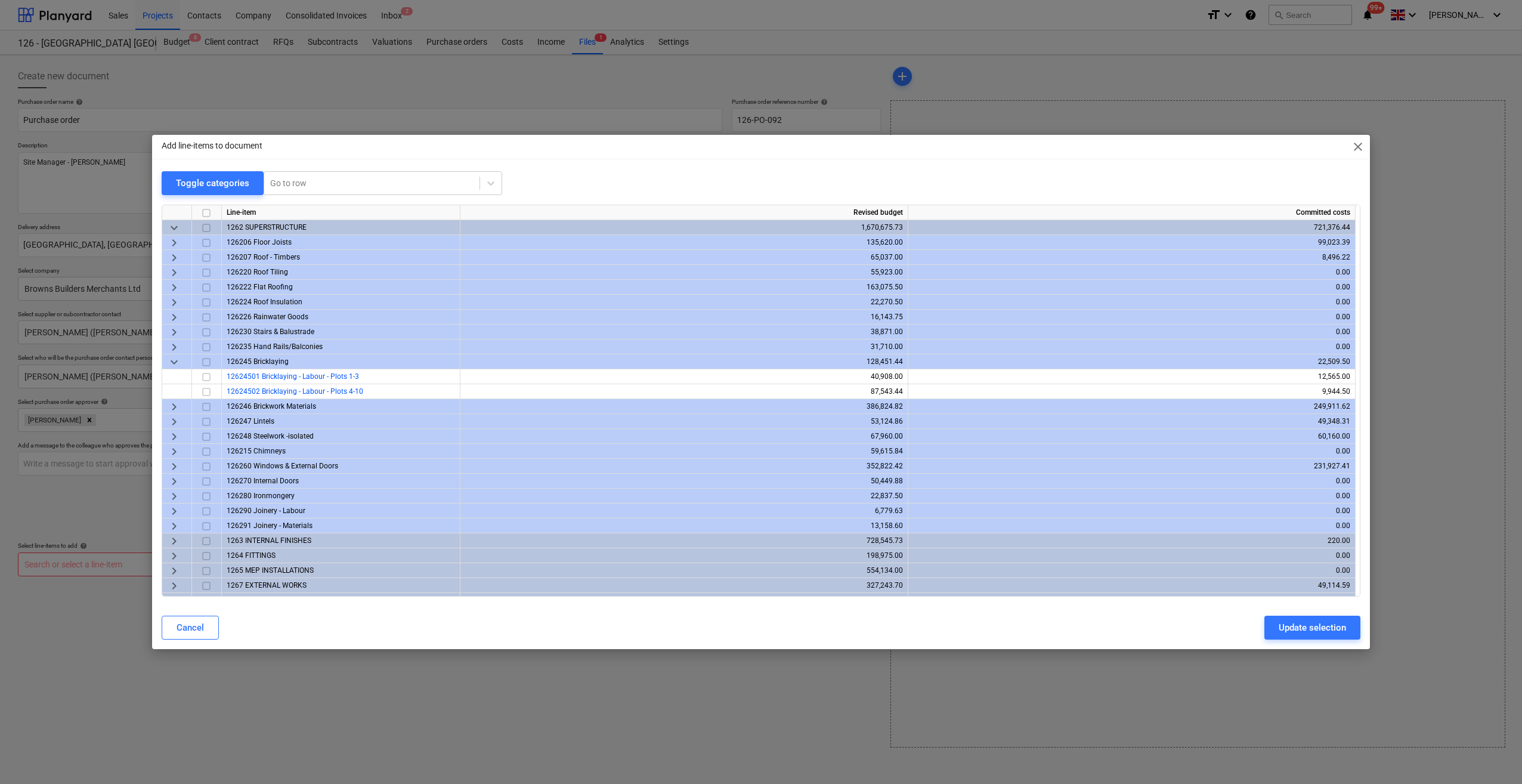
scroll to position [324, 0]
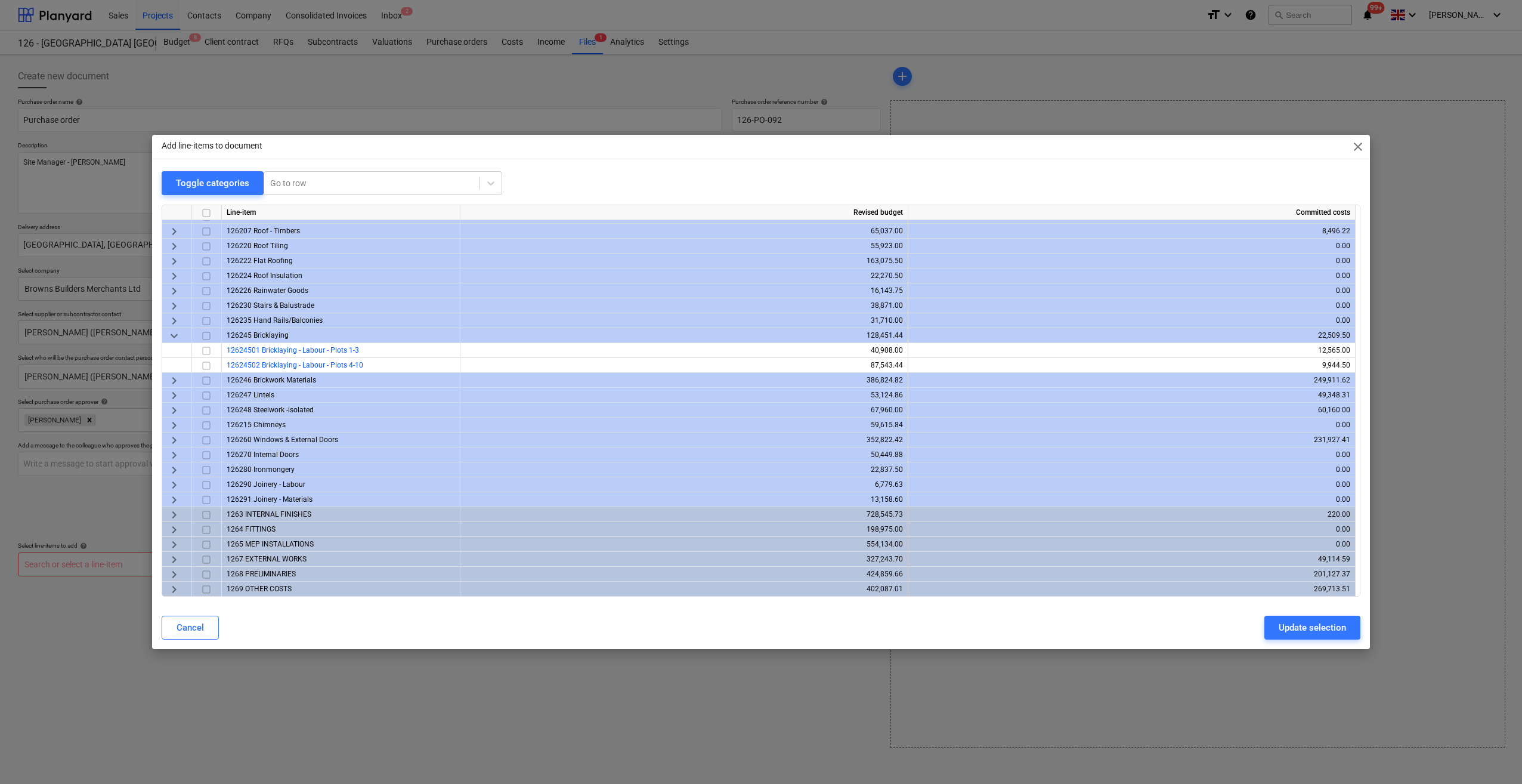
click at [173, 562] on span "keyboard_arrow_right" at bounding box center [175, 559] width 14 height 14
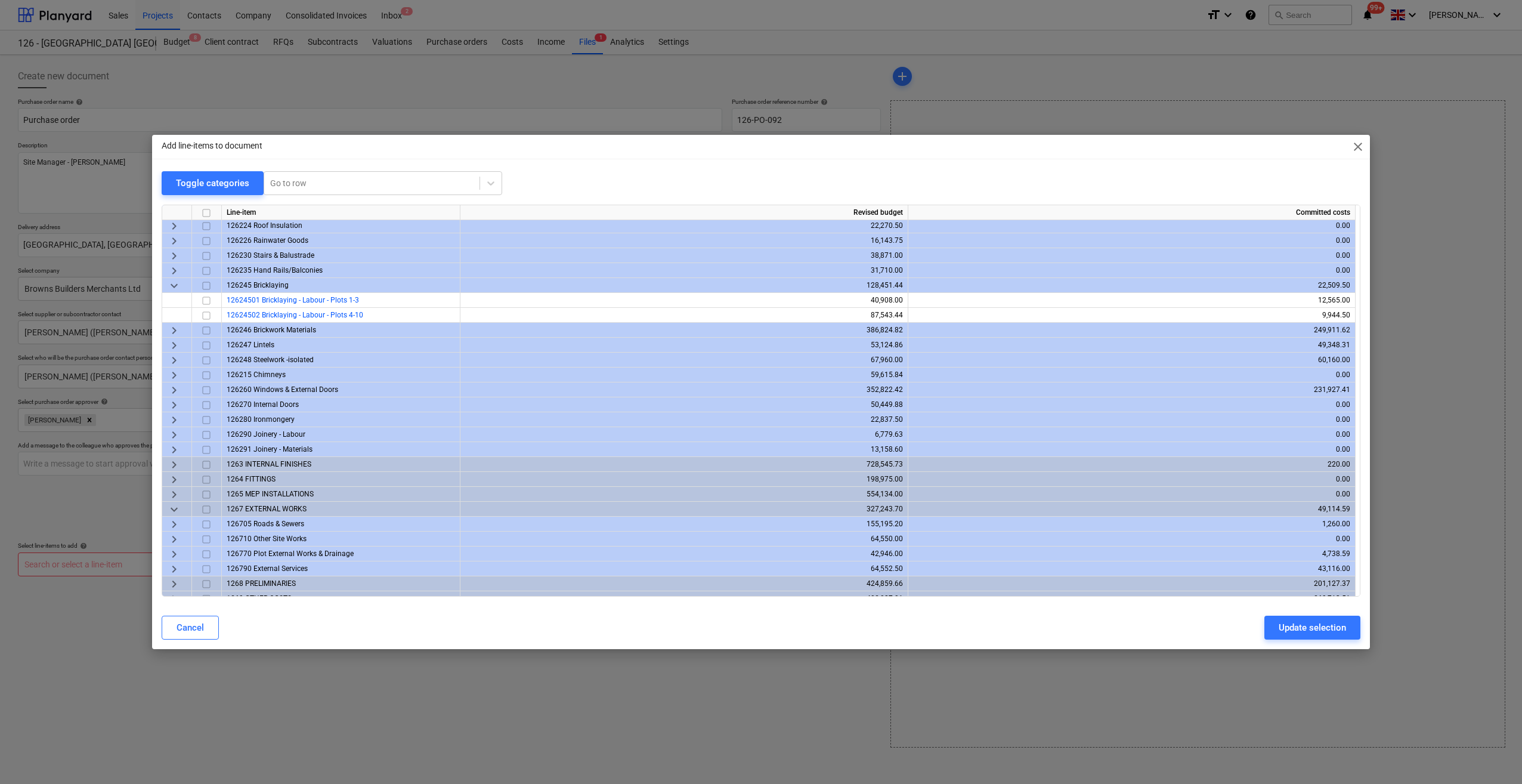
scroll to position [384, 0]
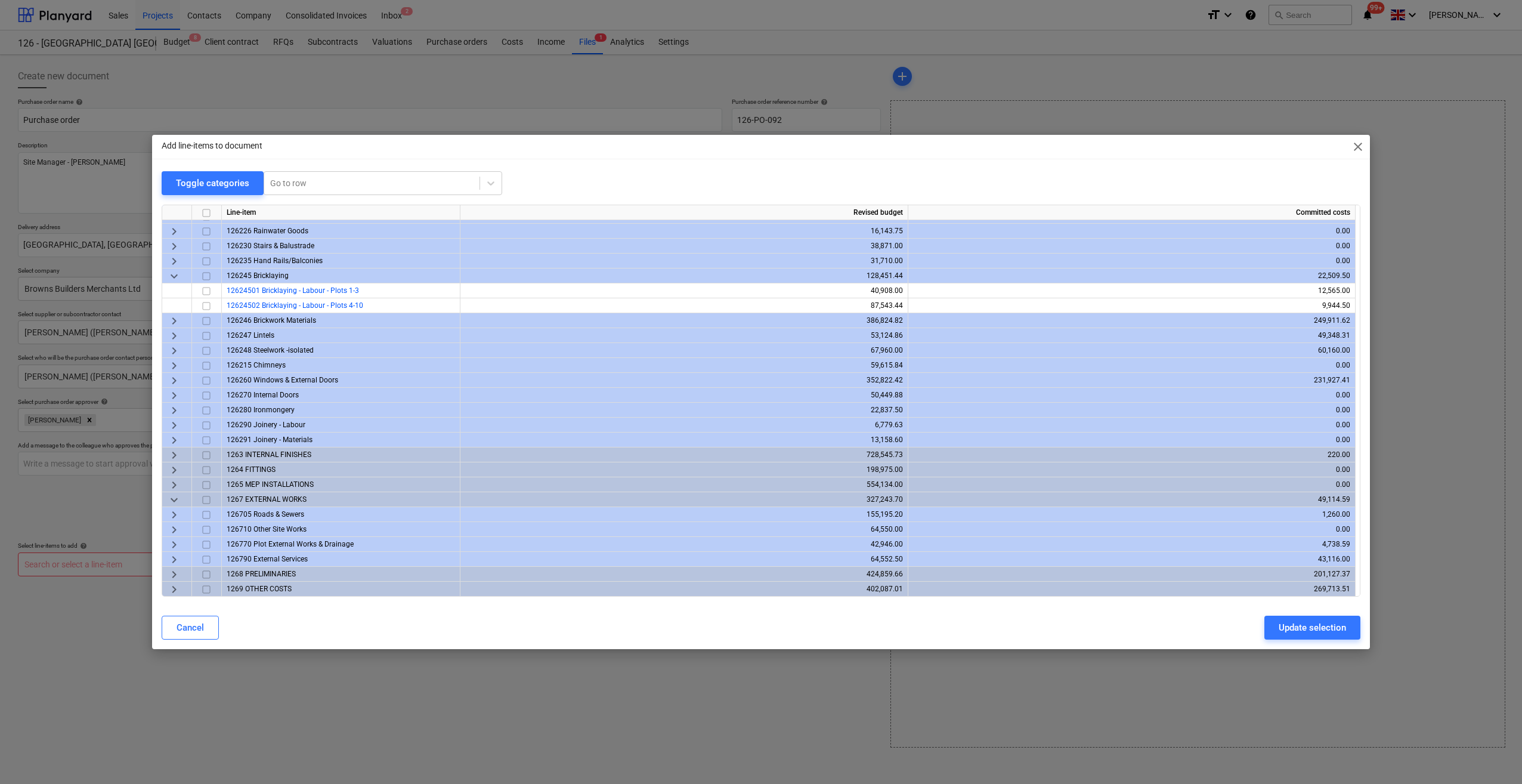
click at [173, 532] on span "keyboard_arrow_right" at bounding box center [175, 530] width 14 height 14
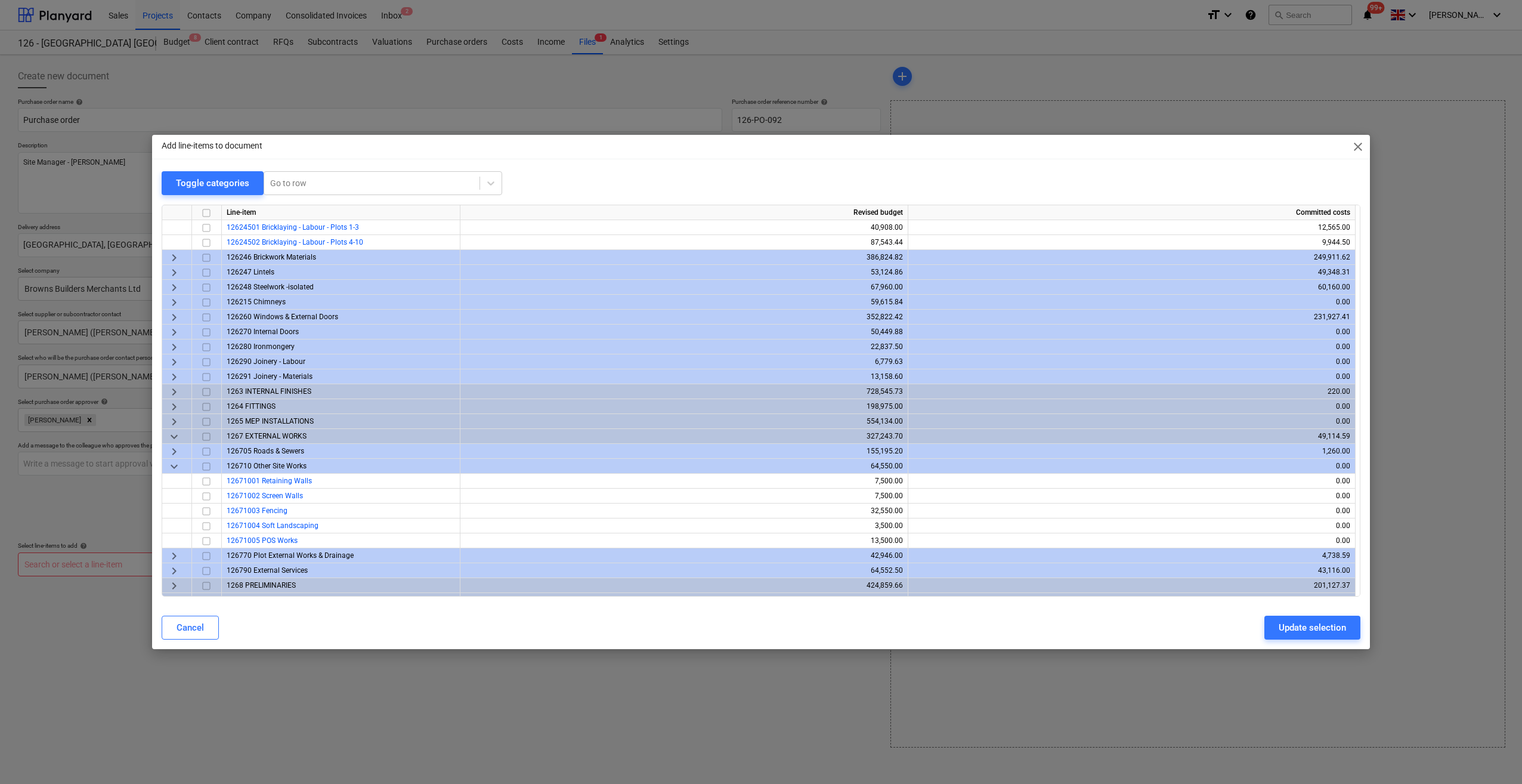
scroll to position [459, 0]
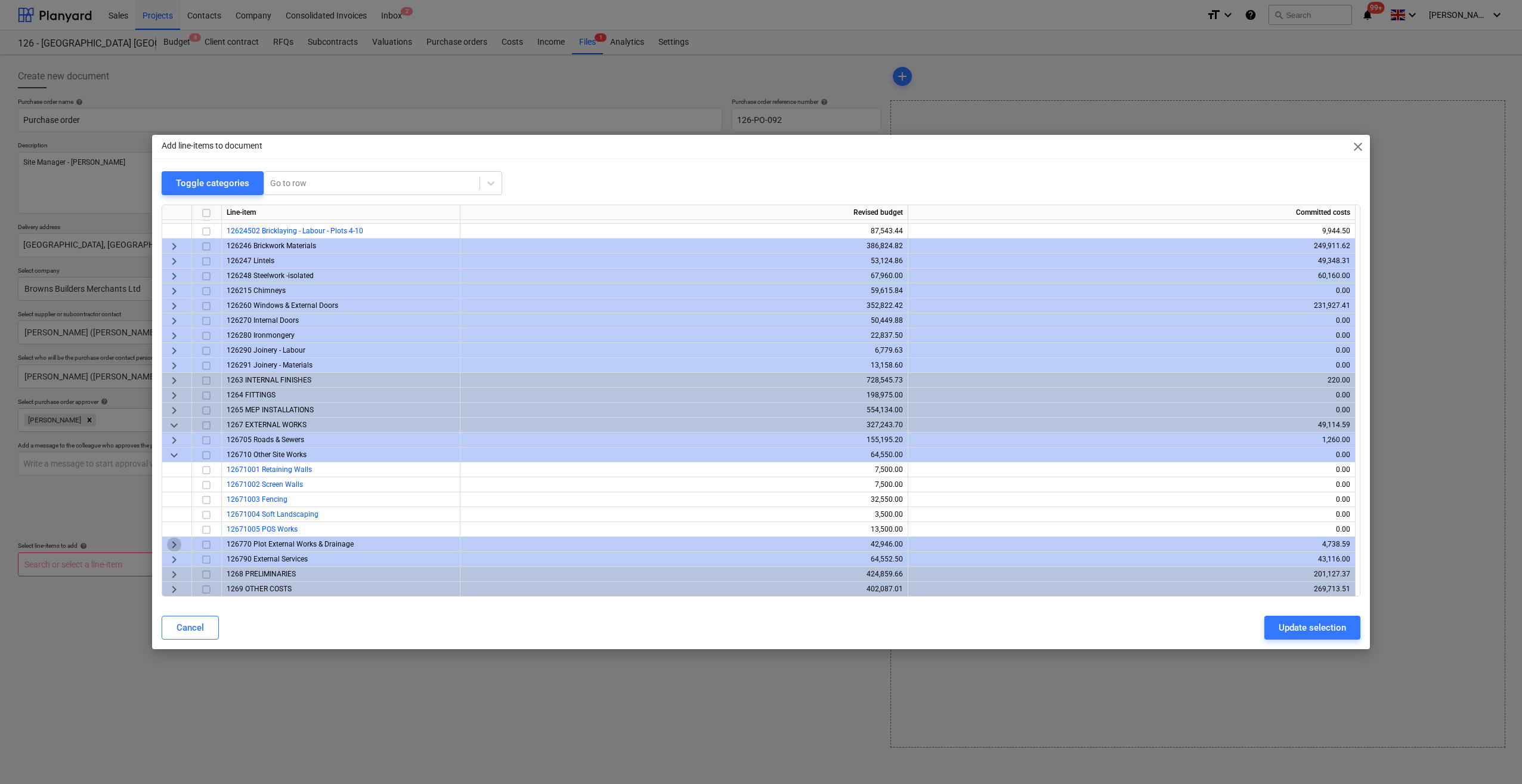
click at [175, 544] on span "keyboard_arrow_right" at bounding box center [175, 545] width 14 height 14
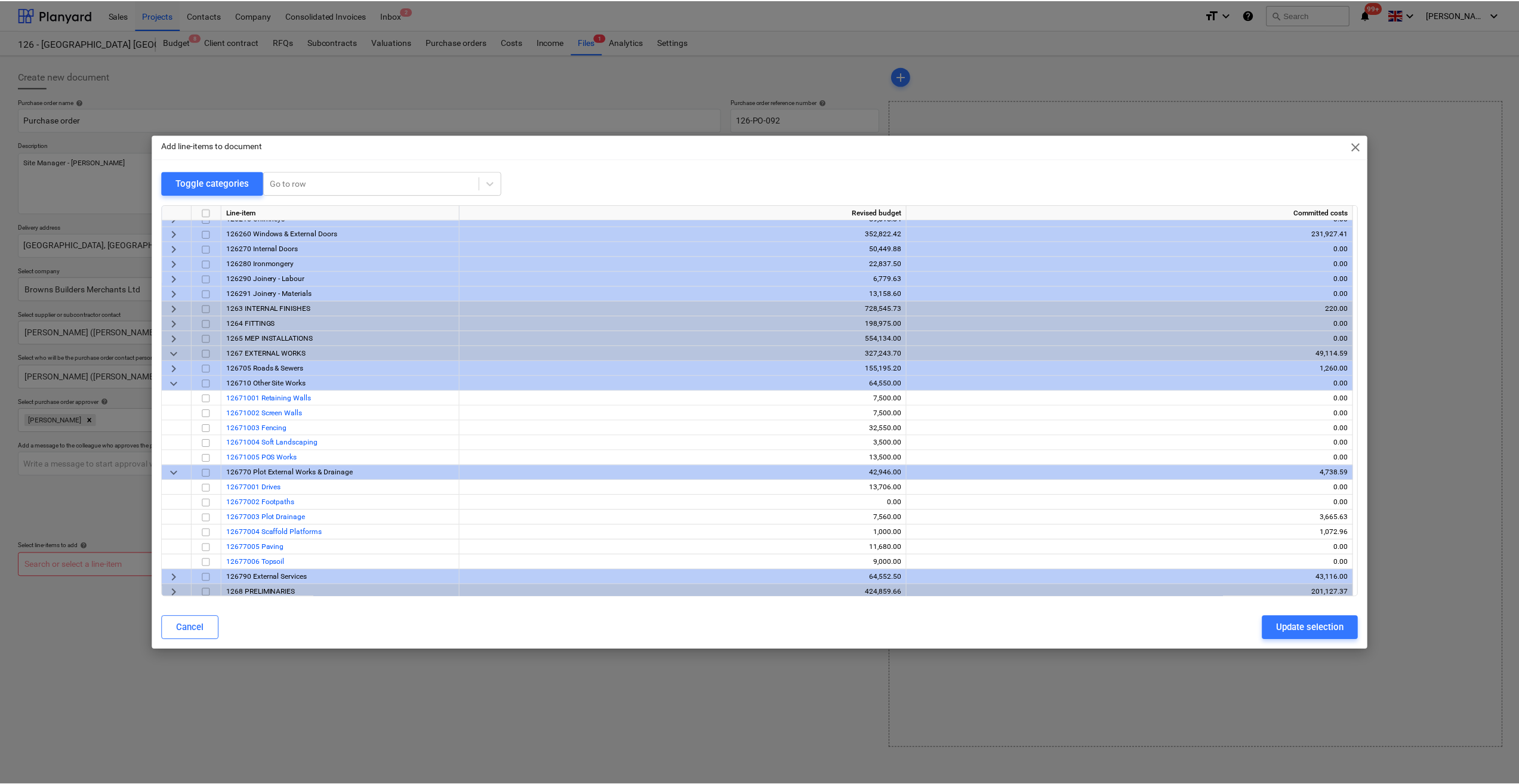
scroll to position [548, 0]
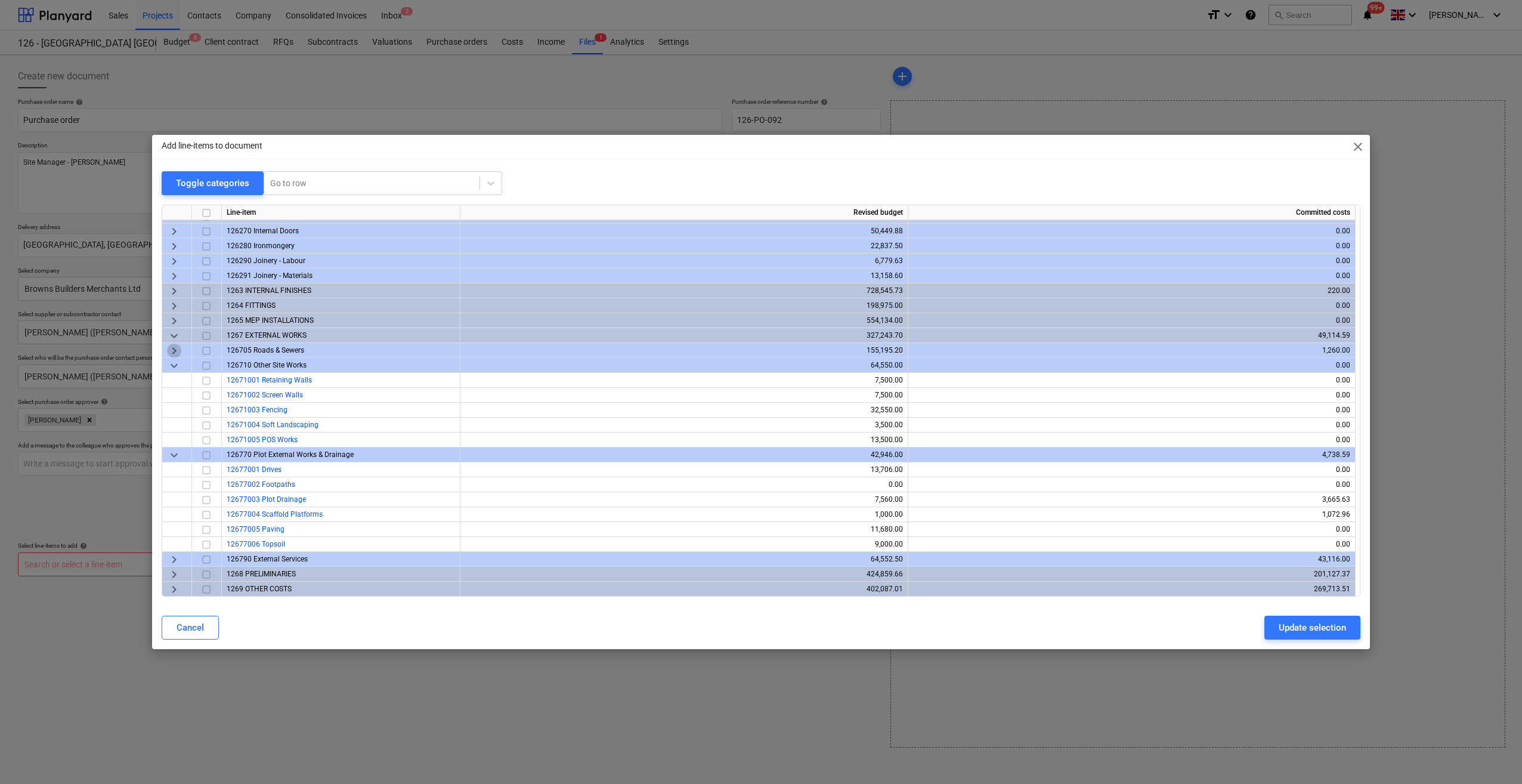
click at [169, 350] on span "keyboard_arrow_right" at bounding box center [175, 351] width 14 height 14
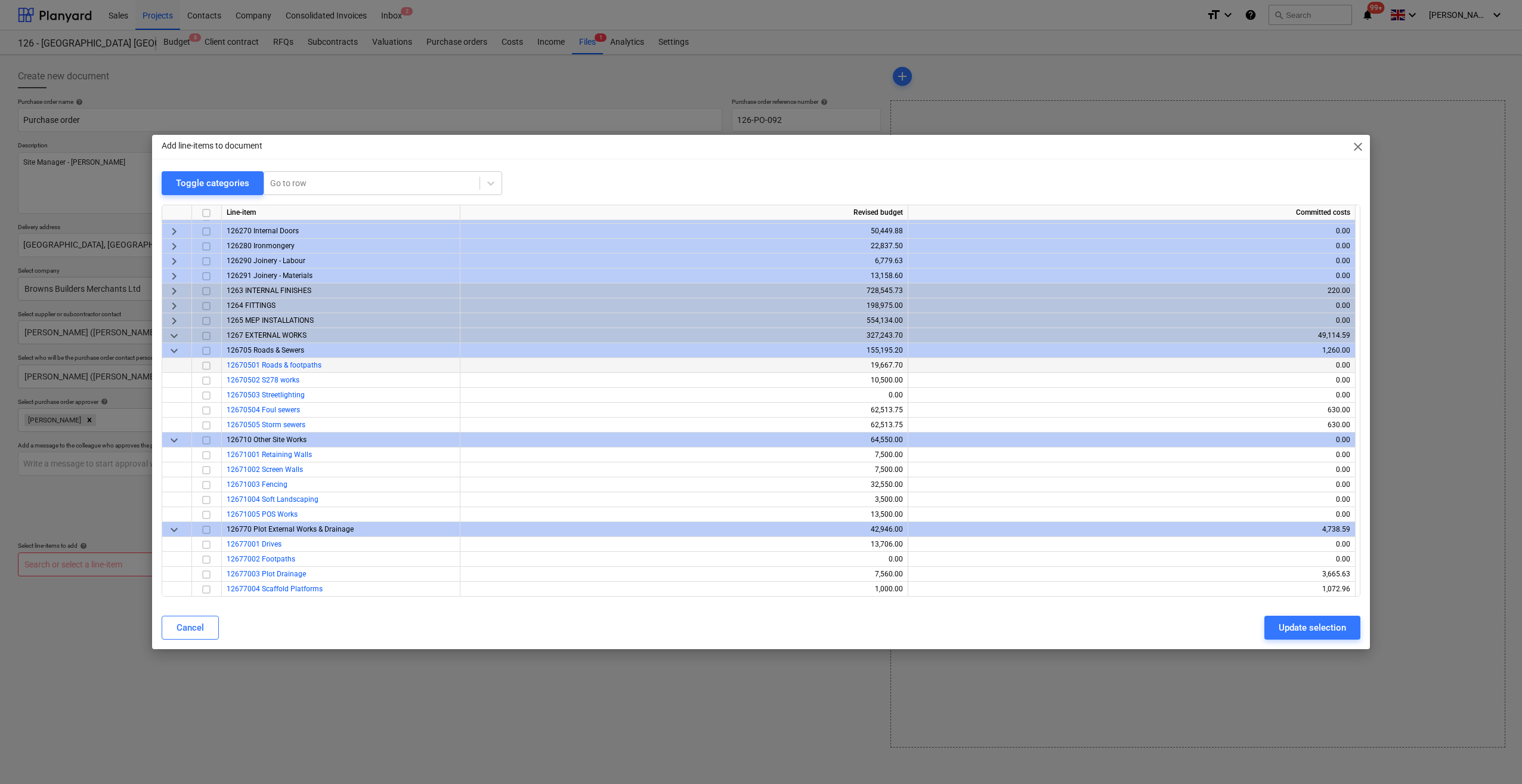
click at [206, 367] on input "checkbox" at bounding box center [206, 366] width 14 height 14
click at [1315, 633] on div "Update selection" at bounding box center [1313, 628] width 67 height 16
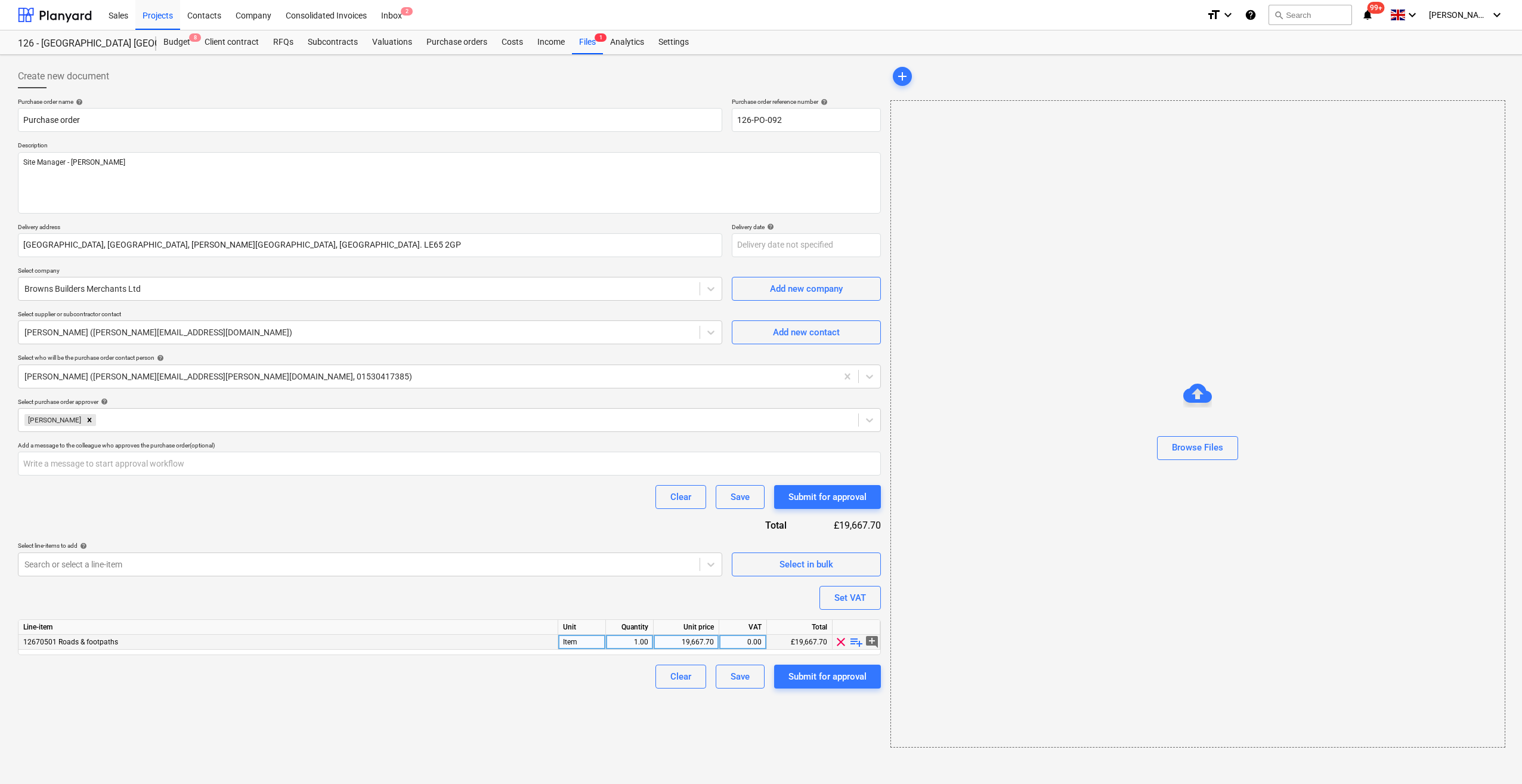
click at [859, 641] on span "playlist_add" at bounding box center [857, 641] width 14 height 14
type textarea "x"
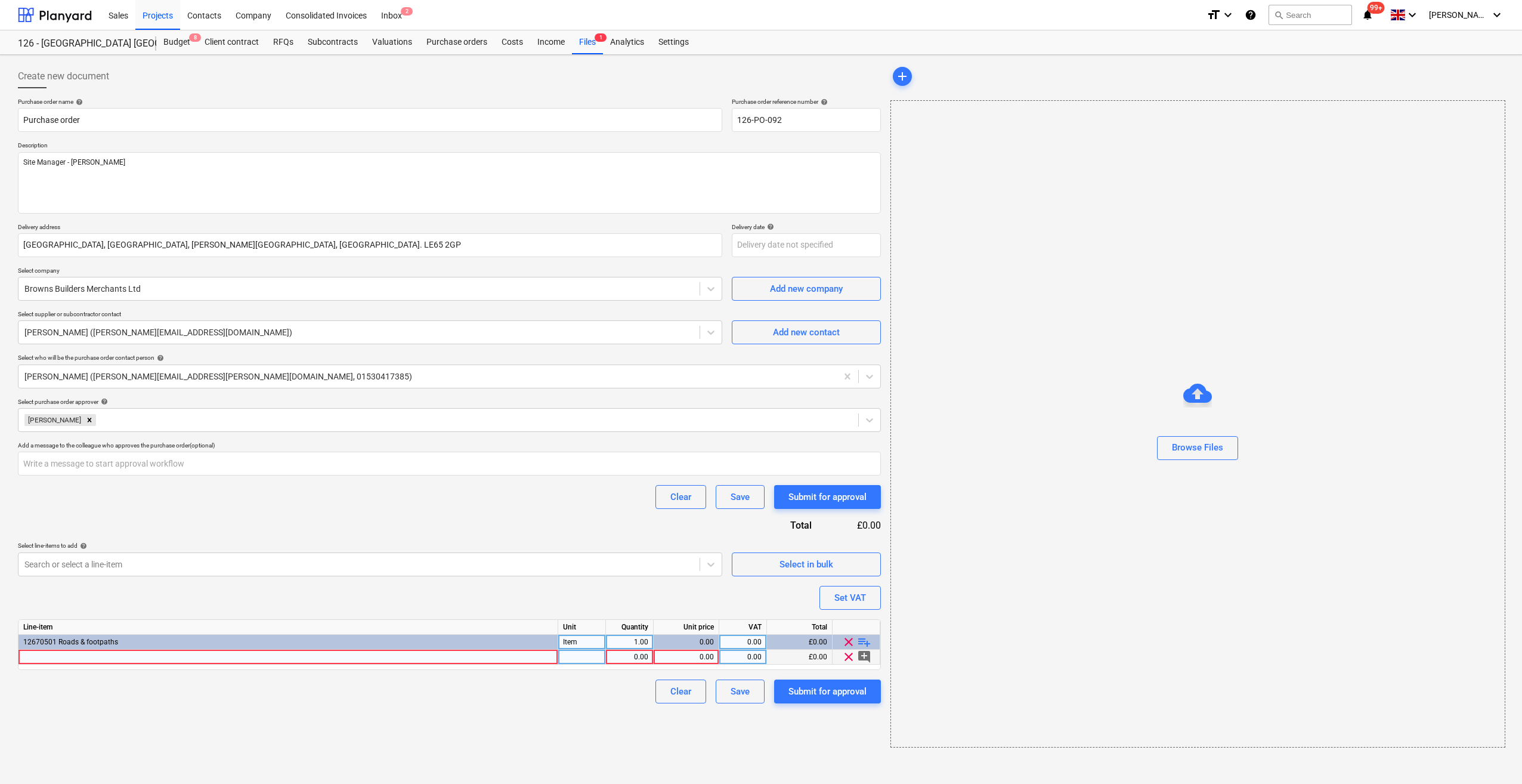
click at [46, 654] on div at bounding box center [288, 656] width 540 height 15
click at [141, 655] on input "ECO Countryside Edging PK (40 914 x 150 x 50mm" at bounding box center [288, 656] width 540 height 14
click at [141, 662] on input "ECO Countryside Edging PK (40 914 x 150 x 50mm" at bounding box center [288, 656] width 540 height 14
click at [140, 655] on input "ECO Countryside Edging PK (40 914 x 150 x 50mm" at bounding box center [288, 656] width 540 height 14
type input "ECO Countryside Edging PK (40) 914 x 150 x 50mm"
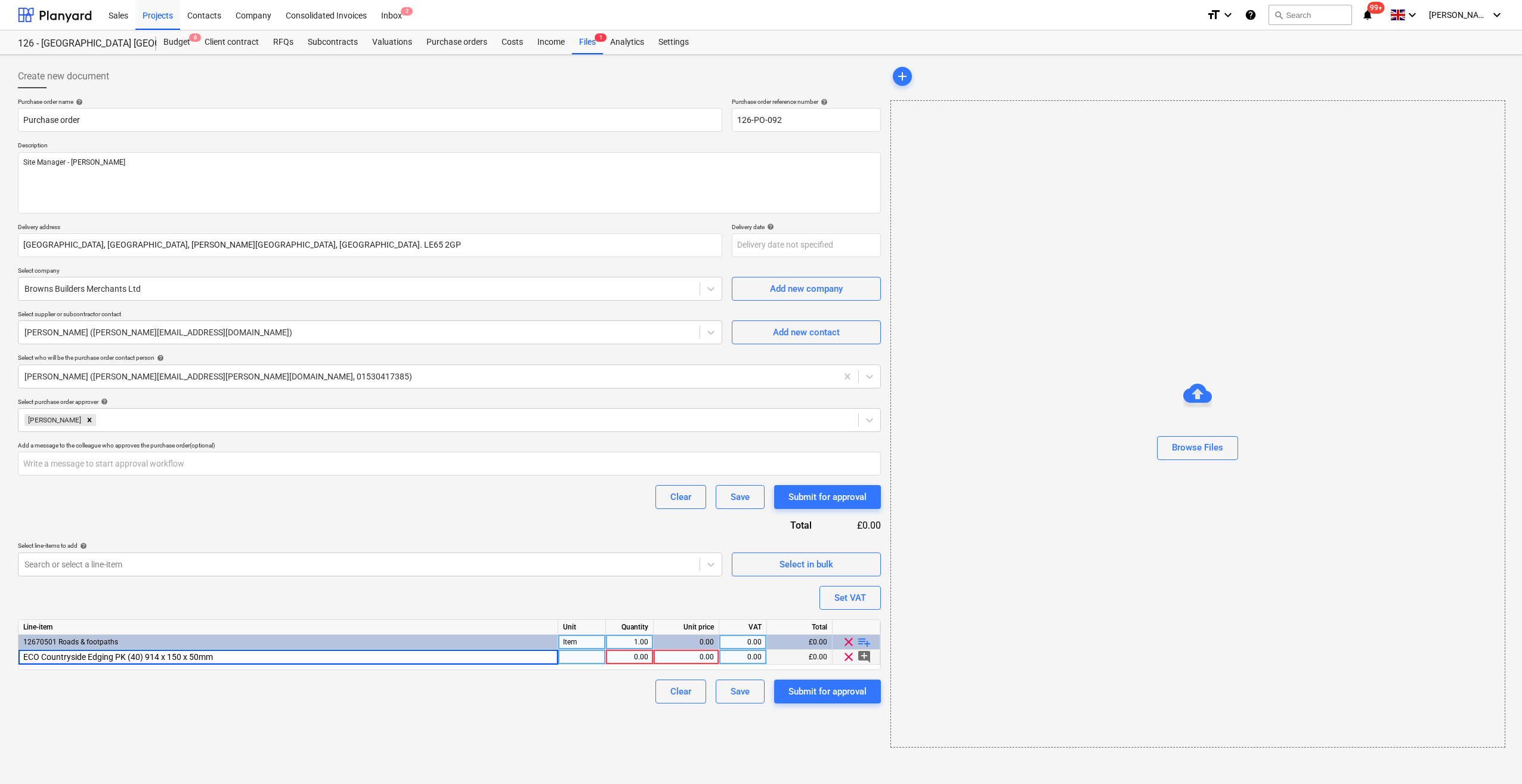
type textarea "x"
click at [592, 659] on div "pcs" at bounding box center [582, 656] width 48 height 15
type input "Nr"
type textarea "x"
click at [646, 653] on div "1.00" at bounding box center [629, 656] width 37 height 15
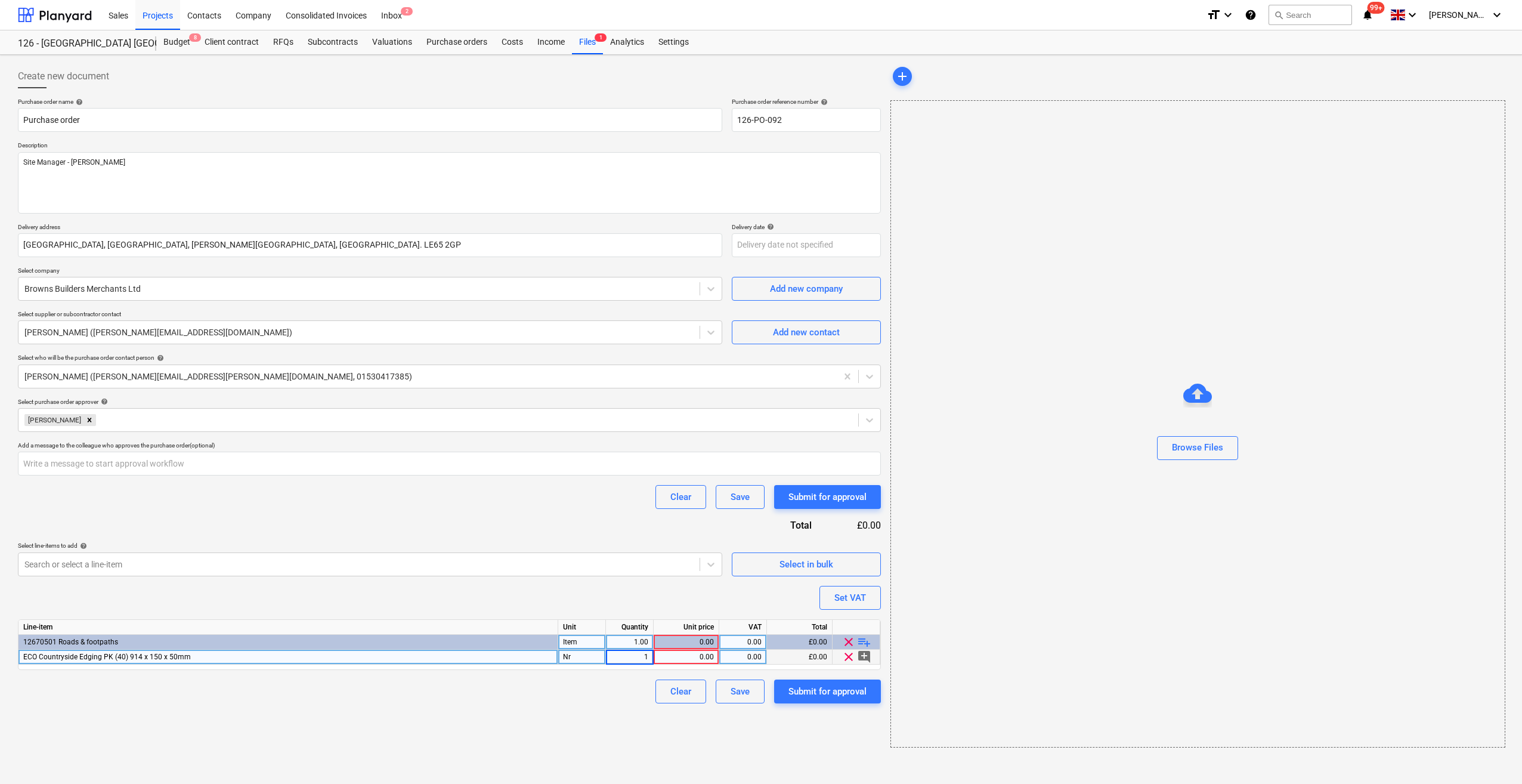
type input "3"
type textarea "x"
click at [692, 656] on div "0.00" at bounding box center [686, 656] width 56 height 15
type input "574"
type textarea "x"
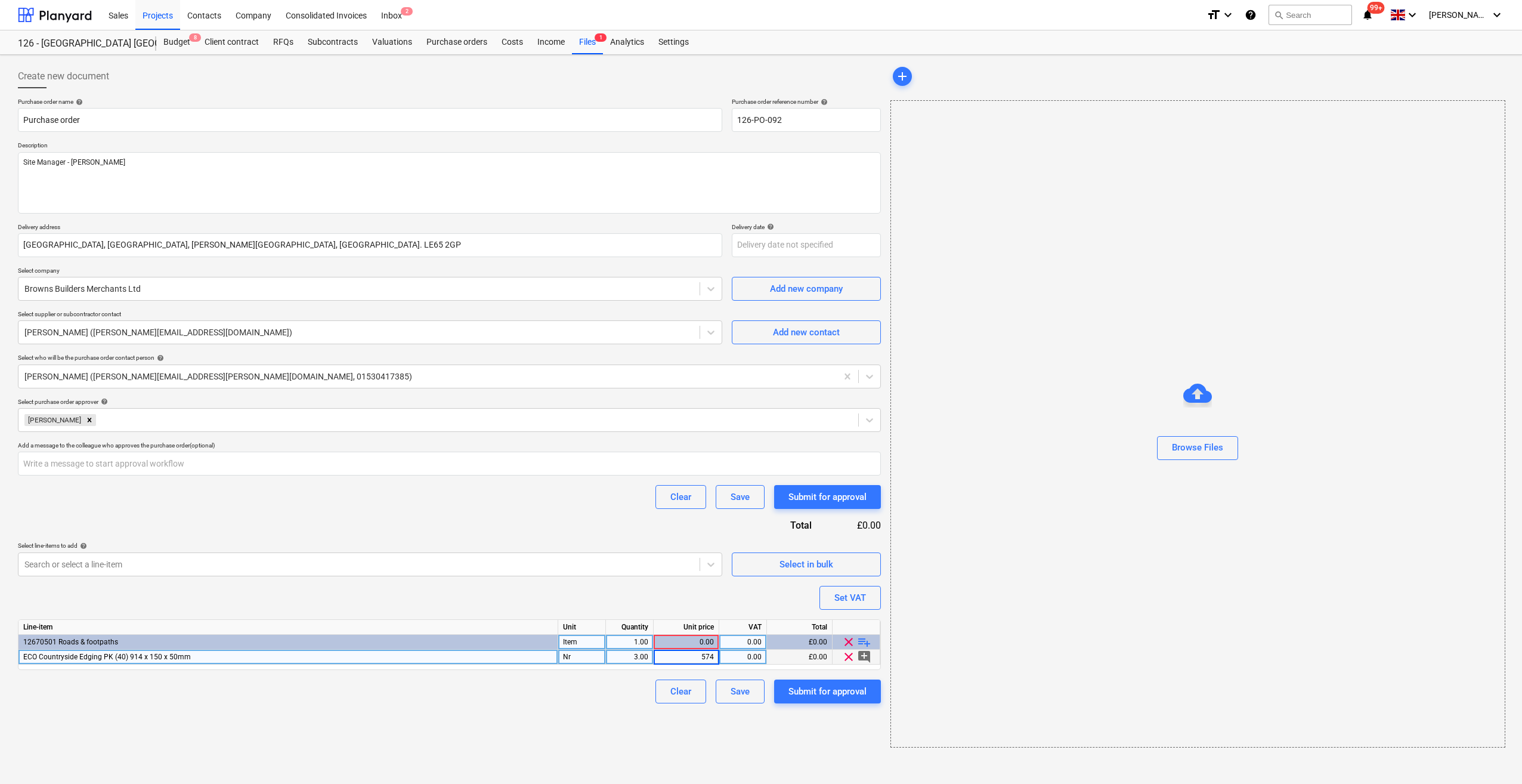
click at [757, 656] on div "0.00" at bounding box center [742, 656] width 37 height 15
type input "20"
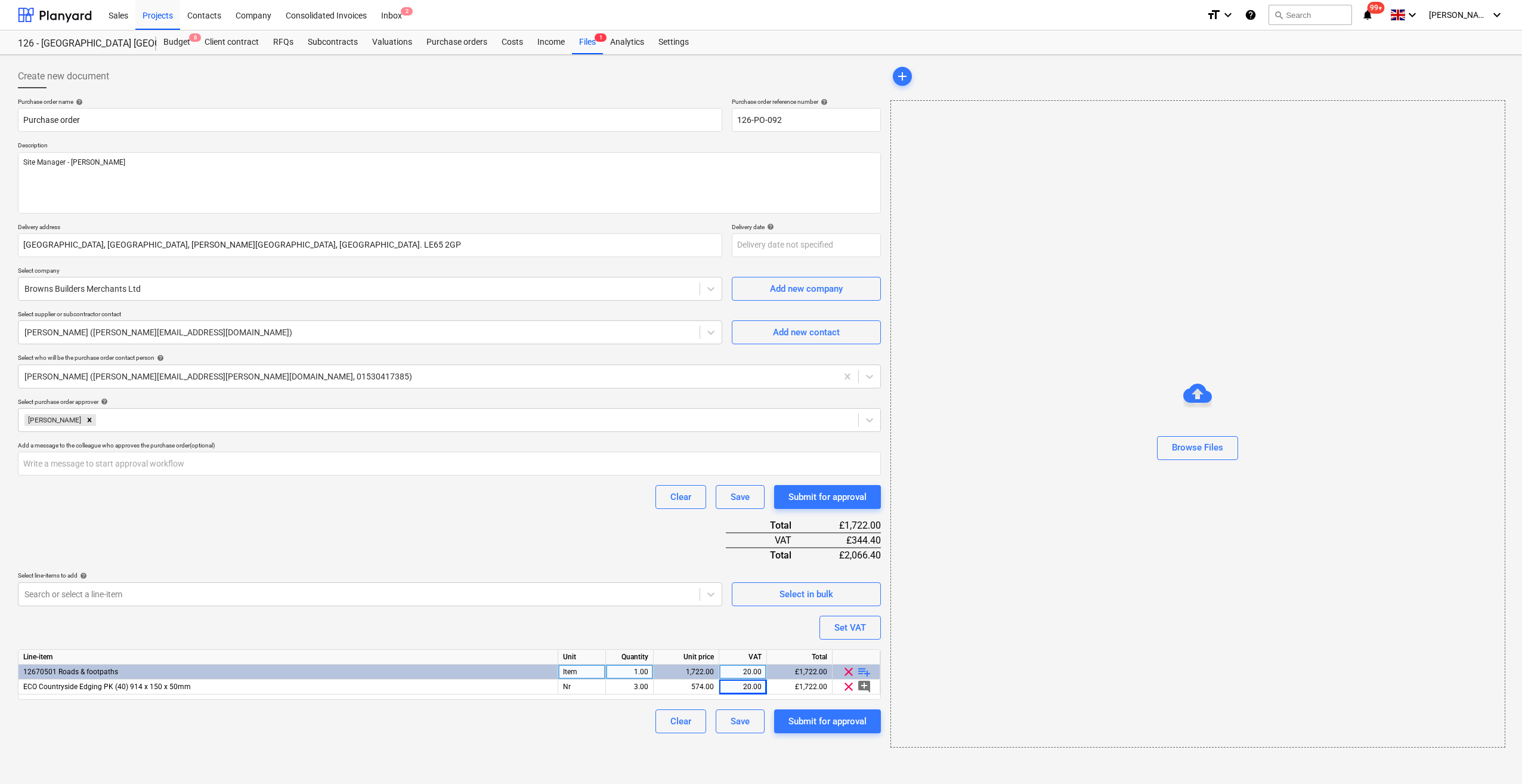
click at [529, 681] on div "Purchase order name help Purchase order Purchase order reference number help 12…" at bounding box center [449, 415] width 863 height 635
click at [811, 724] on div "Submit for approval" at bounding box center [827, 721] width 78 height 16
type textarea "x"
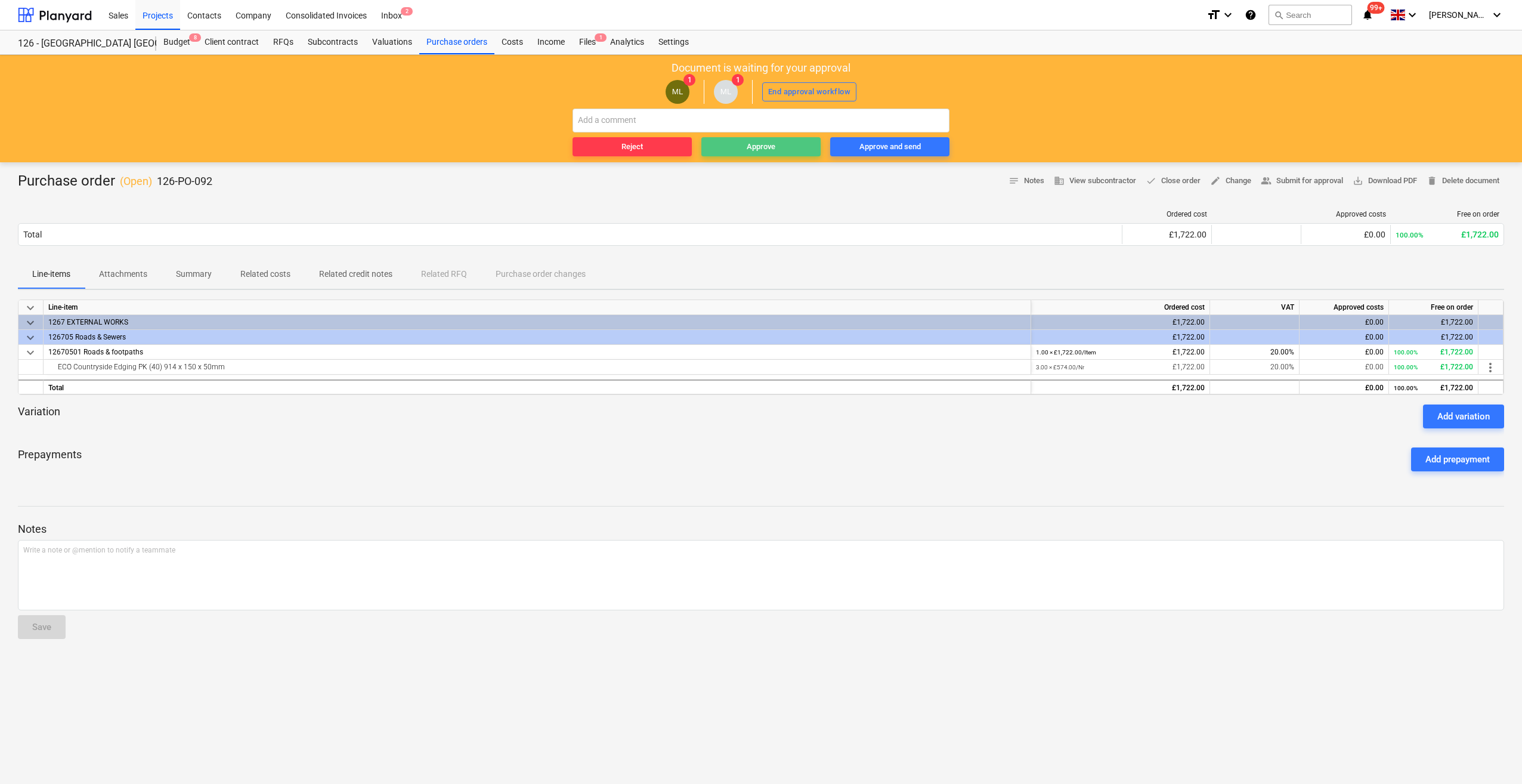
click at [757, 149] on div "Approve" at bounding box center [761, 146] width 28 height 13
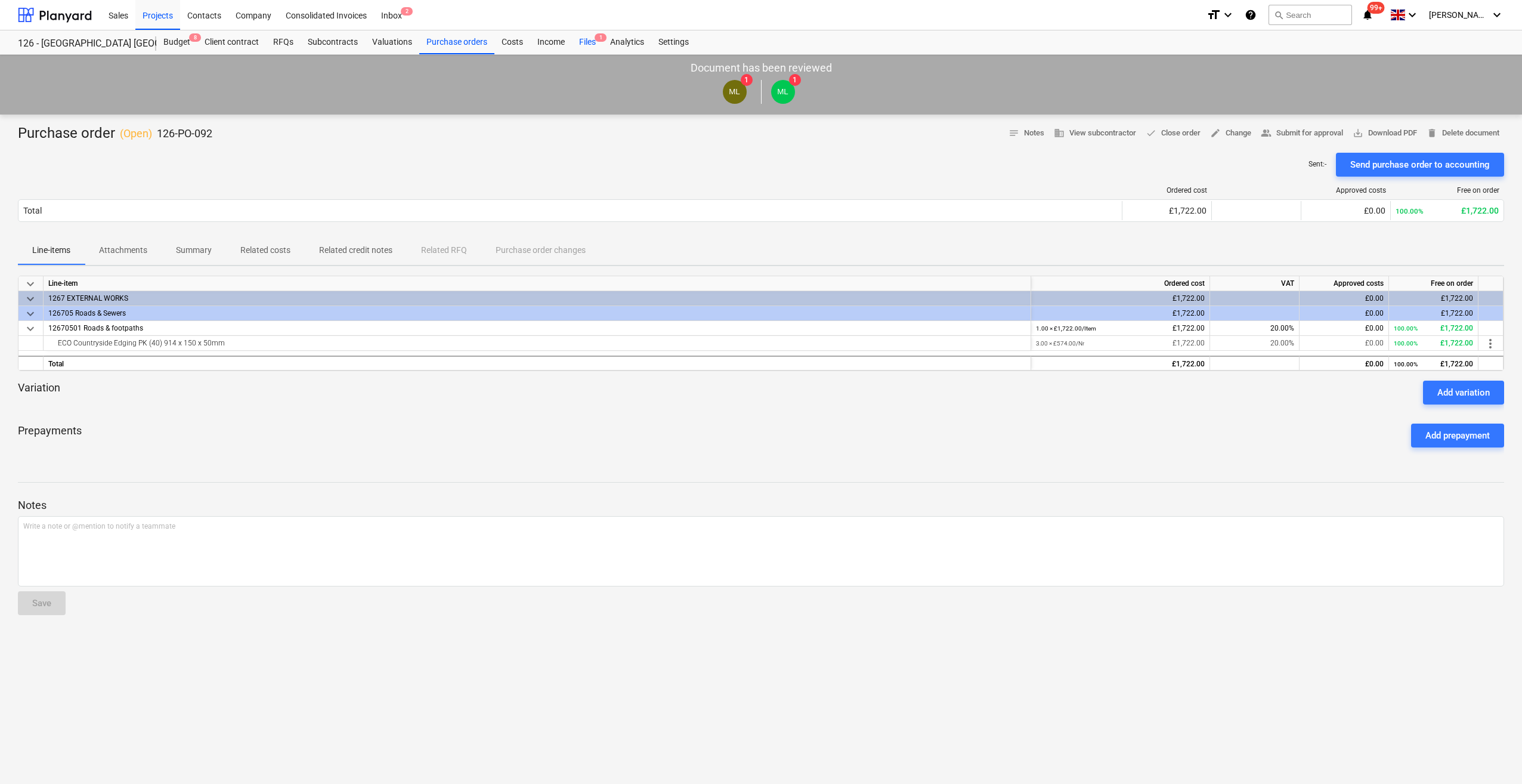
click at [581, 41] on div "Files 1" at bounding box center [587, 42] width 31 height 24
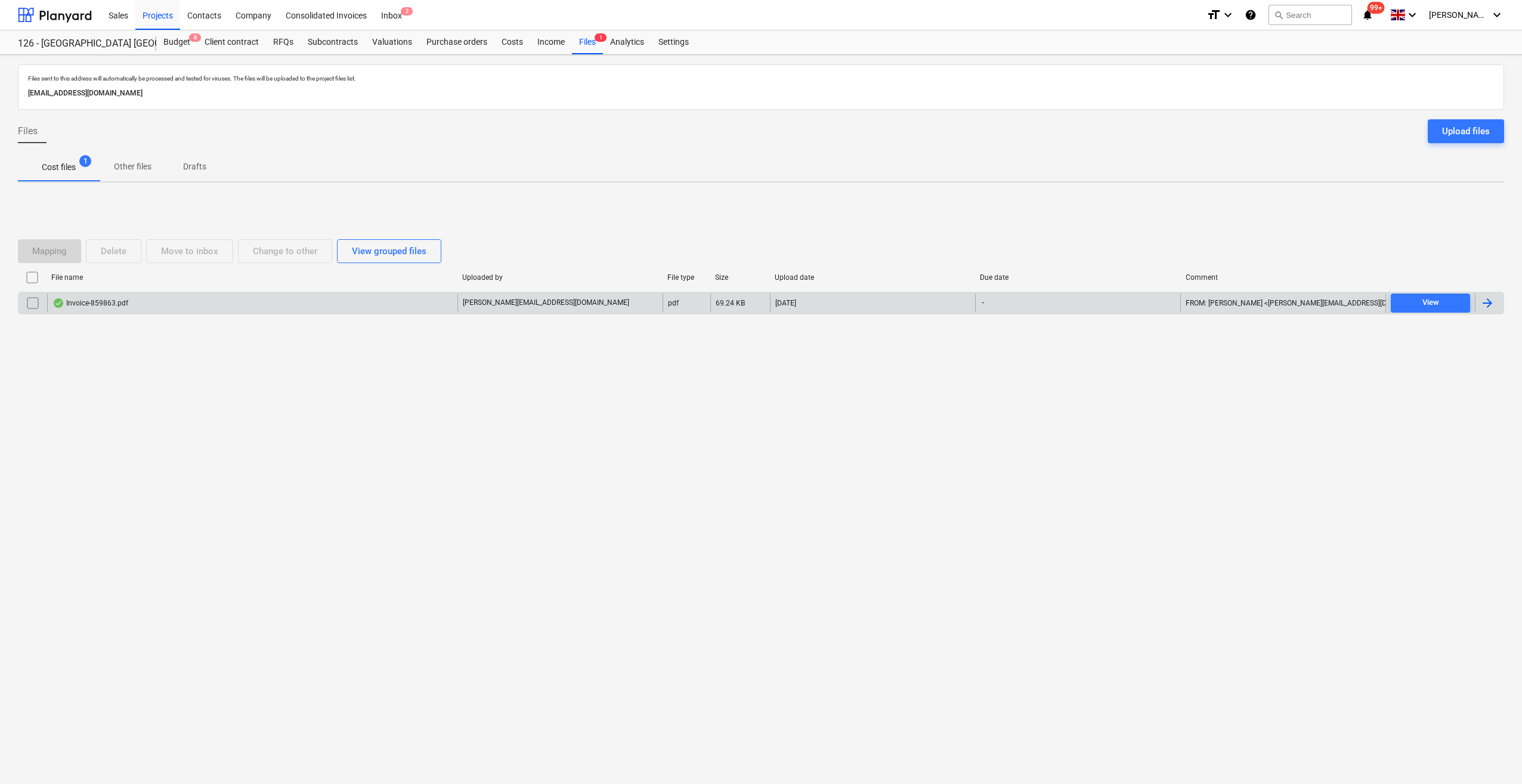
click at [1487, 299] on div at bounding box center [1487, 303] width 14 height 14
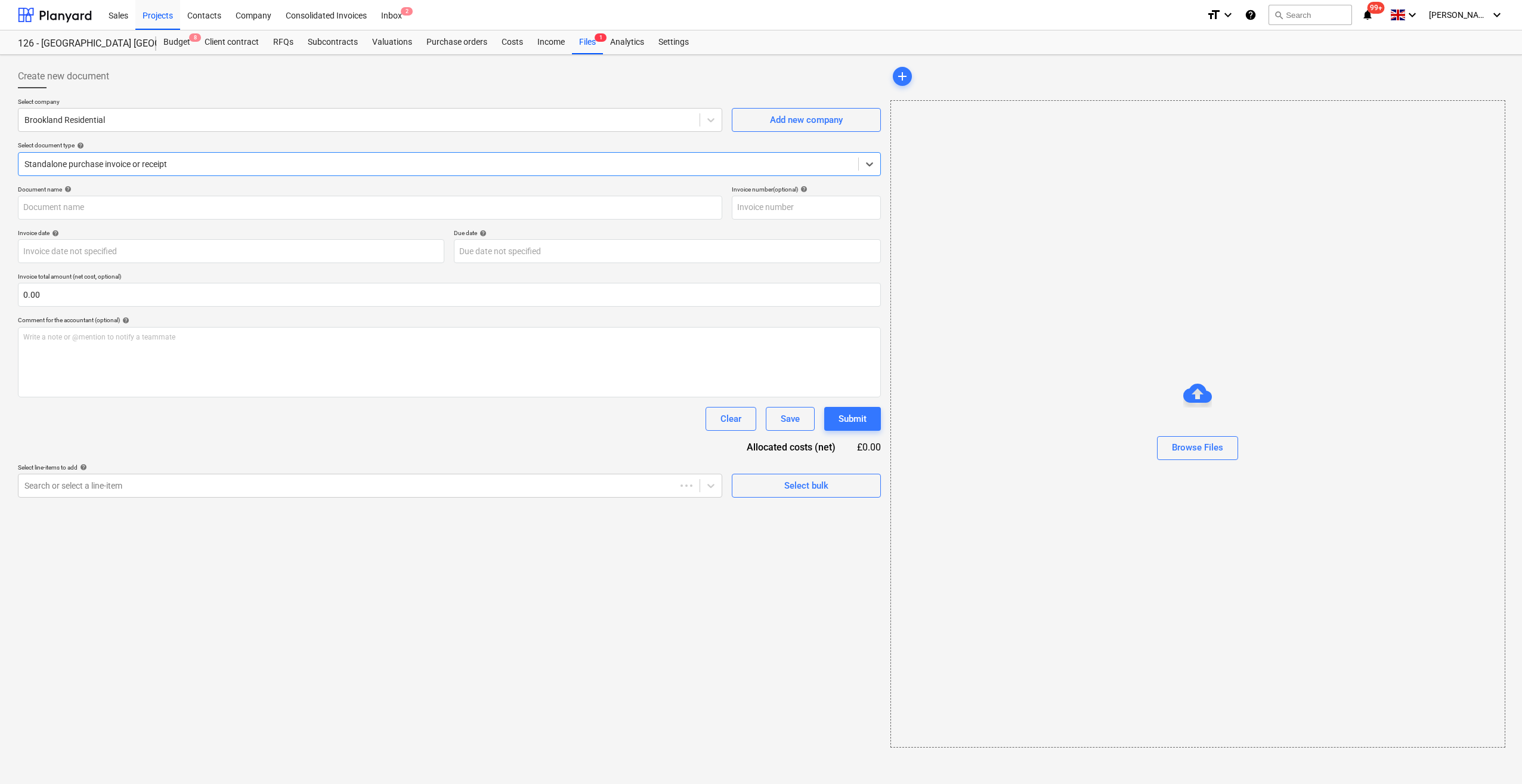
type input "859863"
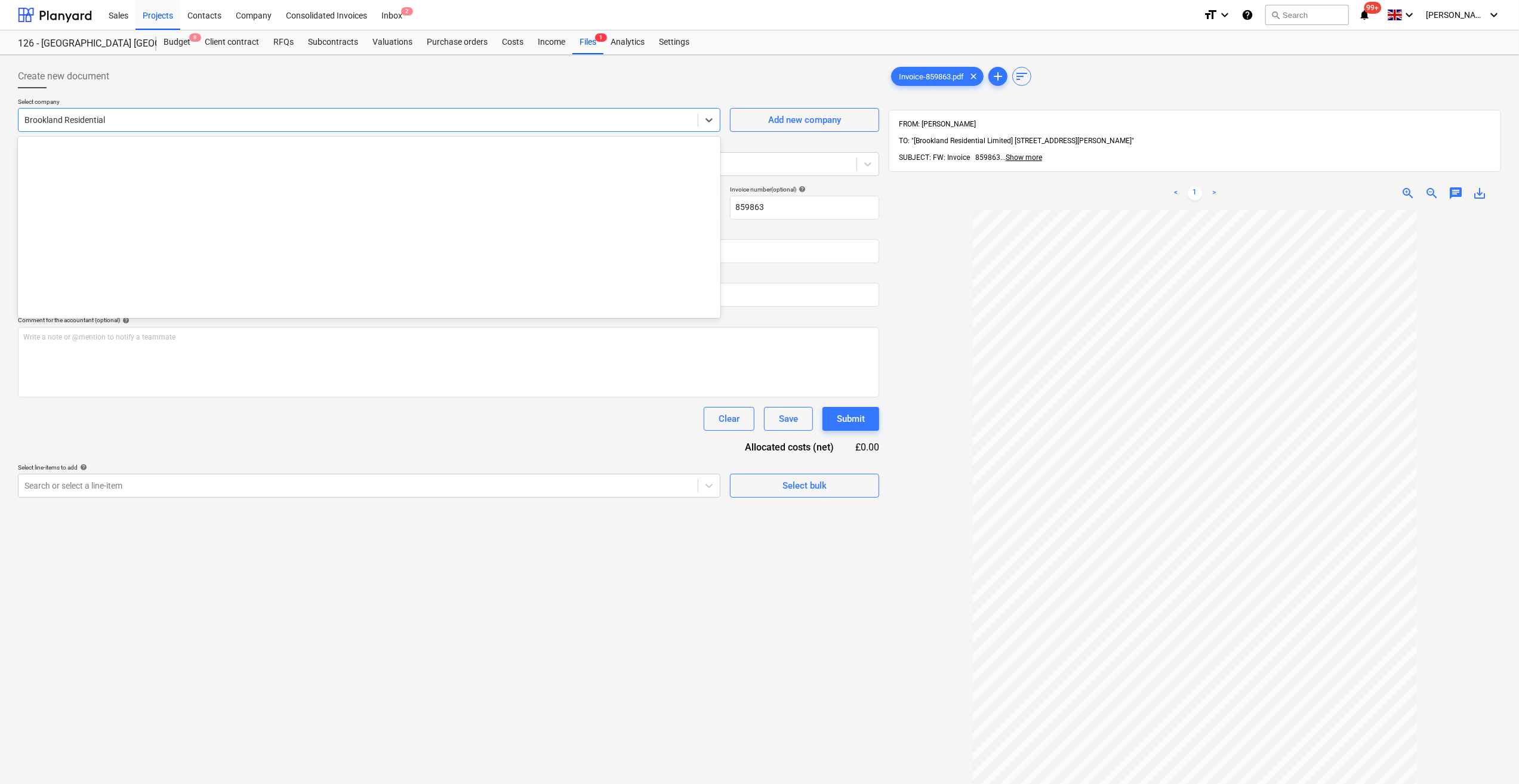
click at [78, 120] on div at bounding box center [358, 120] width 667 height 12
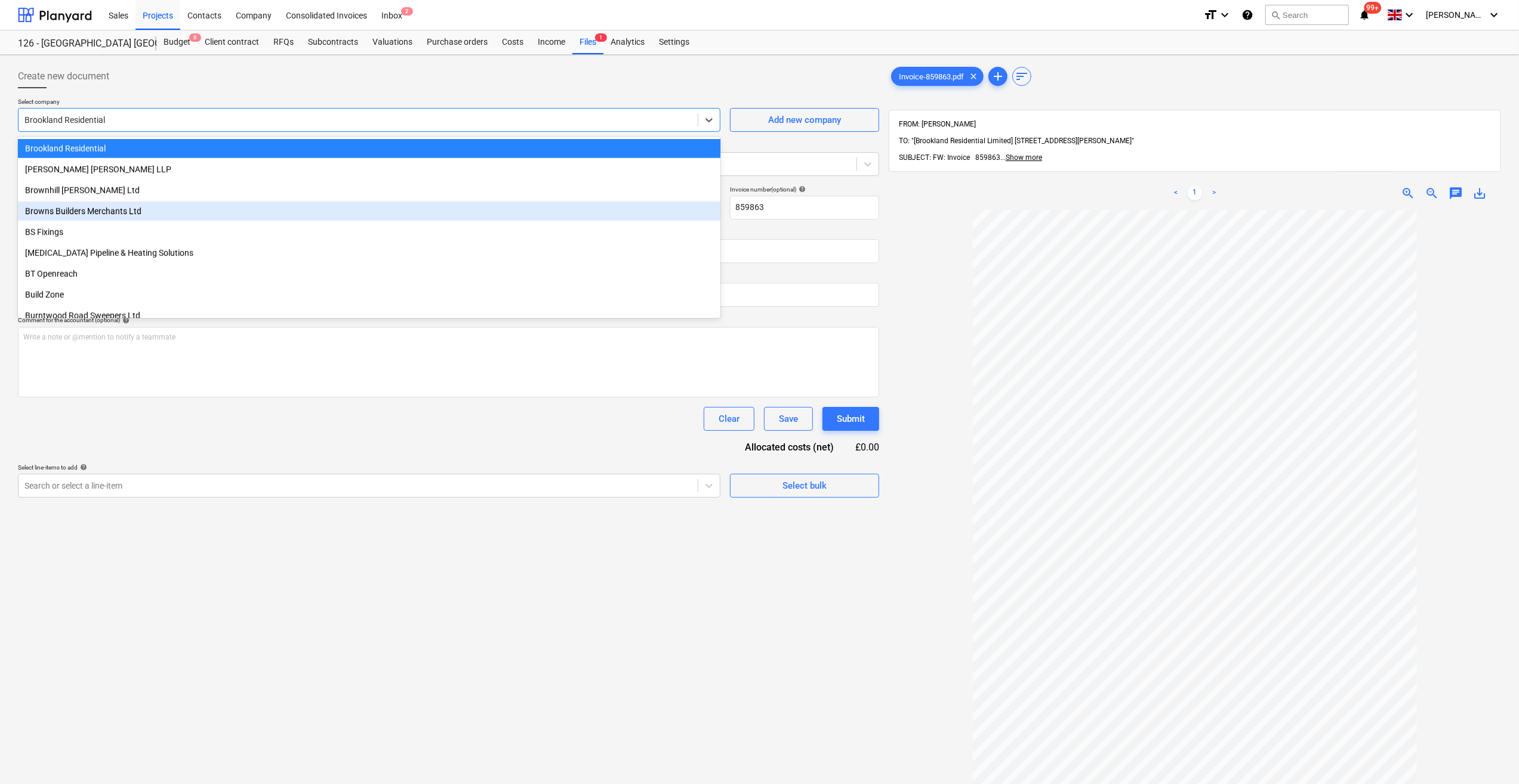
click at [58, 211] on div "Browns Builders Merchants Ltd" at bounding box center [369, 212] width 702 height 19
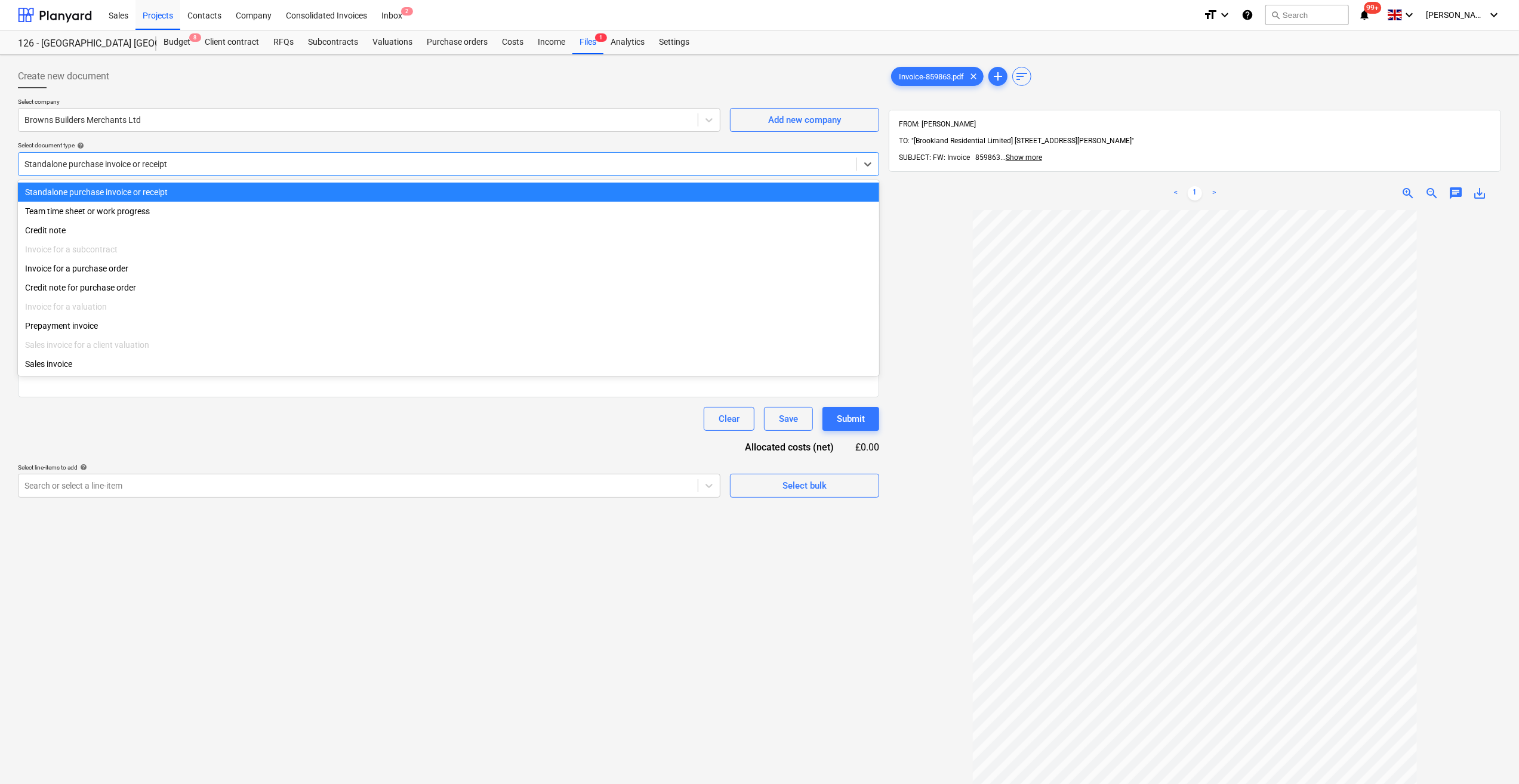
click at [92, 163] on div at bounding box center [438, 163] width 826 height 12
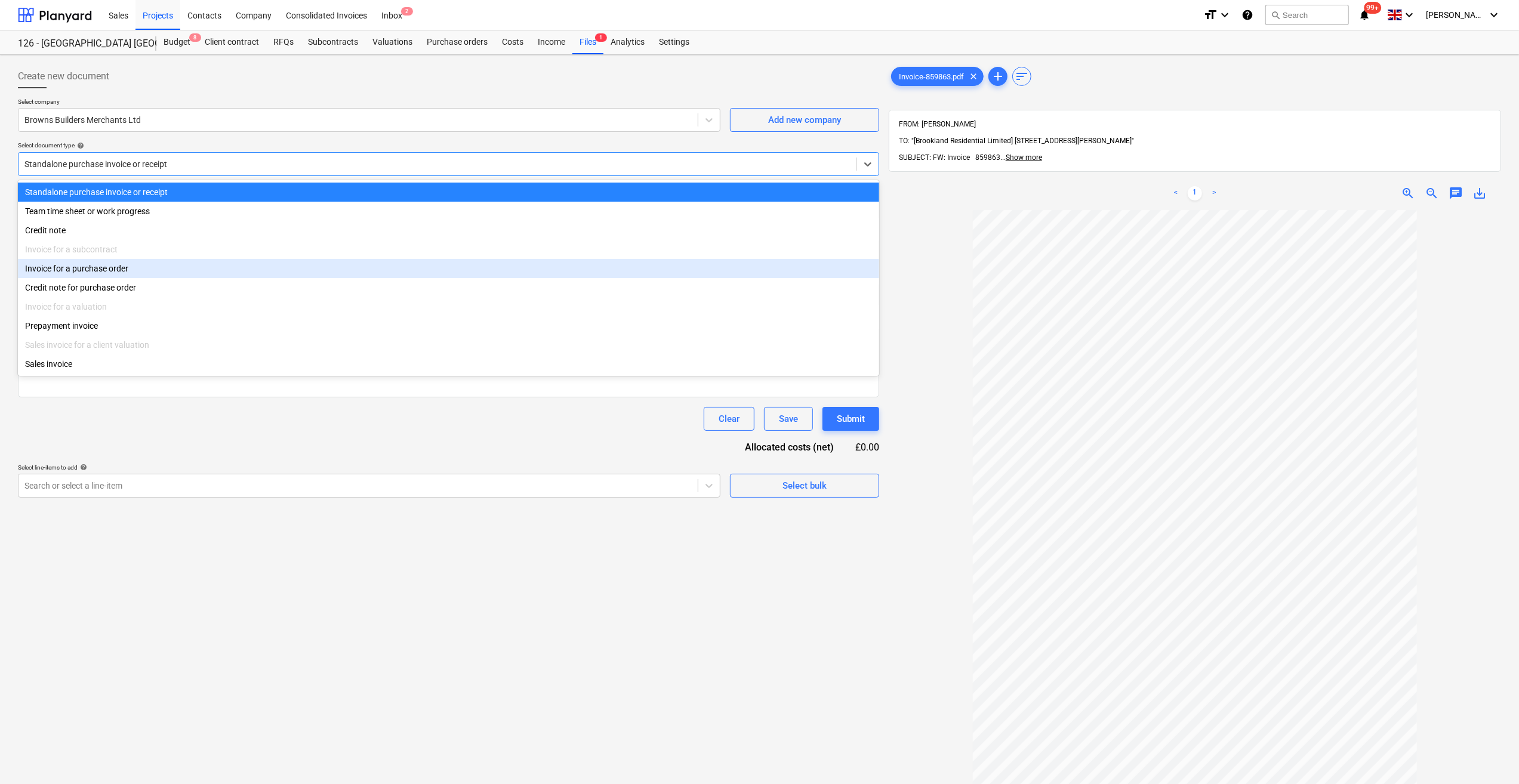
click at [87, 271] on div "Invoice for a purchase order" at bounding box center [448, 268] width 861 height 19
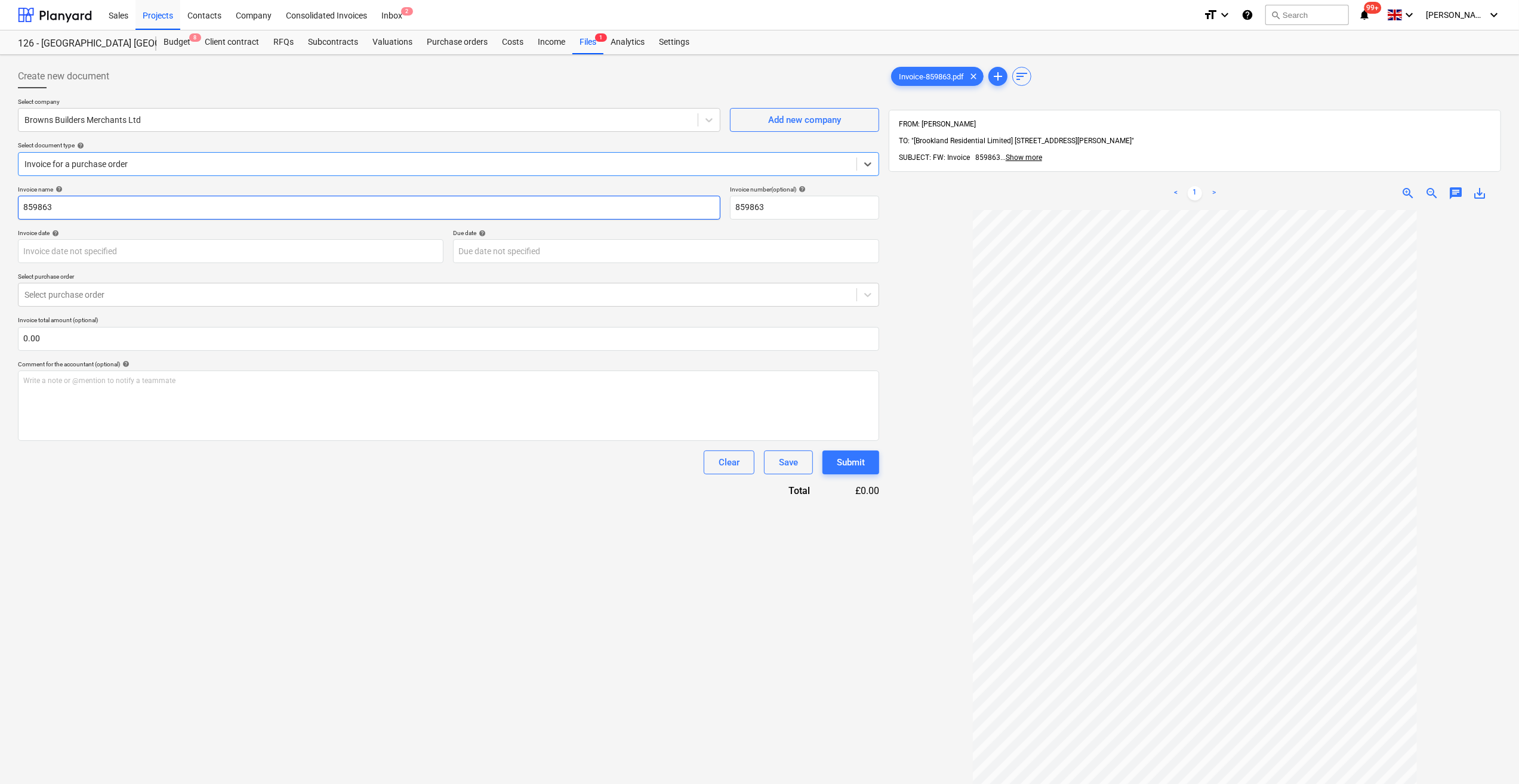
click at [22, 208] on input "859863" at bounding box center [369, 207] width 702 height 24
type input "Edgings - 859863"
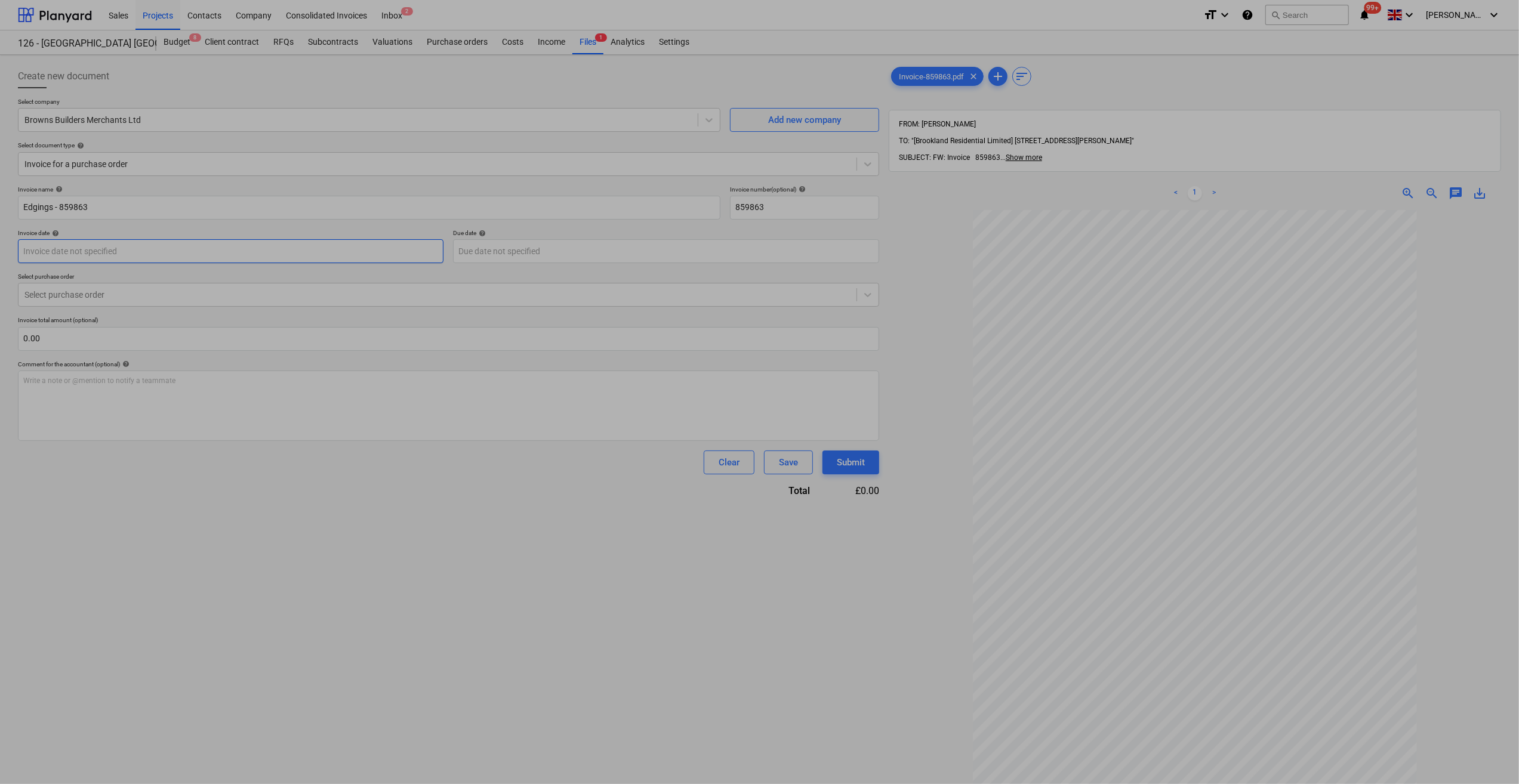
click at [103, 250] on body "Sales Projects Contacts Company Consolidated Invoices Inbox 2 format_size keybo…" at bounding box center [760, 392] width 1519 height 784
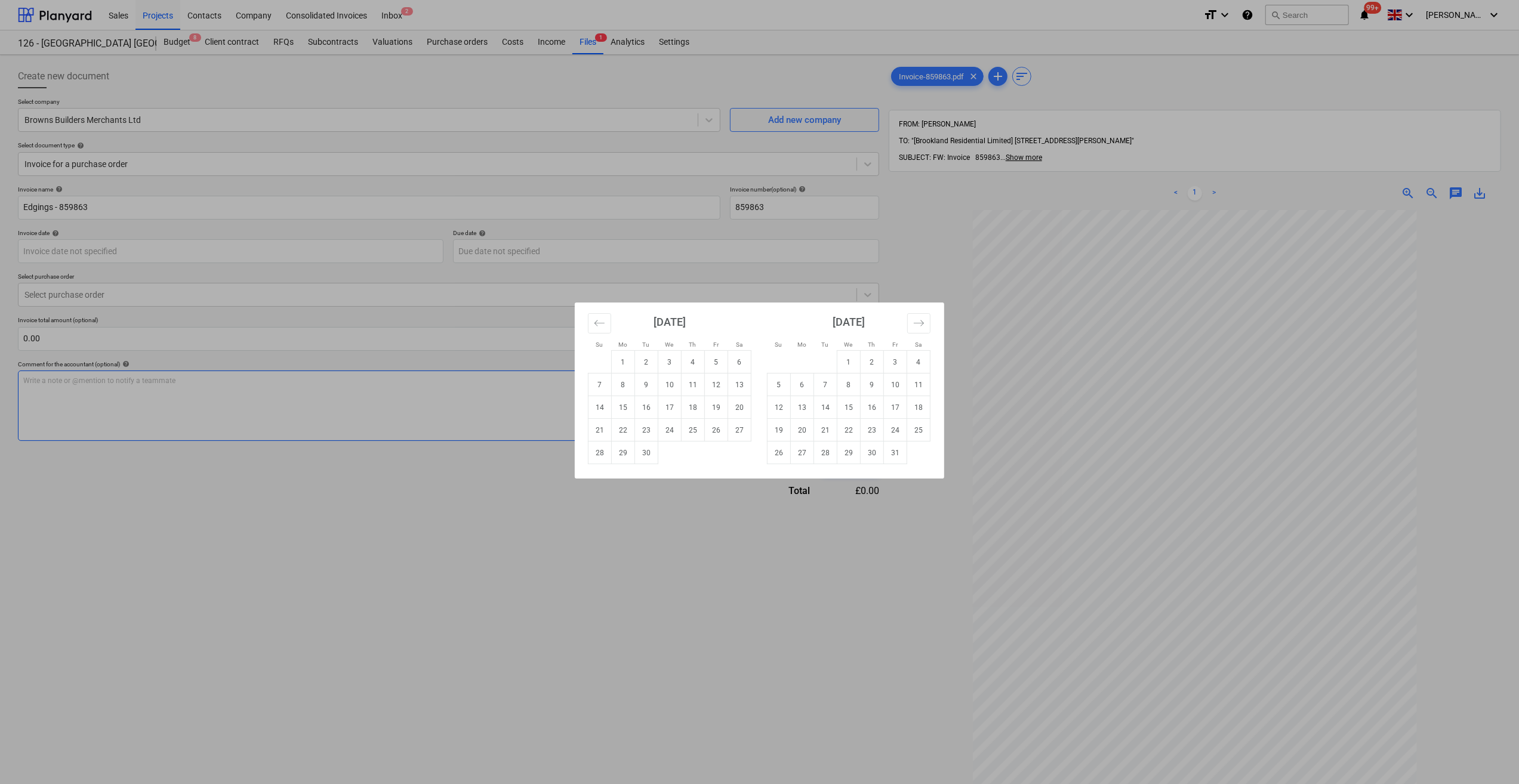
click at [721, 384] on td "12" at bounding box center [716, 384] width 23 height 23
type input "[DATE]"
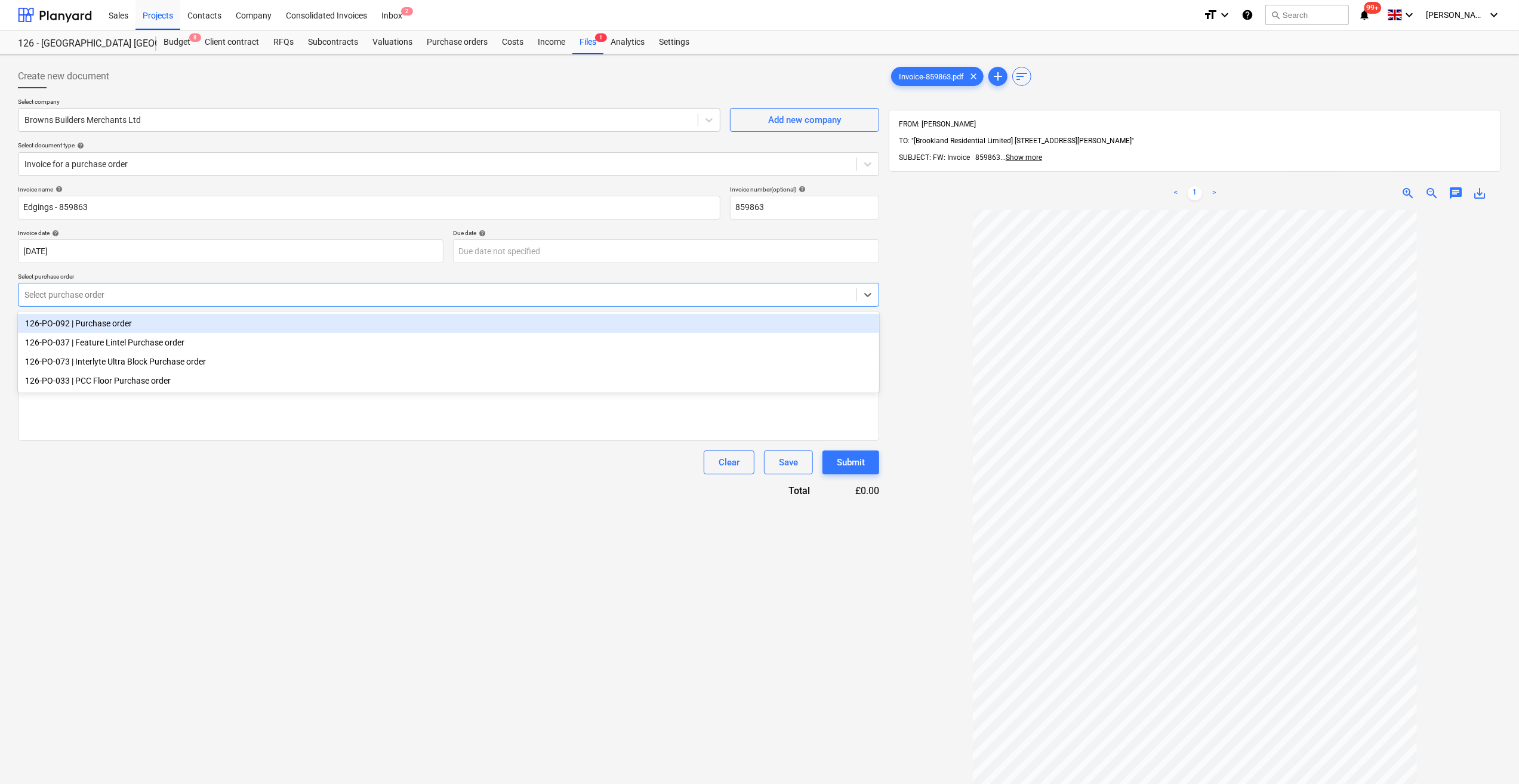
click at [68, 291] on div at bounding box center [438, 294] width 826 height 12
click at [93, 327] on div "126-PO-092 | Purchase order" at bounding box center [448, 323] width 861 height 19
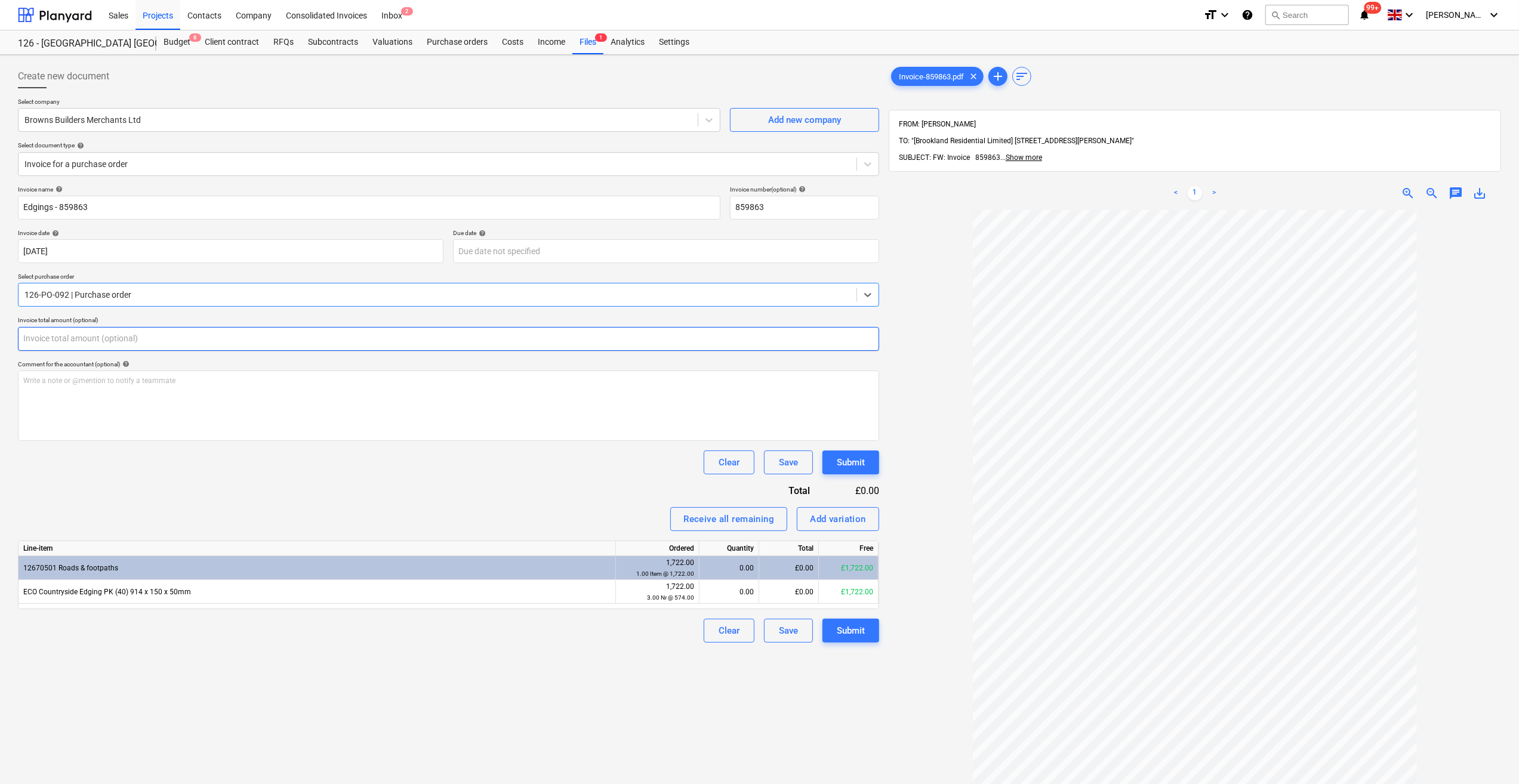
click at [48, 340] on input "text" at bounding box center [448, 338] width 861 height 24
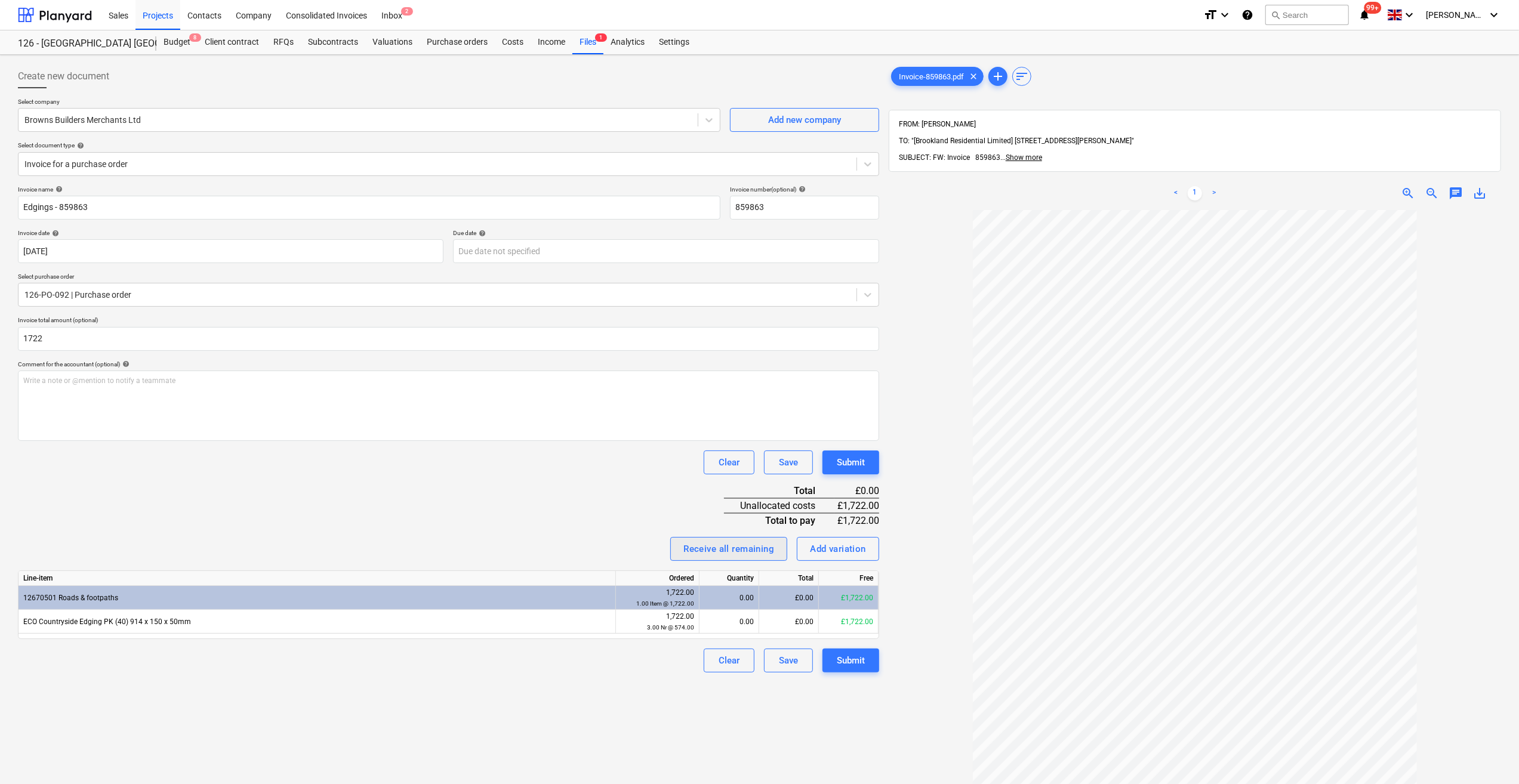
type input "1,722.00"
click at [743, 555] on div "Receive all remaining" at bounding box center [728, 549] width 90 height 16
click at [847, 664] on div "Submit" at bounding box center [851, 661] width 28 height 16
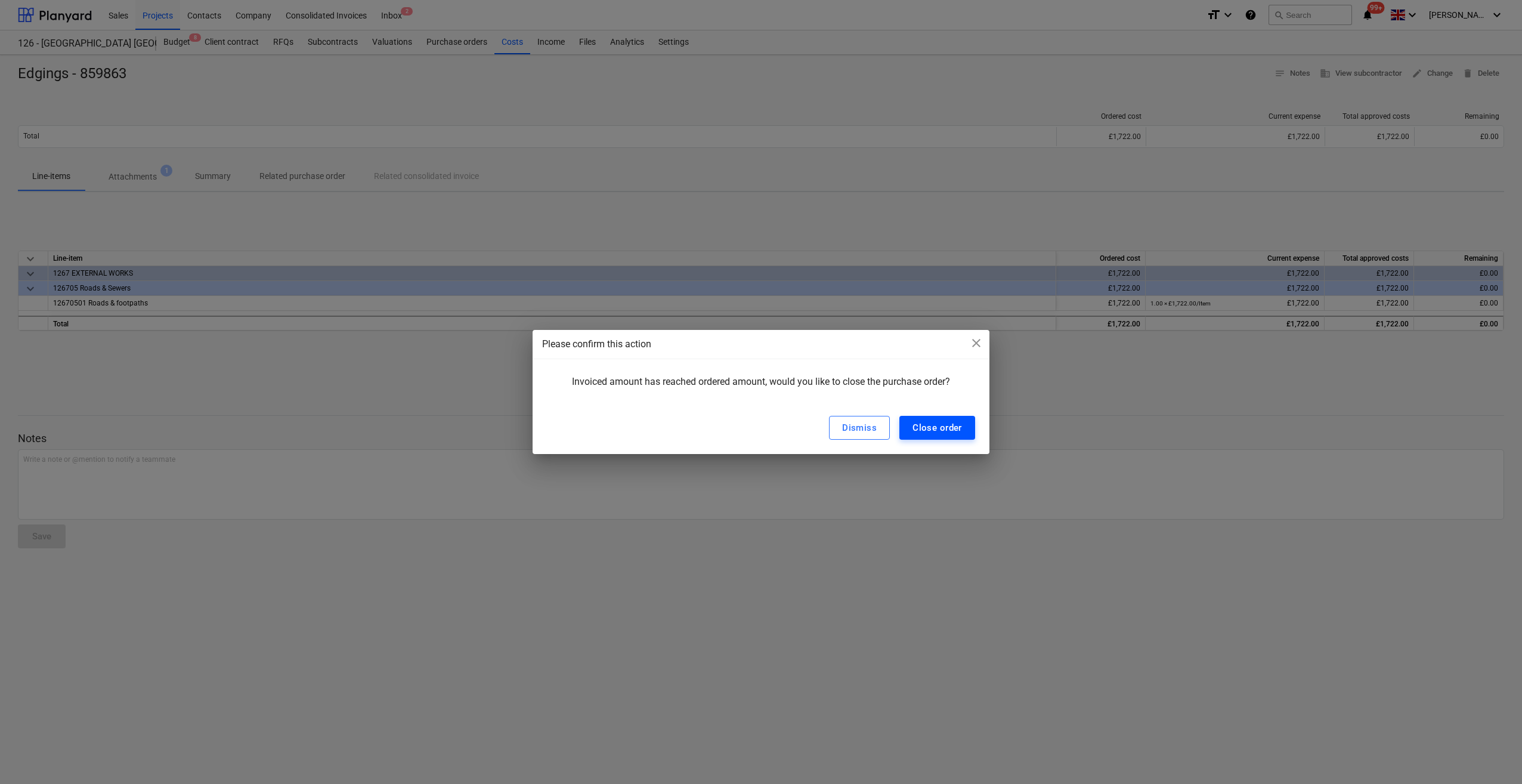
click at [929, 431] on div "Close order" at bounding box center [937, 428] width 50 height 16
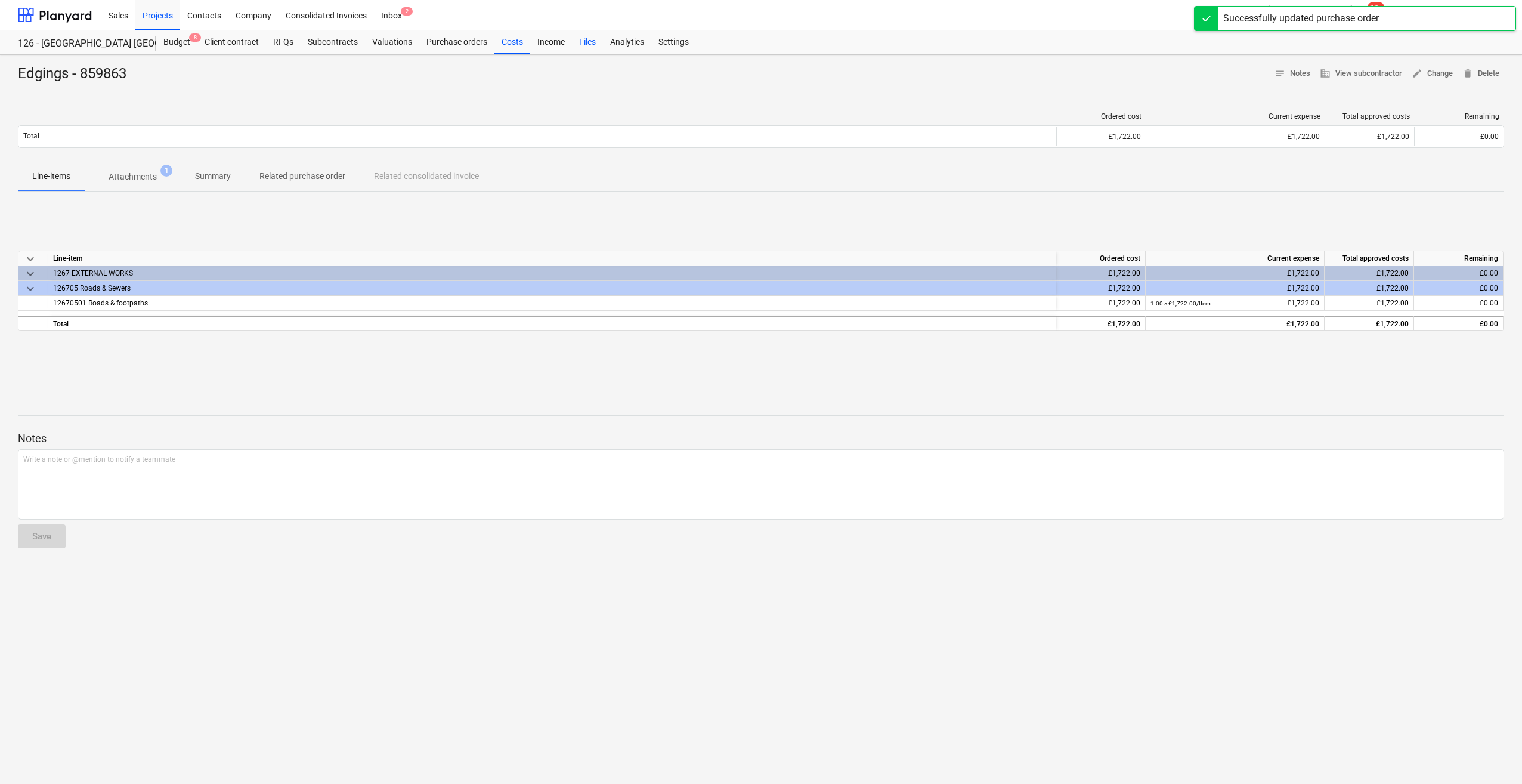
click at [591, 43] on div "Files" at bounding box center [587, 42] width 31 height 24
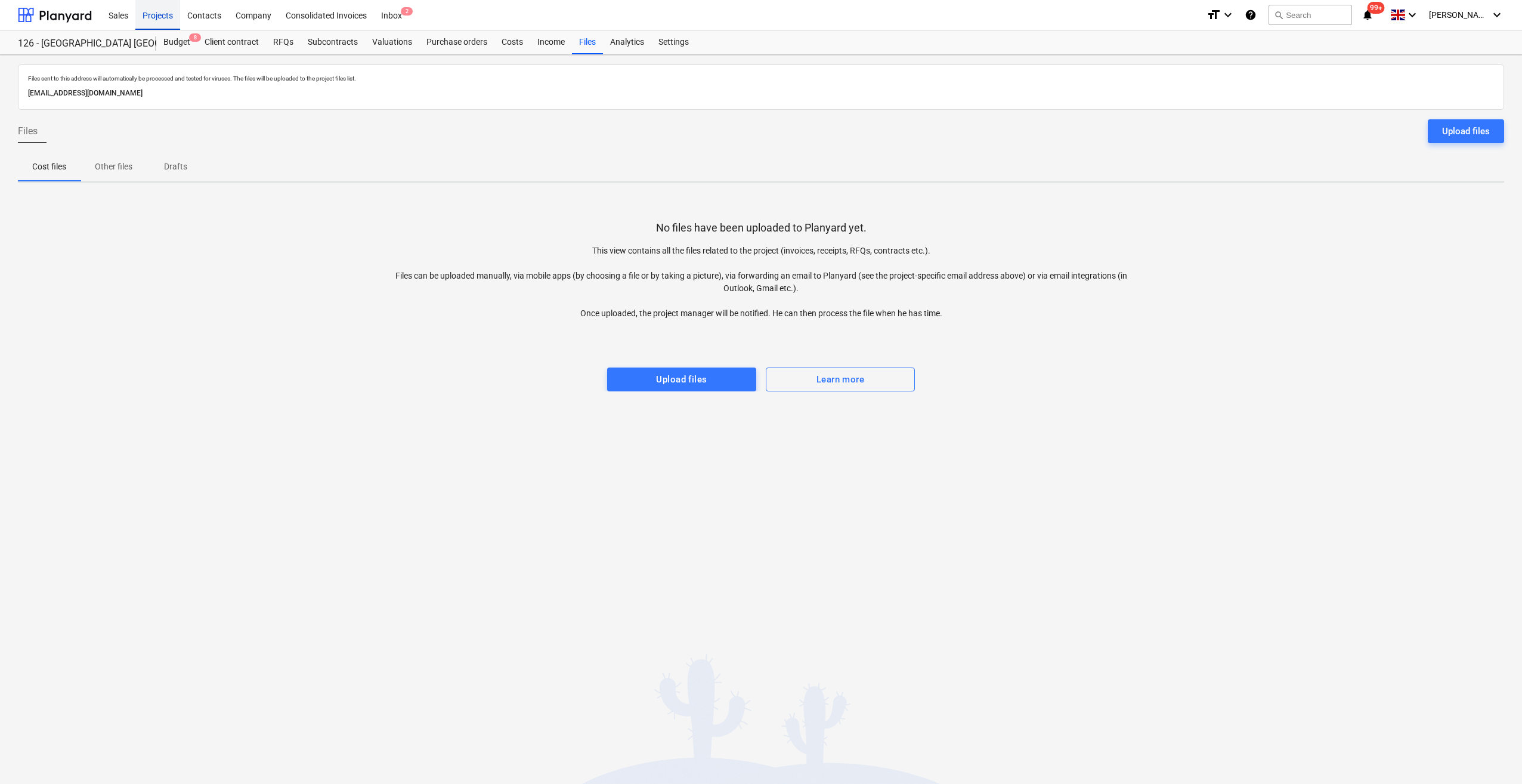
click at [154, 16] on div "Projects" at bounding box center [158, 14] width 44 height 30
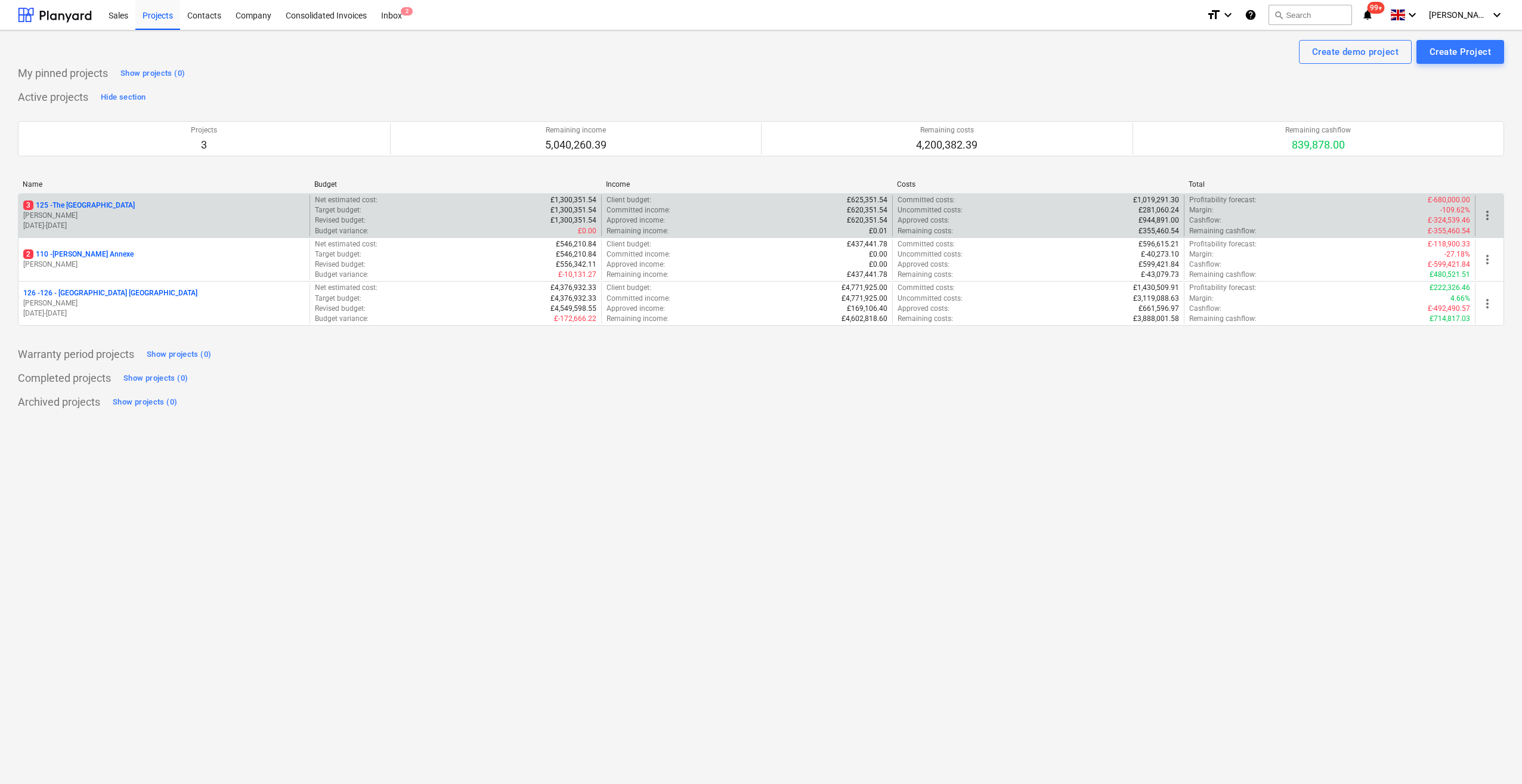
click at [87, 206] on p "3 125 - The [GEOGRAPHIC_DATA]" at bounding box center [79, 205] width 112 height 10
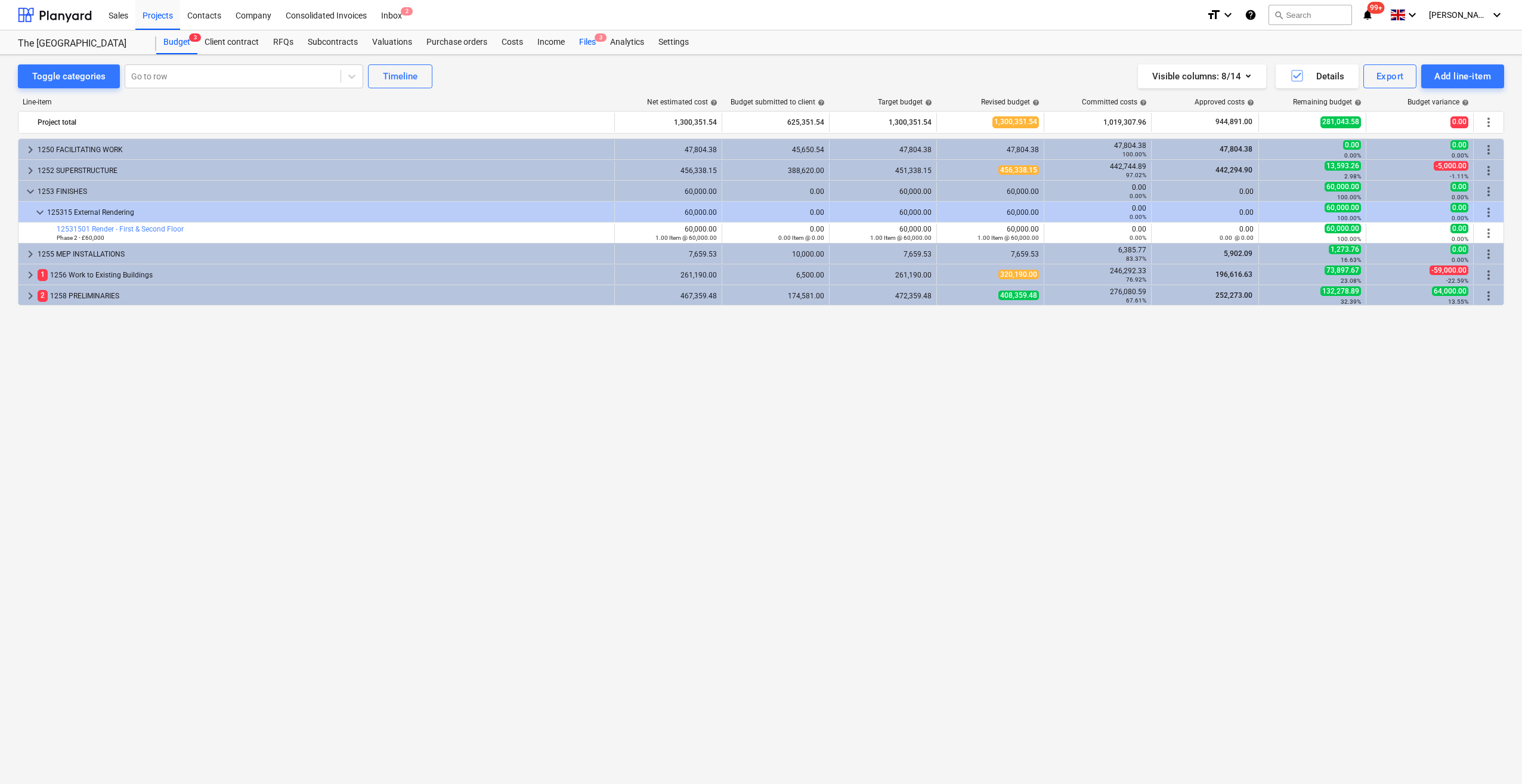
click at [579, 43] on div "Files 3" at bounding box center [587, 42] width 31 height 24
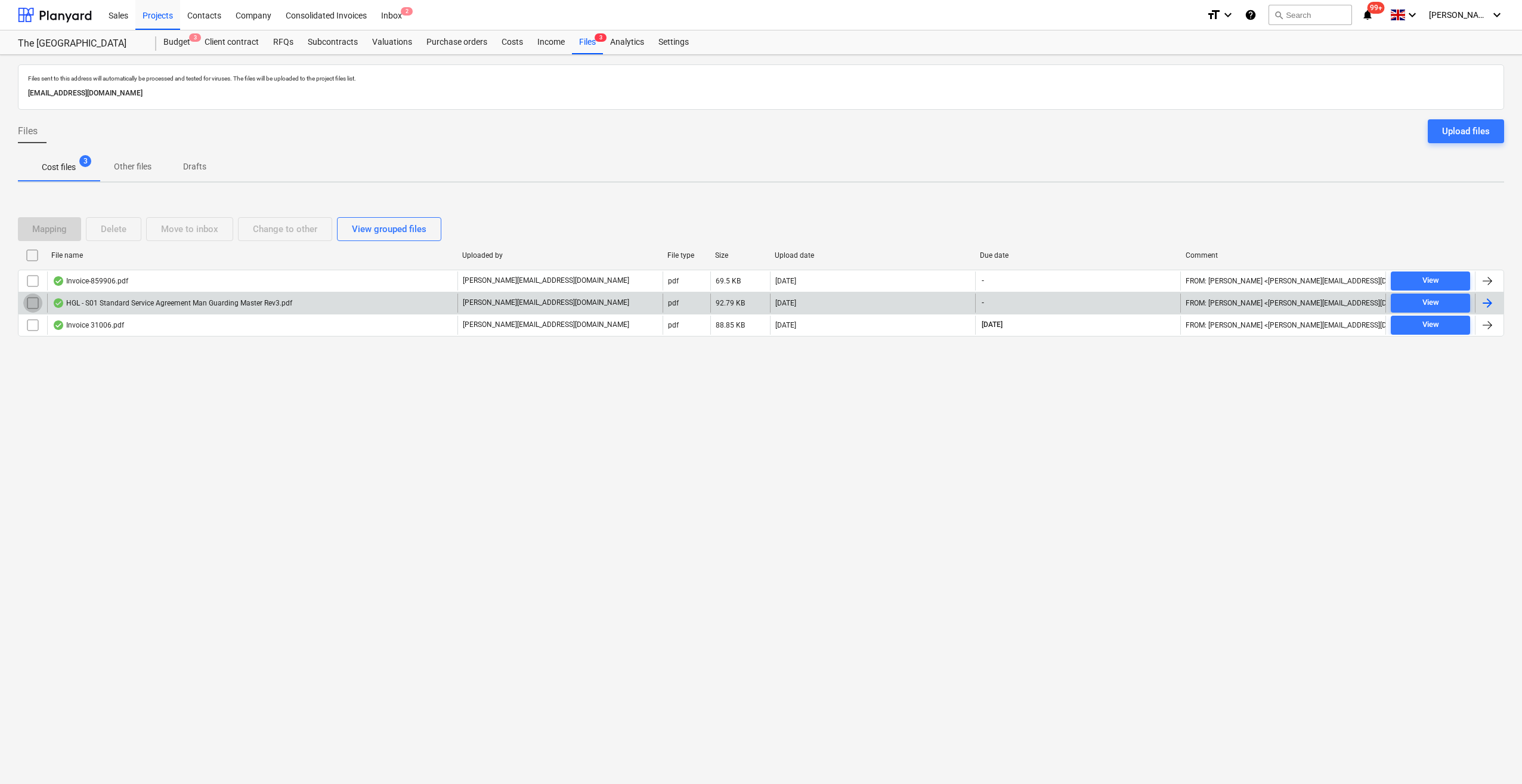
click at [34, 307] on input "checkbox" at bounding box center [33, 303] width 19 height 19
click at [116, 227] on div "Delete" at bounding box center [113, 229] width 26 height 16
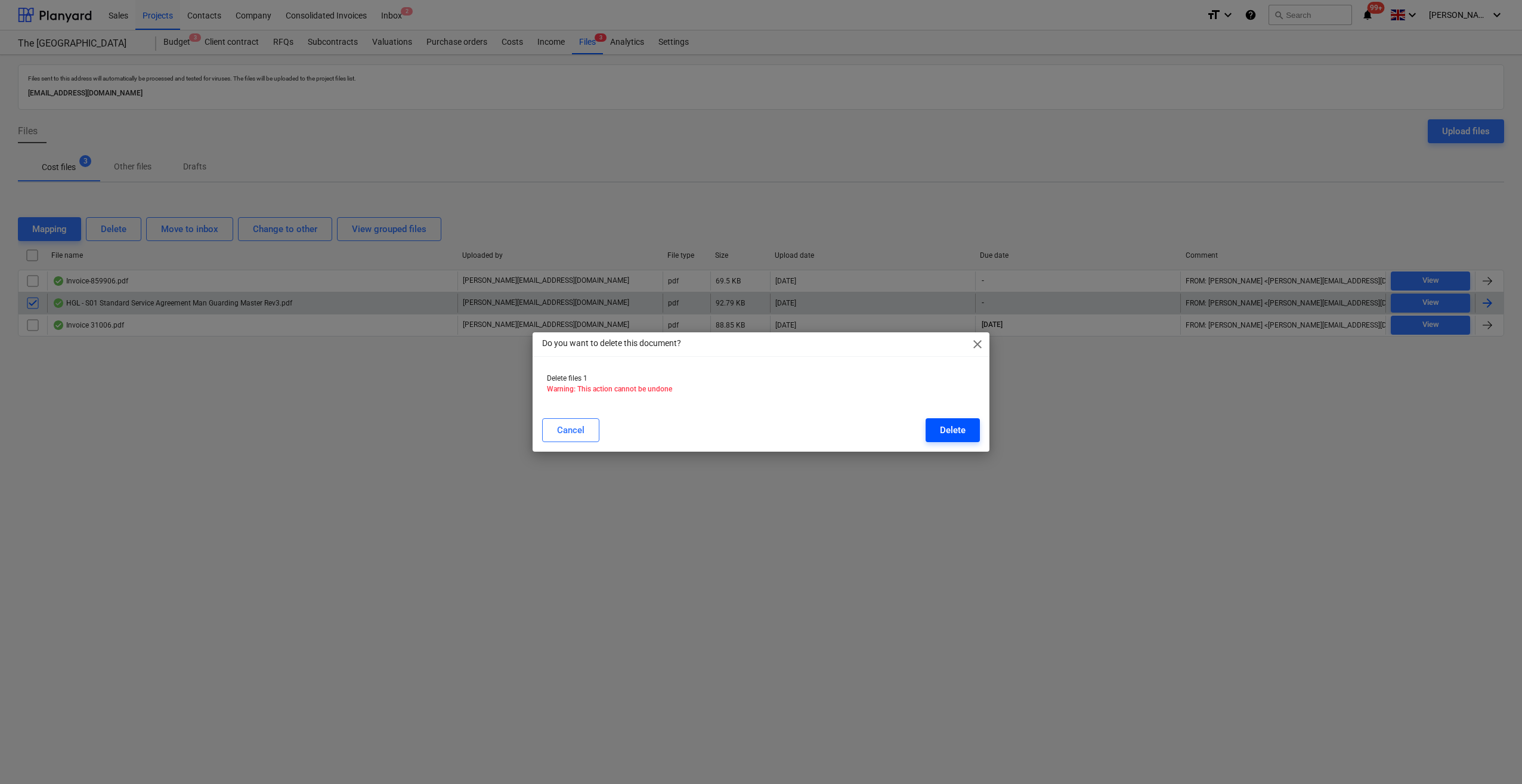
click at [953, 426] on div "Delete" at bounding box center [952, 431] width 26 height 16
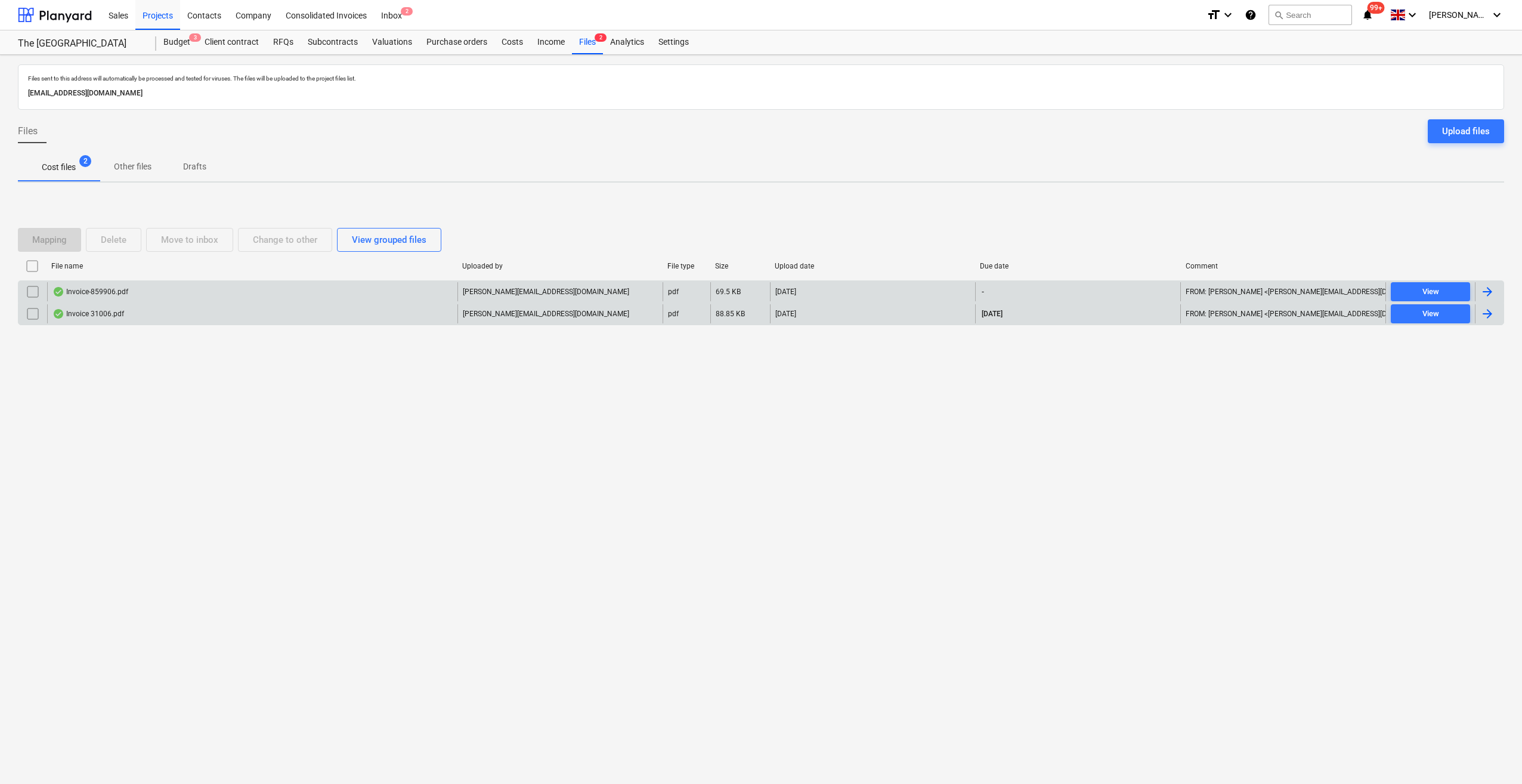
click at [1485, 292] on div at bounding box center [1487, 291] width 14 height 14
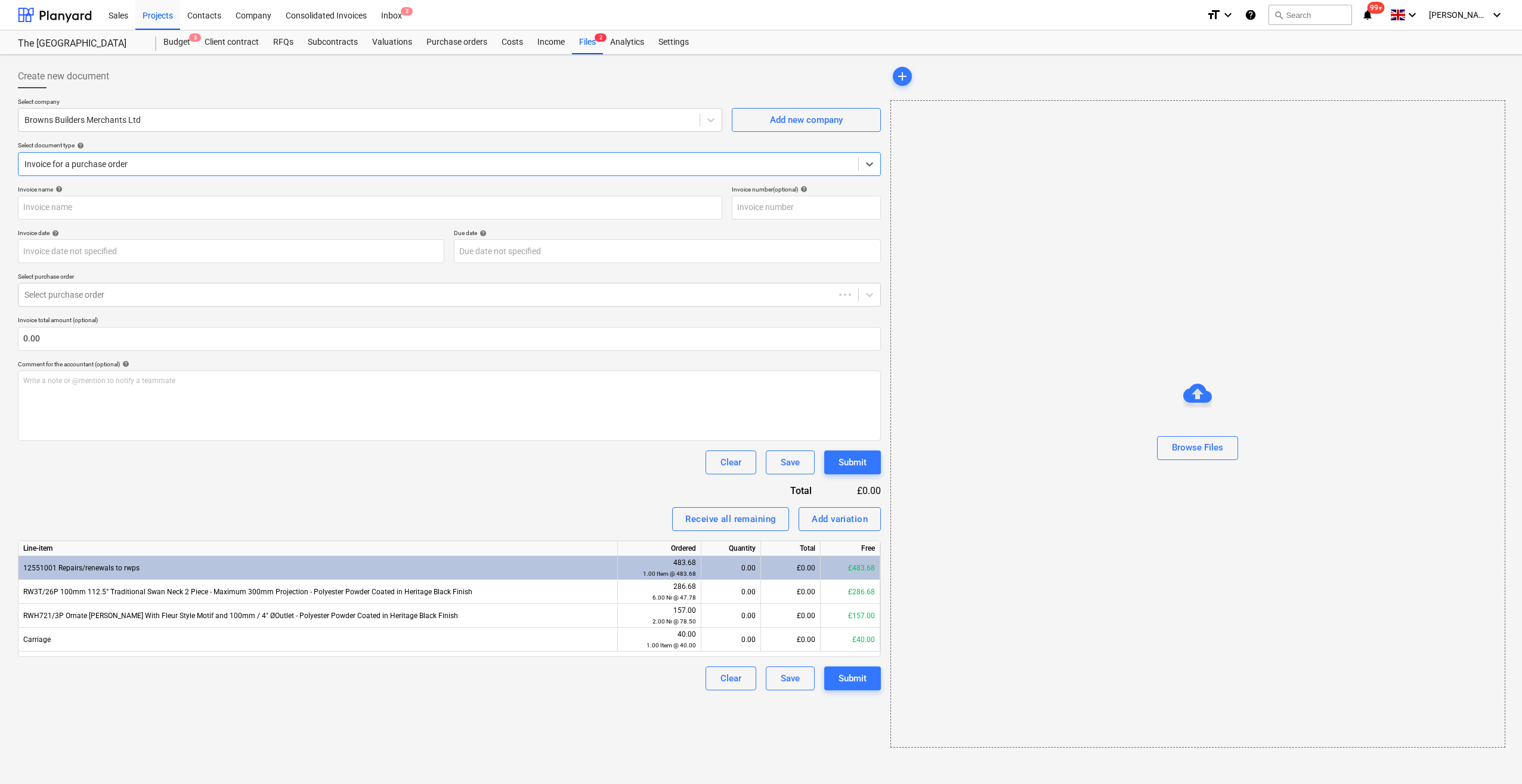
type input "859906"
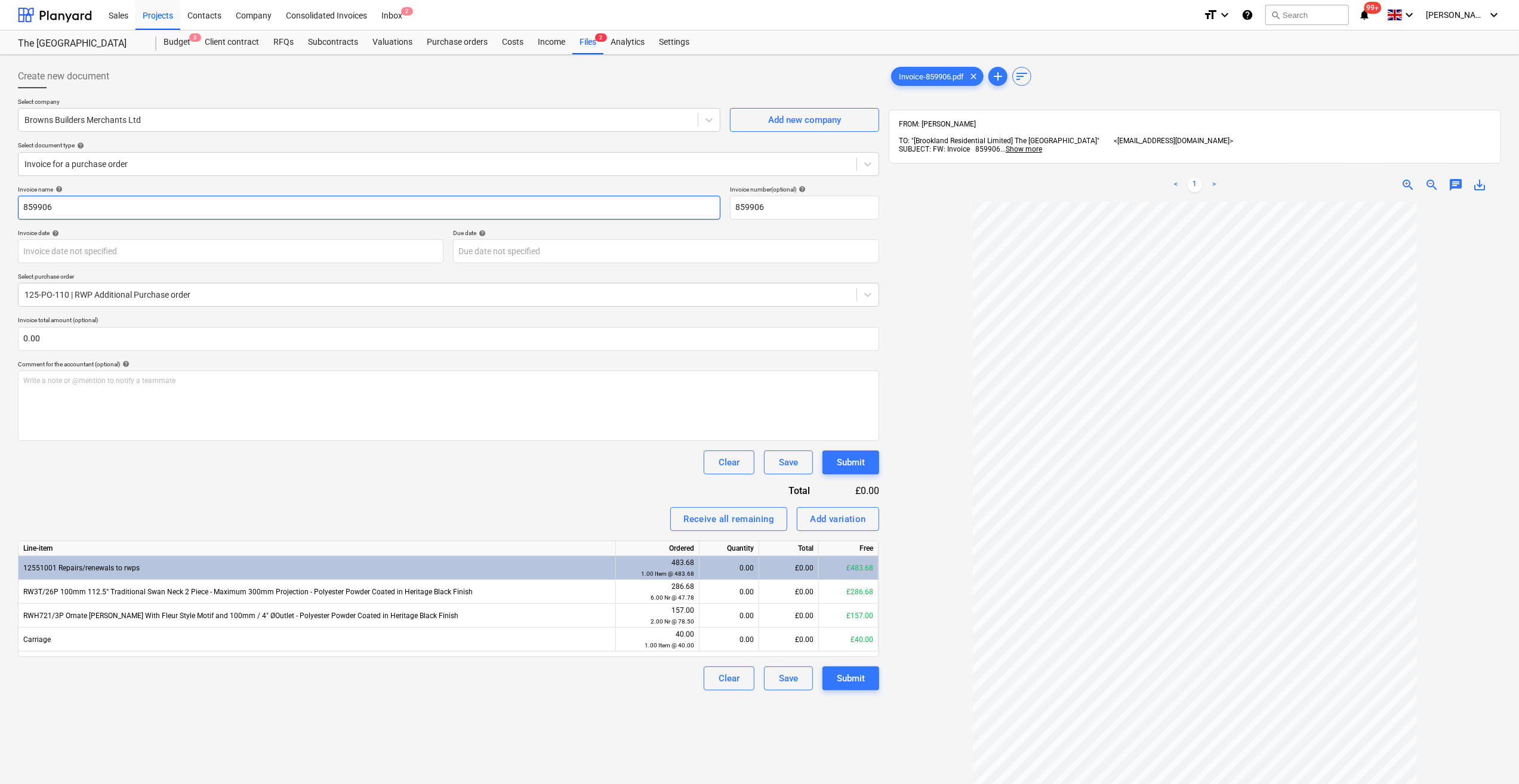
click at [23, 206] on input "859906" at bounding box center [369, 207] width 702 height 24
type input "Add. Rwp's - 859906"
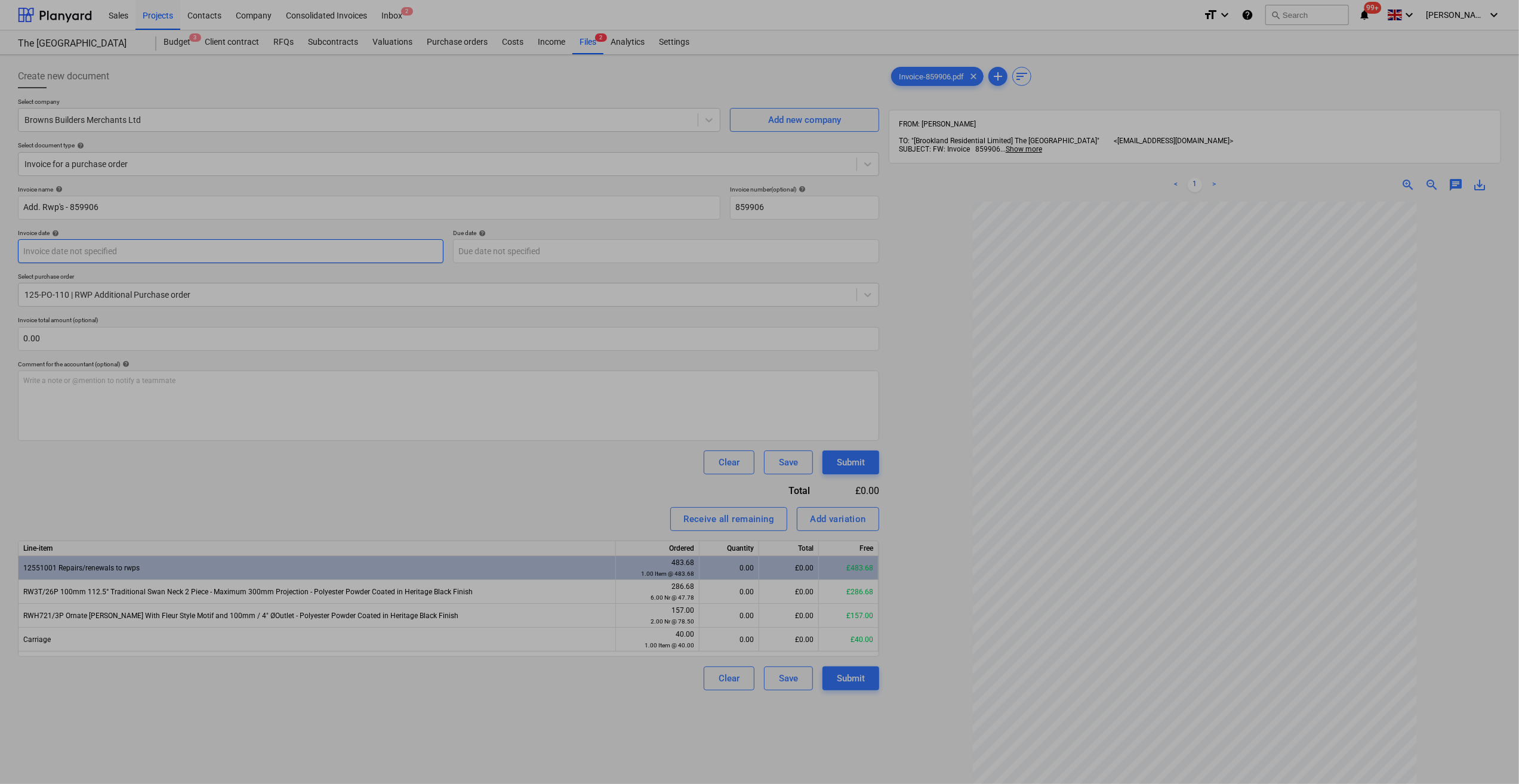
click at [105, 252] on body "Sales Projects Contacts Company Consolidated Invoices Inbox 2 format_size keybo…" at bounding box center [760, 392] width 1519 height 784
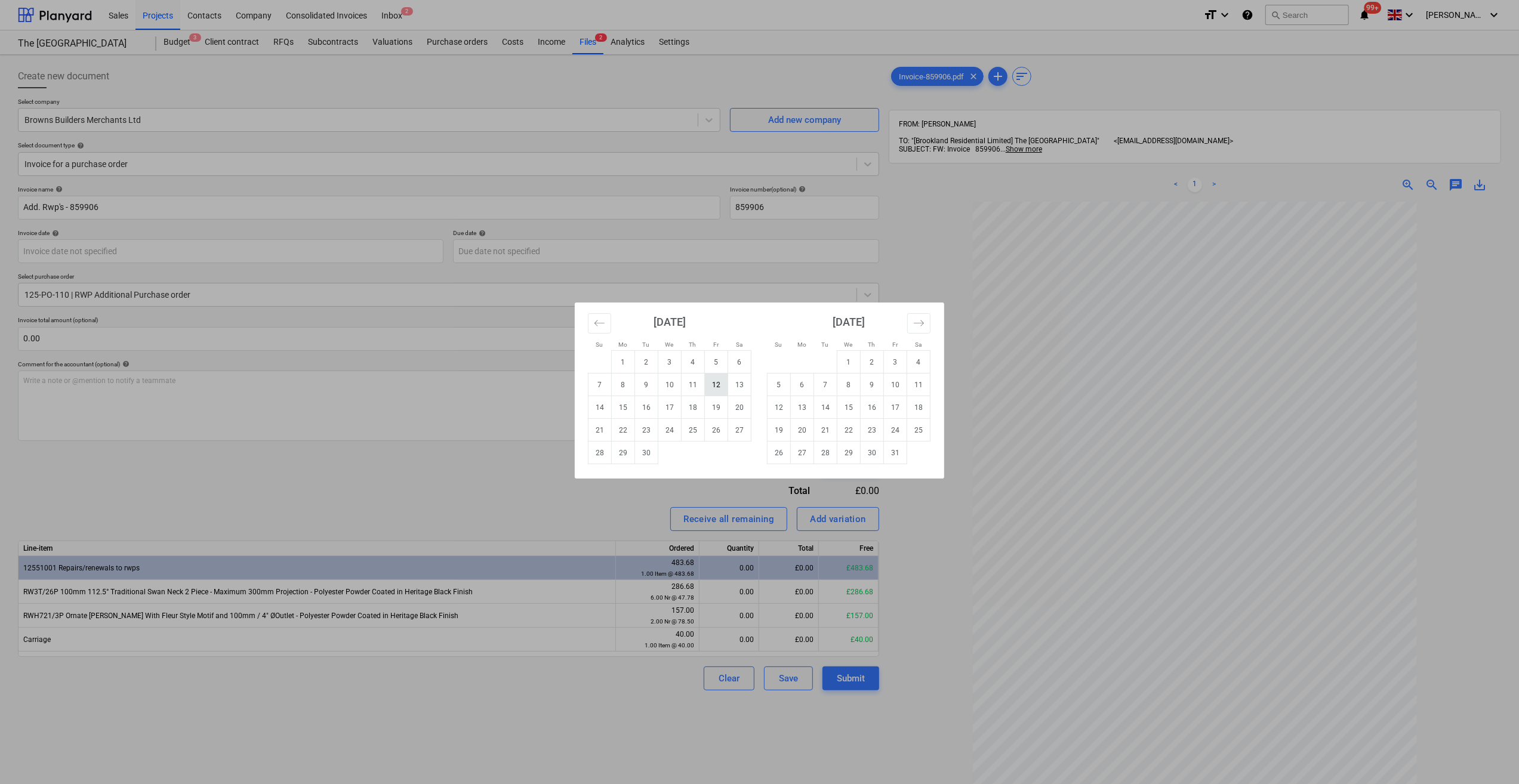
click at [722, 383] on td "12" at bounding box center [716, 384] width 23 height 23
type input "[DATE]"
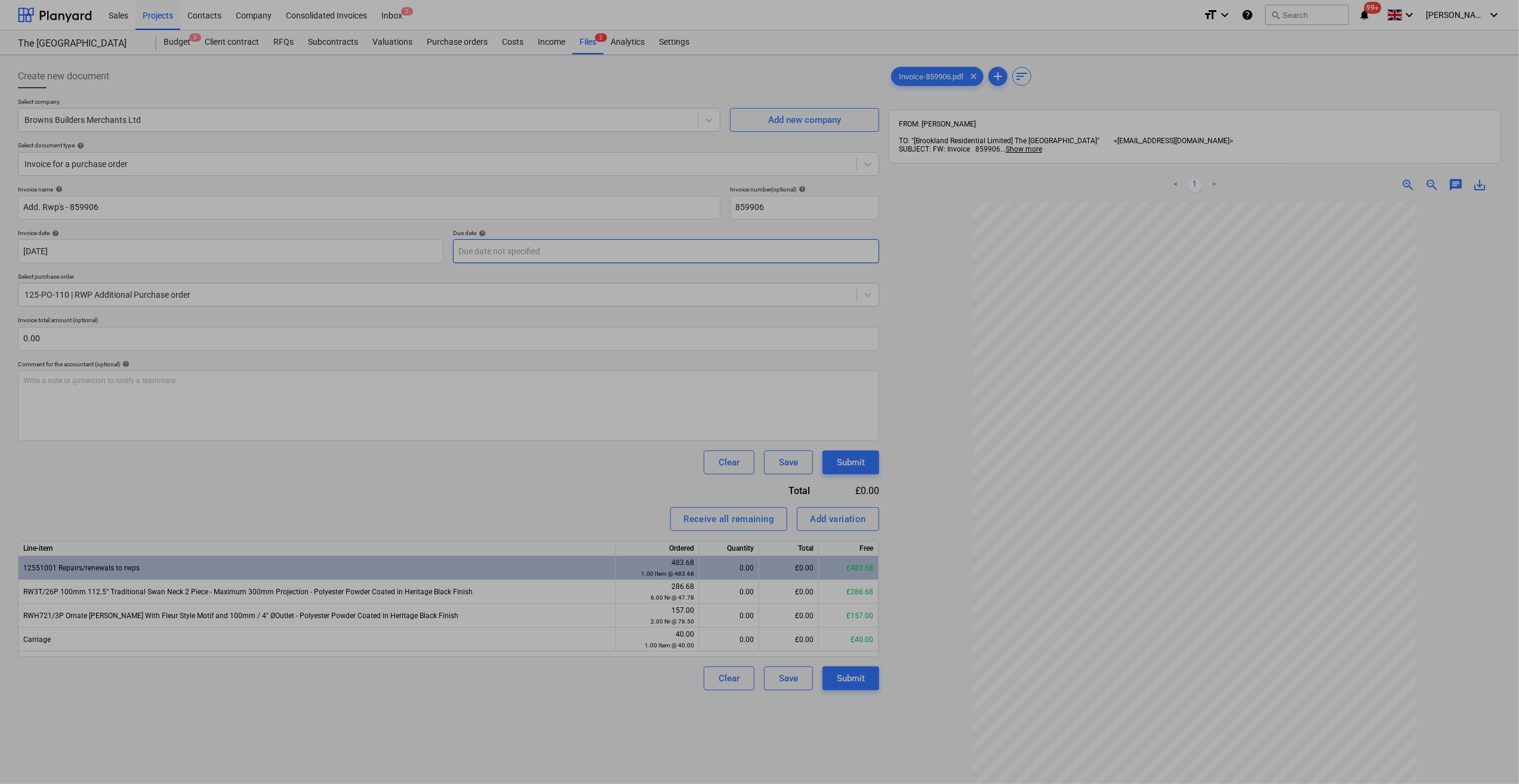
click at [527, 255] on body "Sales Projects Contacts Company Consolidated Invoices Inbox 2 format_size keybo…" at bounding box center [760, 392] width 1519 height 784
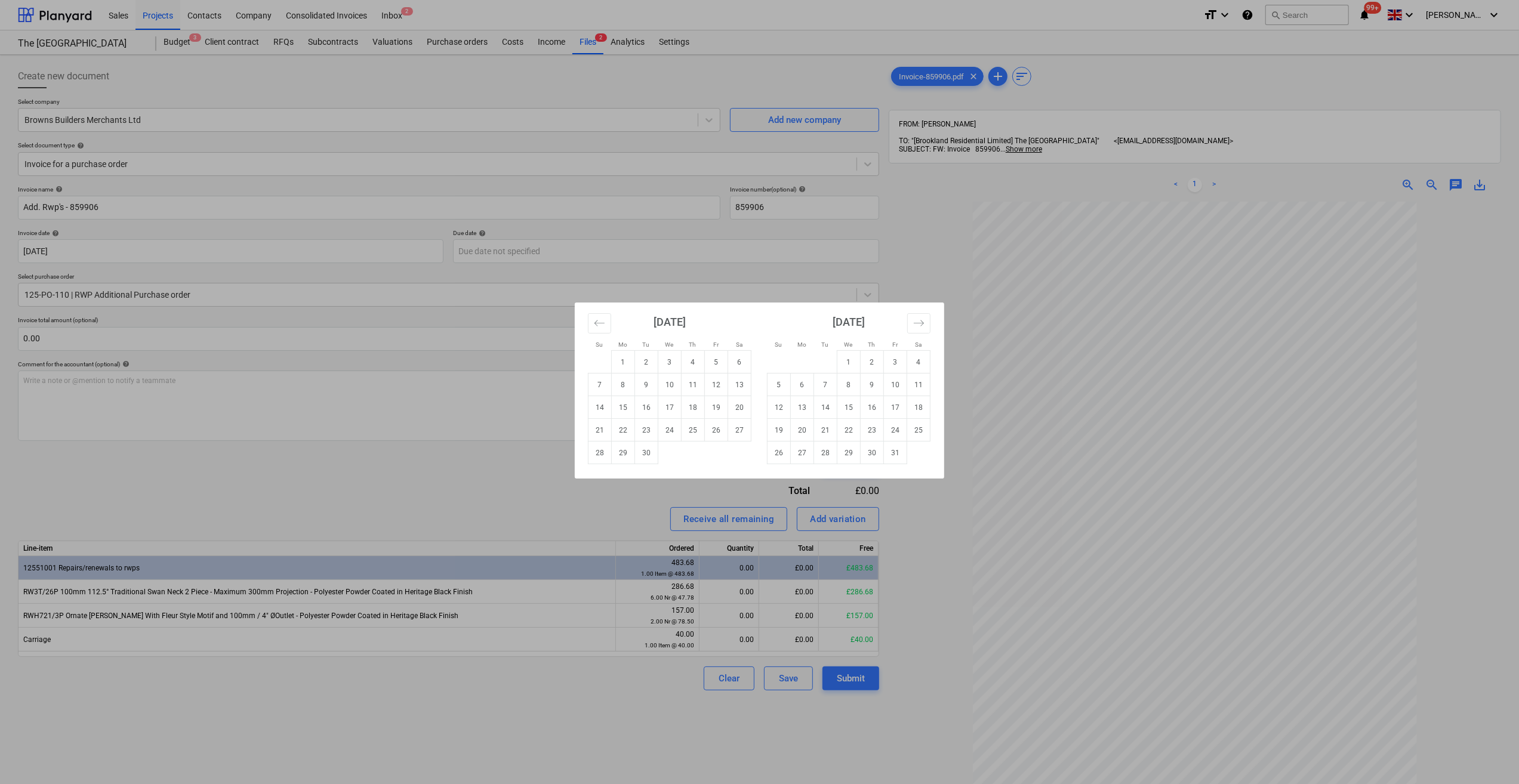
drag, startPoint x: 783, startPoint y: 409, endPoint x: 455, endPoint y: 447, distance: 330.2
click at [782, 408] on td "12" at bounding box center [779, 408] width 23 height 23
type input "[DATE]"
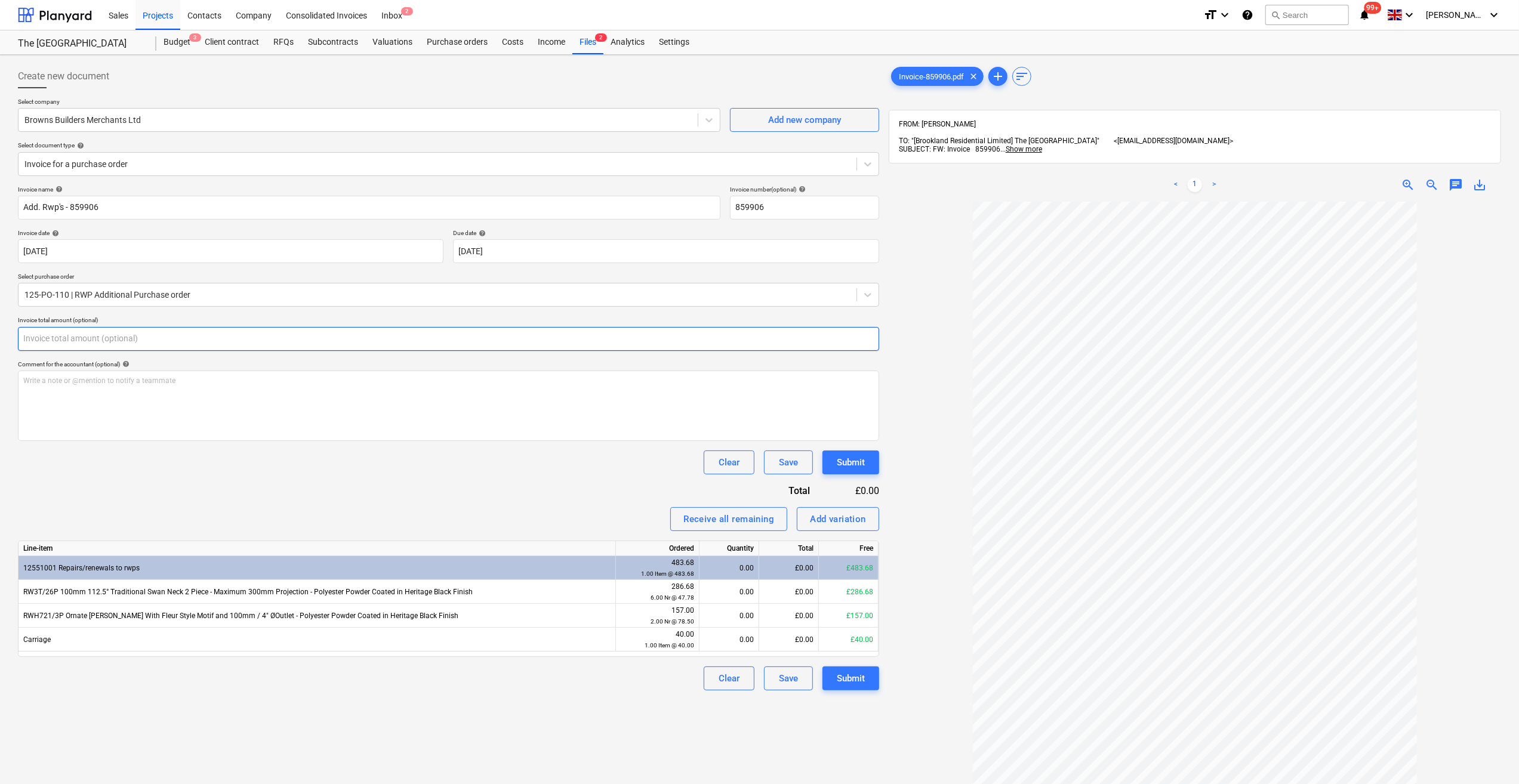
click at [51, 339] on input "text" at bounding box center [448, 338] width 861 height 24
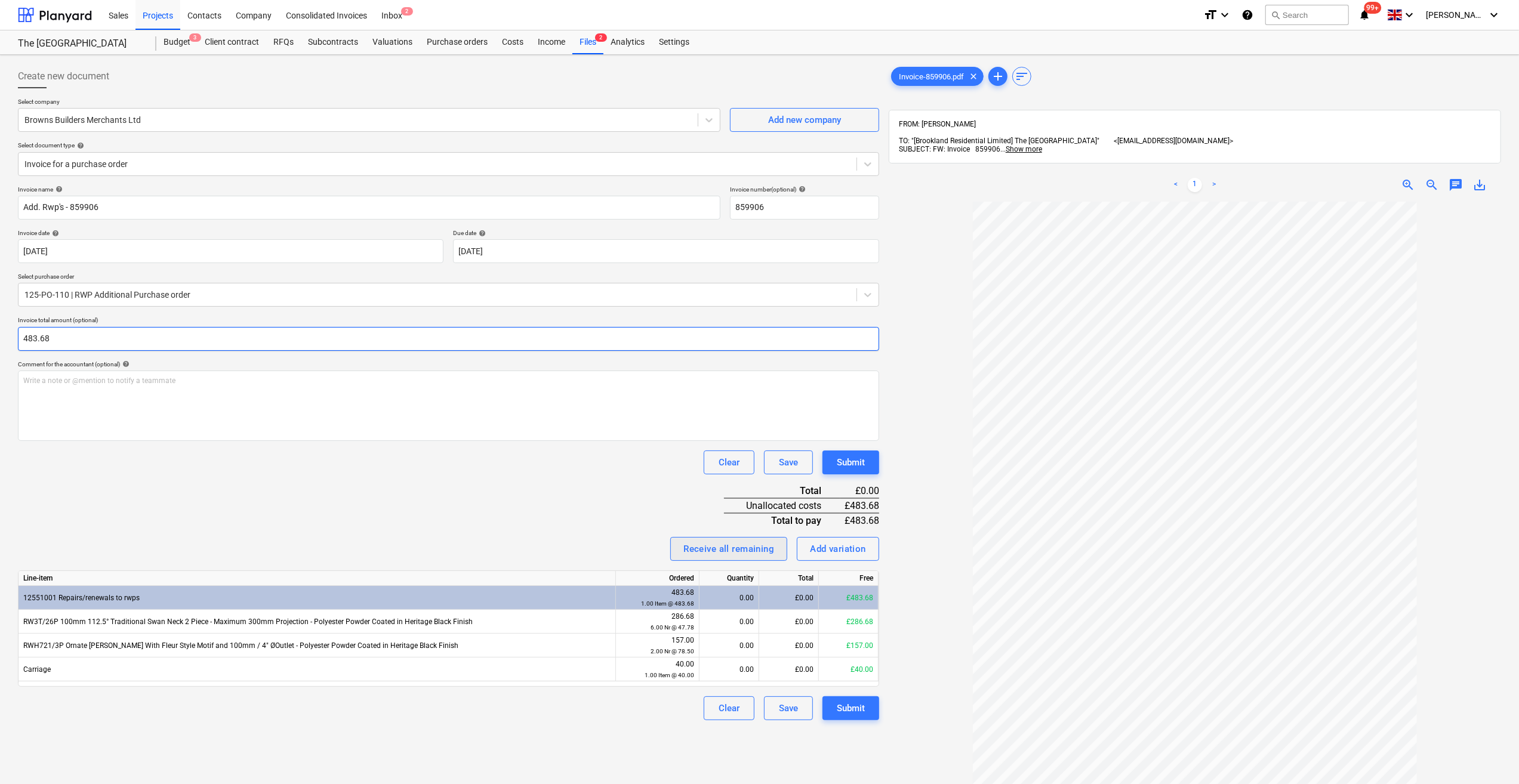
type input "483.68"
click at [759, 545] on div "Receive all remaining" at bounding box center [728, 549] width 90 height 16
click at [858, 711] on div "Submit" at bounding box center [851, 708] width 28 height 16
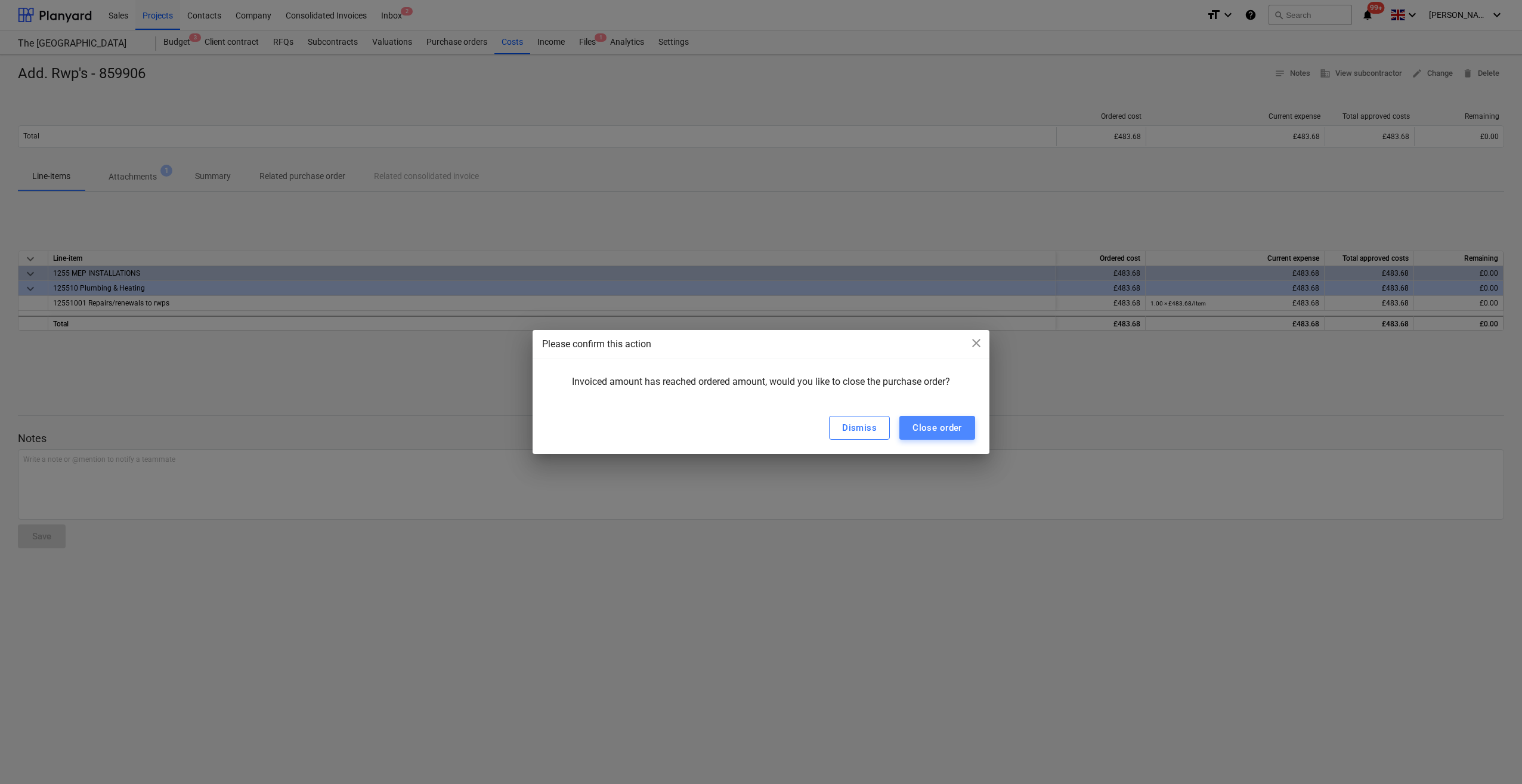
click at [956, 421] on div "Close order" at bounding box center [937, 428] width 50 height 16
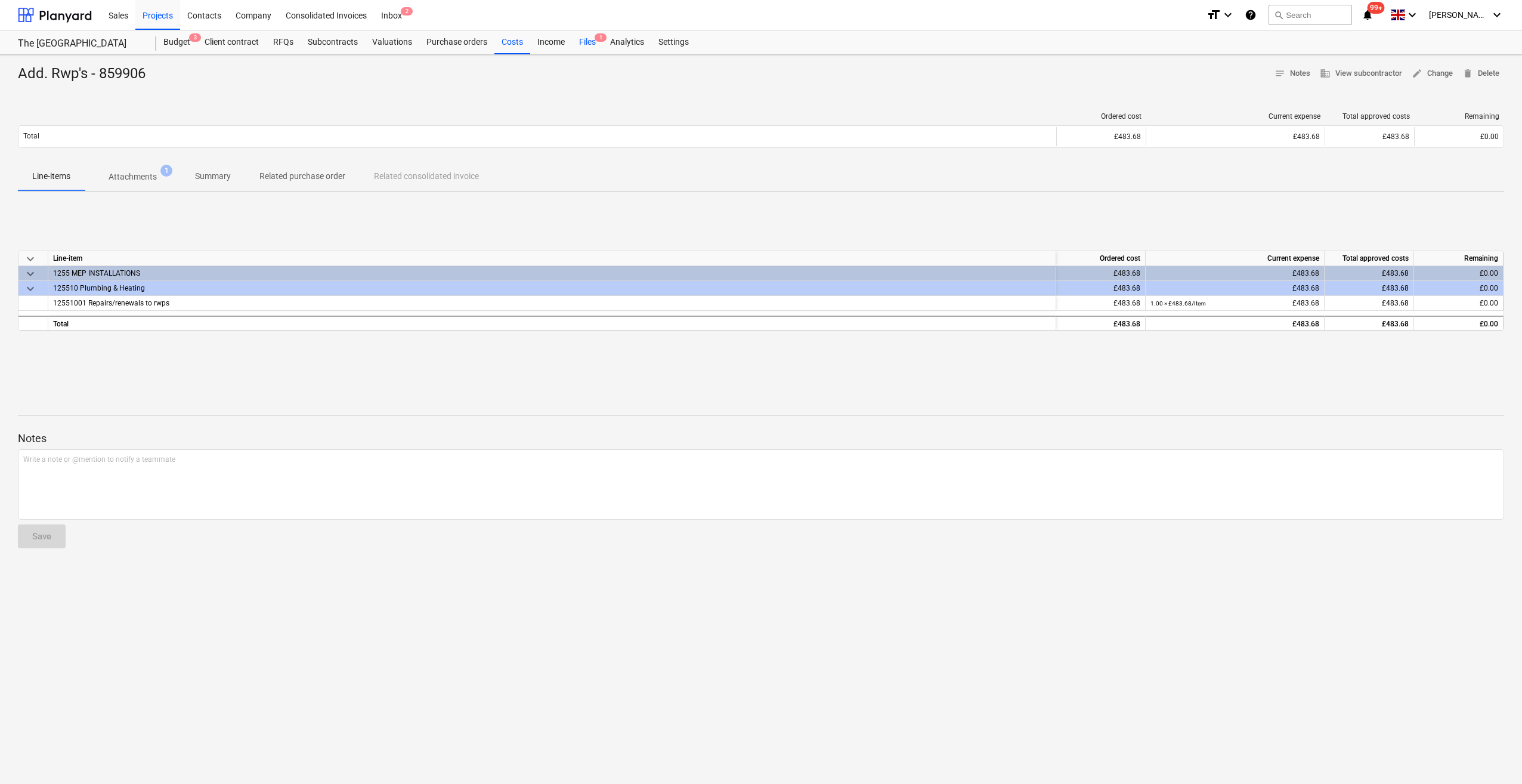
click at [581, 42] on div "Files 1" at bounding box center [587, 42] width 31 height 24
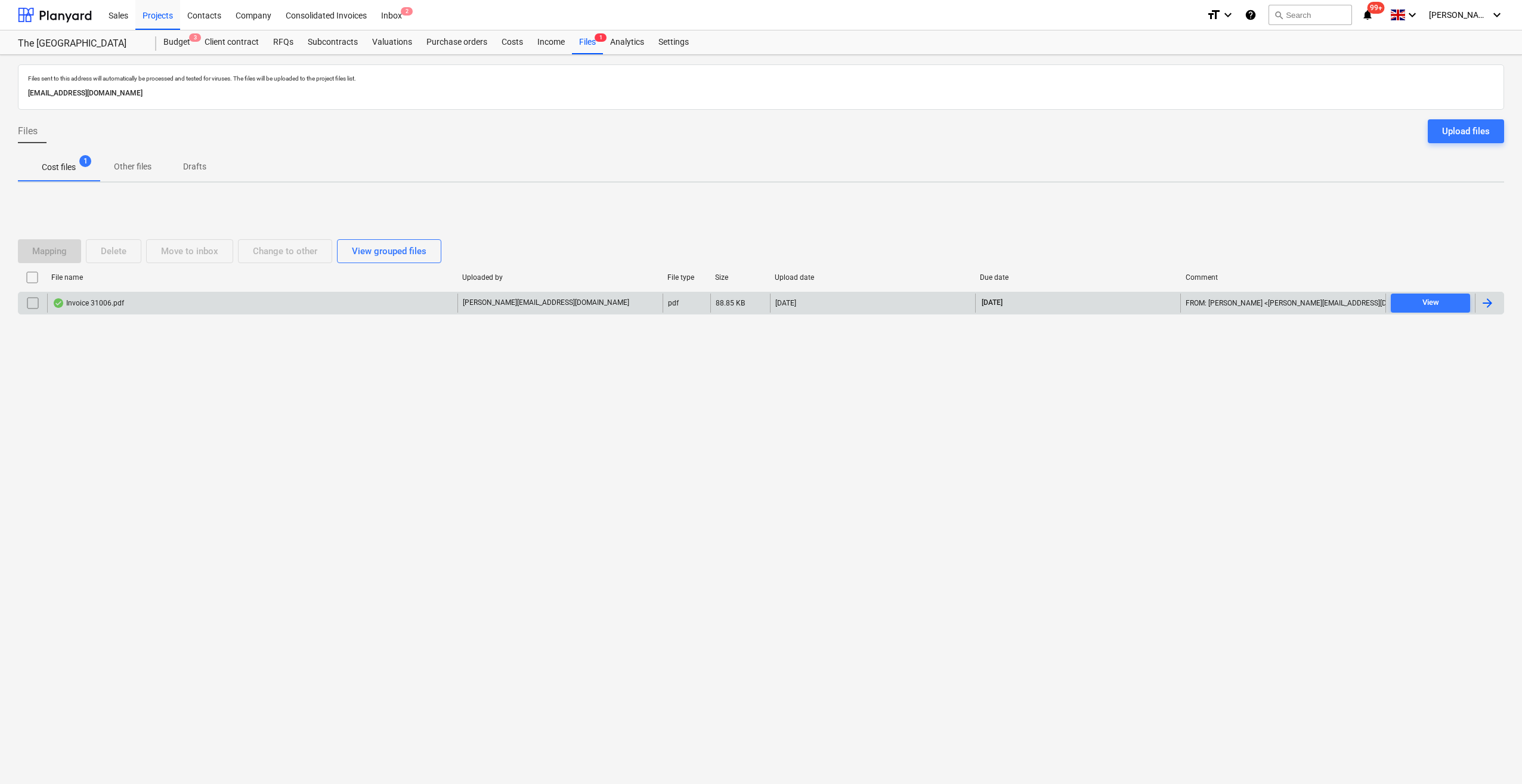
click at [1484, 303] on div at bounding box center [1487, 303] width 14 height 14
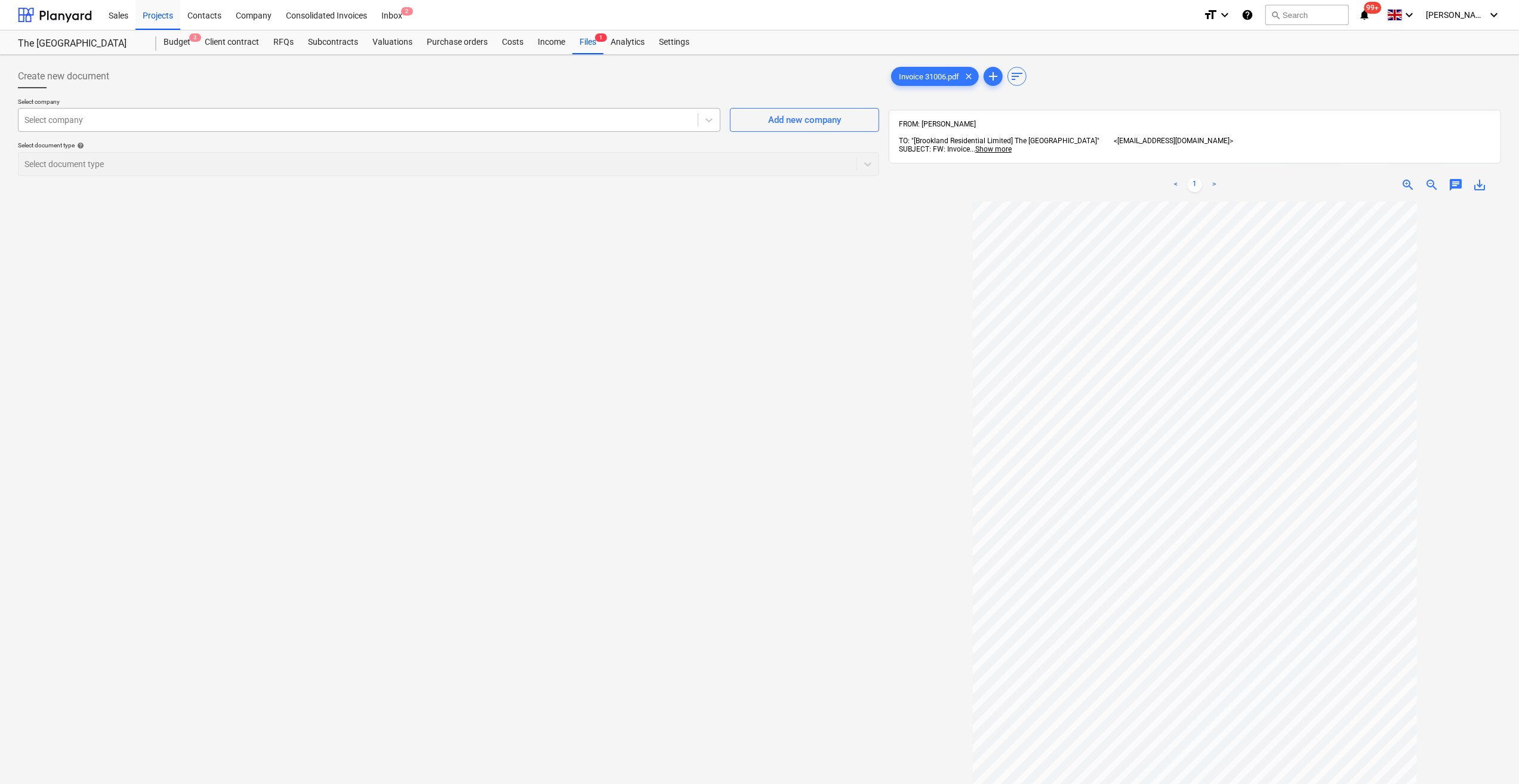
click at [82, 120] on div at bounding box center [358, 120] width 667 height 12
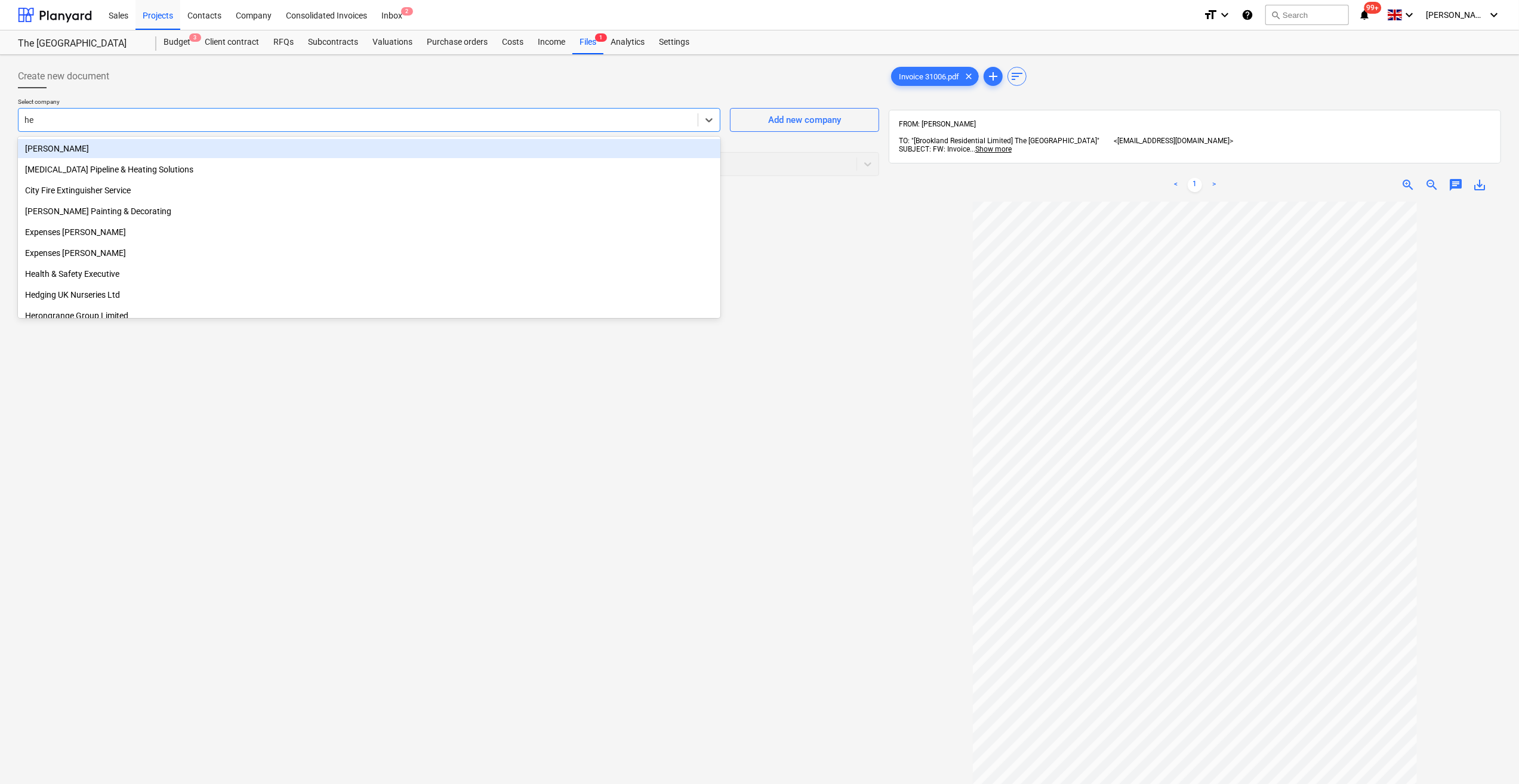
type input "her"
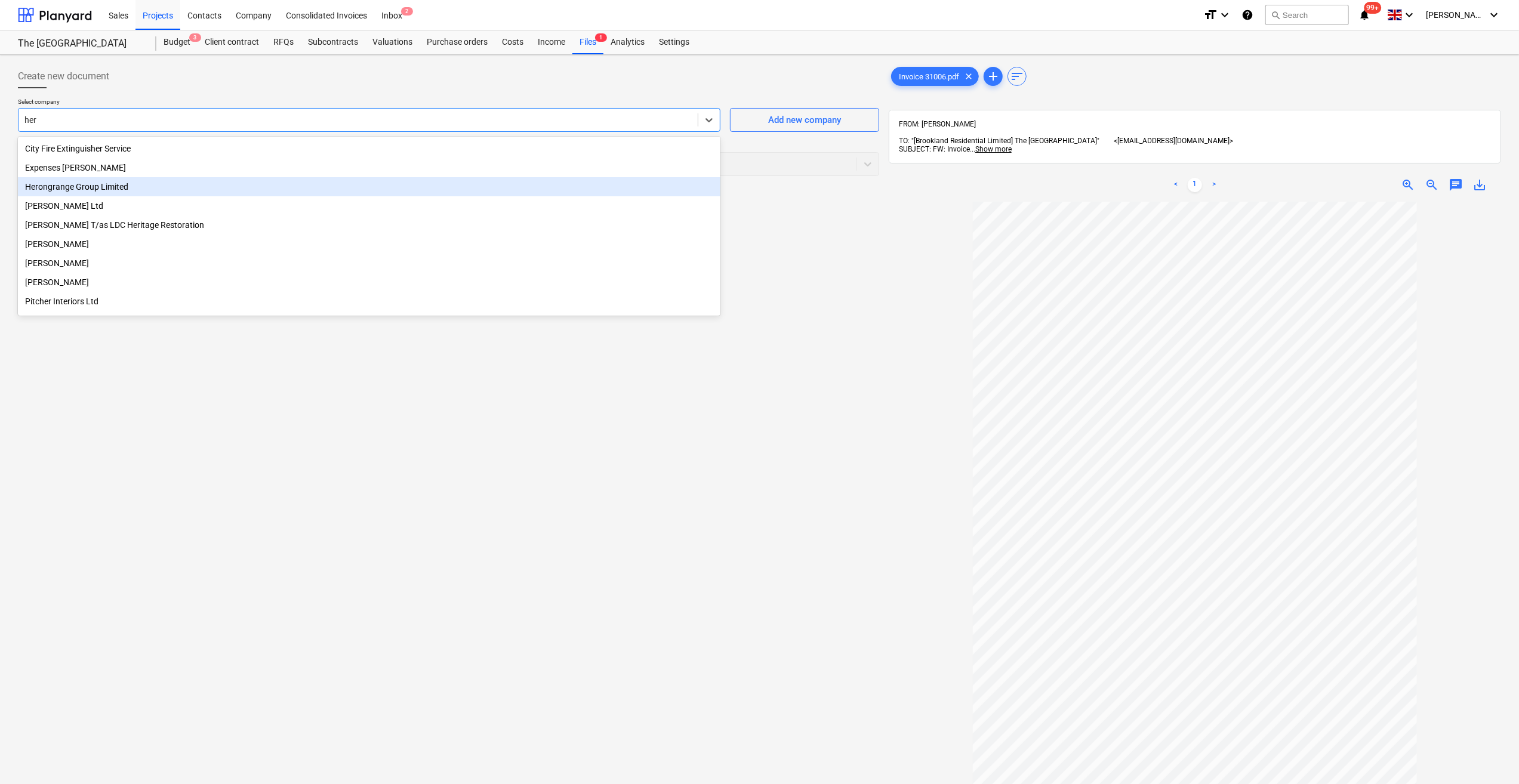
click at [81, 192] on div "Herongrange Group Limited" at bounding box center [369, 187] width 702 height 19
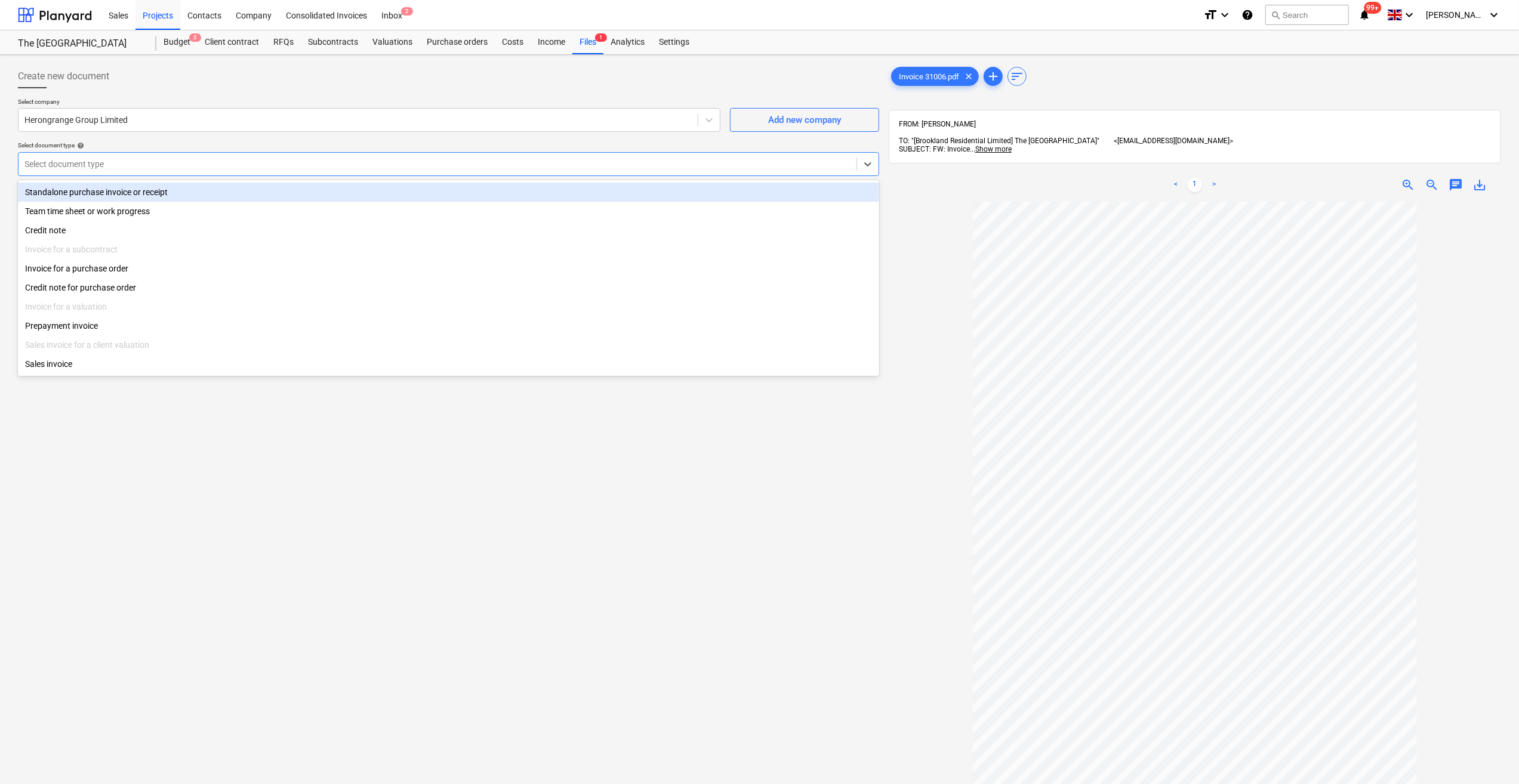
click at [88, 167] on div at bounding box center [438, 163] width 826 height 12
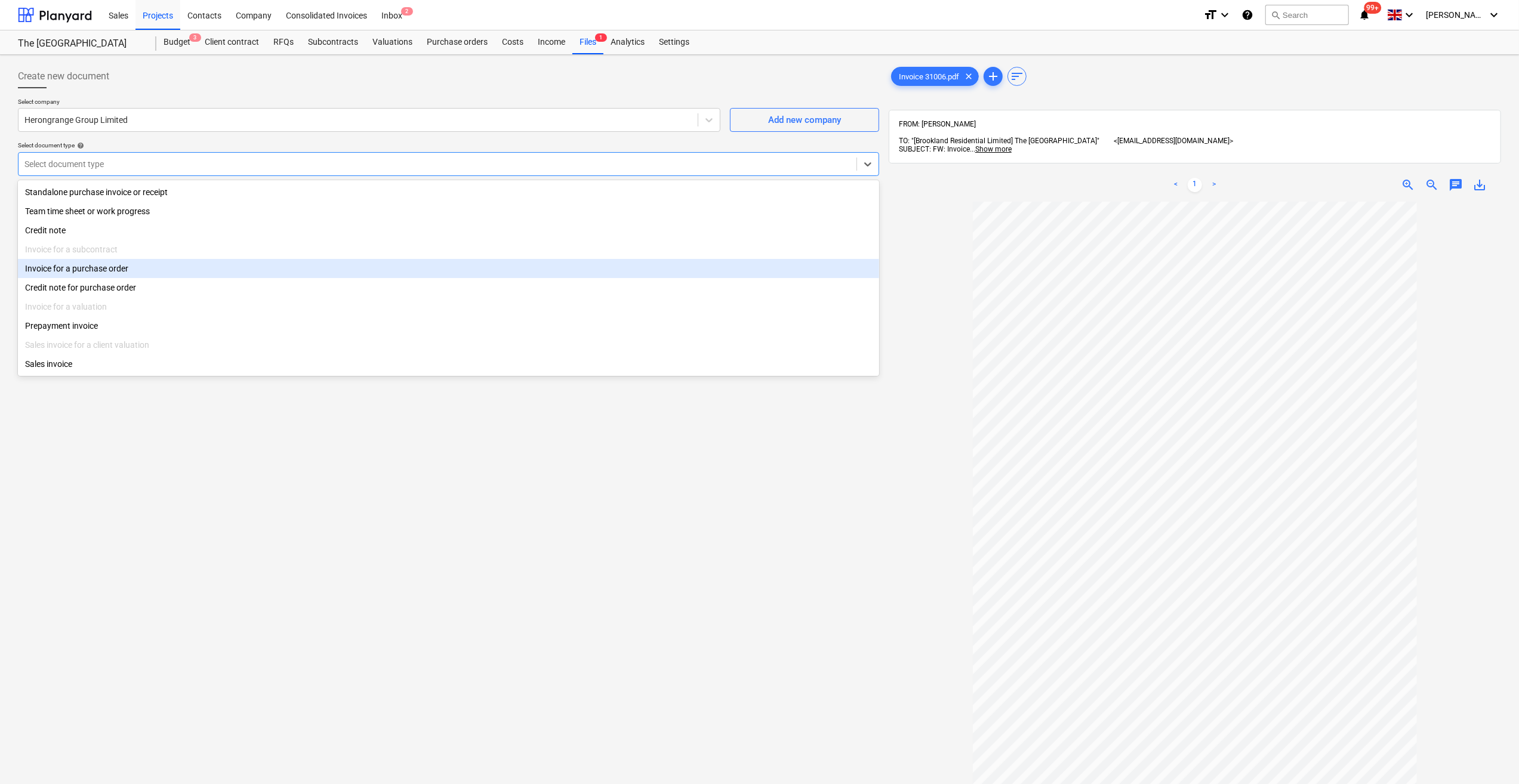
click at [87, 268] on div "Invoice for a purchase order" at bounding box center [448, 268] width 861 height 19
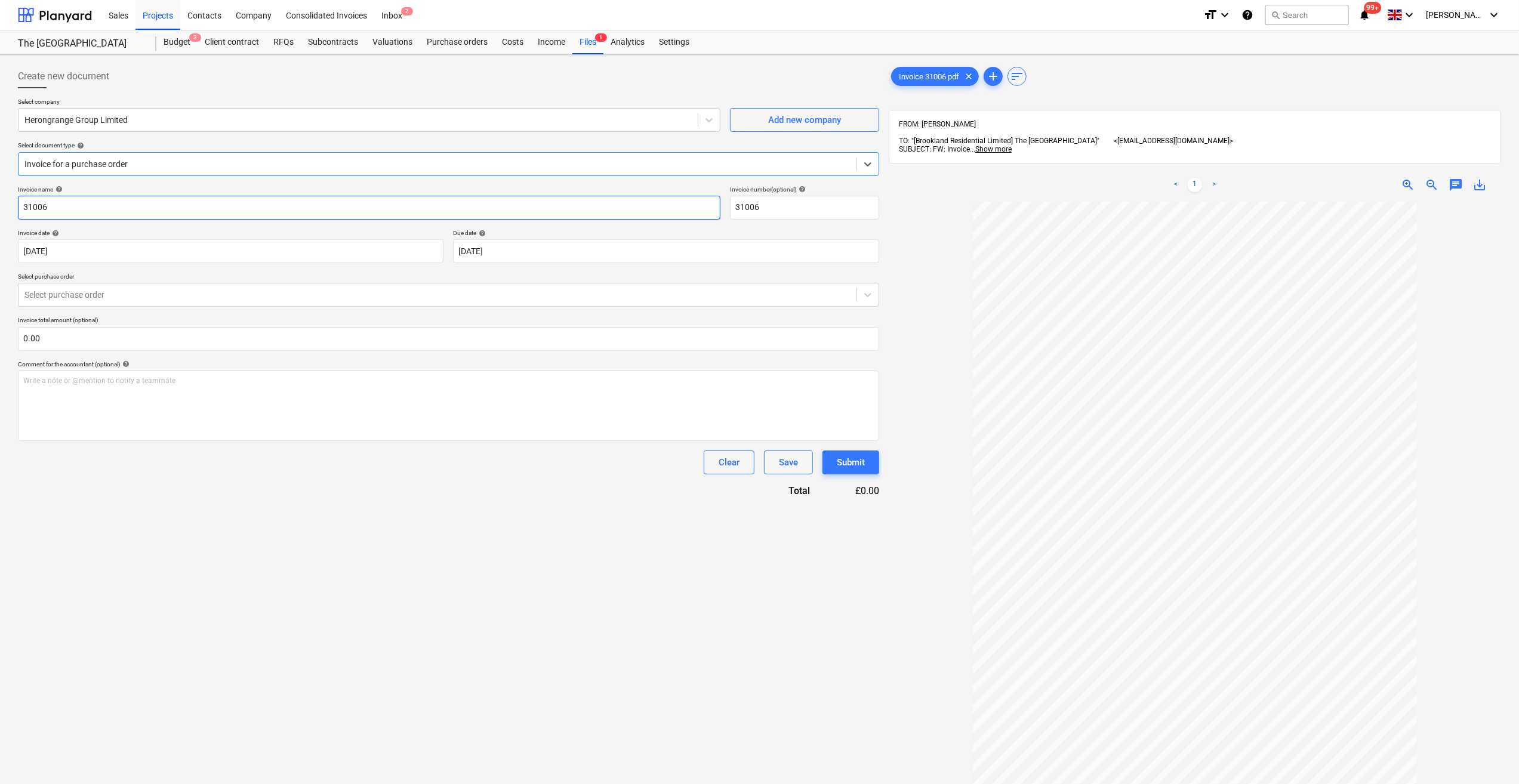
click at [24, 206] on input "31006" at bounding box center [369, 207] width 702 height 24
type input "Security 01-07/09/25 - 31006"
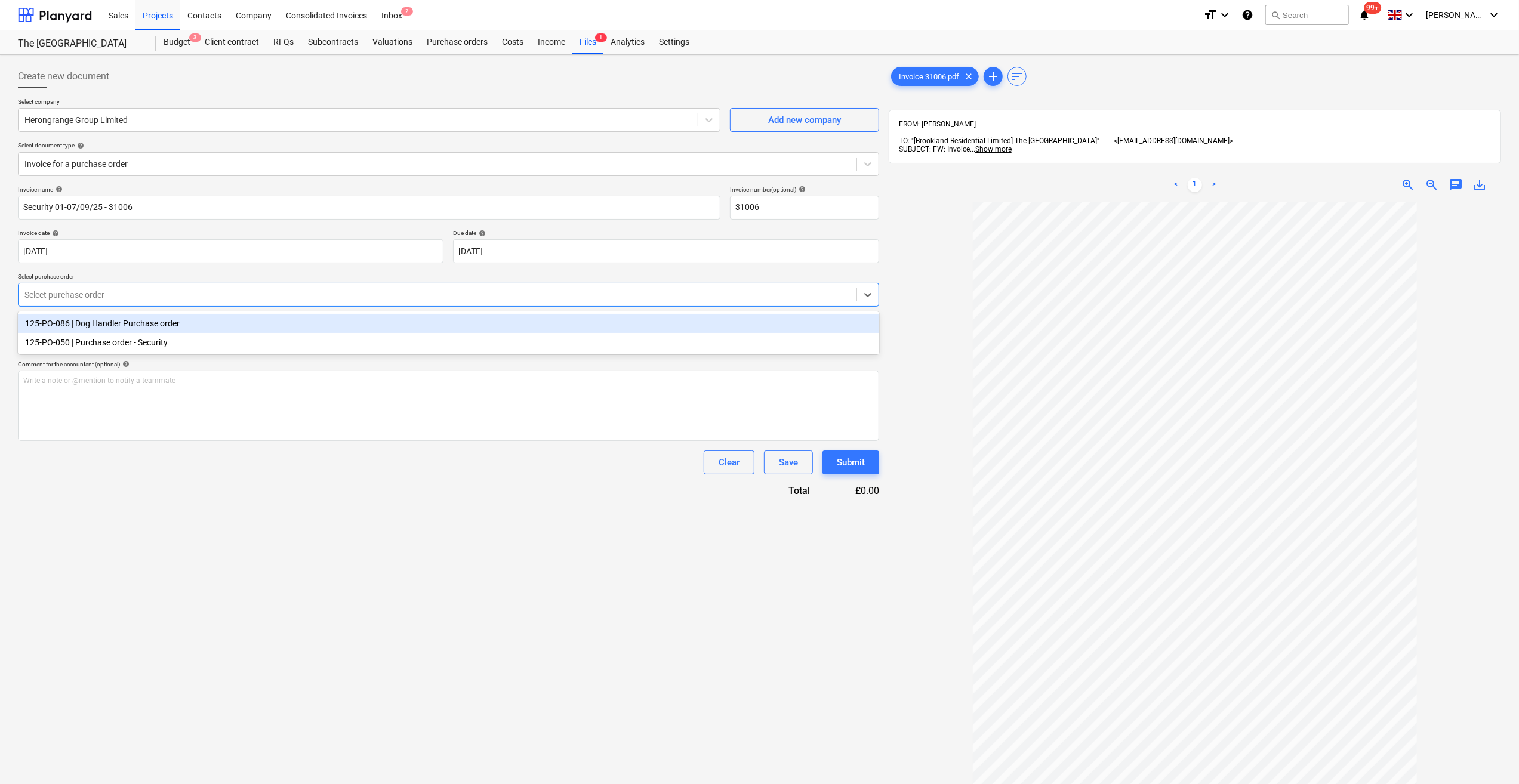
click at [125, 297] on div at bounding box center [438, 294] width 826 height 12
click at [132, 323] on div "125-PO-086 | Dog Handler Purchase order" at bounding box center [448, 323] width 861 height 19
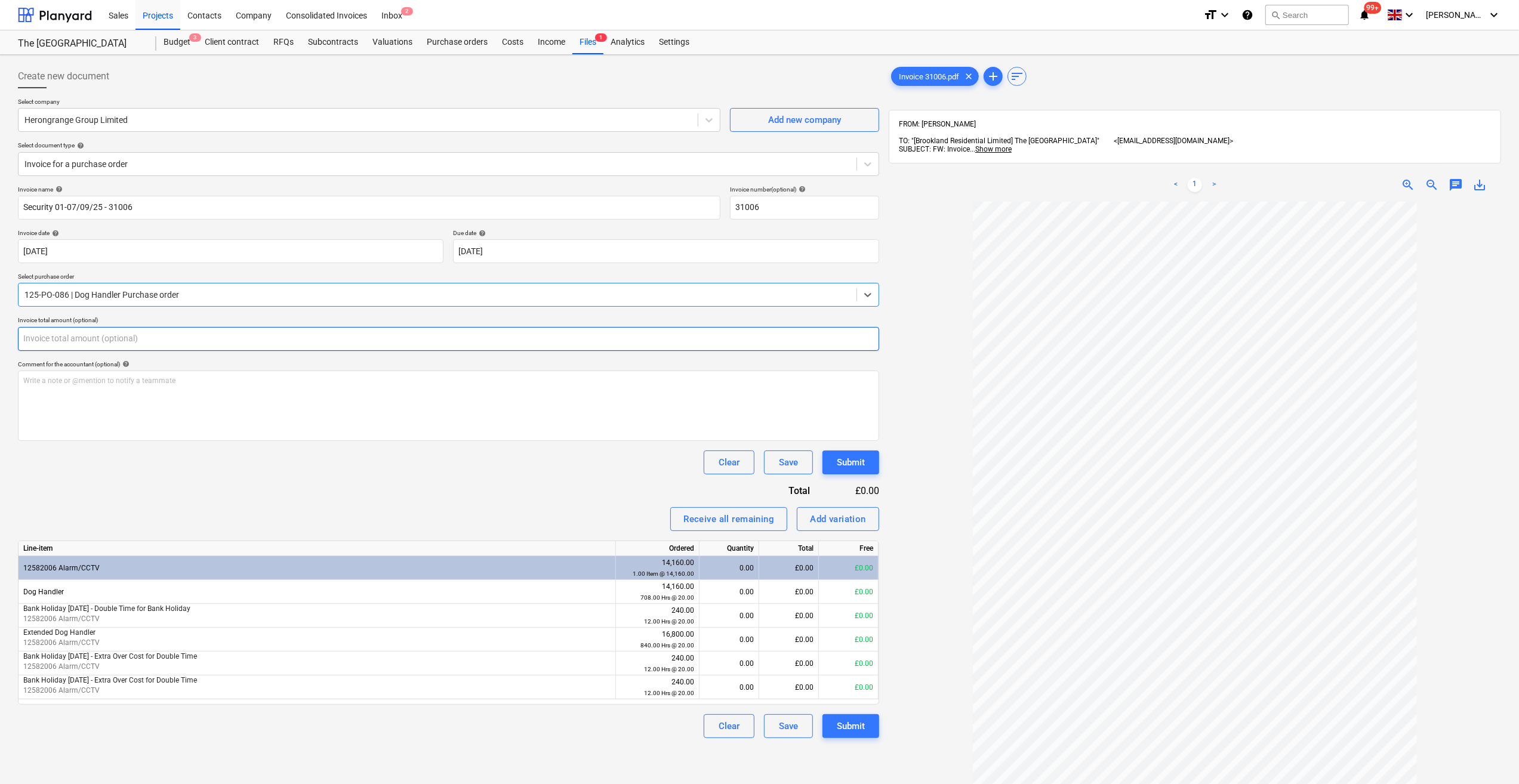
click at [72, 339] on input "text" at bounding box center [448, 338] width 861 height 24
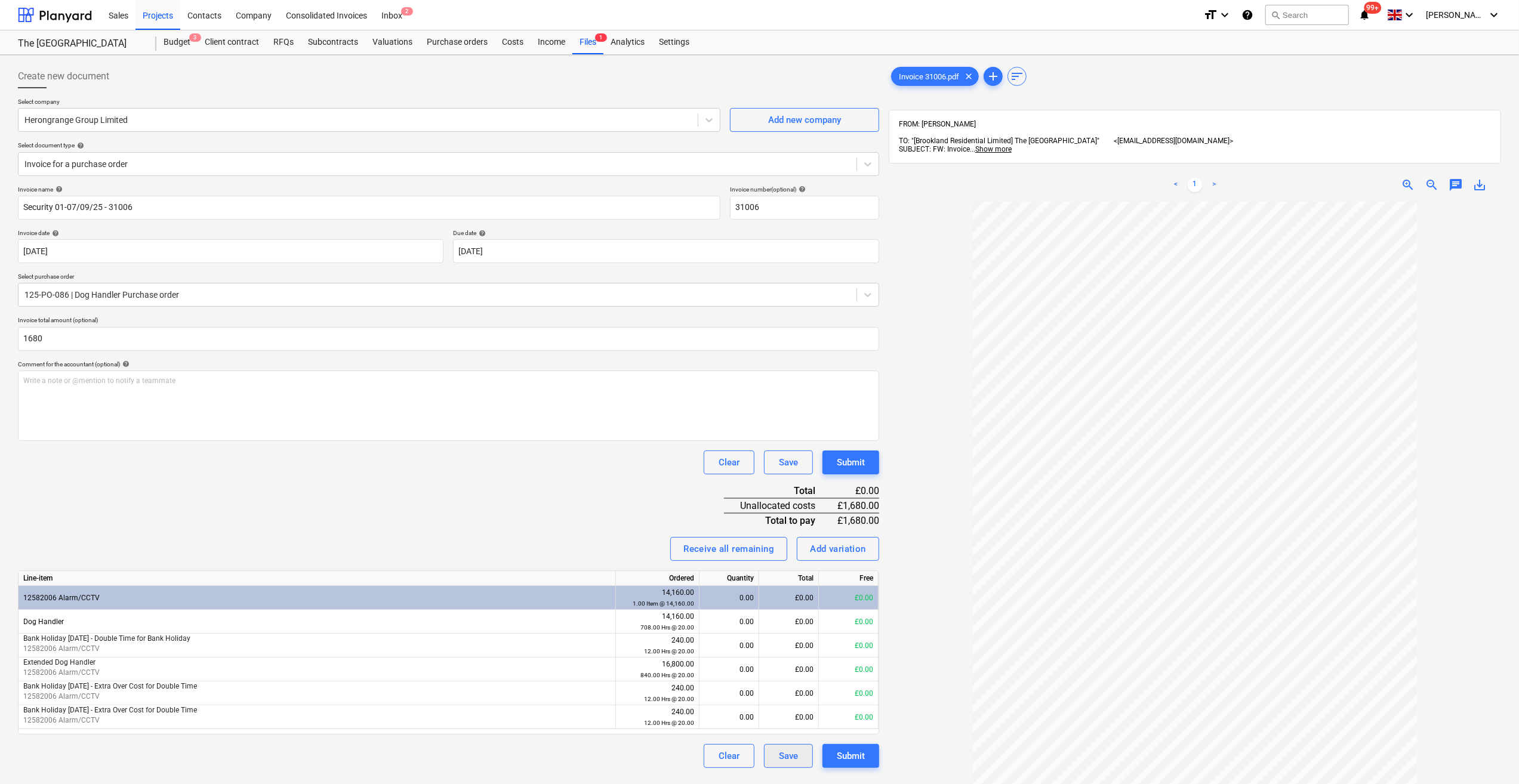
type input "1,680.00"
click at [785, 752] on div "Save" at bounding box center [789, 756] width 19 height 16
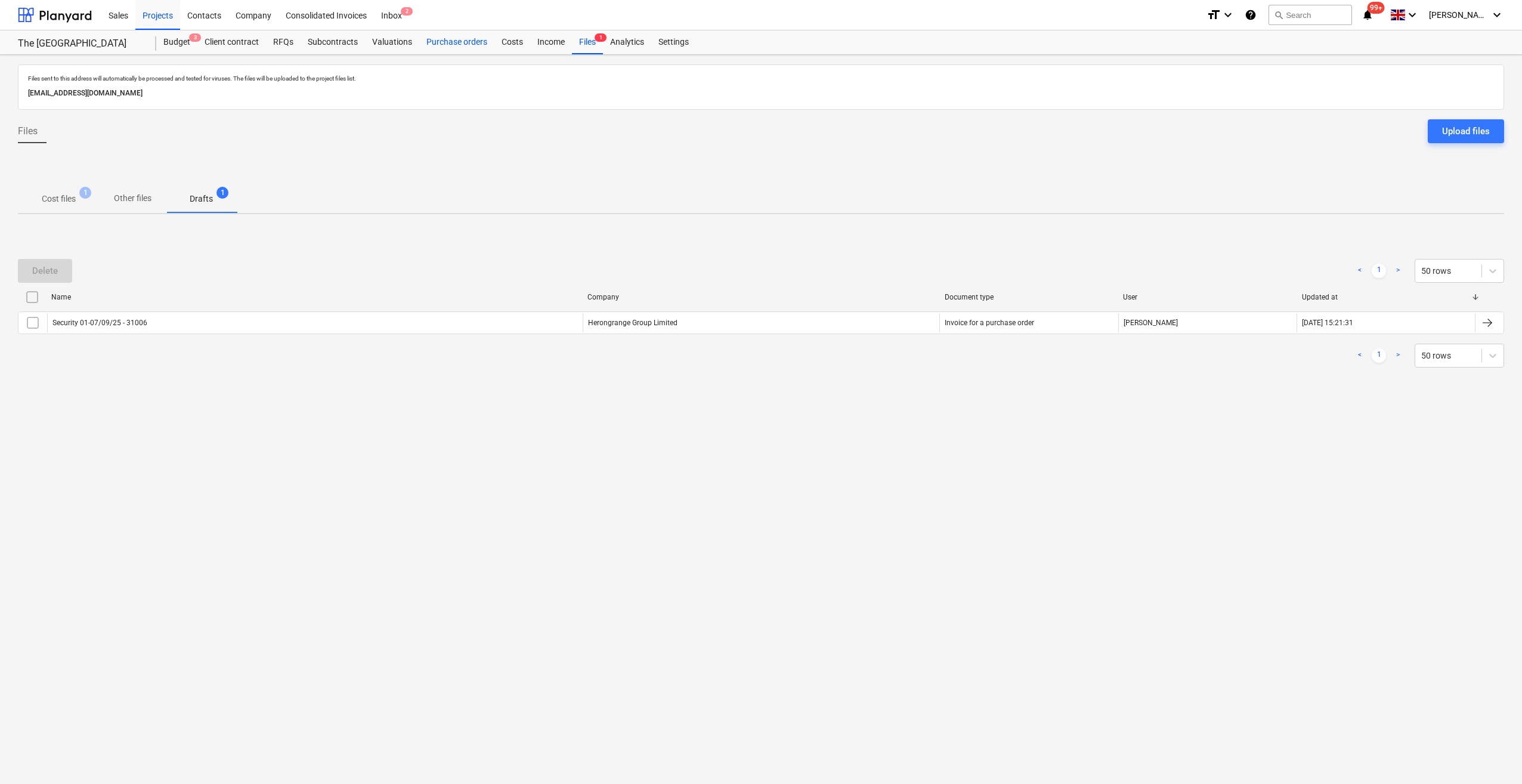
click at [462, 45] on div "Purchase orders" at bounding box center [456, 42] width 75 height 24
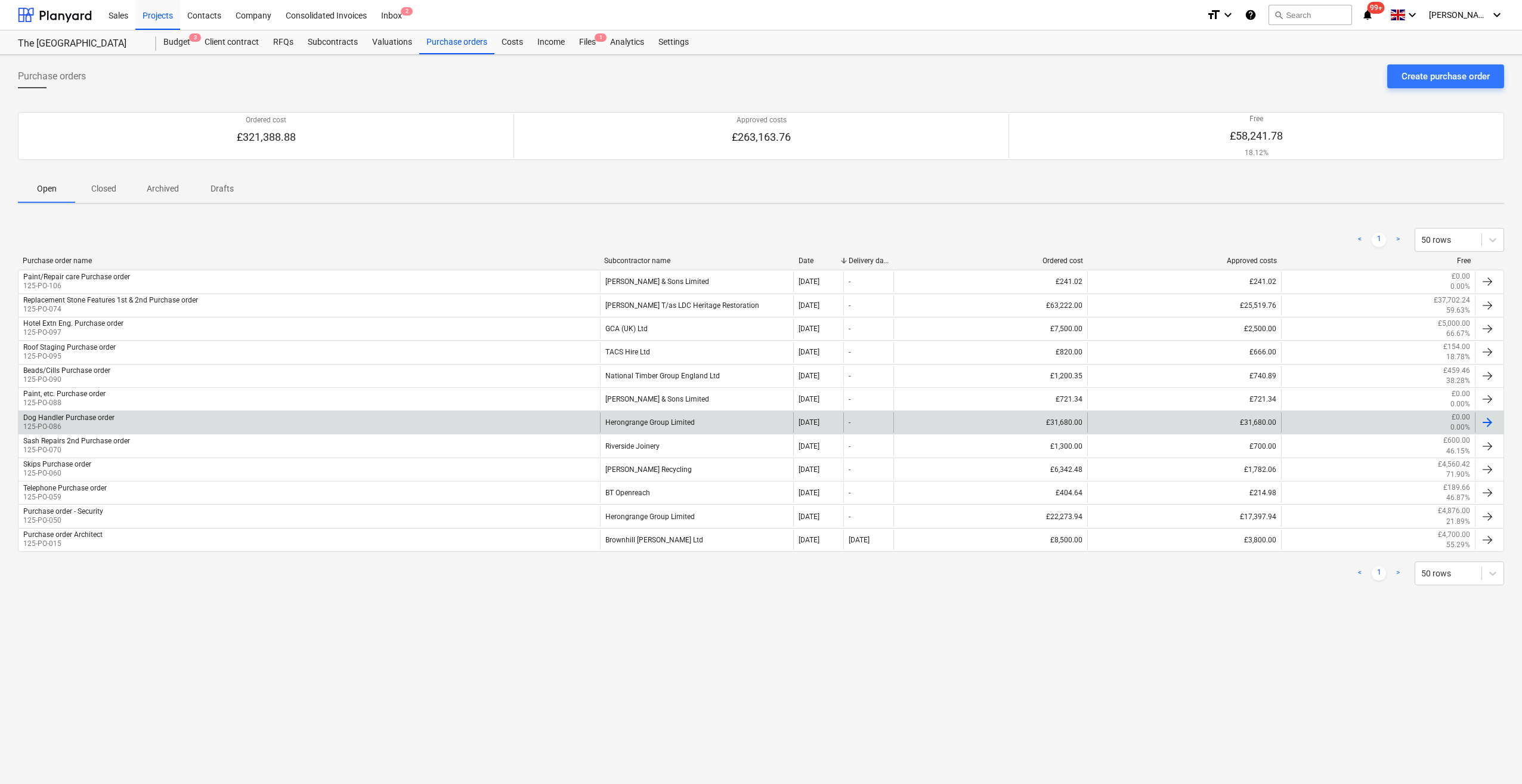
click at [313, 415] on div "Dog Handler Purchase order 125-PO-086" at bounding box center [309, 422] width 581 height 20
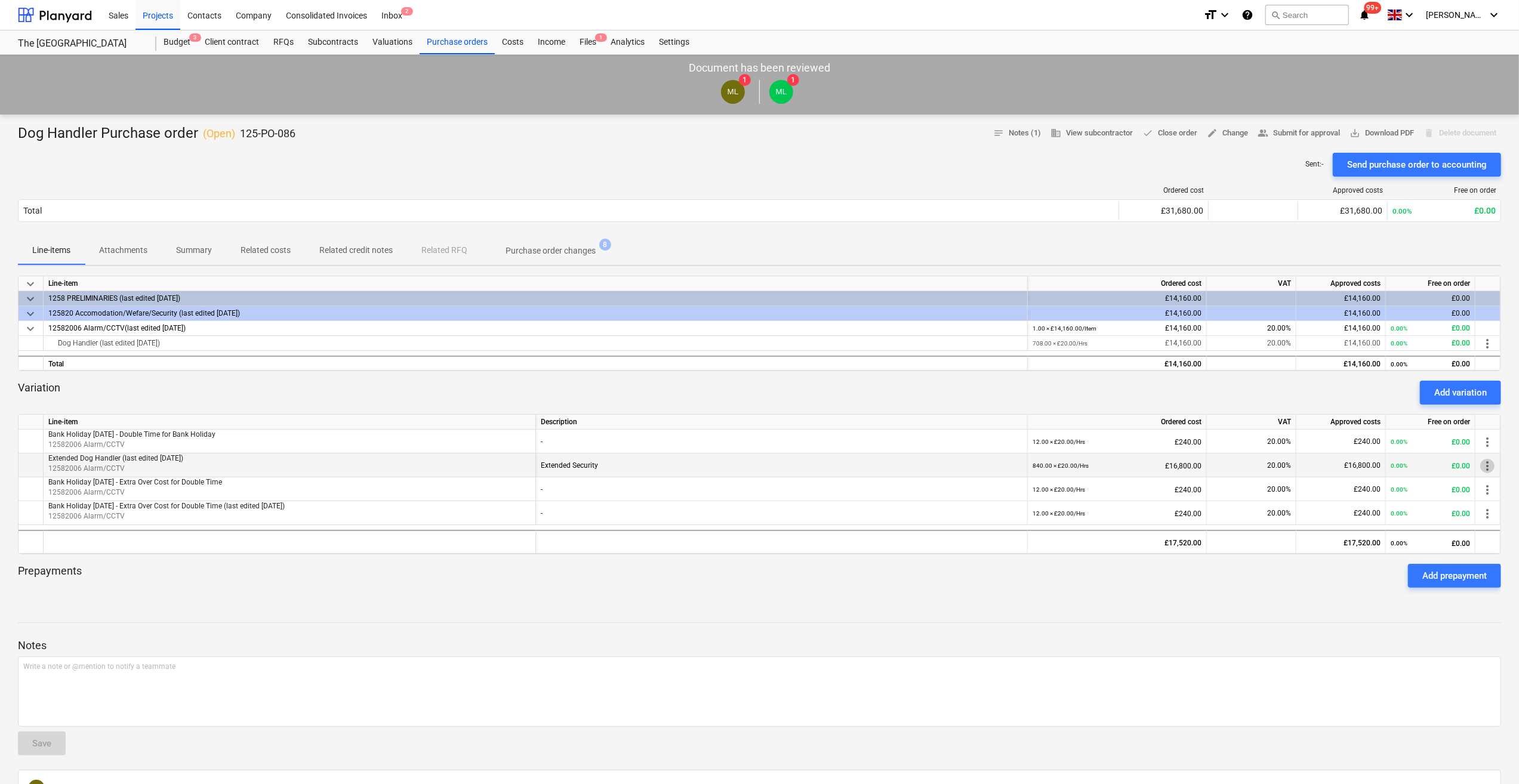
click at [1486, 466] on span "more_vert" at bounding box center [1487, 466] width 14 height 14
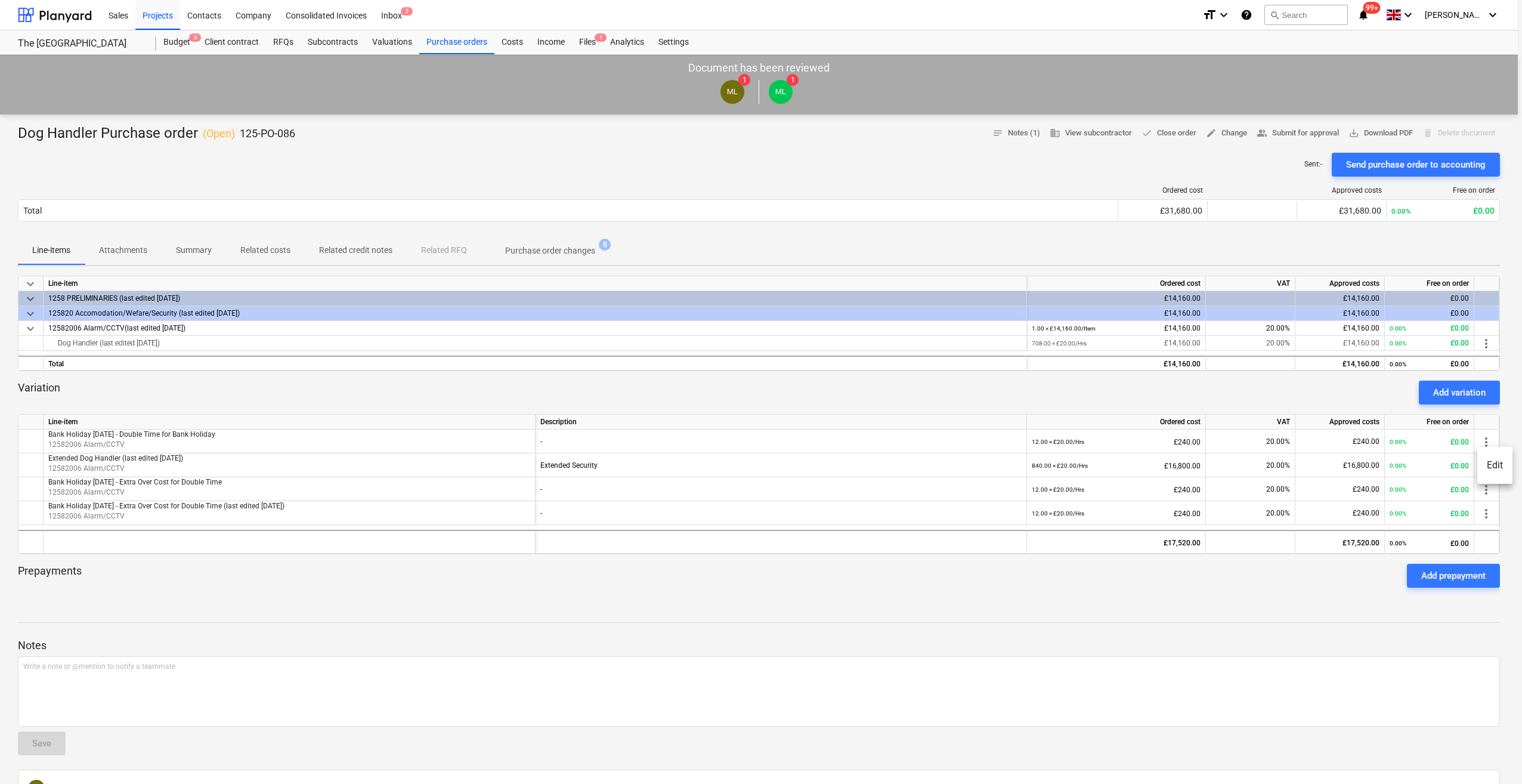
click at [1489, 467] on li "Edit" at bounding box center [1495, 465] width 35 height 27
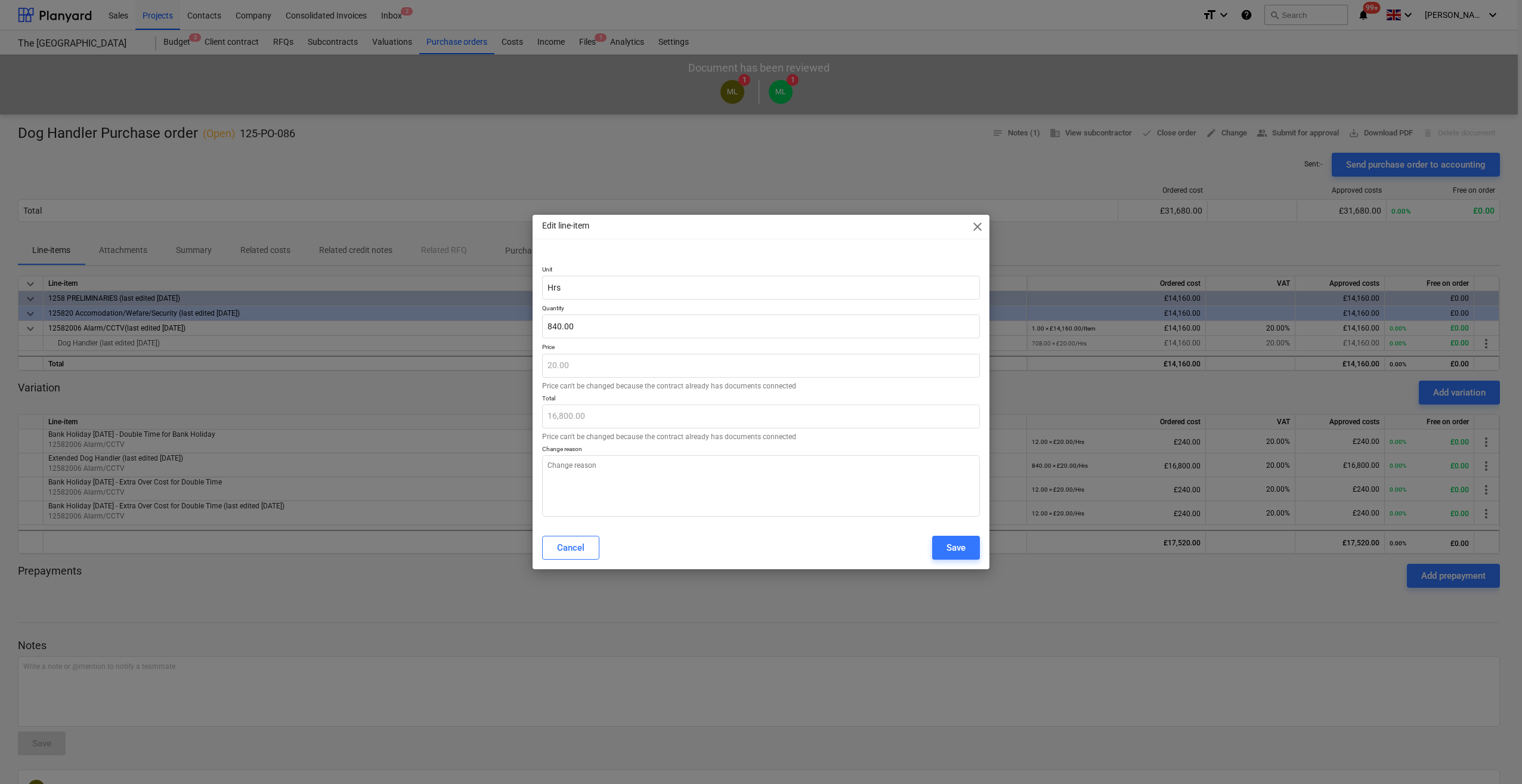
type textarea "x"
type input "840"
drag, startPoint x: 579, startPoint y: 324, endPoint x: 547, endPoint y: 326, distance: 32.1
click at [547, 326] on input "840" at bounding box center [761, 326] width 438 height 24
type textarea "x"
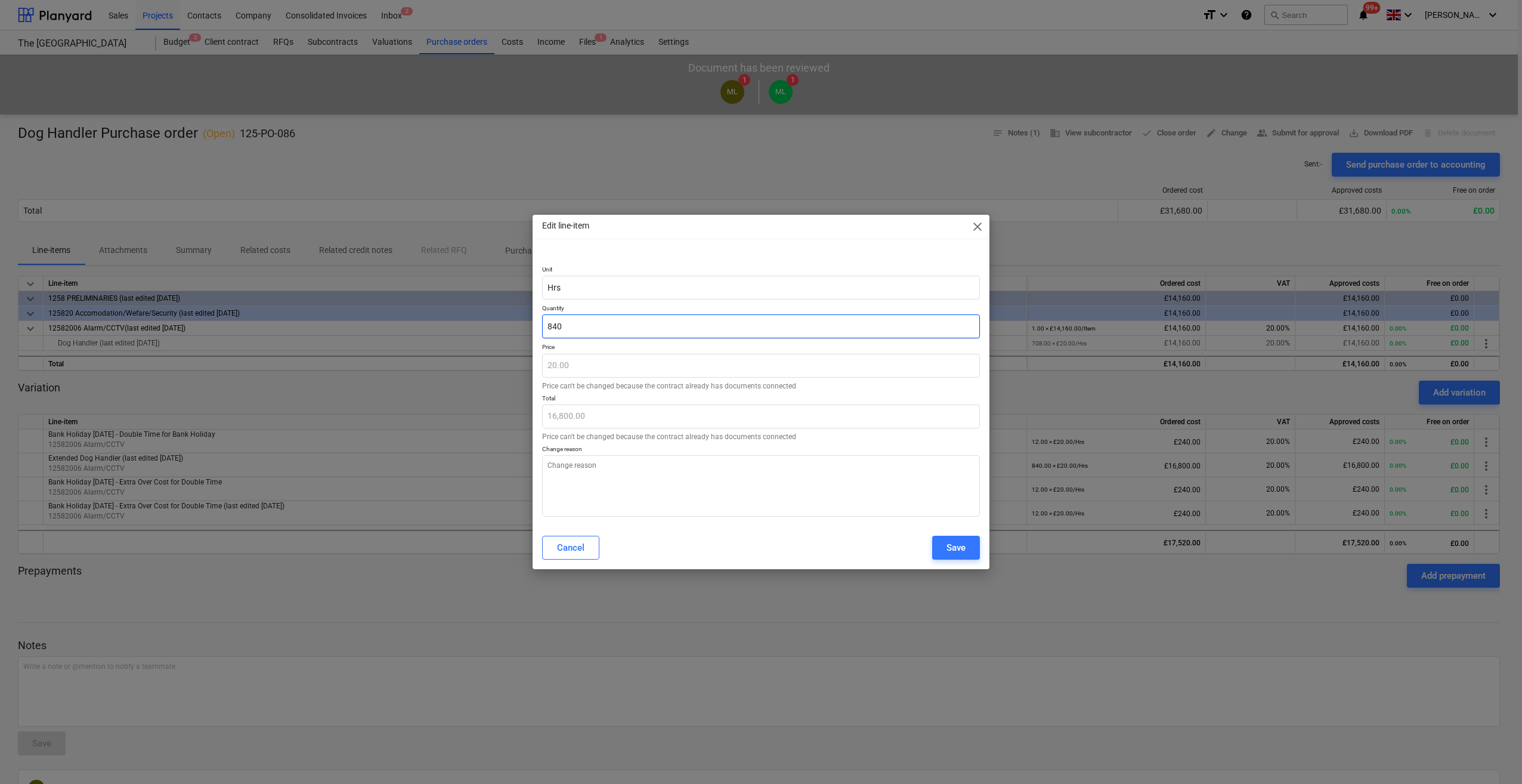
type input "1"
type input "20.00"
type textarea "x"
type input "12"
type input "240.00"
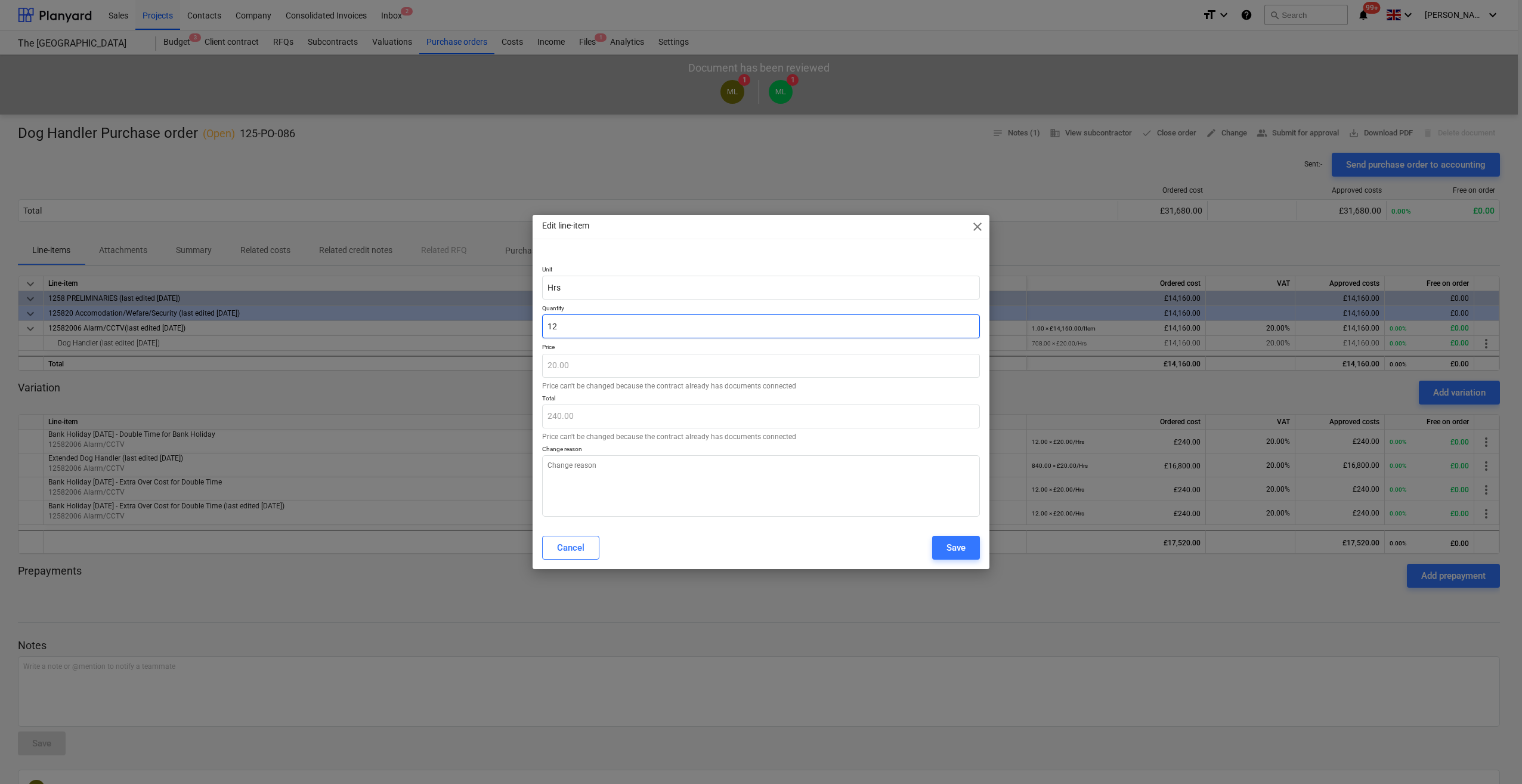
type textarea "x"
type input "126"
type input "2,520.00"
type textarea "x"
type input "1260"
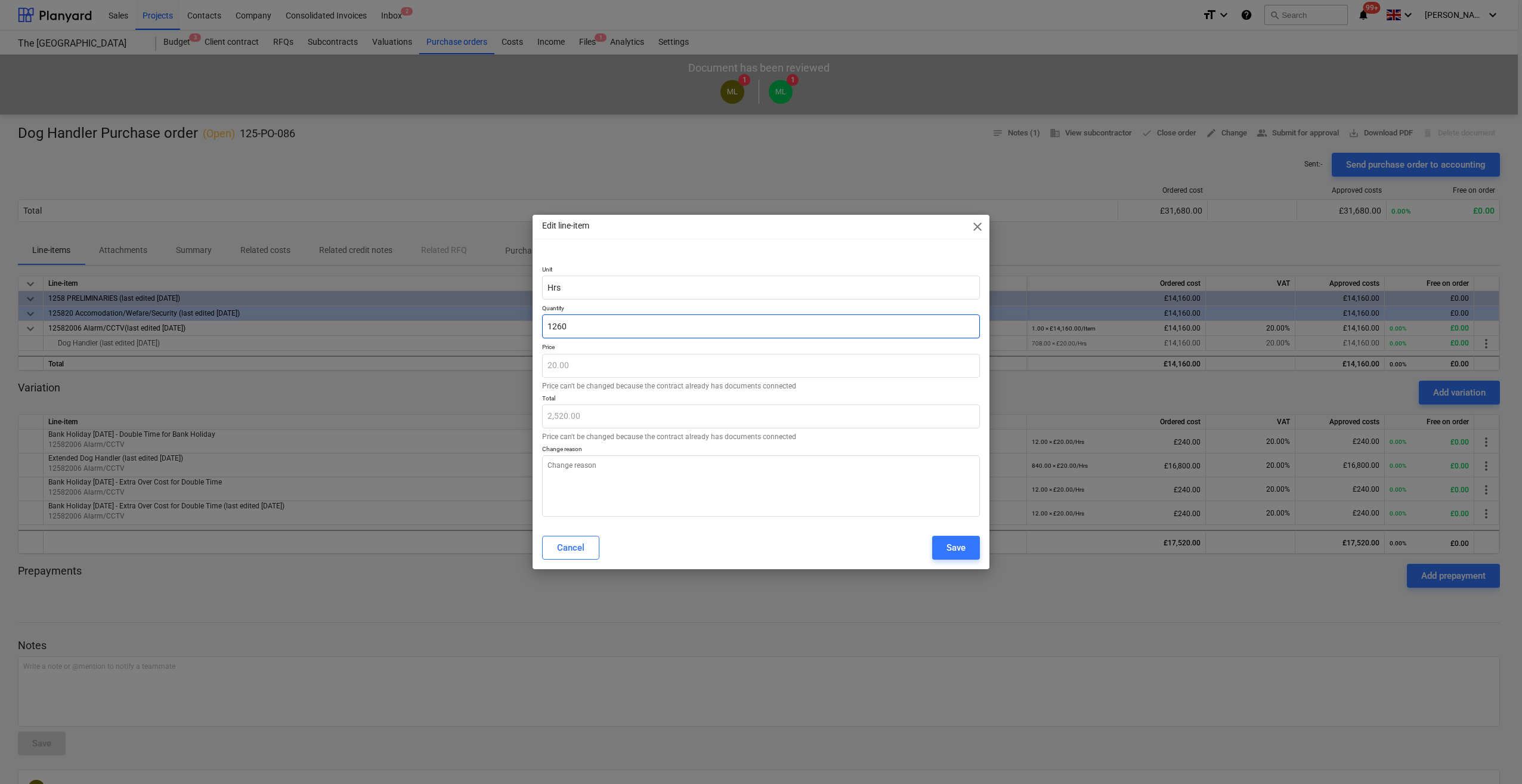
type input "25,200.00"
type input "1260"
type textarea "x"
type input "1,260.00"
click at [960, 551] on div "Save" at bounding box center [957, 547] width 19 height 16
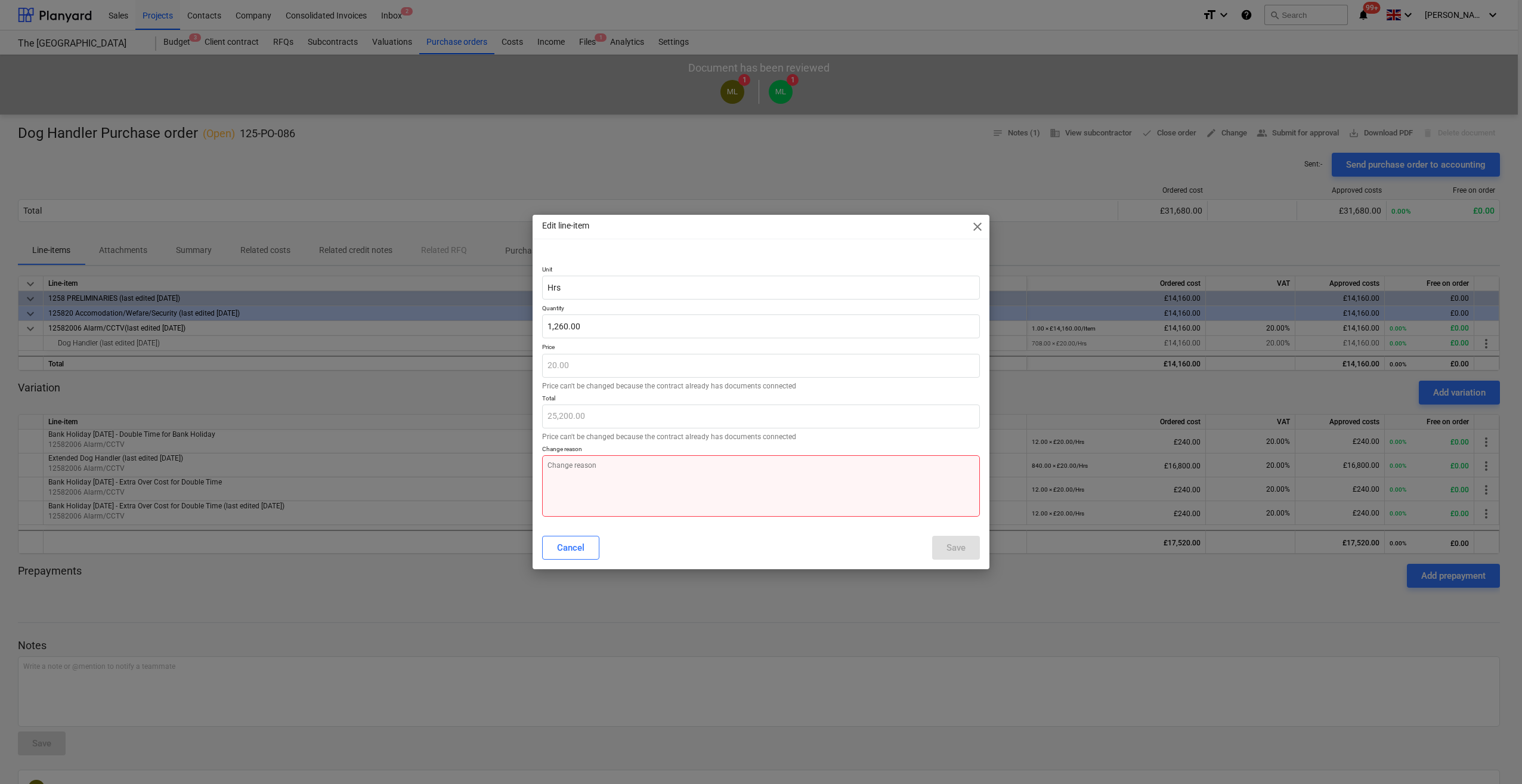
click at [555, 469] on textarea at bounding box center [761, 485] width 438 height 61
type textarea "x"
type textarea "S"
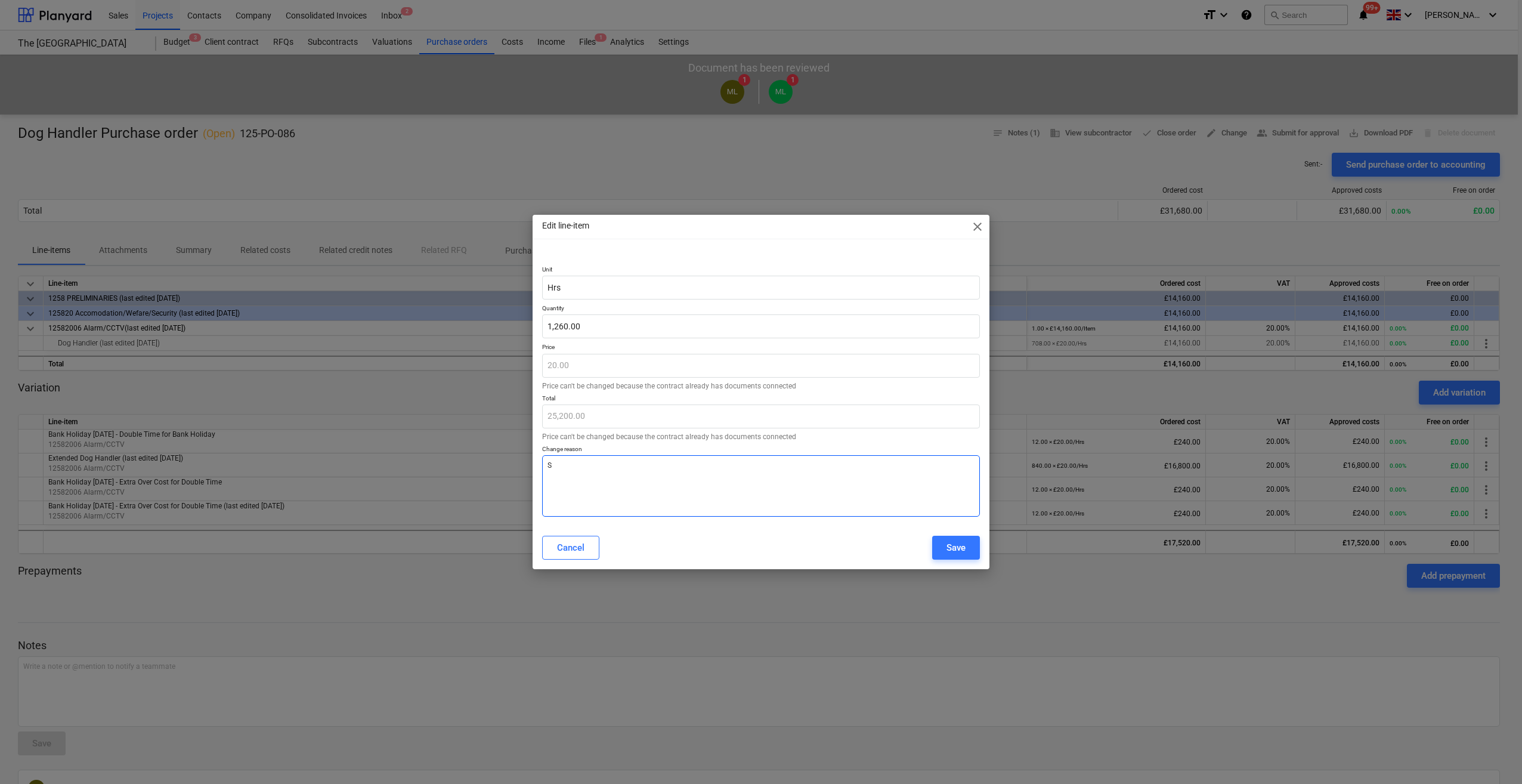
type textarea "x"
type textarea "Se"
type textarea "x"
type textarea "Sec"
type textarea "x"
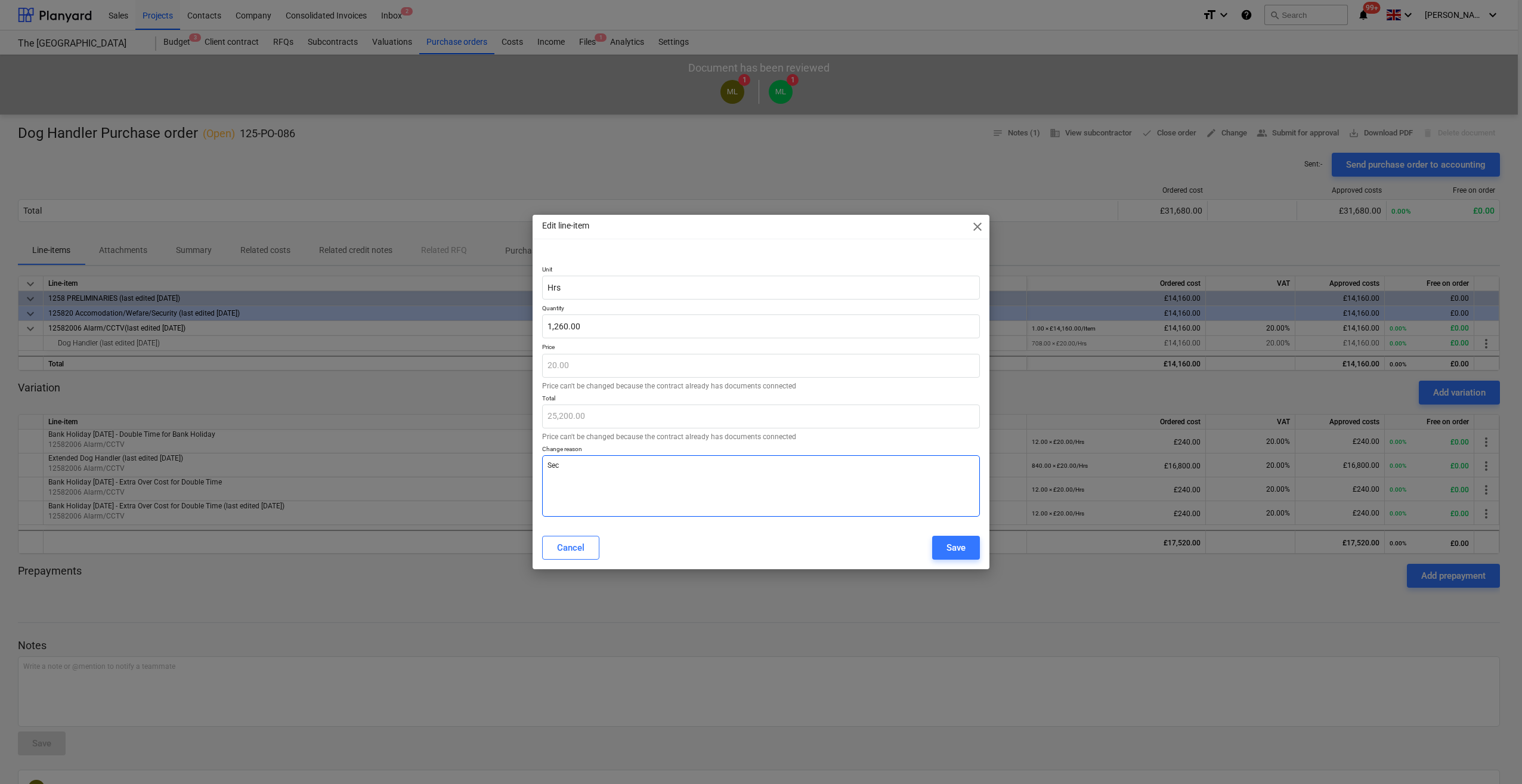
type textarea "Secu"
type textarea "x"
type textarea "Secur"
type textarea "x"
type textarea "Securi"
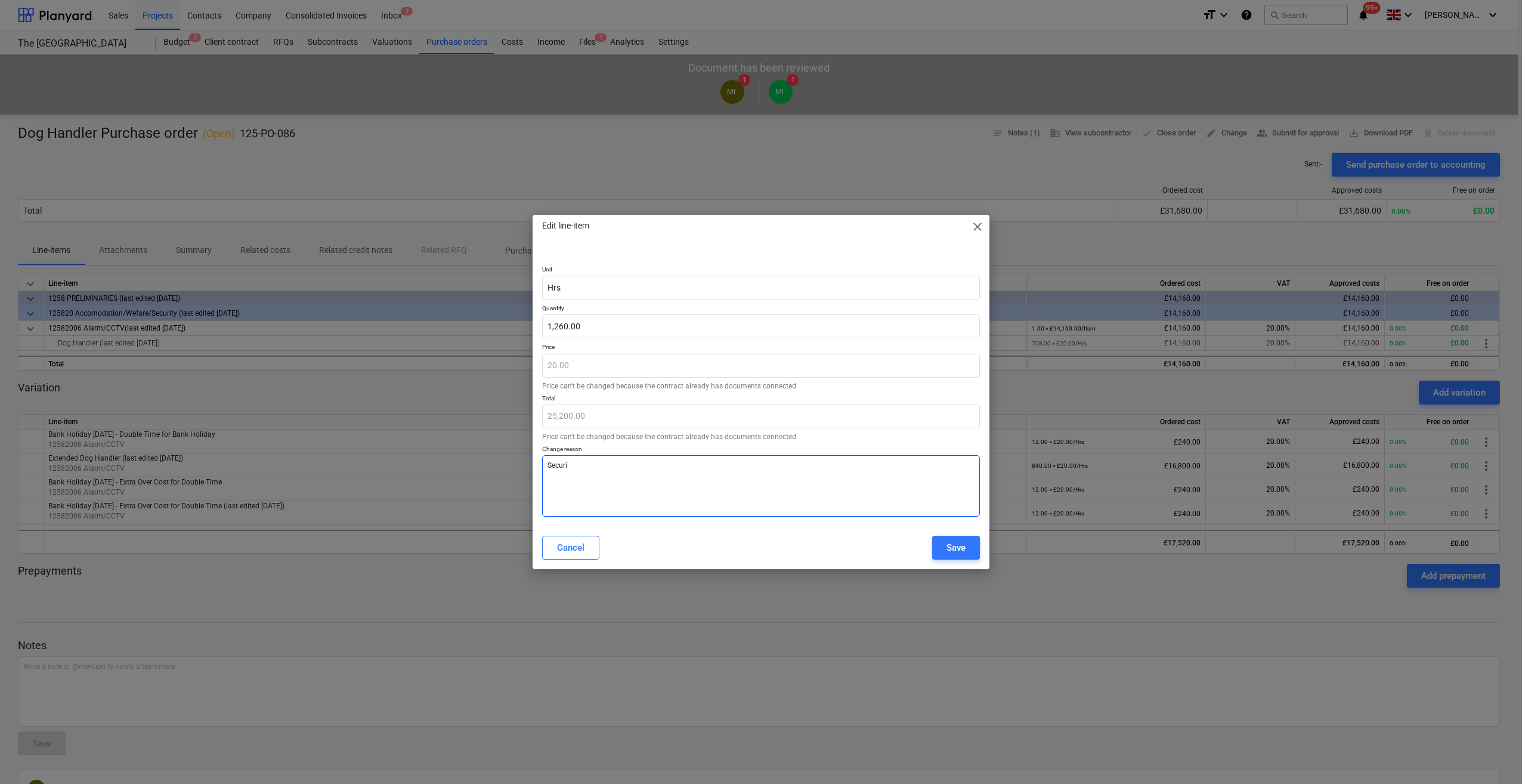
type textarea "x"
type textarea "Securit"
type textarea "x"
type textarea "Security"
type textarea "x"
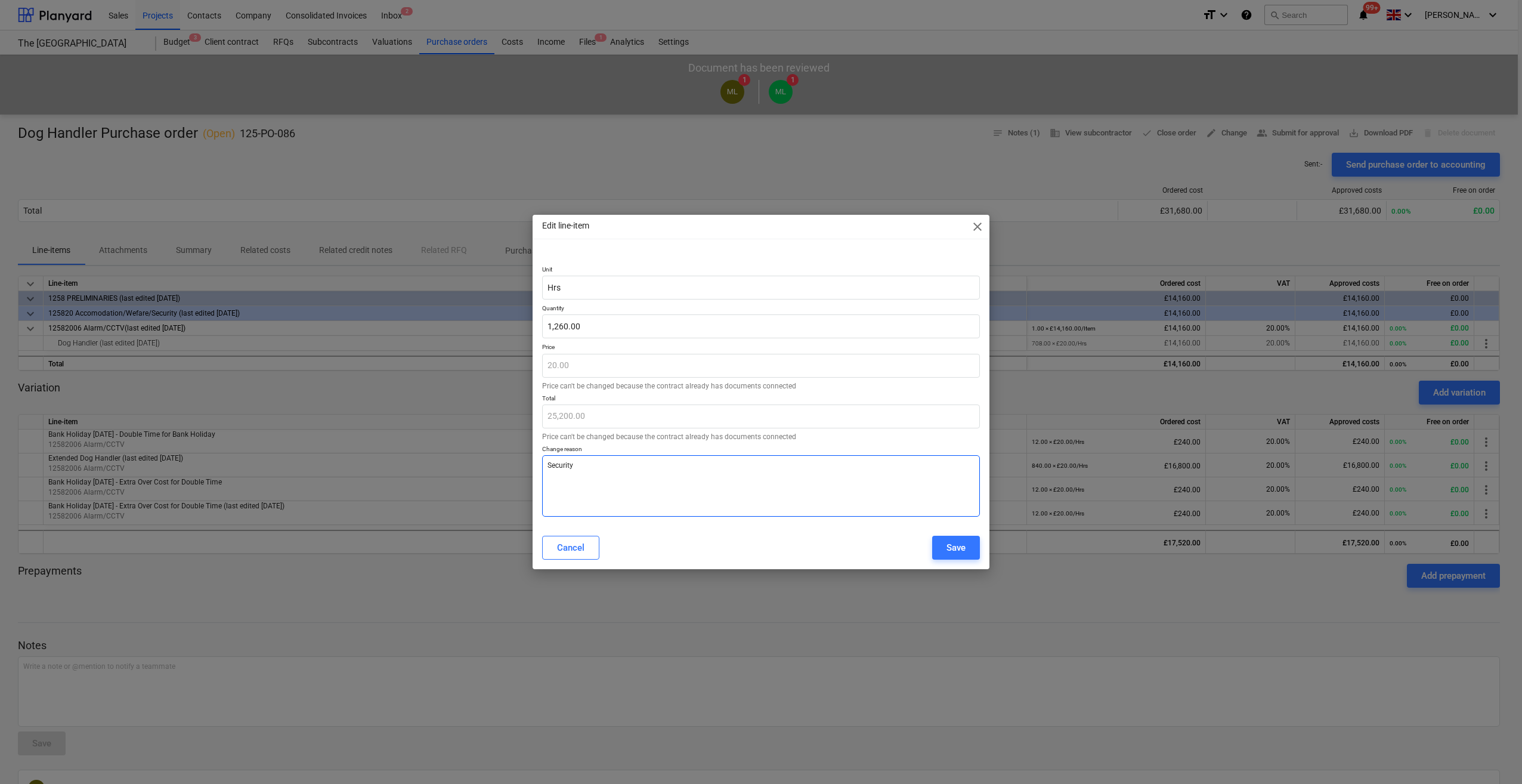
type textarea "Security"
type textarea "x"
type textarea "Security C"
type textarea "x"
type textarea "Security Ci"
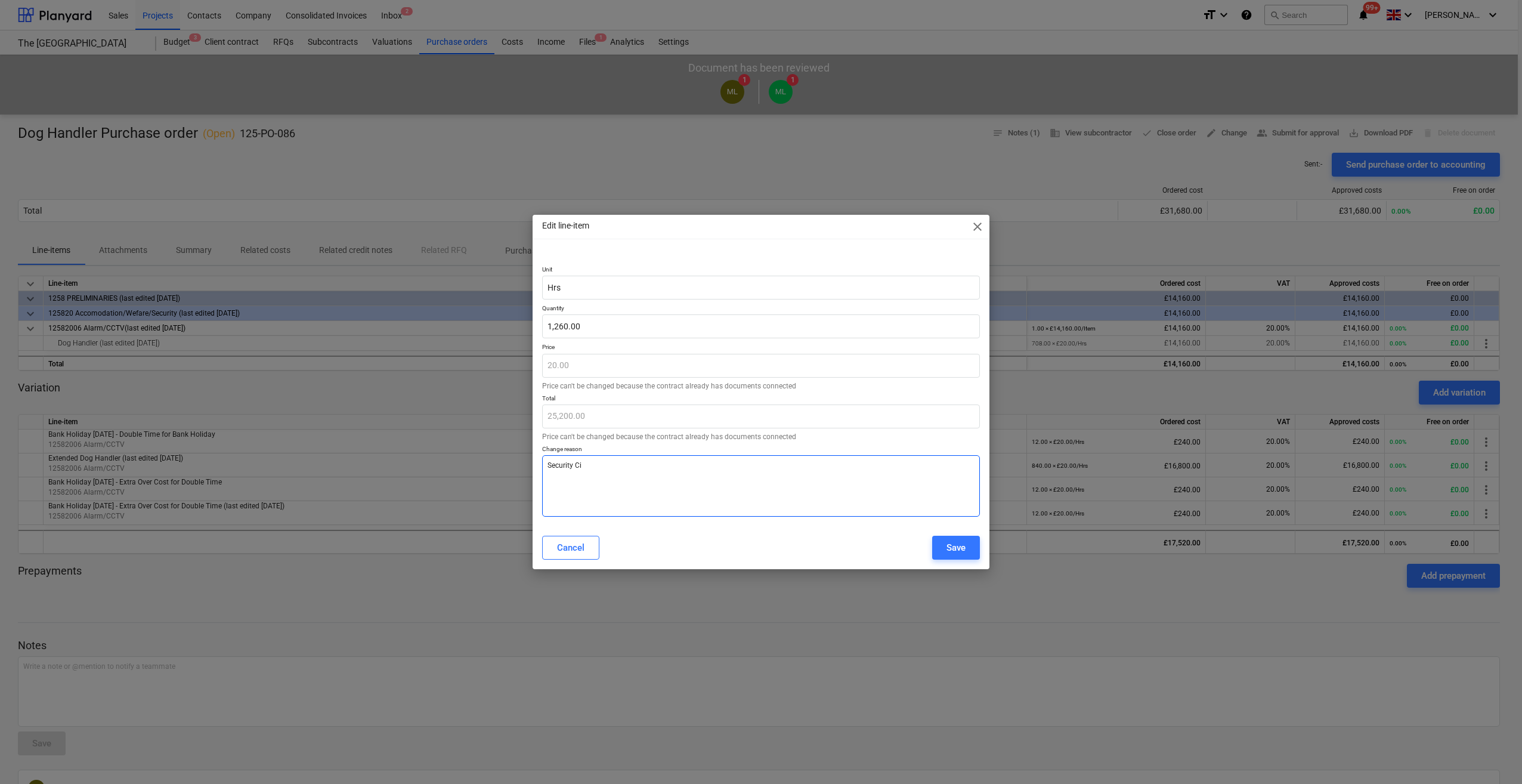
type textarea "x"
type textarea "Security Cin"
type textarea "x"
type textarea "Security Cint"
type textarea "x"
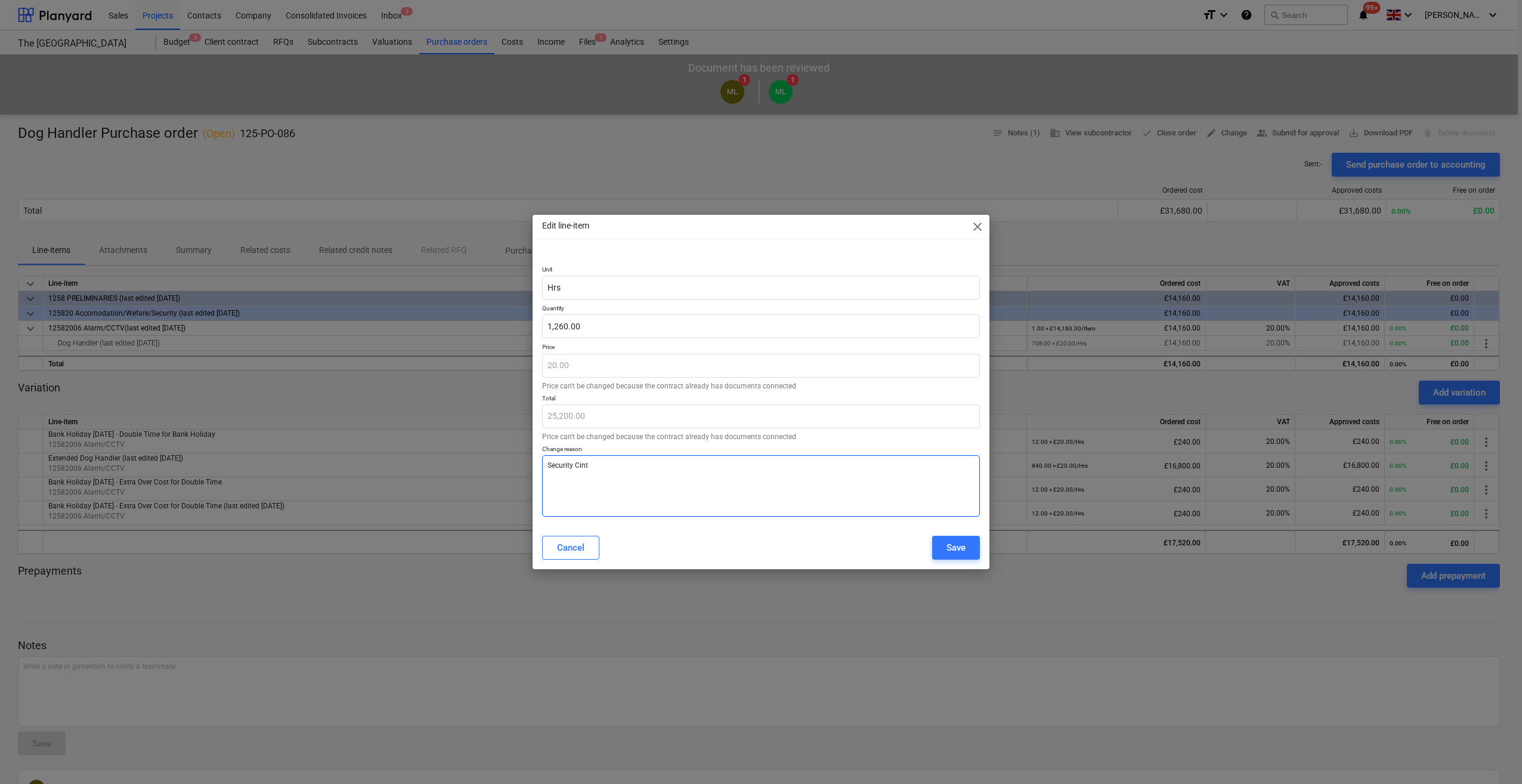
type textarea "Security Cintu"
type textarea "x"
type textarea "Security Cintue"
type textarea "x"
type textarea "Security Cintues"
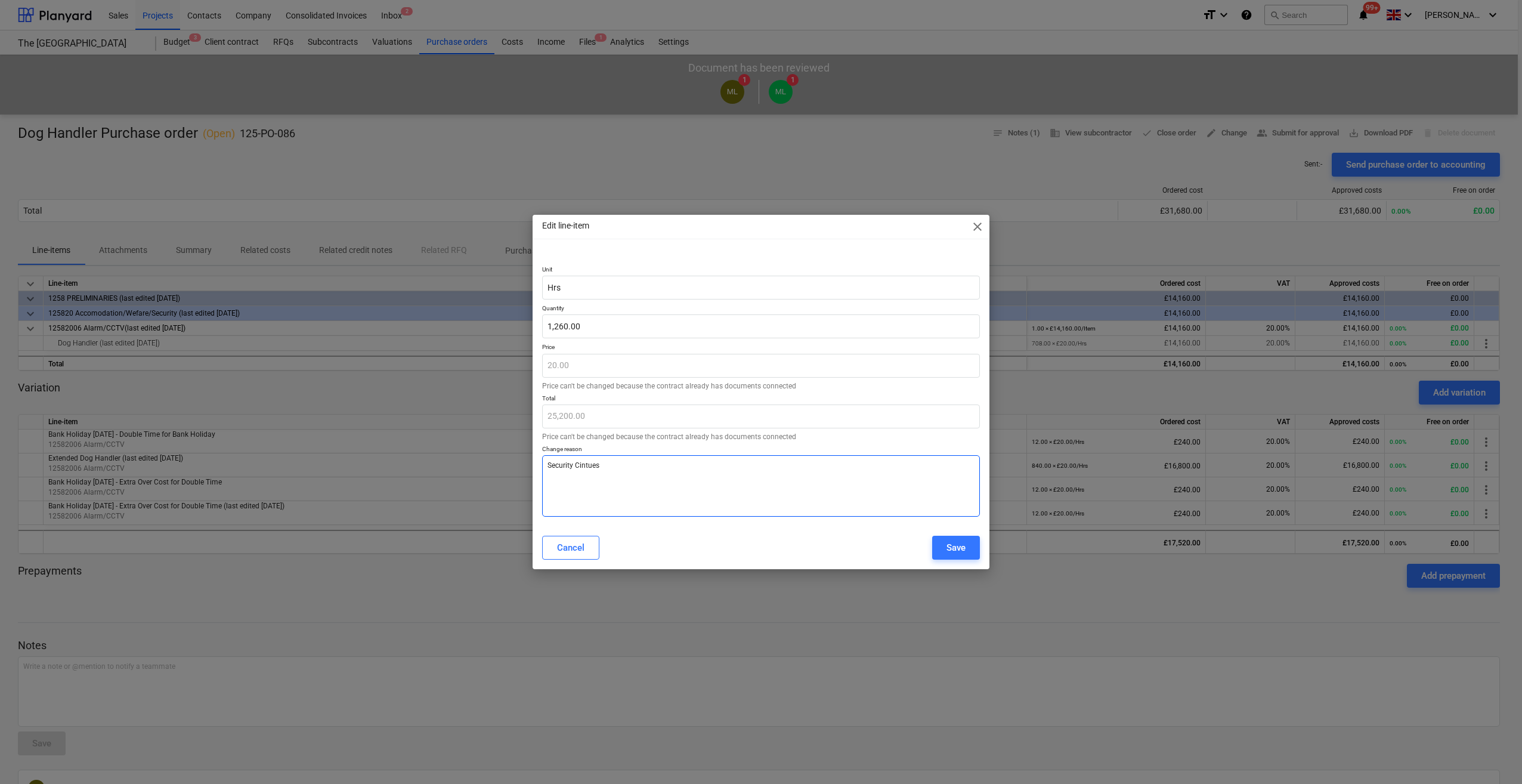
type textarea "x"
type textarea "Security Cintue"
type textarea "x"
type textarea "Security Cintu"
type textarea "x"
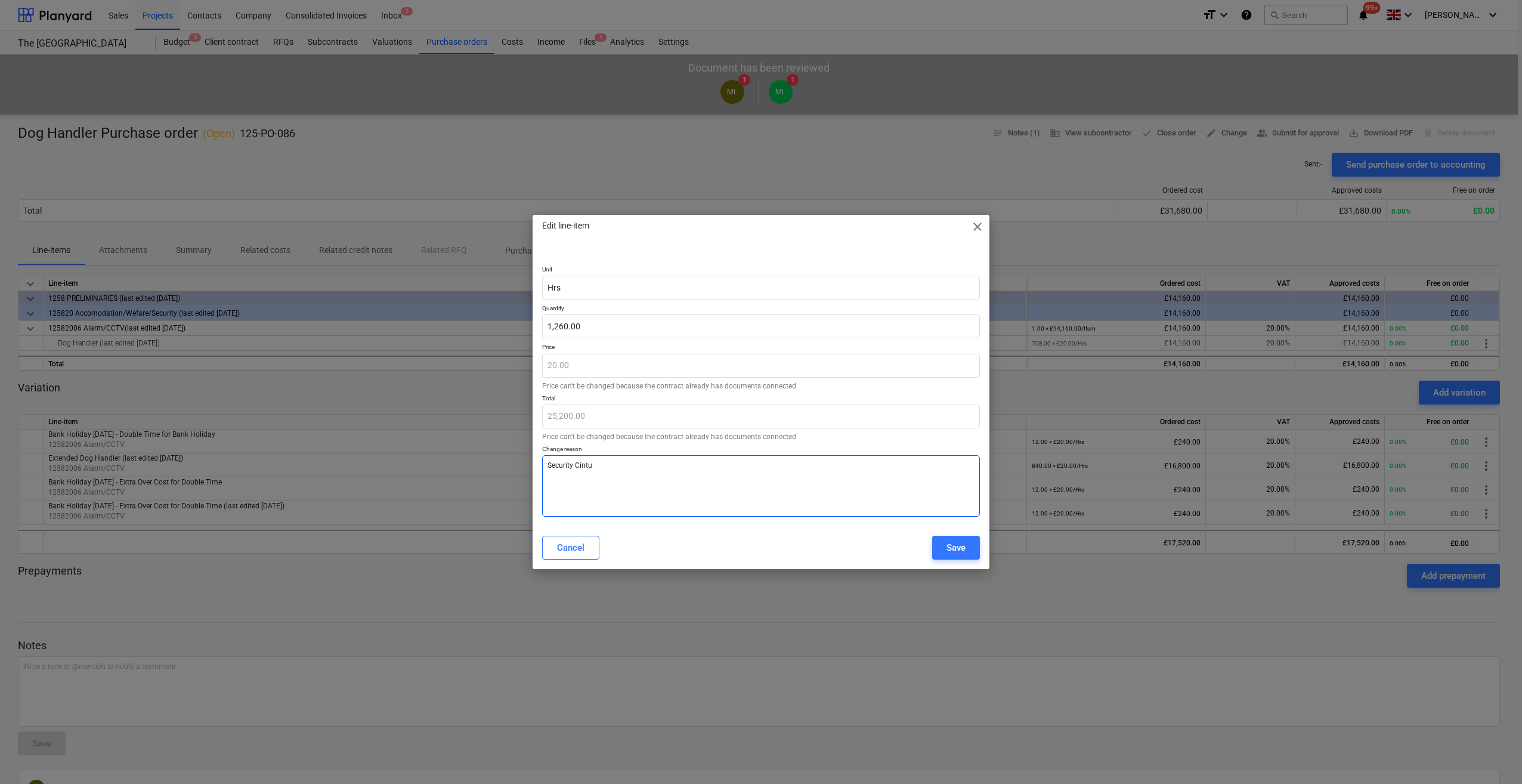
type textarea "Security Cint"
type textarea "x"
type textarea "Security Cin"
type textarea "x"
type textarea "Security Ci"
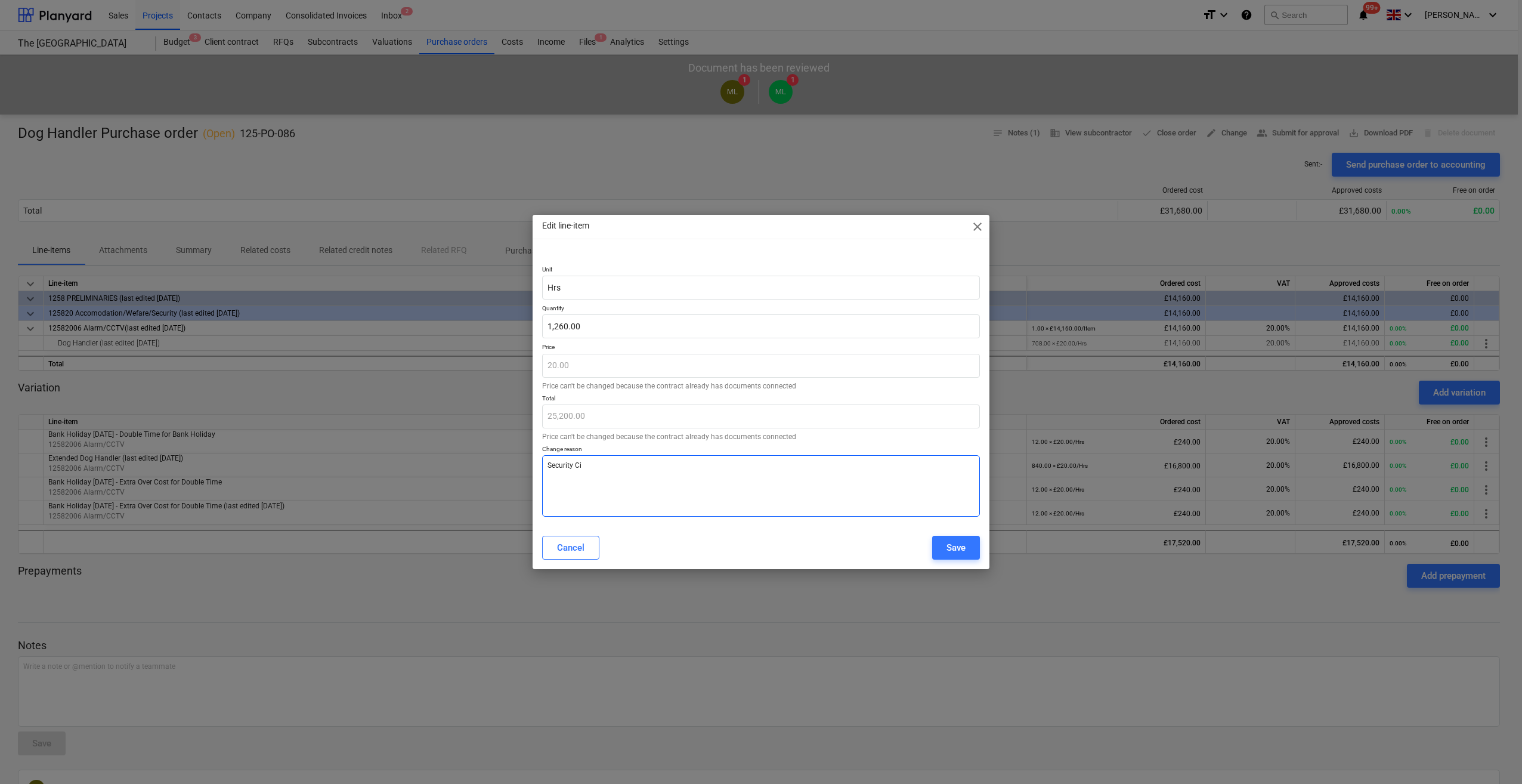
type textarea "x"
type textarea "Security C"
type textarea "x"
type textarea "Security Co"
type textarea "x"
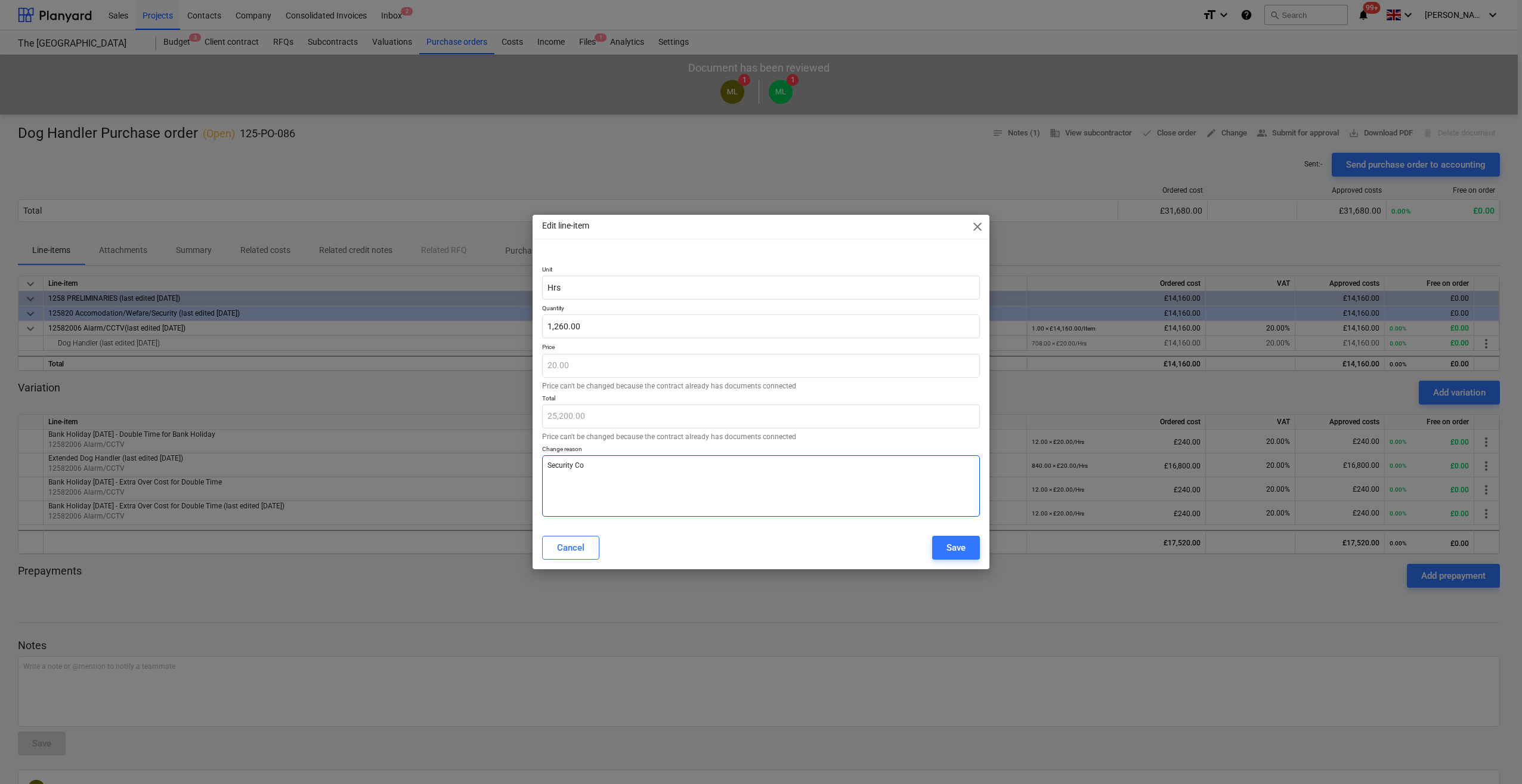
type textarea "Security Con"
type textarea "x"
type textarea "Security Cont"
type textarea "x"
type textarea "Security [PERSON_NAME]"
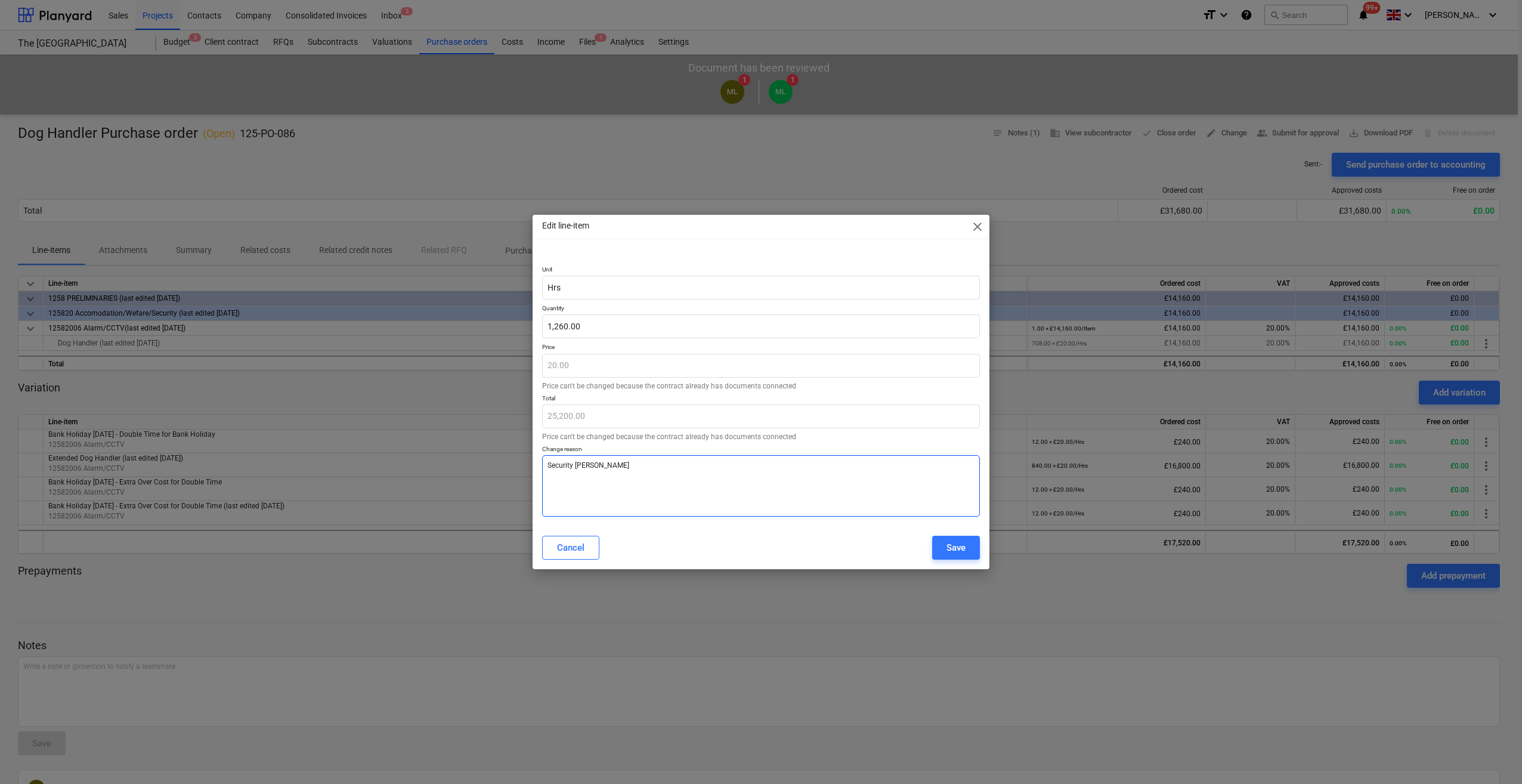
type textarea "x"
type textarea "Security Contin"
type textarea "x"
type textarea "Security Continu"
type textarea "x"
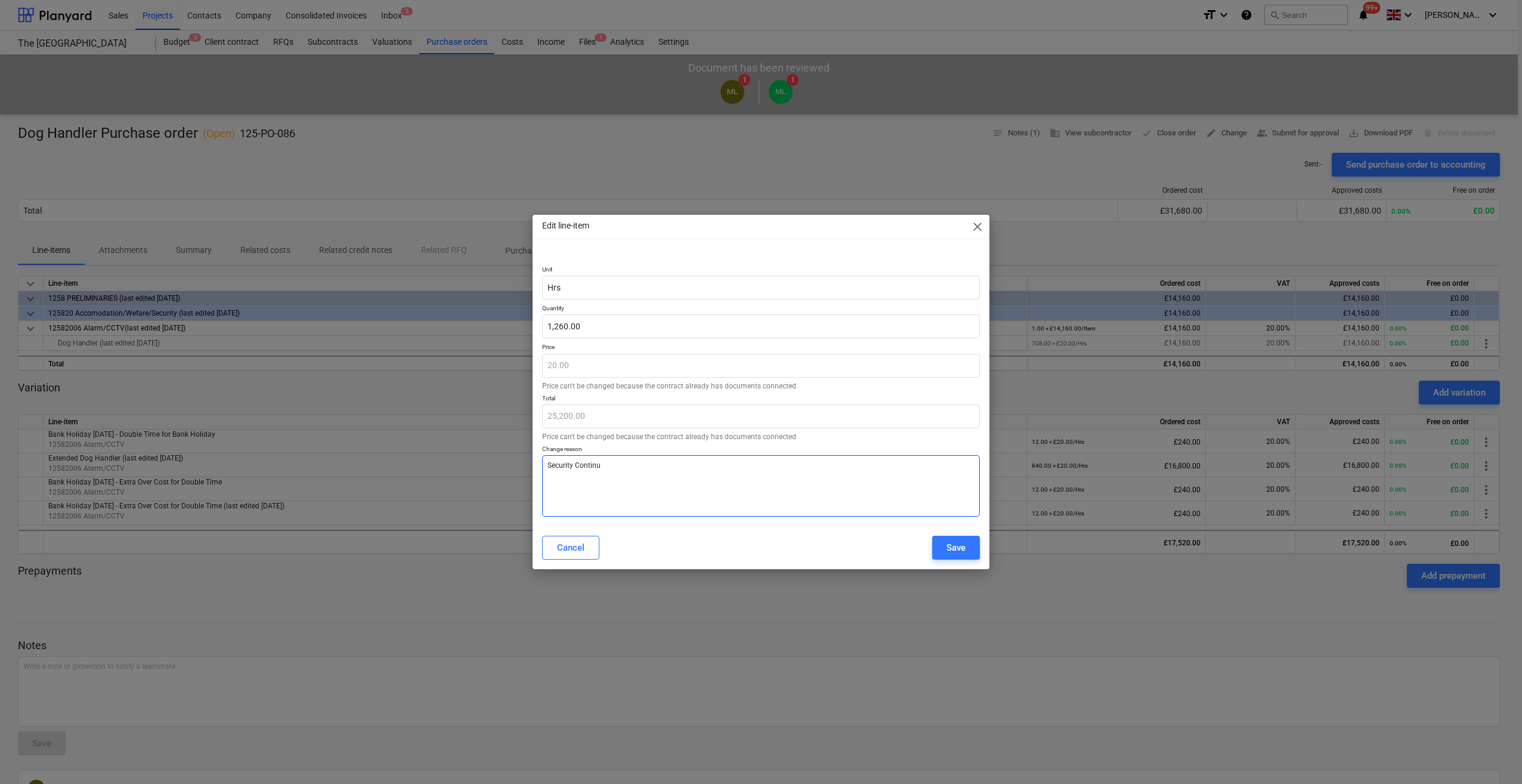
type textarea "Security Continue"
type textarea "x"
type textarea "Security Continues"
click at [953, 550] on div "Save" at bounding box center [957, 547] width 19 height 16
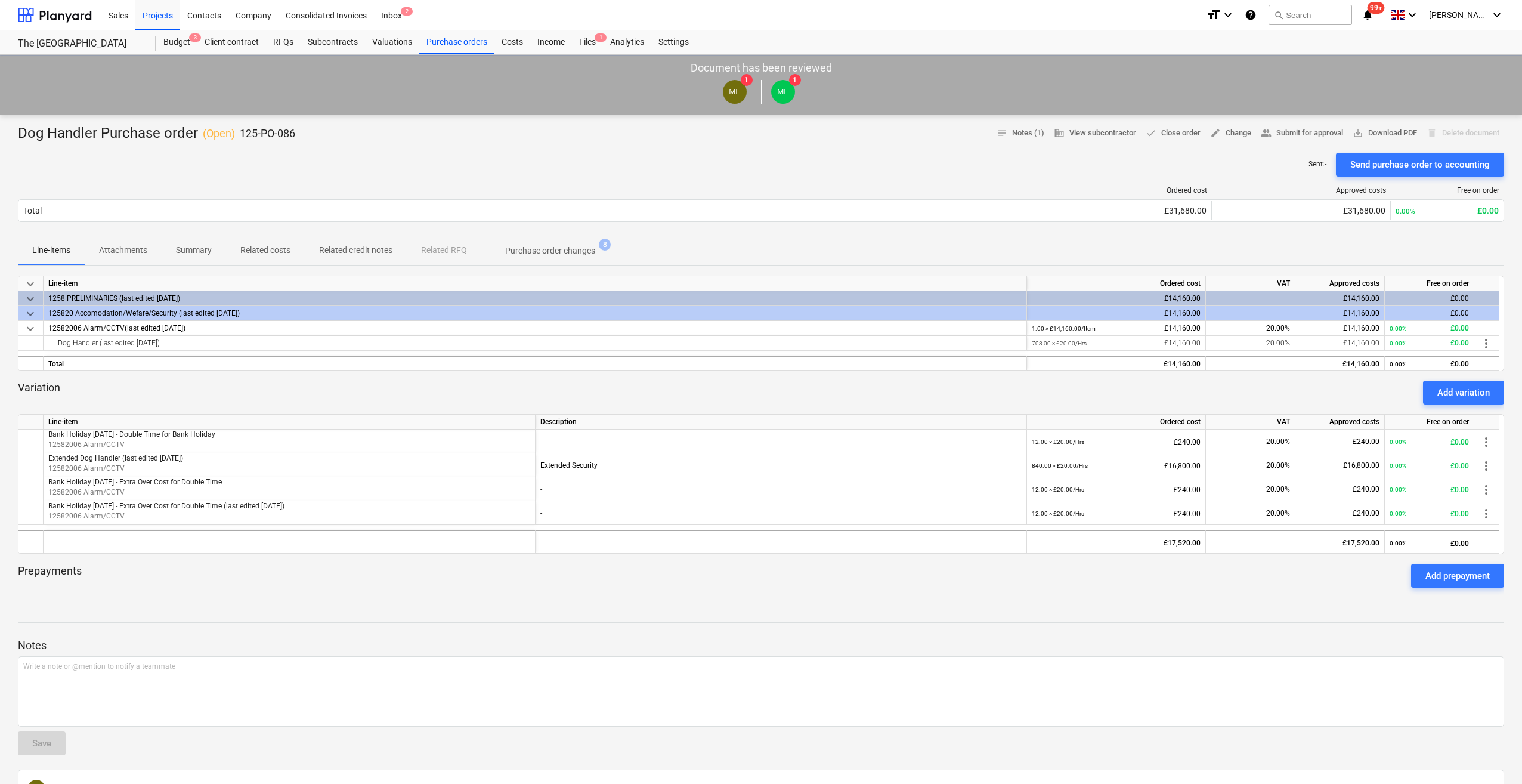
type textarea "x"
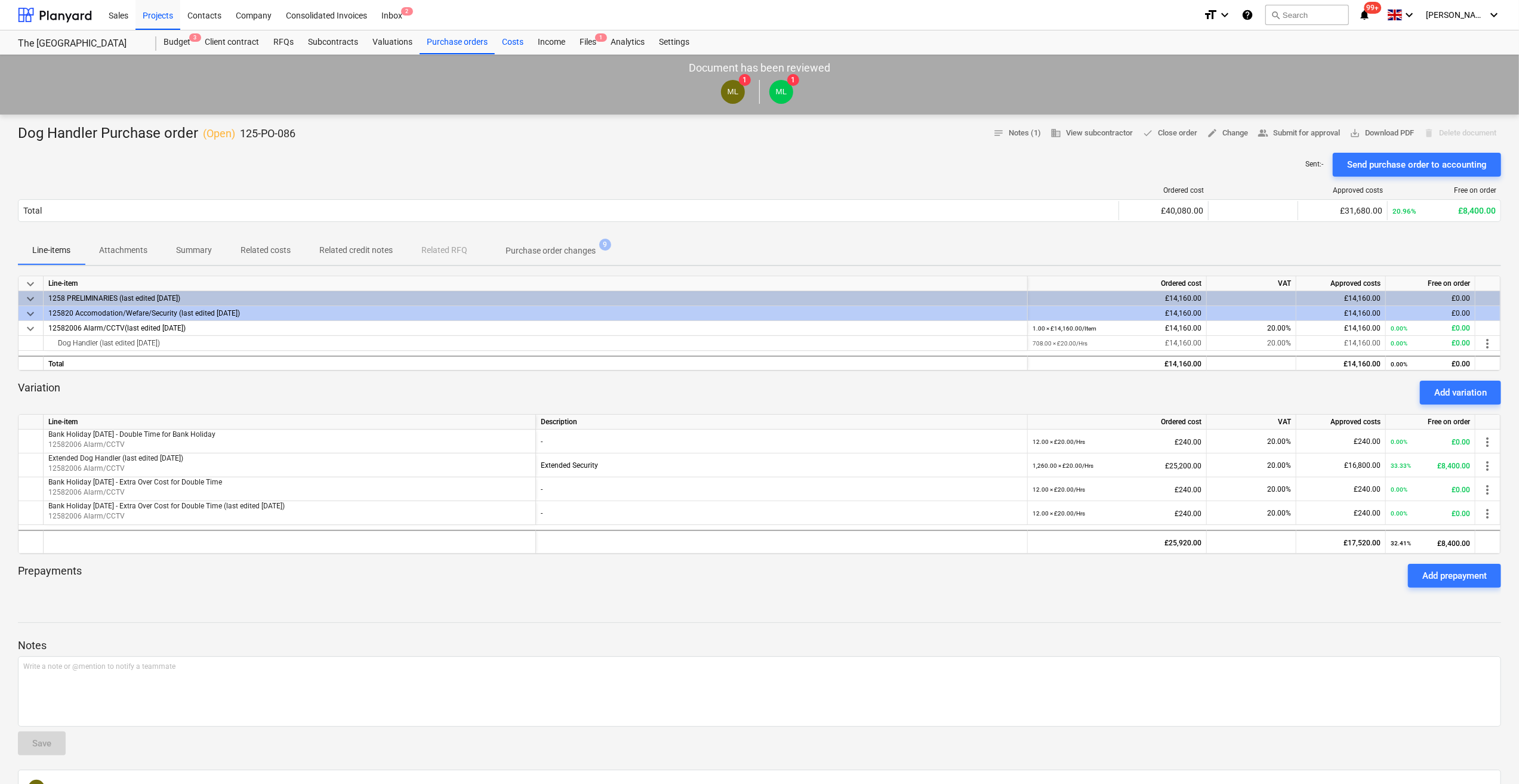
click at [512, 41] on div "Costs" at bounding box center [512, 42] width 35 height 24
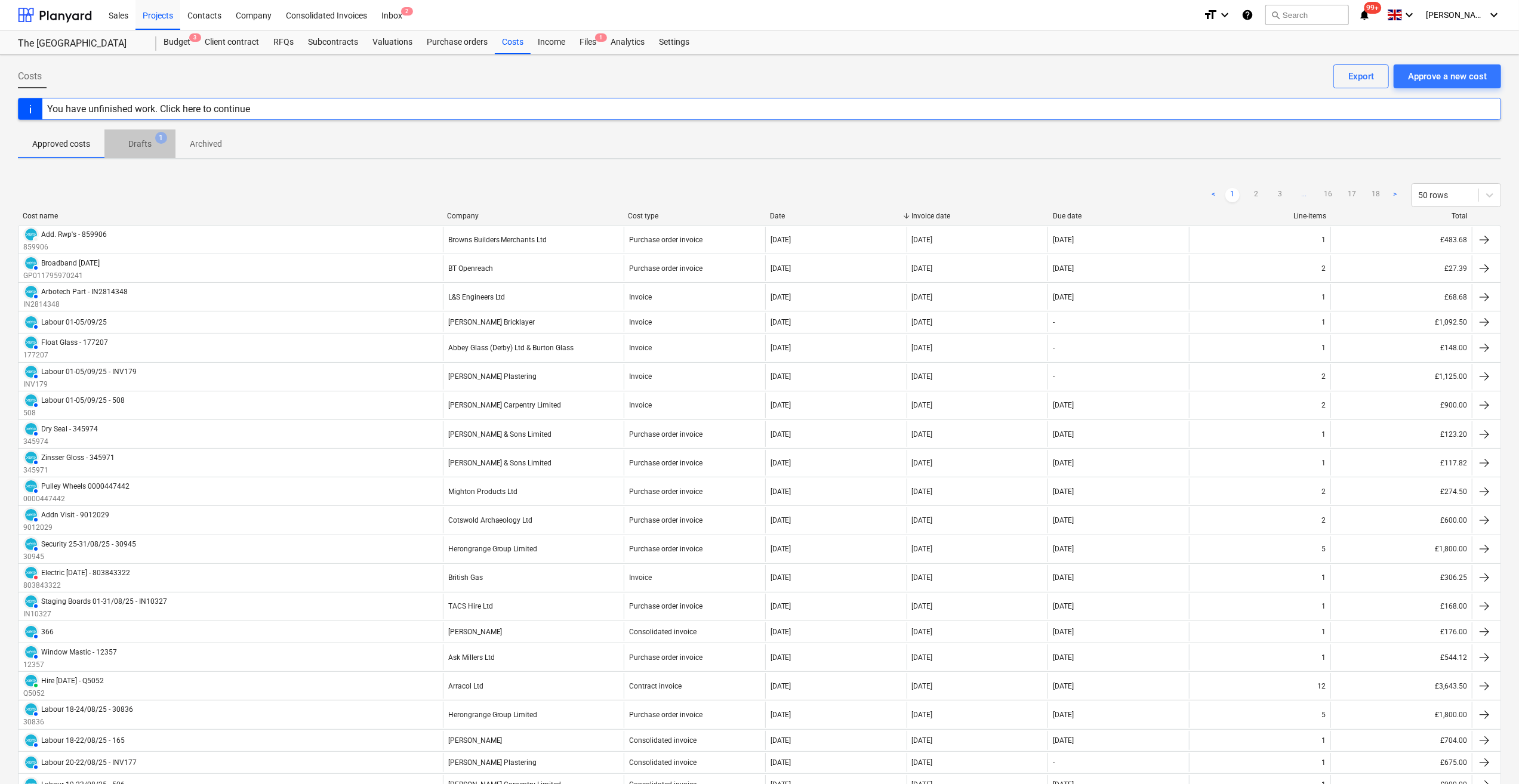
click at [145, 144] on p "Drafts" at bounding box center [140, 144] width 23 height 12
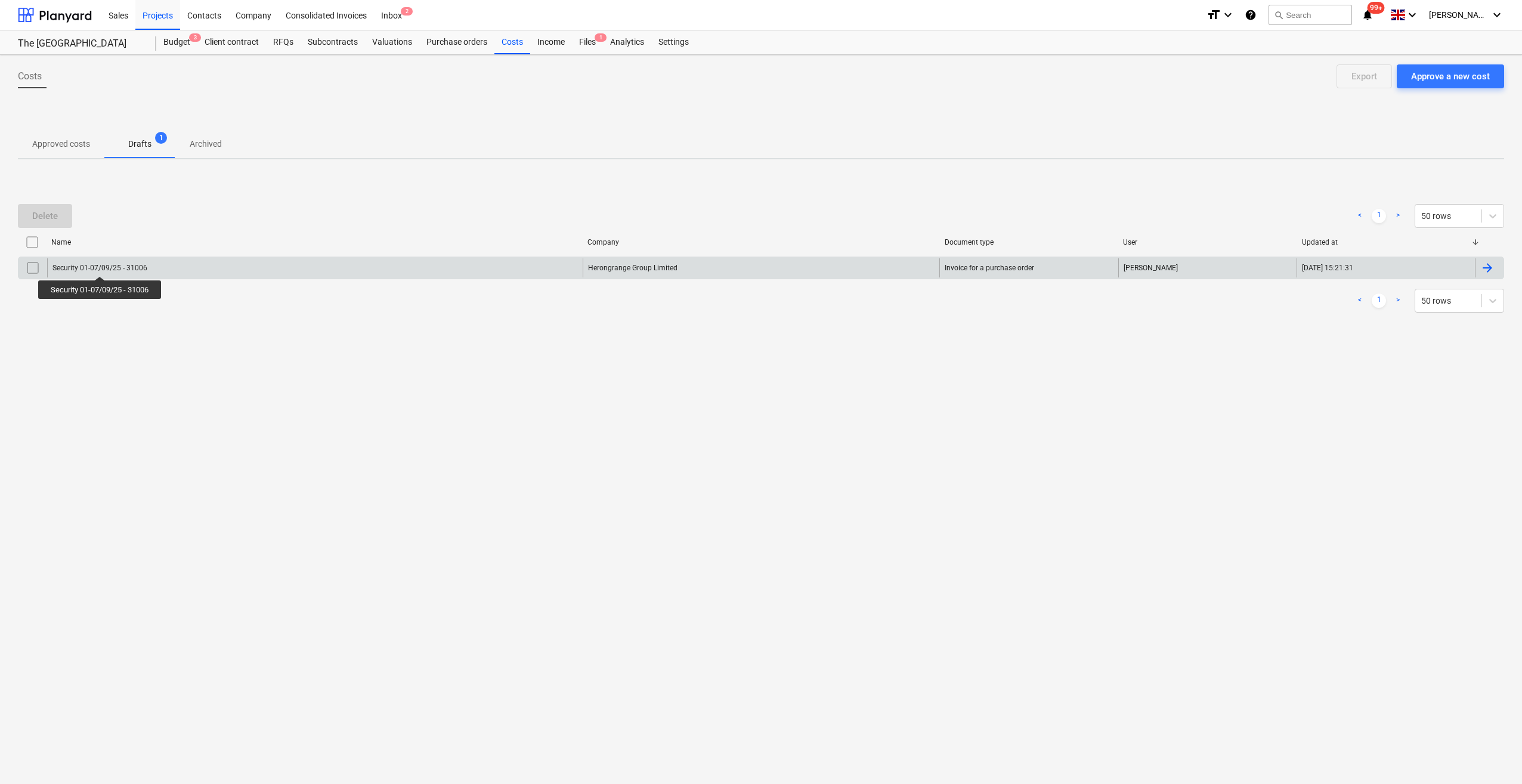
click at [102, 266] on div "Security 01-07/09/25 - 31006" at bounding box center [99, 268] width 95 height 8
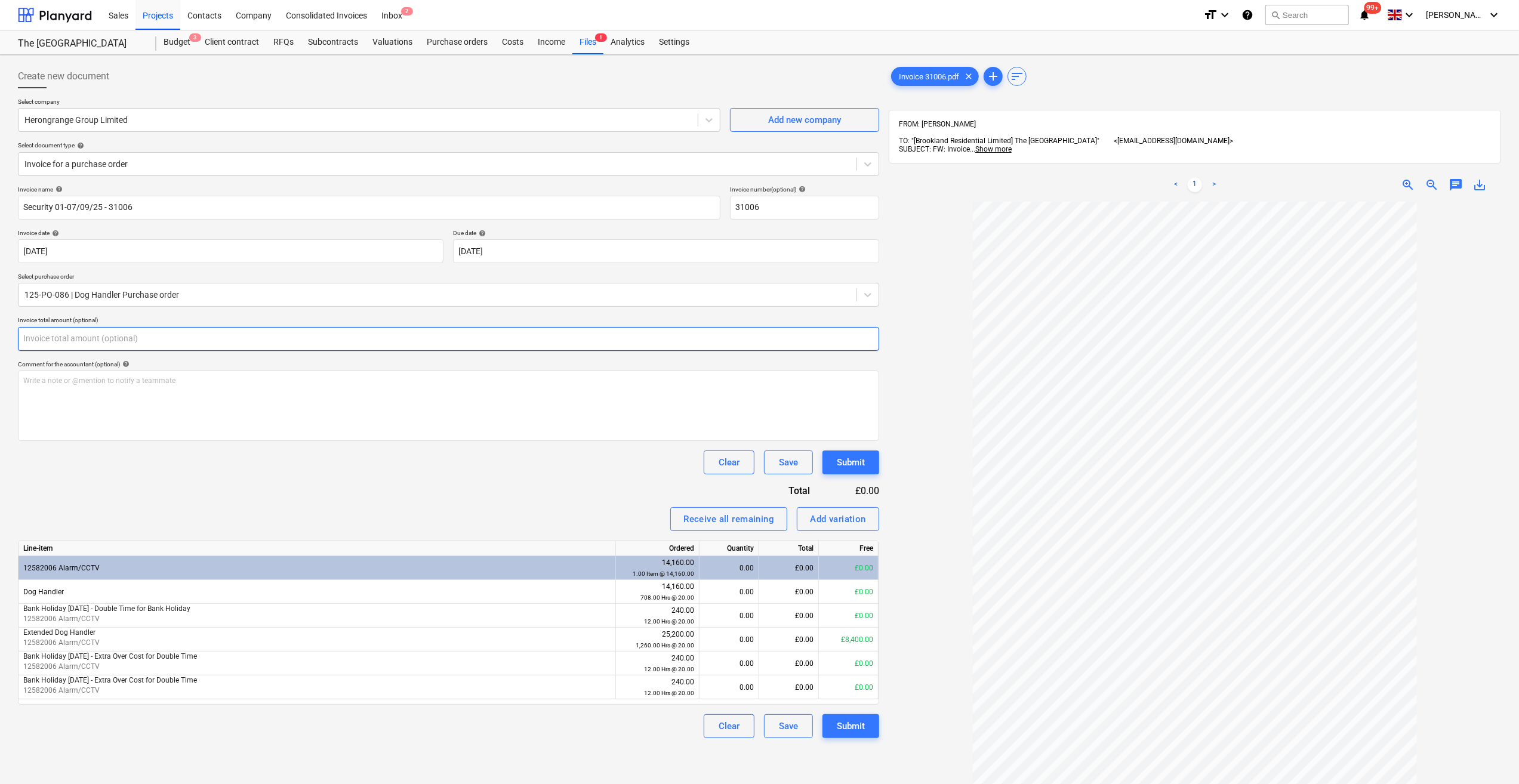
click at [85, 338] on input "text" at bounding box center [448, 338] width 861 height 24
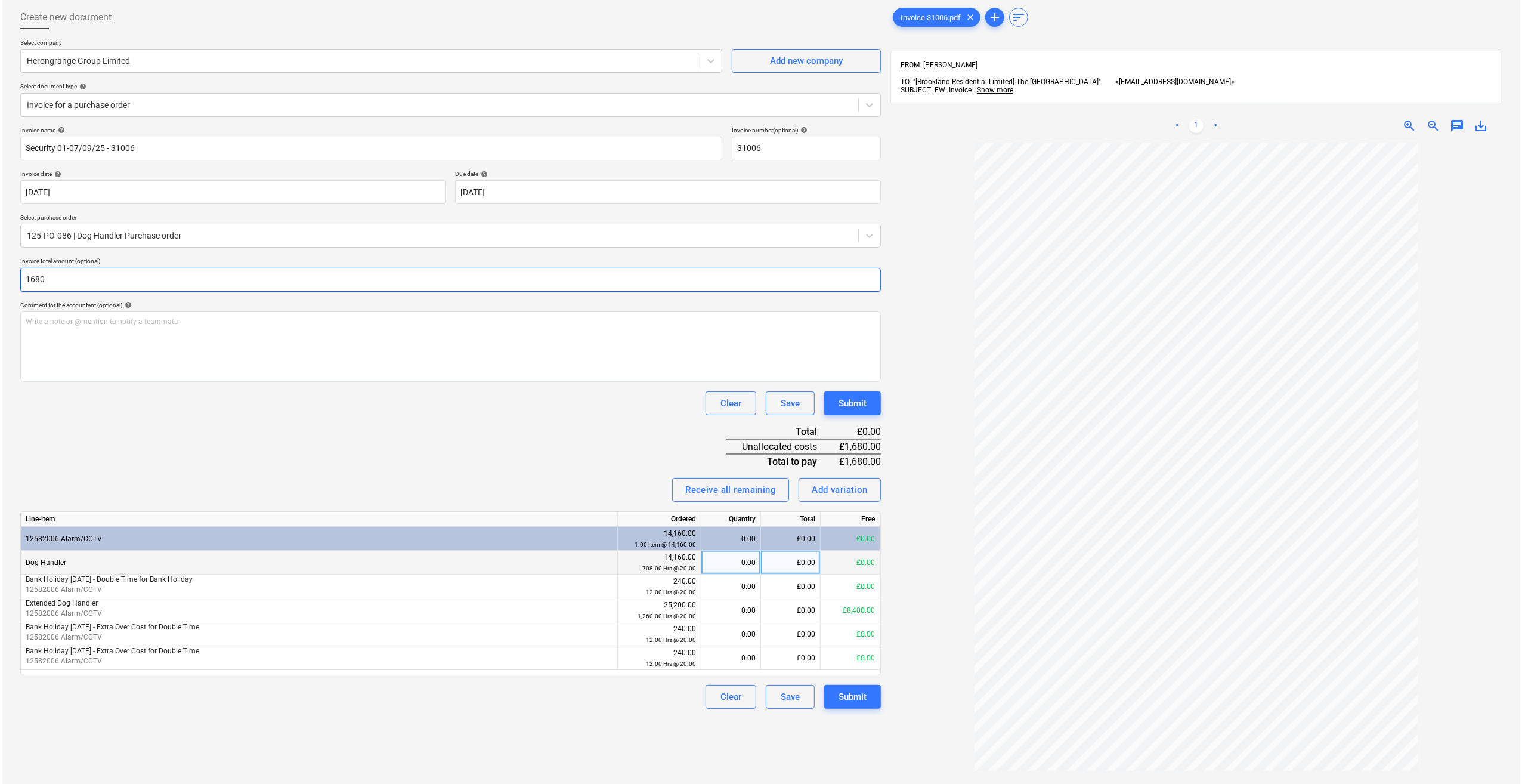
scroll to position [59, 0]
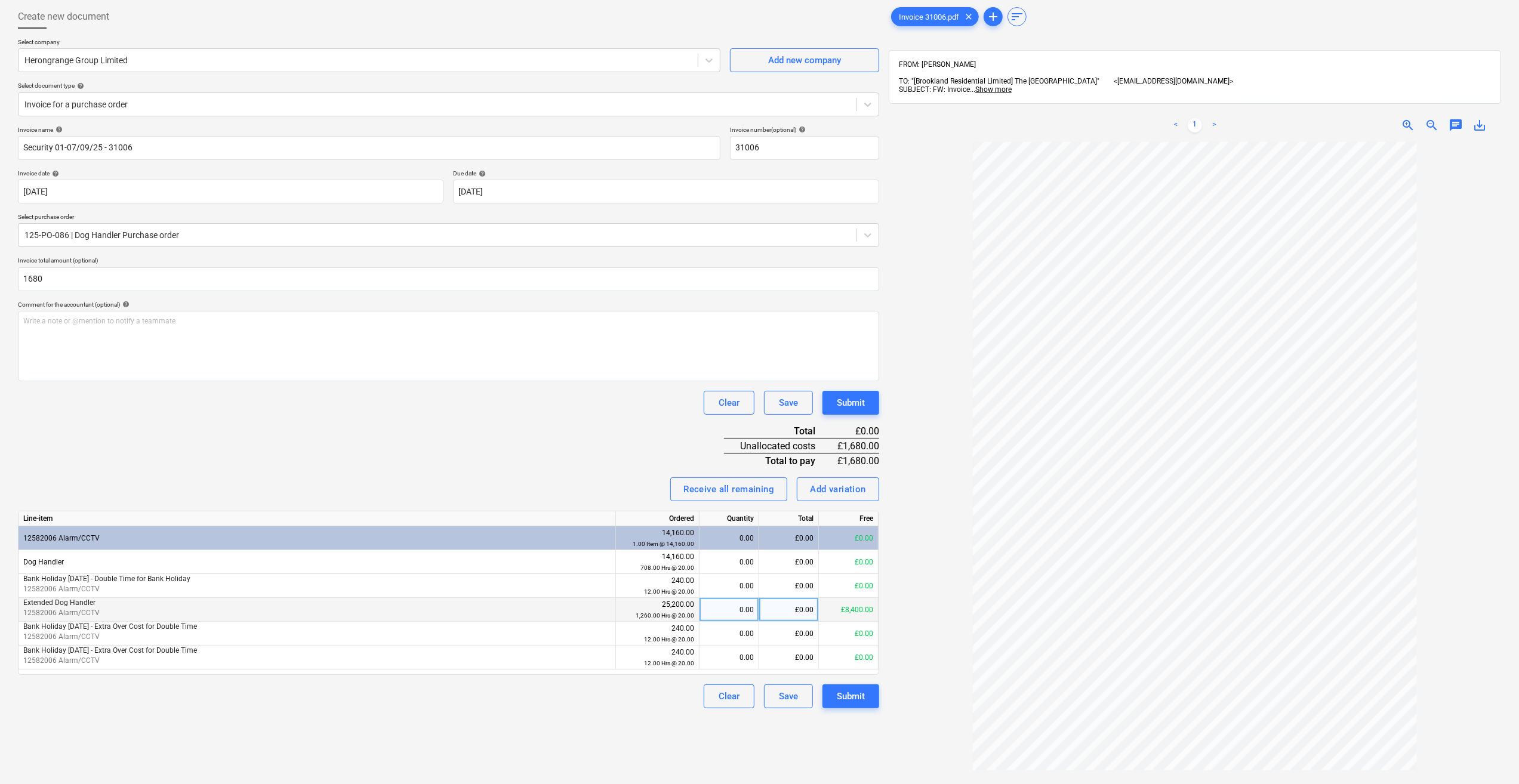
type input "1,680.00"
click at [739, 610] on div "0.00" at bounding box center [729, 609] width 50 height 24
type input "84"
click at [530, 700] on div "Clear Save Submit" at bounding box center [448, 695] width 861 height 24
click at [854, 696] on div "Submit" at bounding box center [851, 696] width 28 height 16
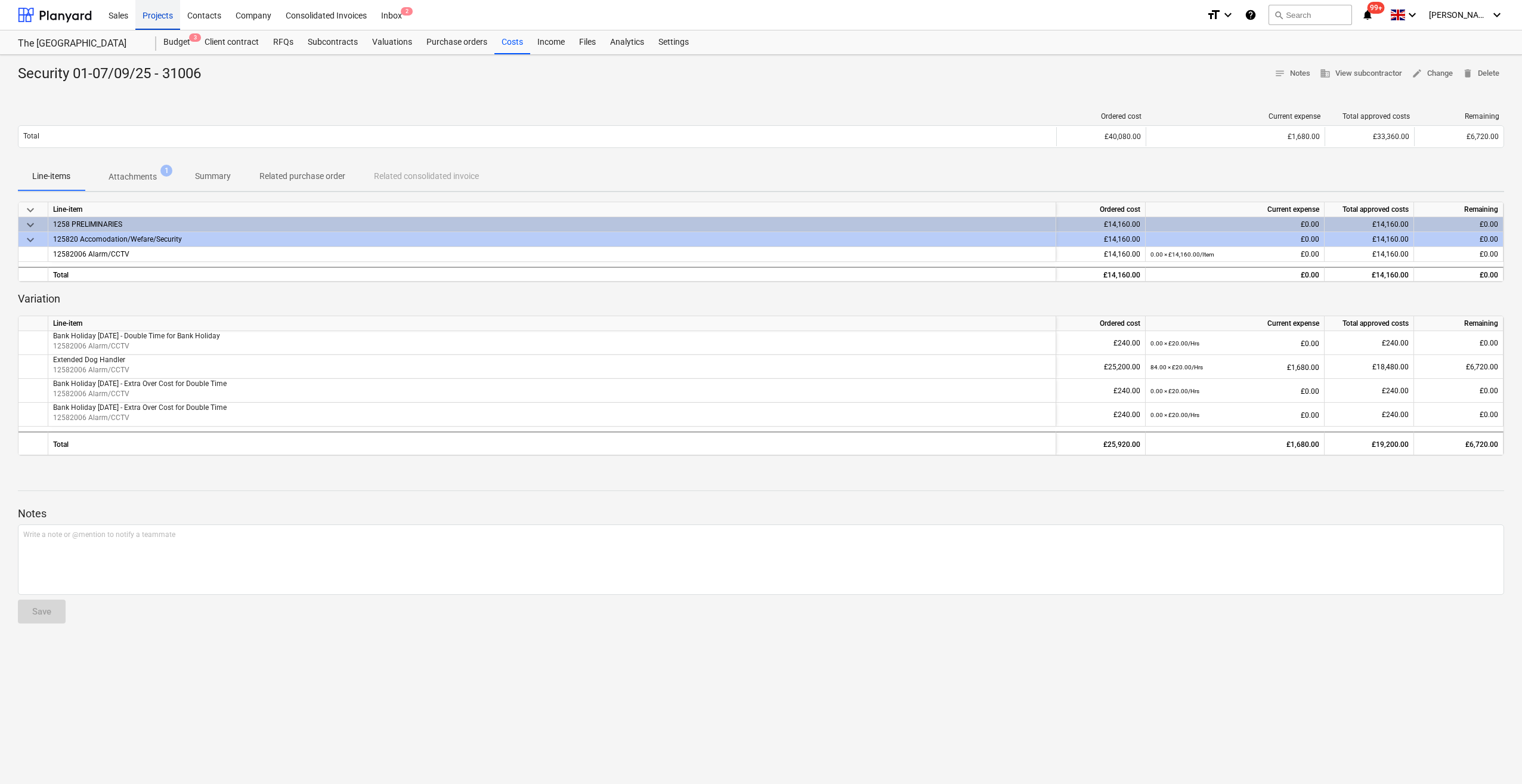
click at [167, 13] on div "Projects" at bounding box center [158, 14] width 44 height 30
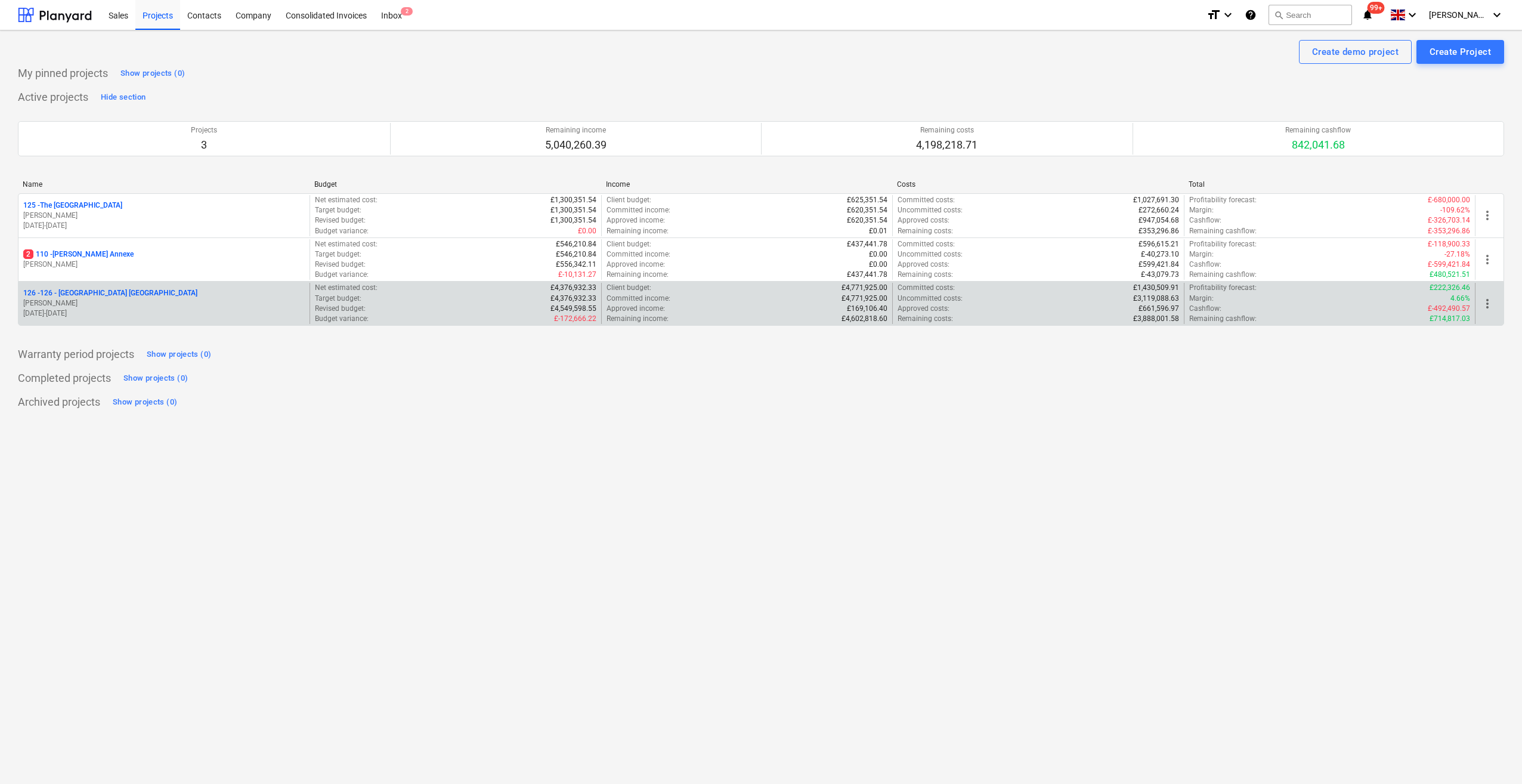
click at [65, 292] on p "126 - 126 - [GEOGRAPHIC_DATA] [GEOGRAPHIC_DATA]" at bounding box center [110, 292] width 175 height 10
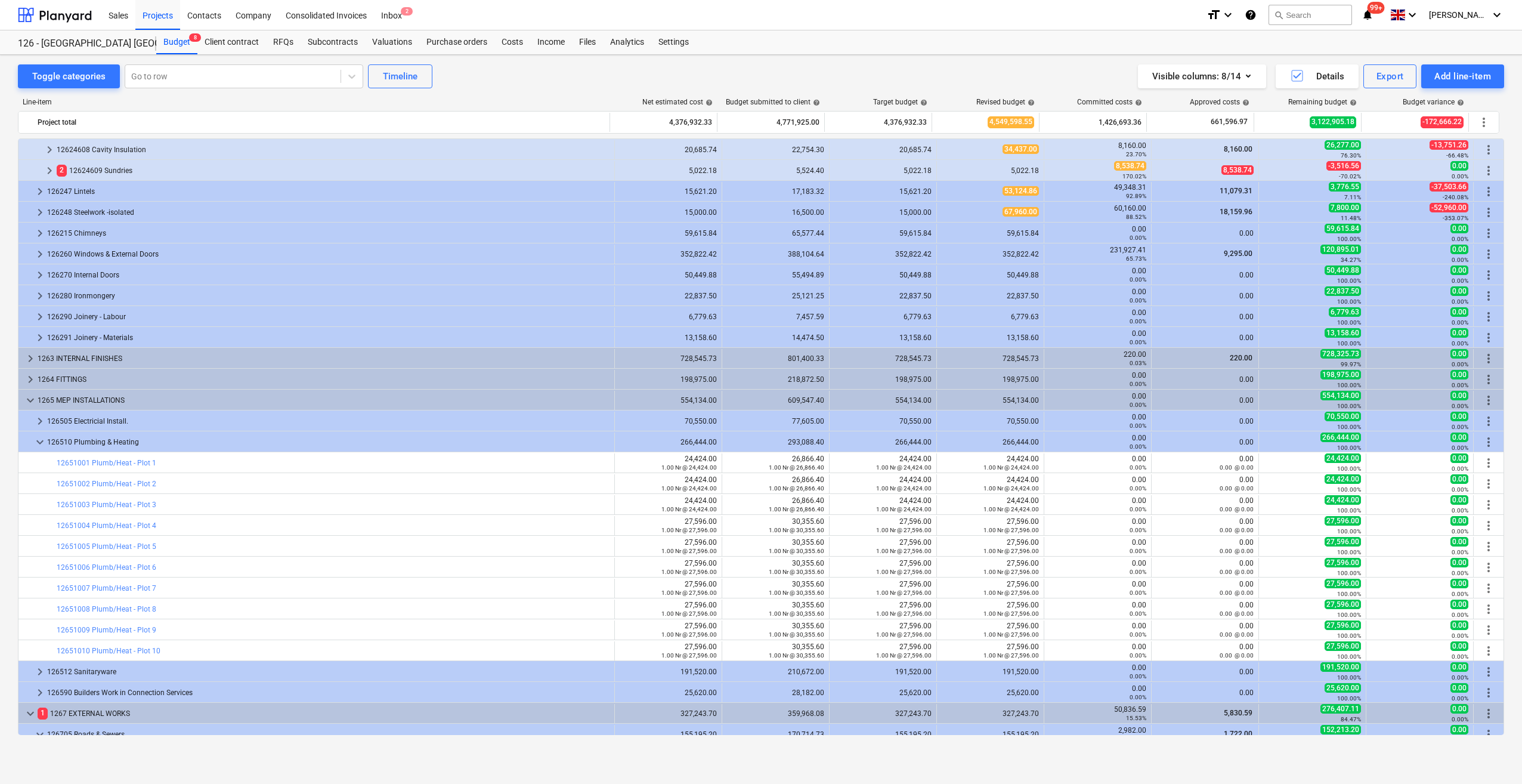
scroll to position [895, 0]
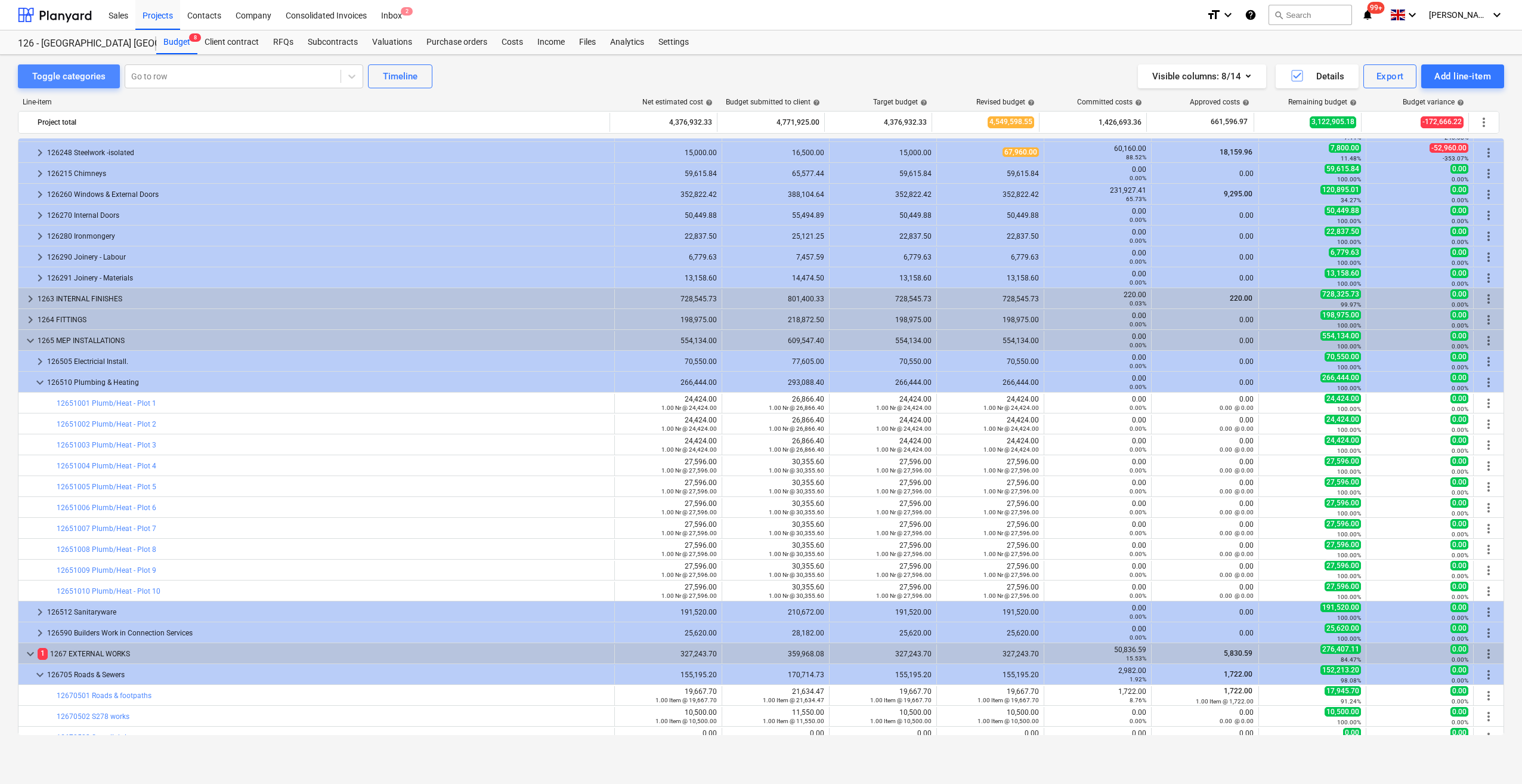
click at [70, 76] on div "Toggle categories" at bounding box center [68, 76] width 74 height 16
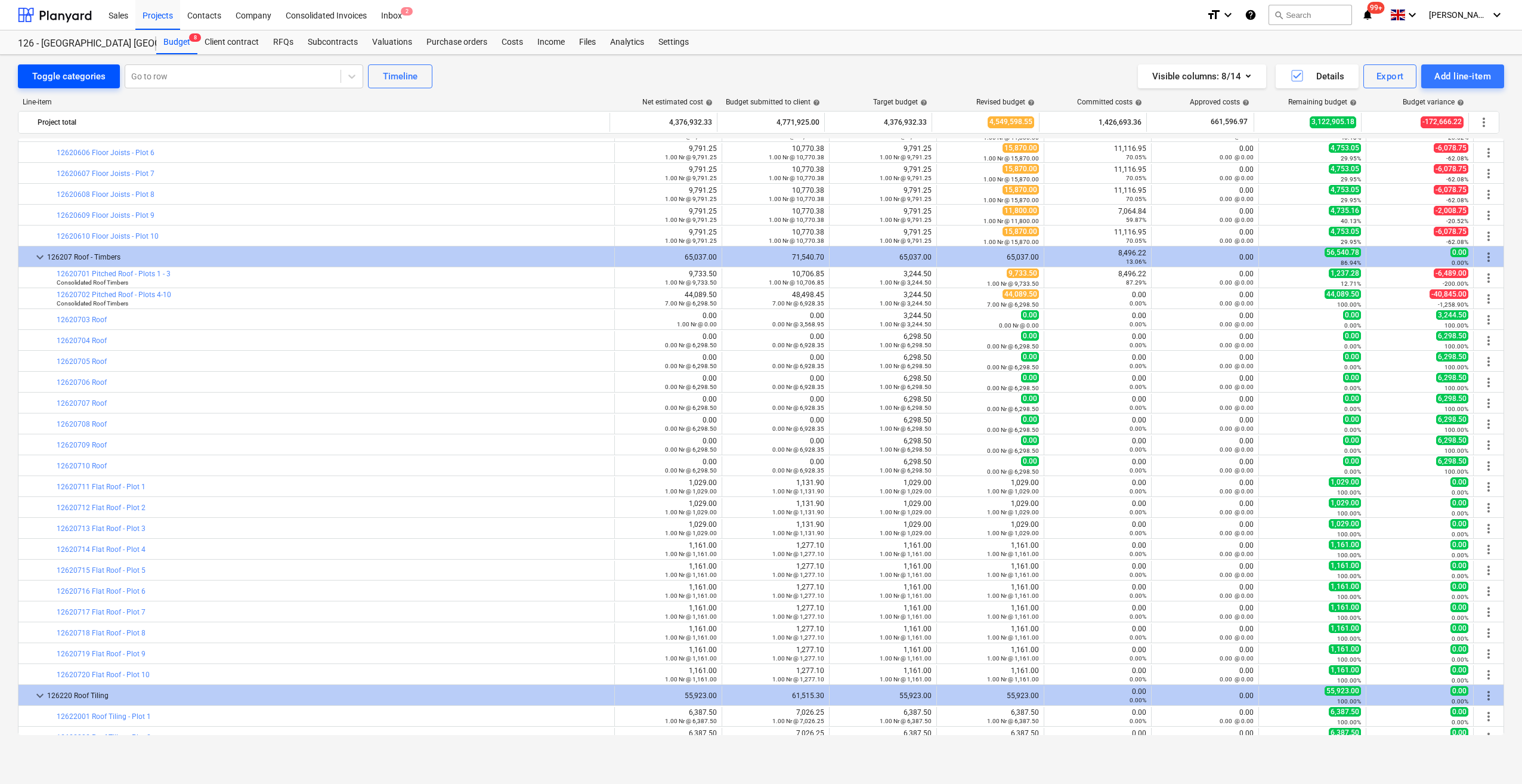
click at [70, 76] on div "Toggle categories" at bounding box center [68, 76] width 74 height 16
